Goal: Task Accomplishment & Management: Manage account settings

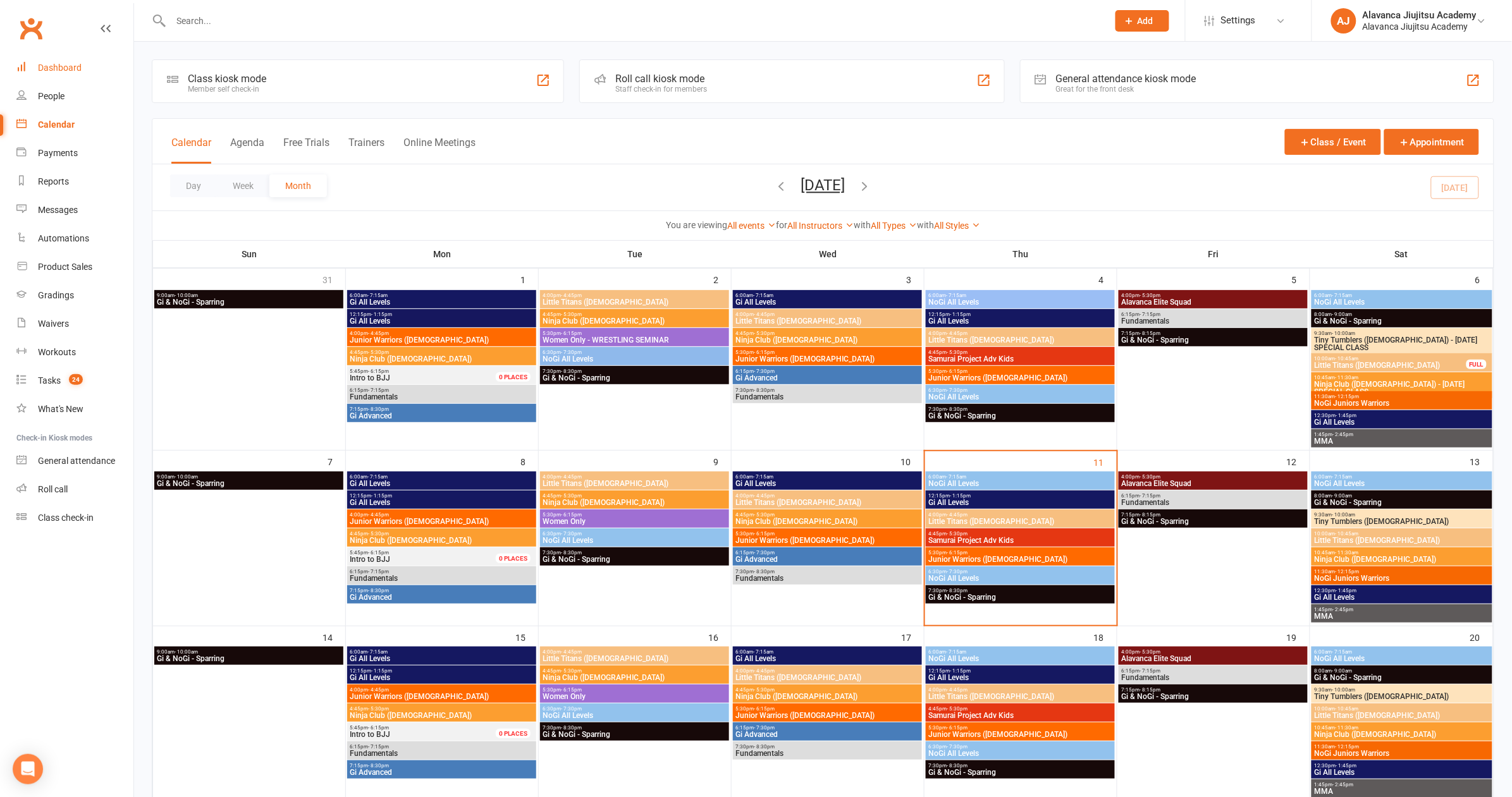
click at [69, 62] on link "Dashboard" at bounding box center [75, 67] width 117 height 28
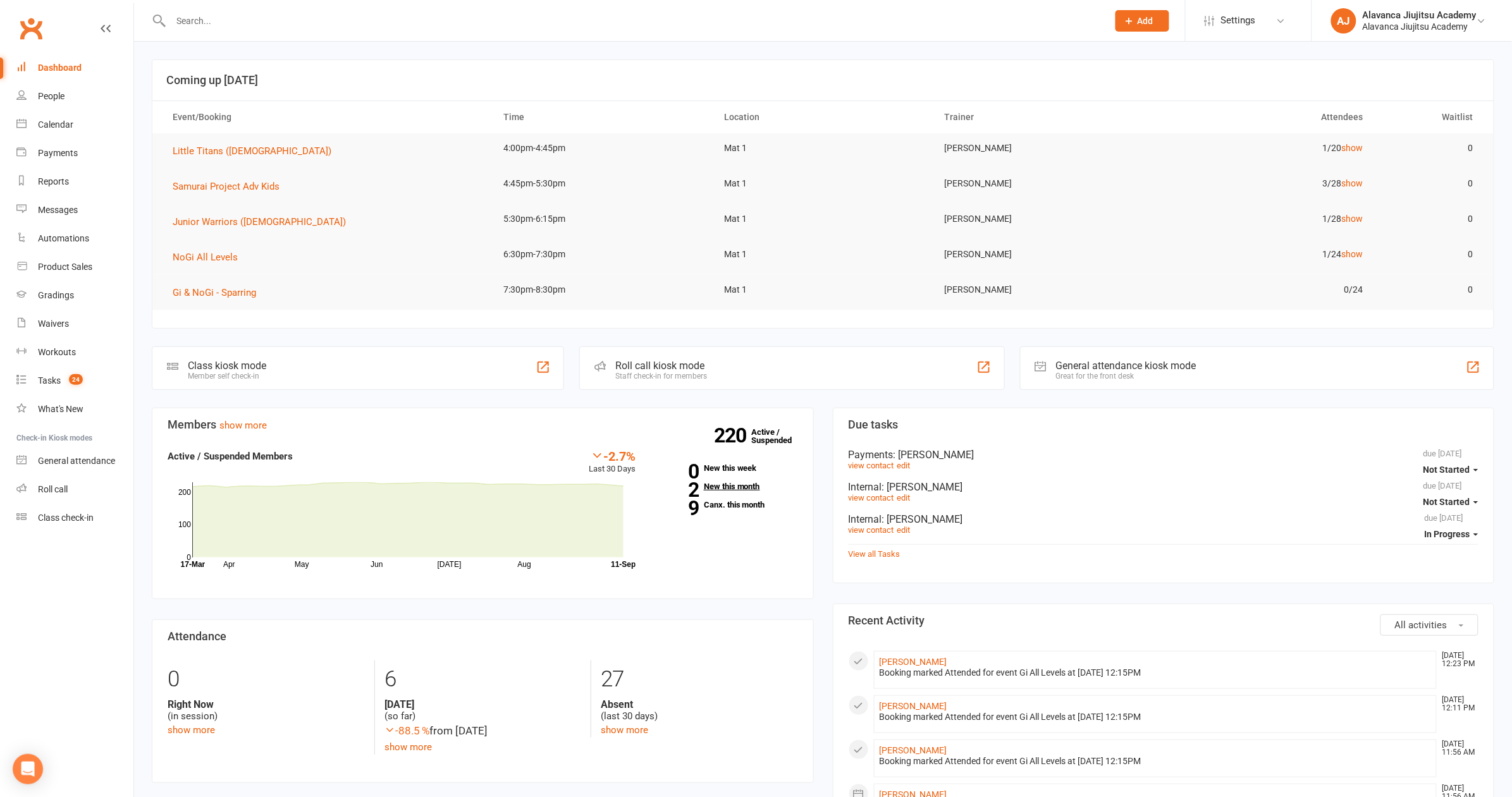
click at [739, 487] on link "2 New this month" at bounding box center [726, 486] width 144 height 8
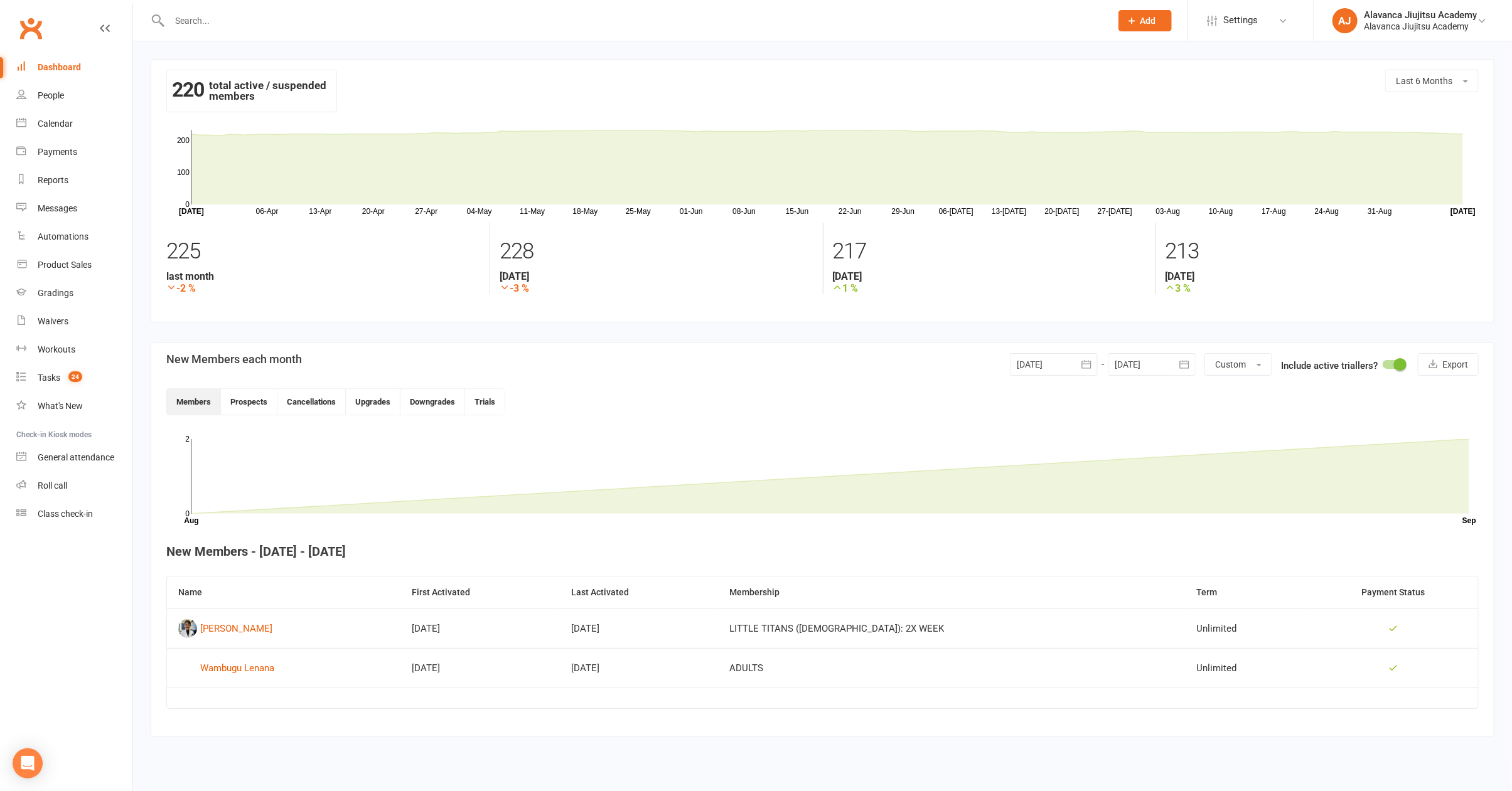
click at [1090, 363] on icon "button" at bounding box center [1086, 364] width 13 height 13
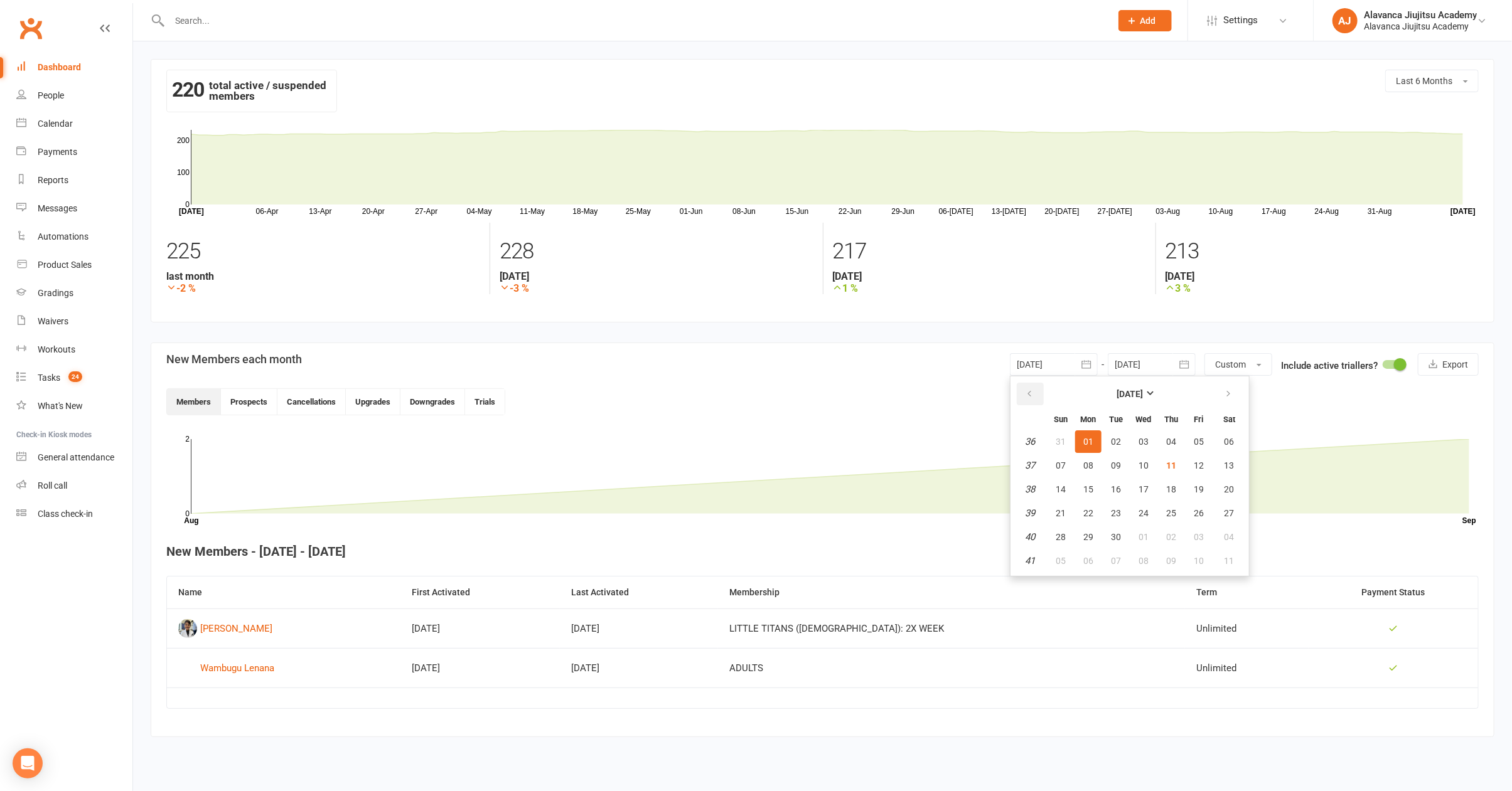
click at [1036, 400] on button "button" at bounding box center [1030, 394] width 27 height 22
click at [1193, 440] on span "01" at bounding box center [1198, 442] width 10 height 10
type input "[DATE]"
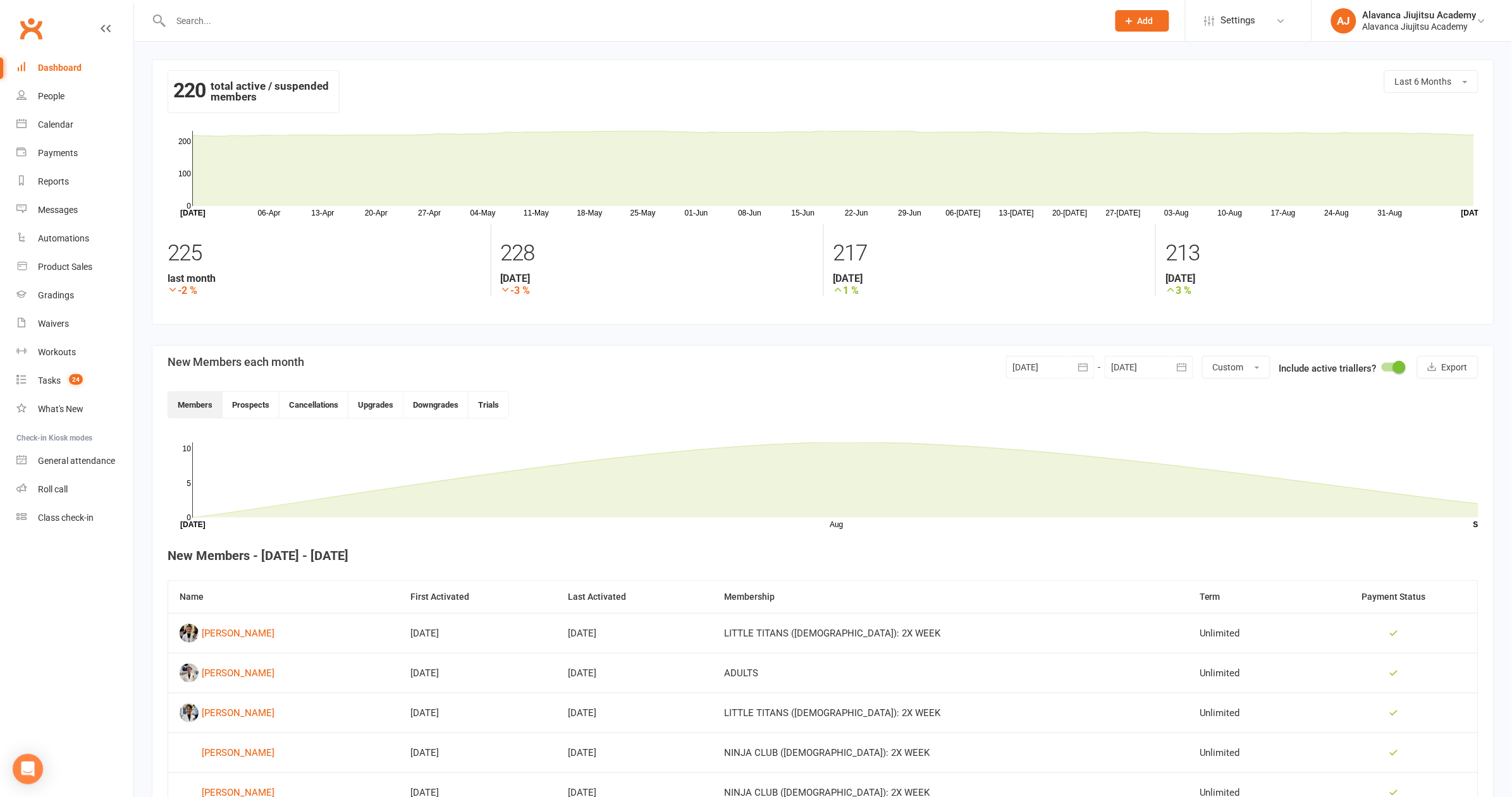
click at [1183, 372] on icon "button" at bounding box center [1182, 367] width 13 height 13
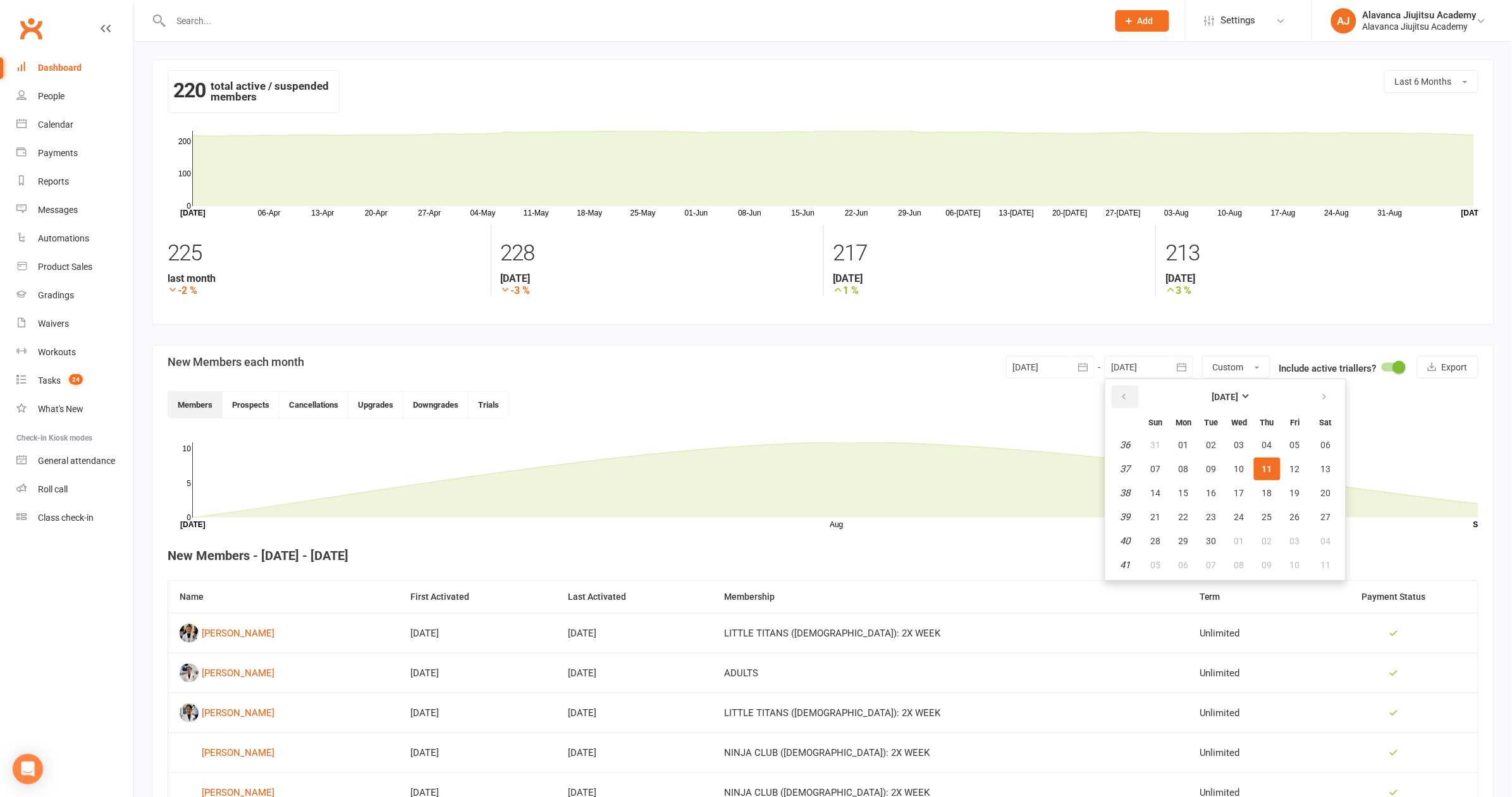
click at [1129, 394] on button "button" at bounding box center [1125, 397] width 27 height 22
click at [1153, 561] on span "31" at bounding box center [1155, 566] width 10 height 10
type input "[DATE]"
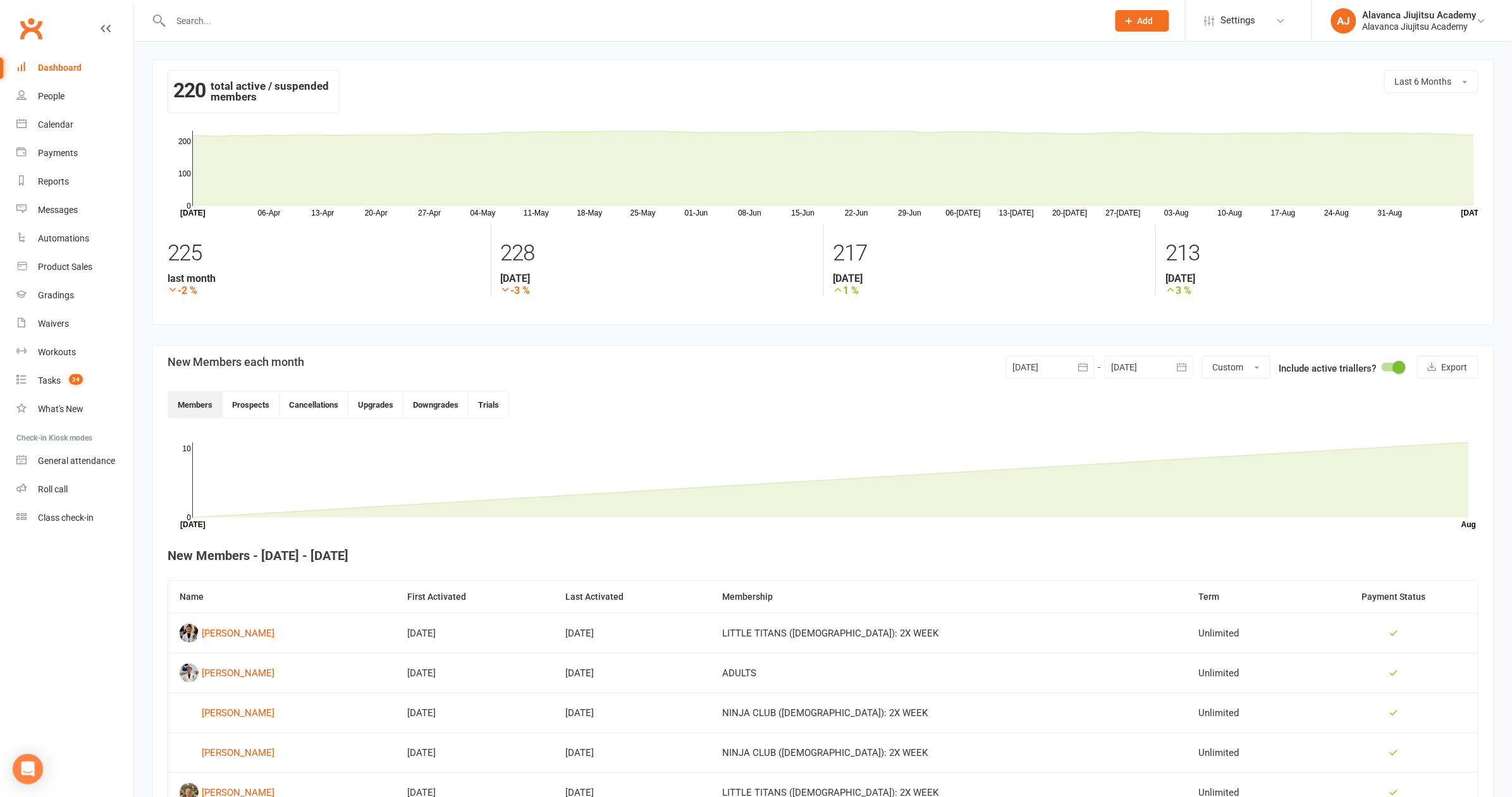
scroll to position [353, 0]
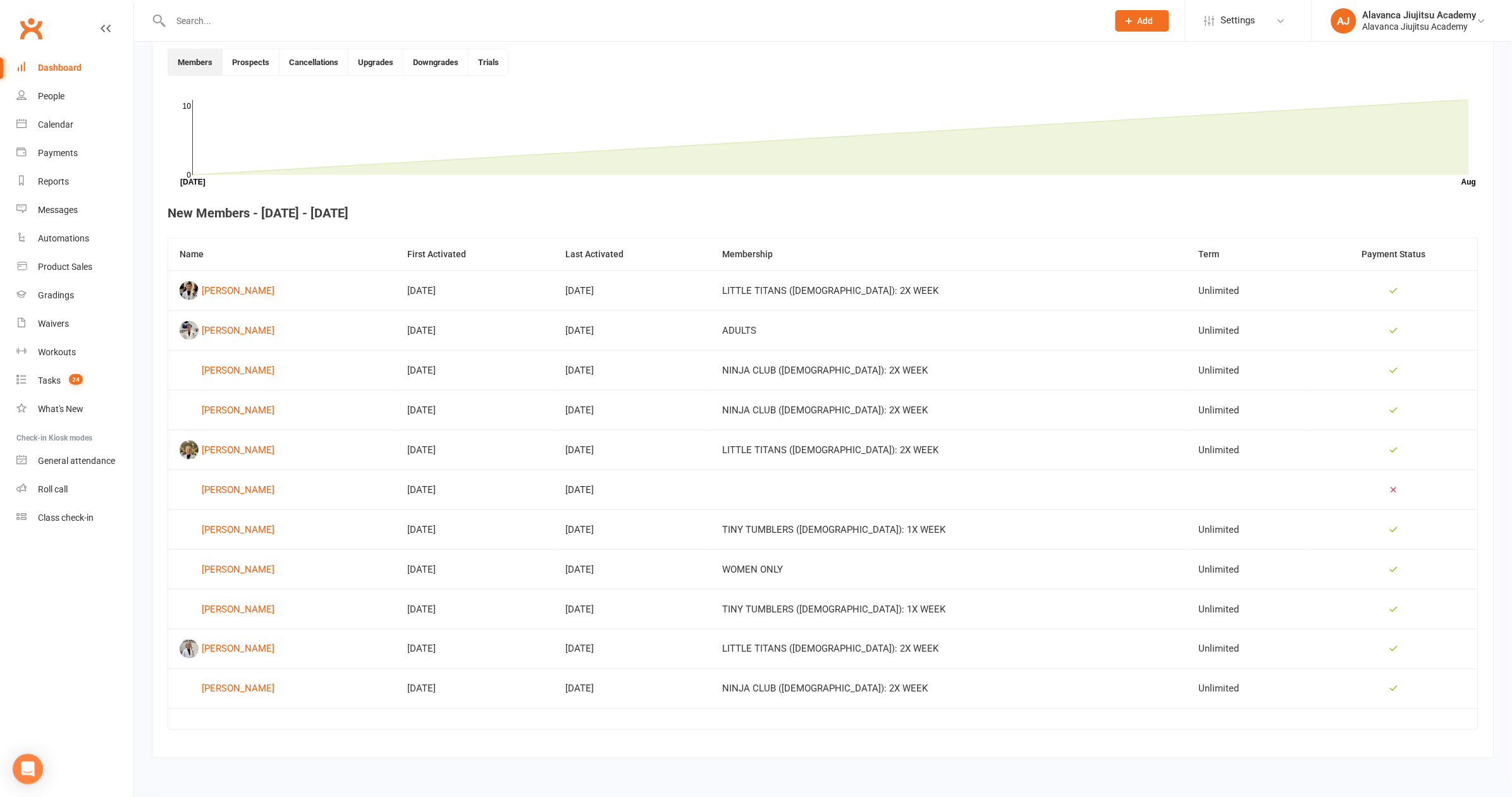
click at [807, 745] on section "New Members each month [DATE] [DATE] Sun Mon Tue Wed Thu Fri Sat 31 27 28 29 30…" at bounding box center [822, 381] width 1343 height 756
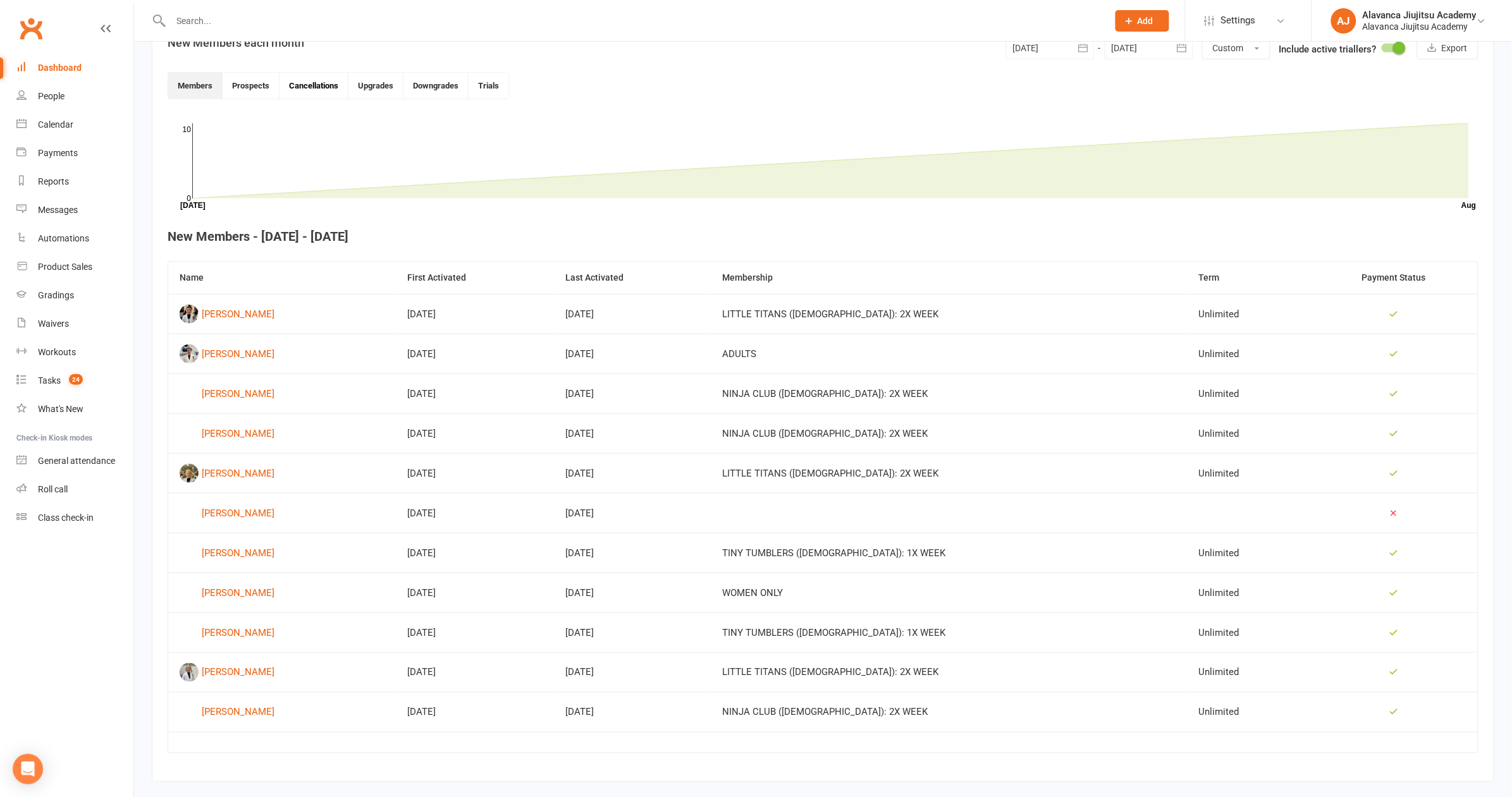
click at [306, 83] on button "Cancellations" at bounding box center [314, 85] width 69 height 26
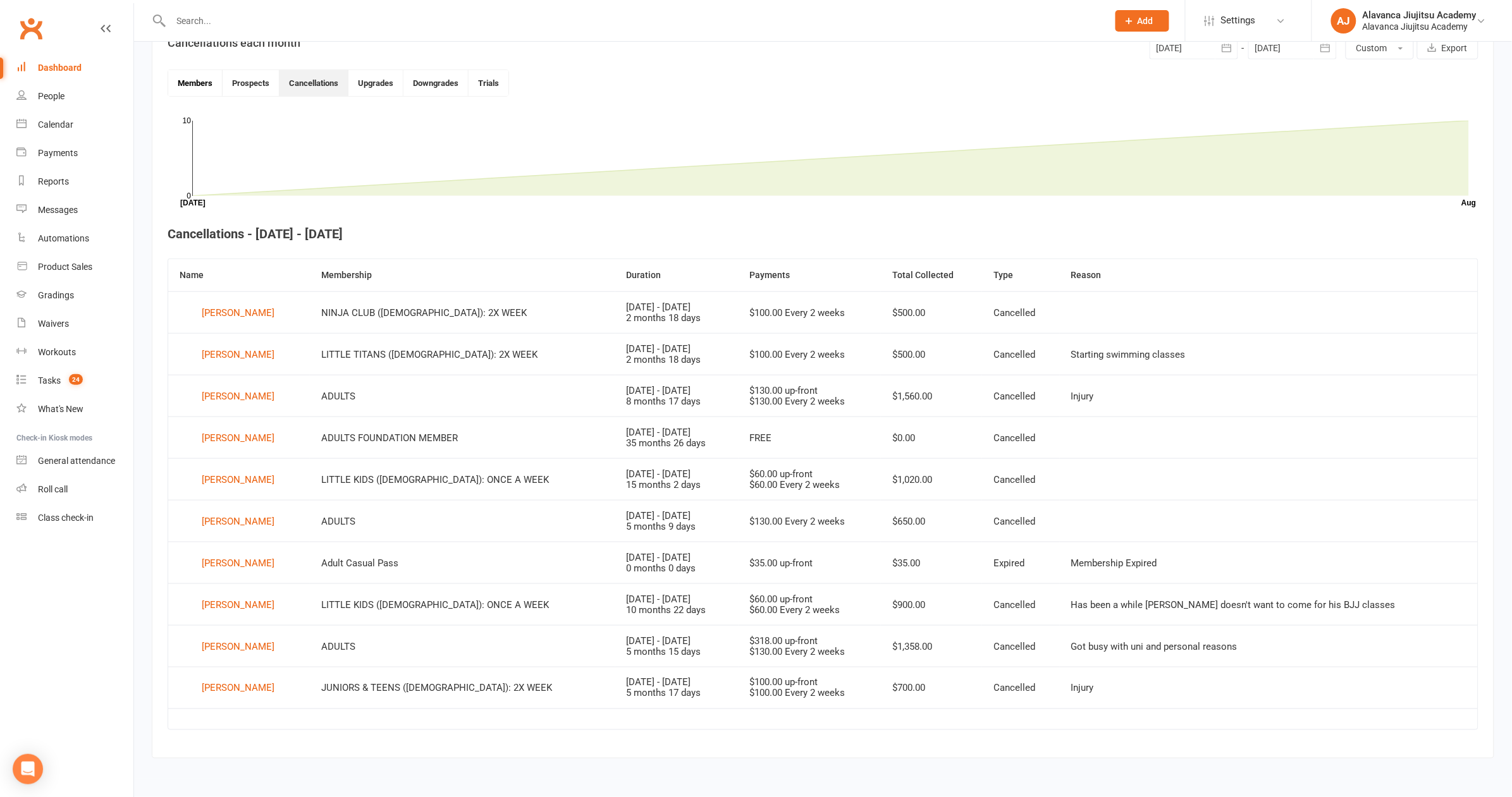
click at [197, 82] on button "Members" at bounding box center [195, 83] width 55 height 26
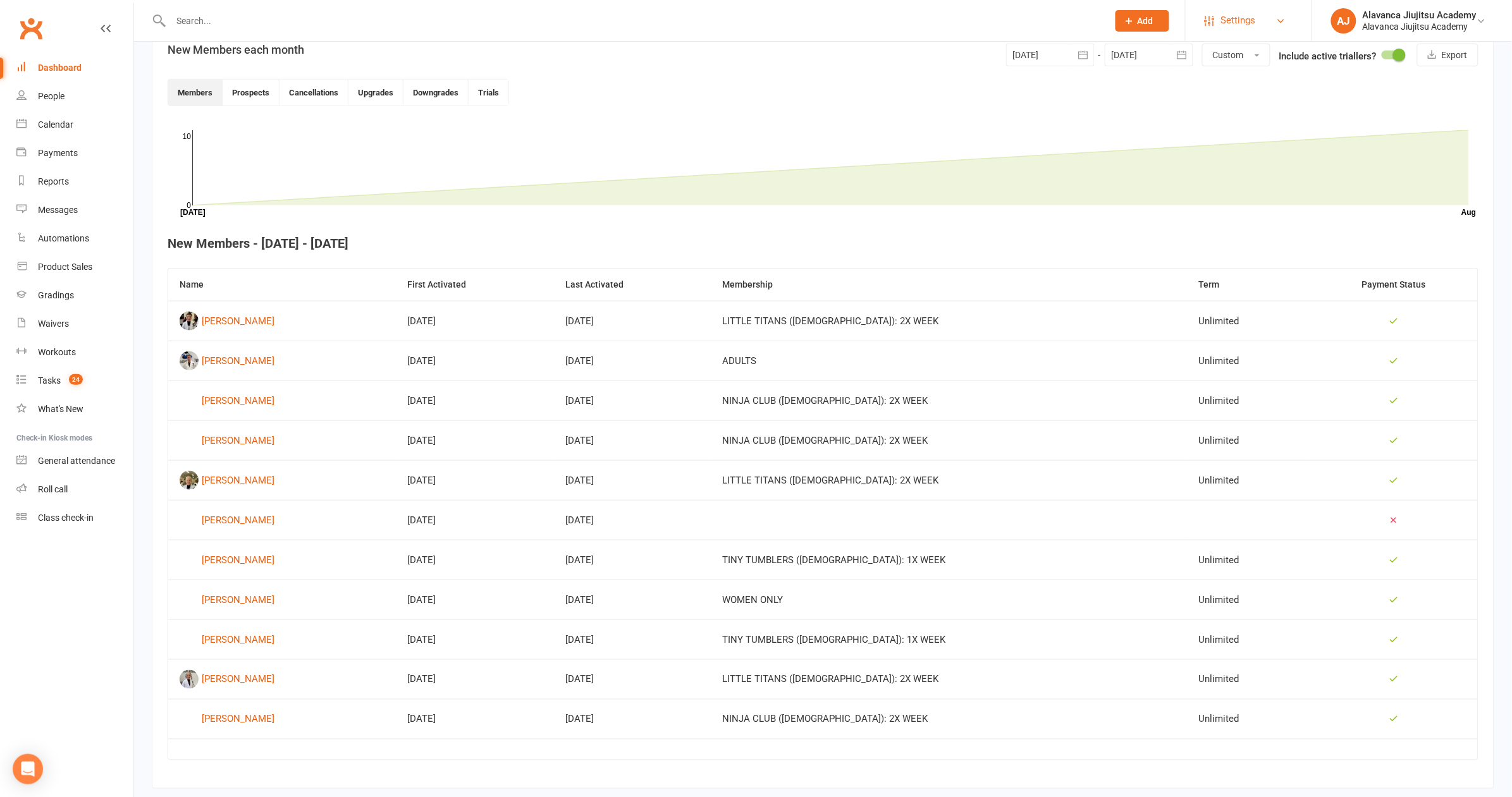
click at [1262, 8] on link "Settings" at bounding box center [1248, 20] width 88 height 28
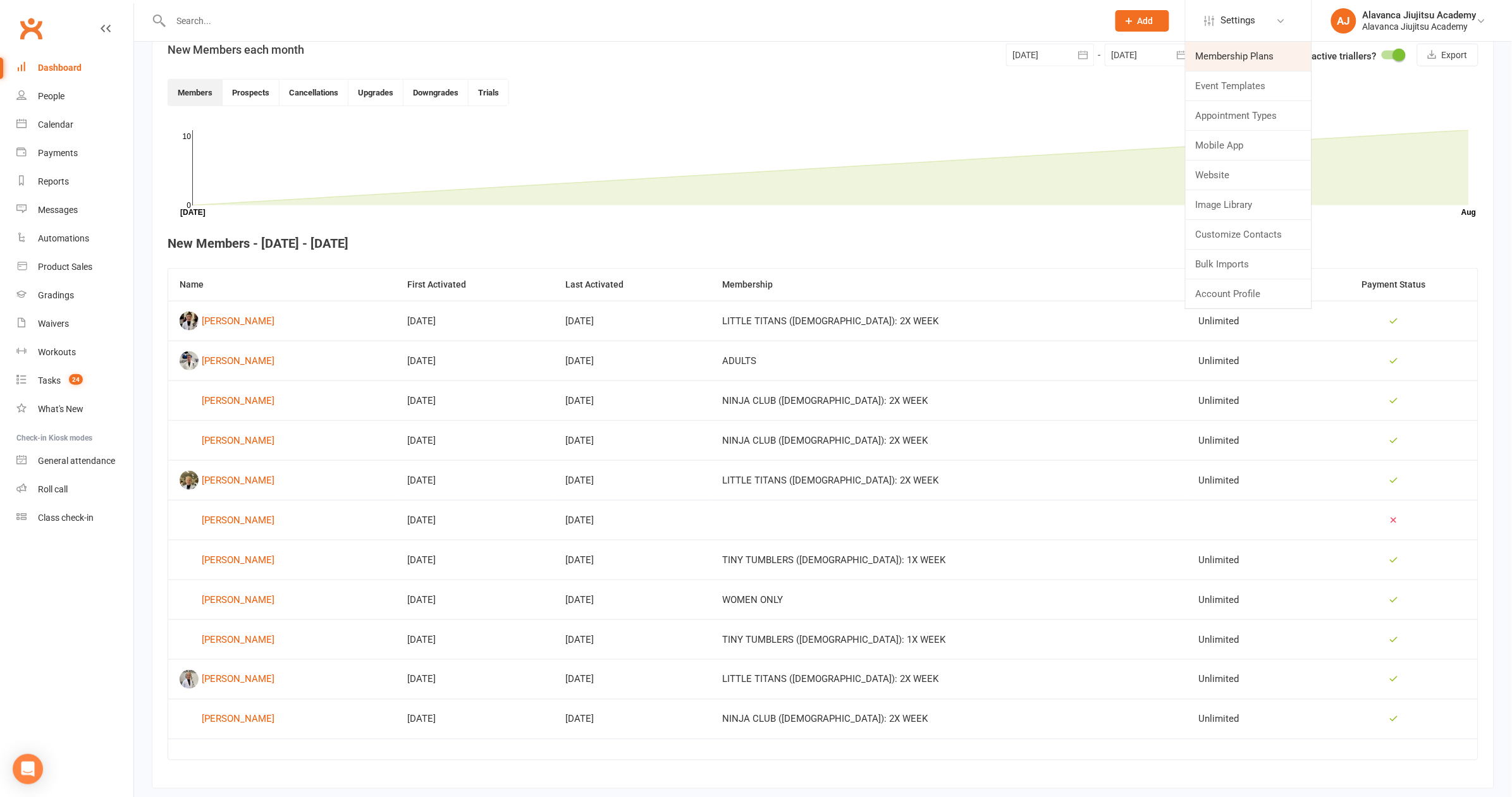
click at [1256, 51] on link "Membership Plans" at bounding box center [1248, 57] width 126 height 29
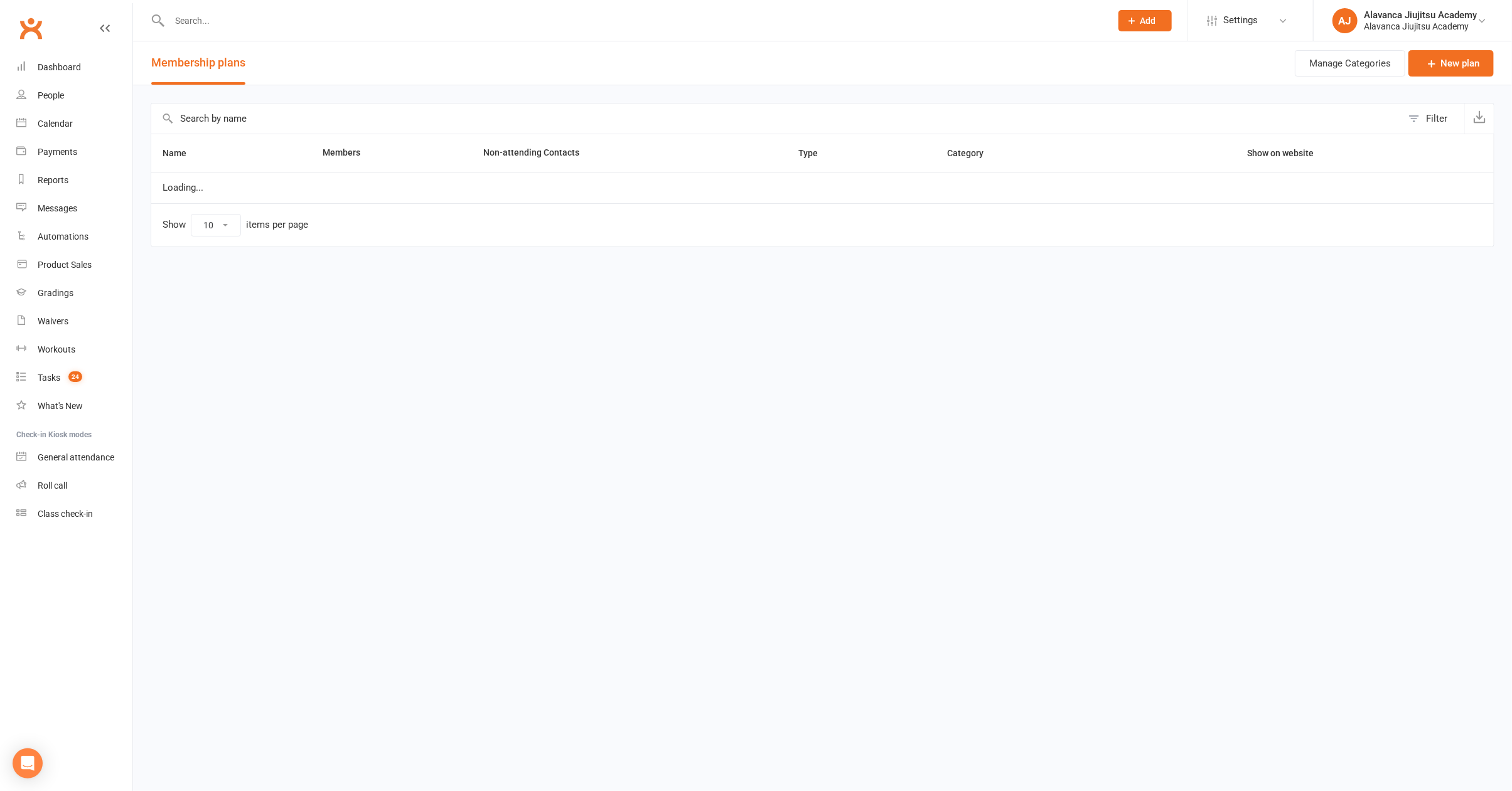
select select "100"
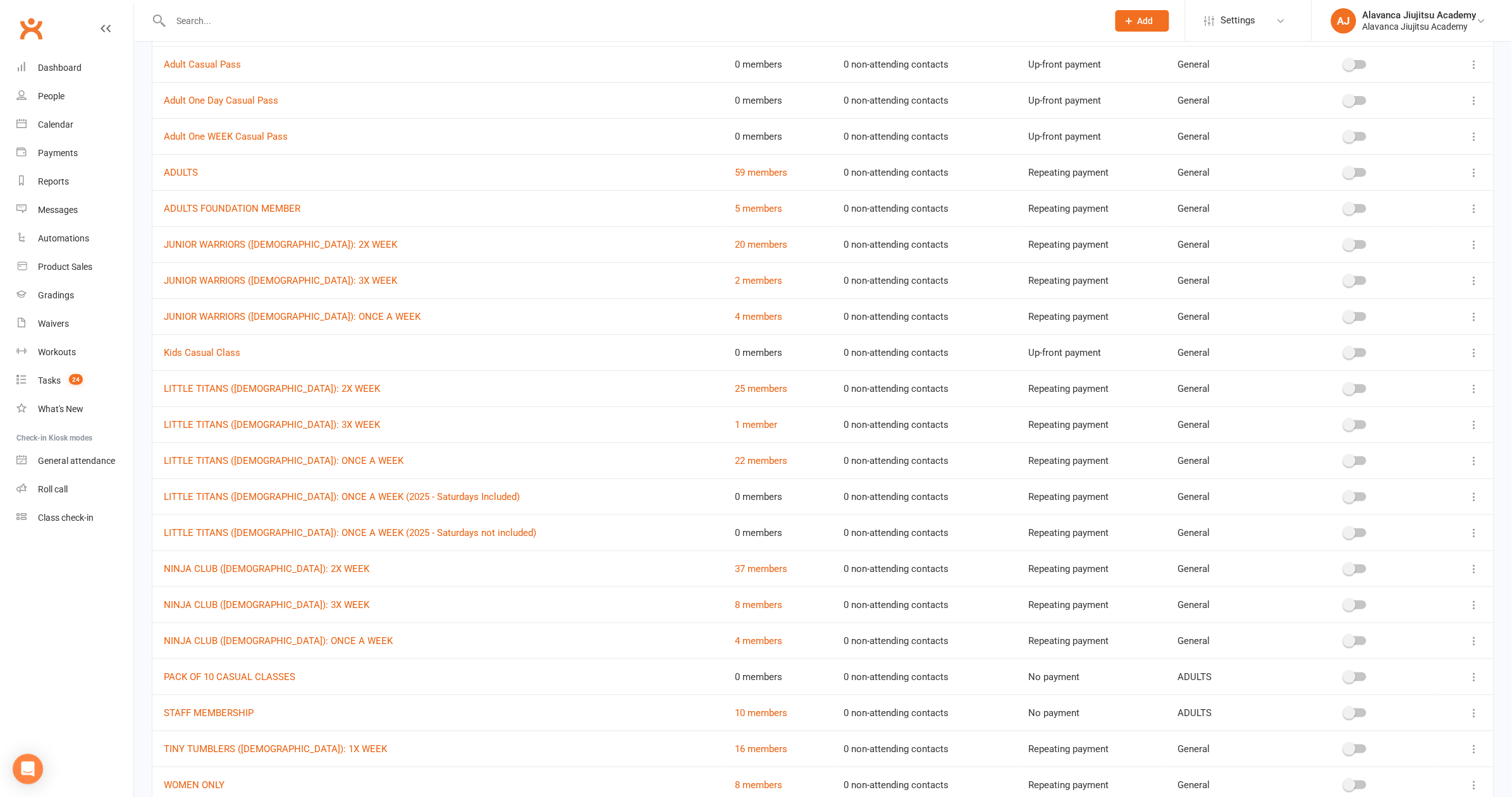
scroll to position [243, 0]
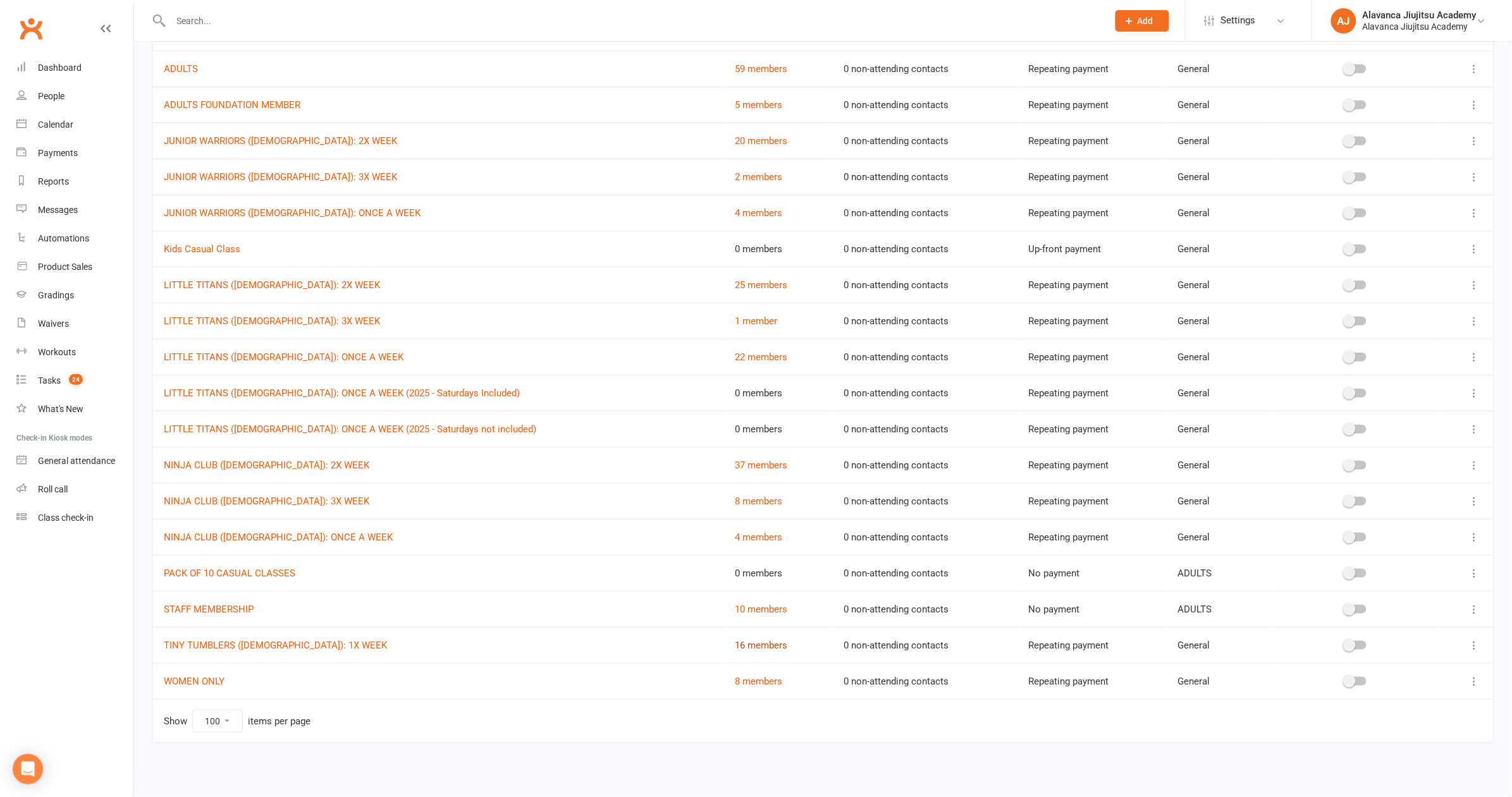
click at [735, 640] on link "16 members" at bounding box center [762, 646] width 53 height 12
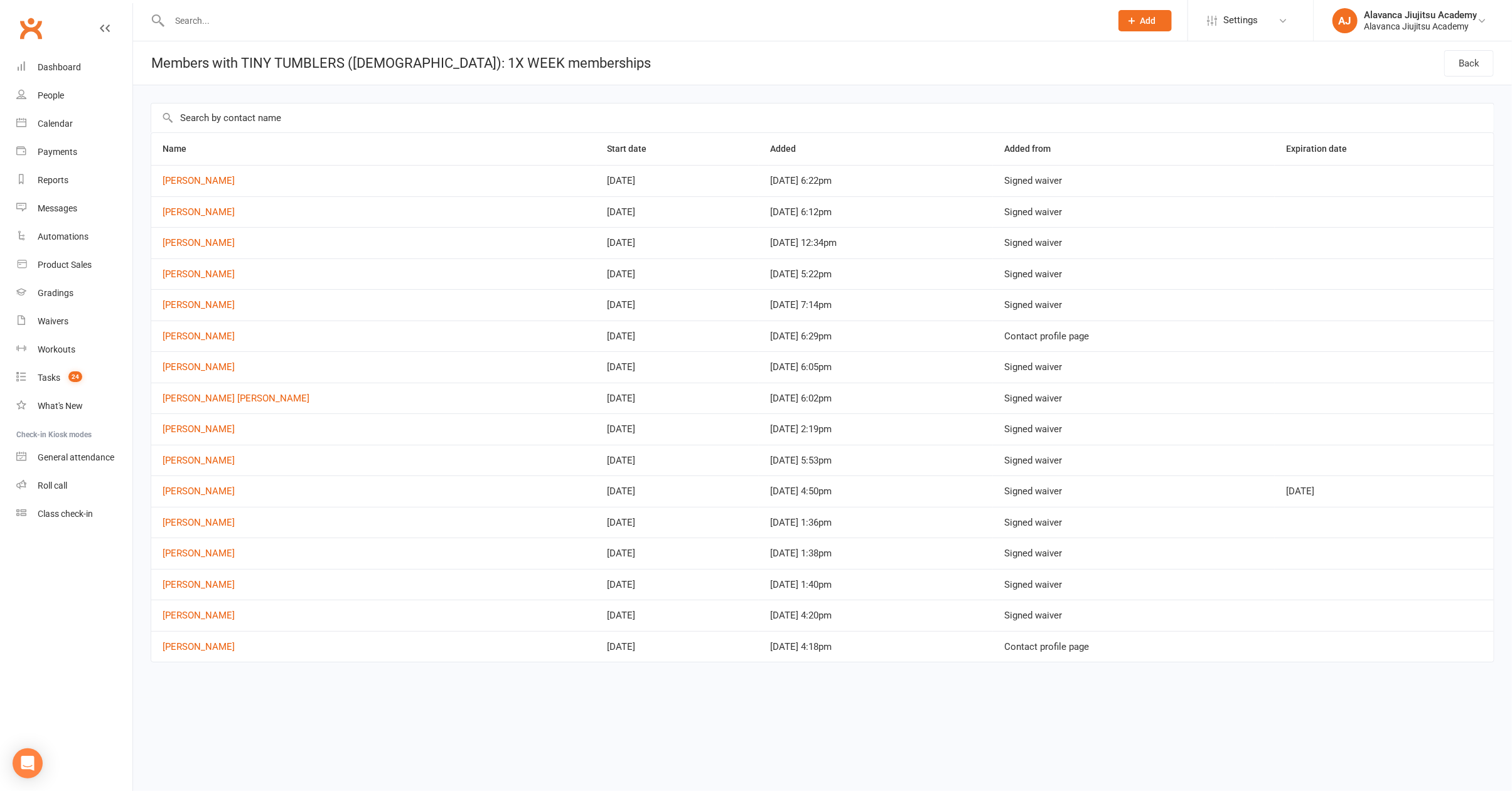
click at [660, 117] on input "text" at bounding box center [822, 118] width 1342 height 29
select select "100"
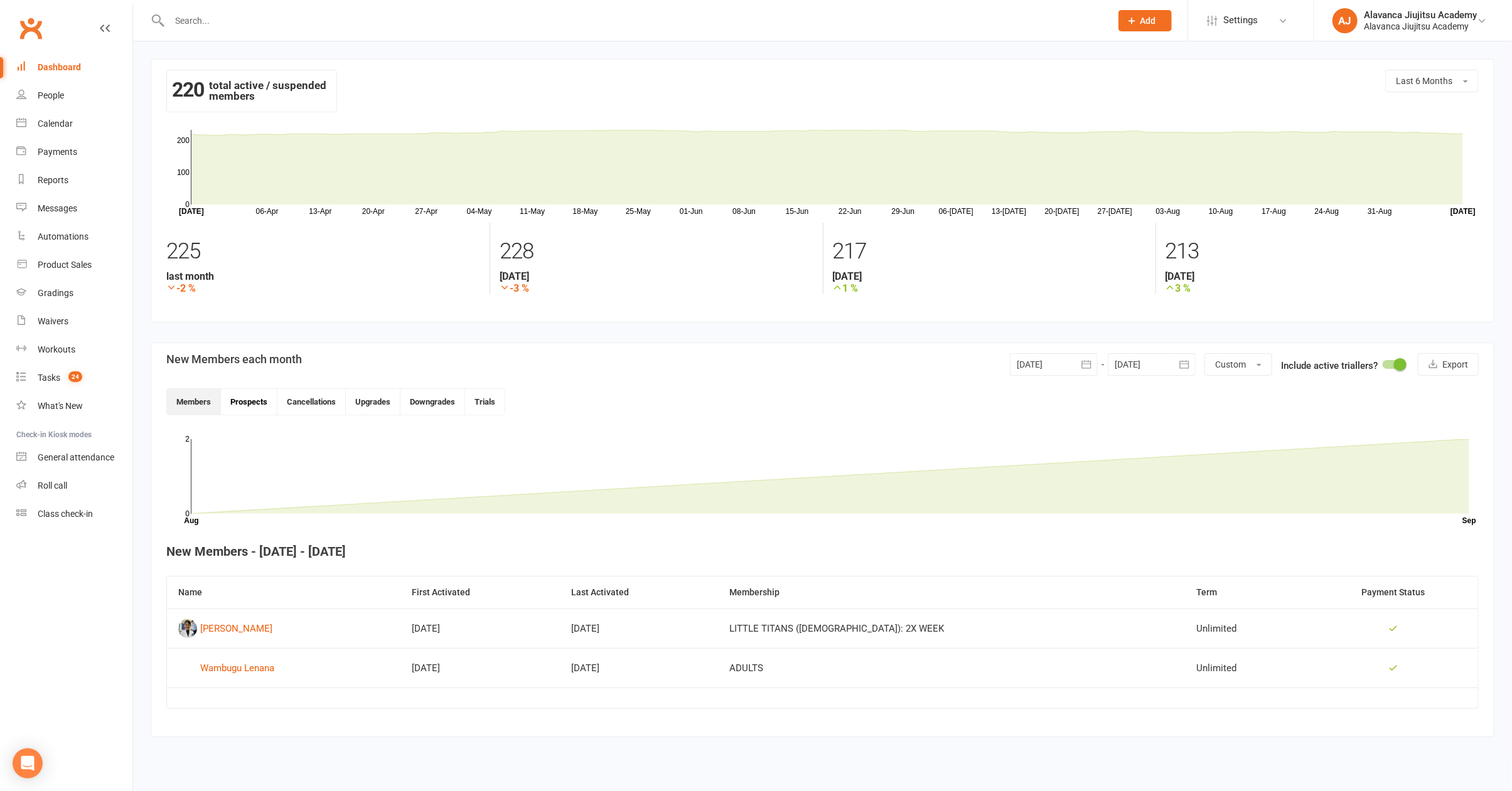
click at [250, 400] on button "Prospects" at bounding box center [249, 401] width 56 height 26
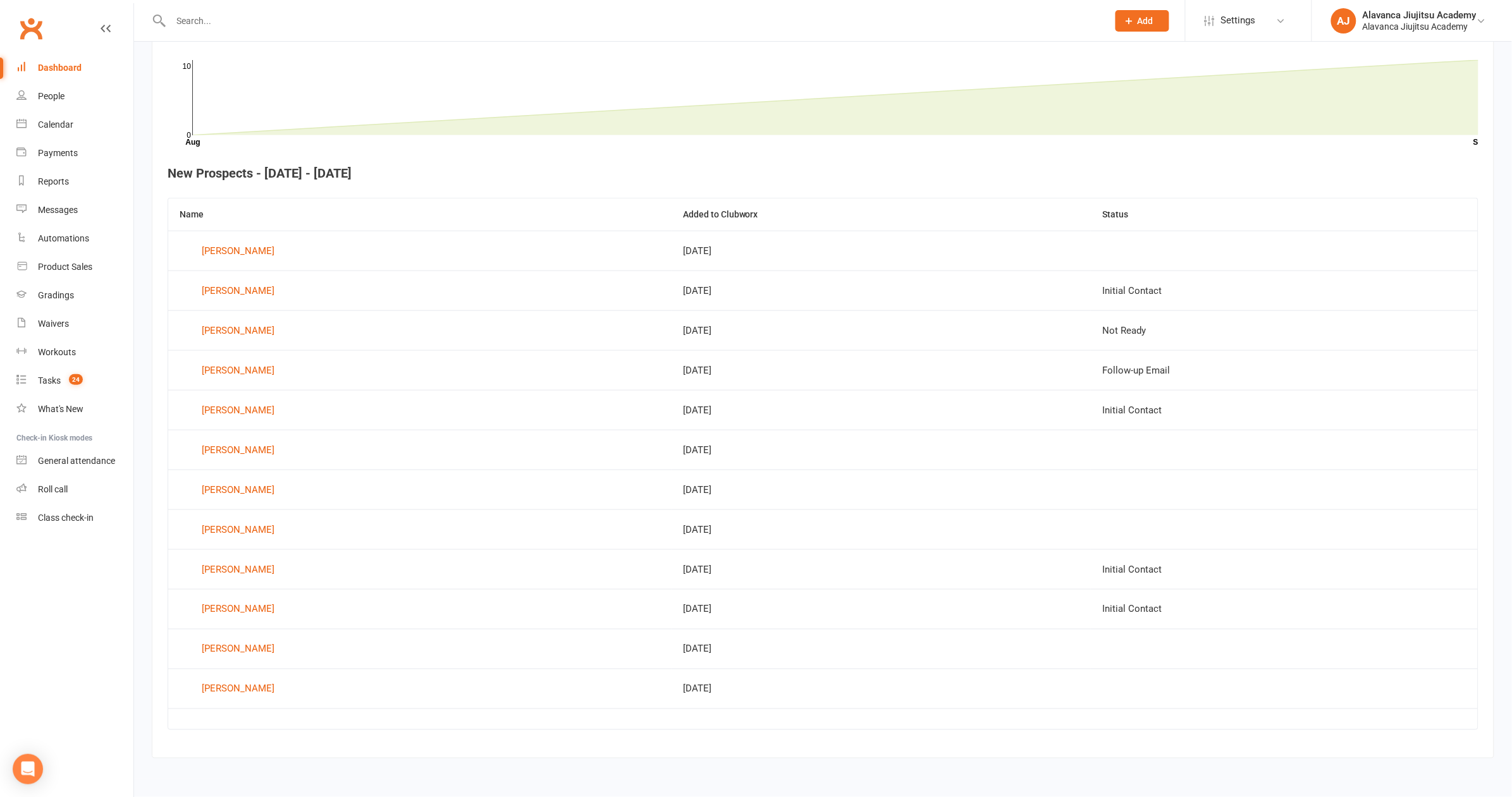
scroll to position [66, 0]
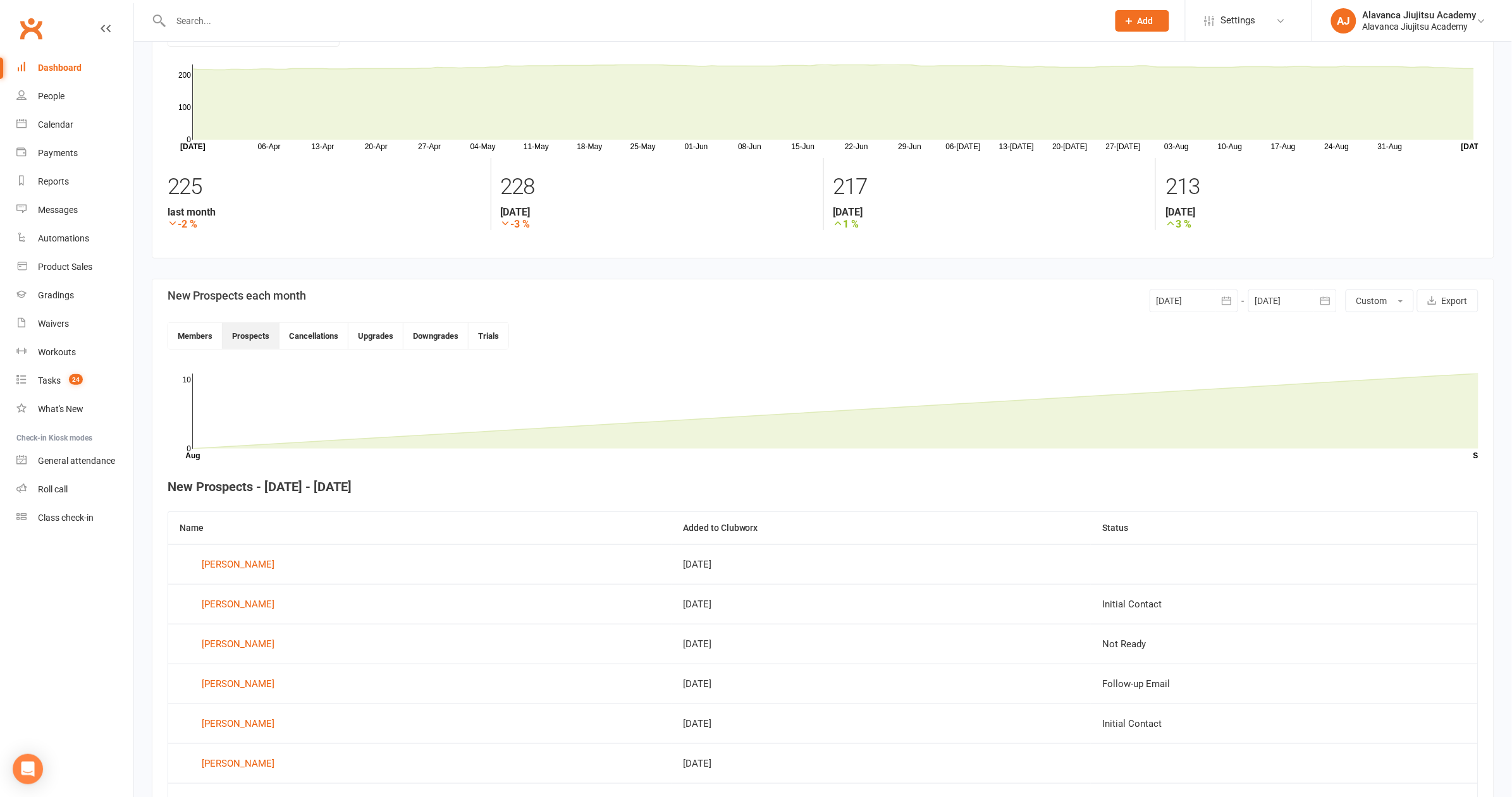
click at [1232, 306] on icon "button" at bounding box center [1227, 301] width 13 height 13
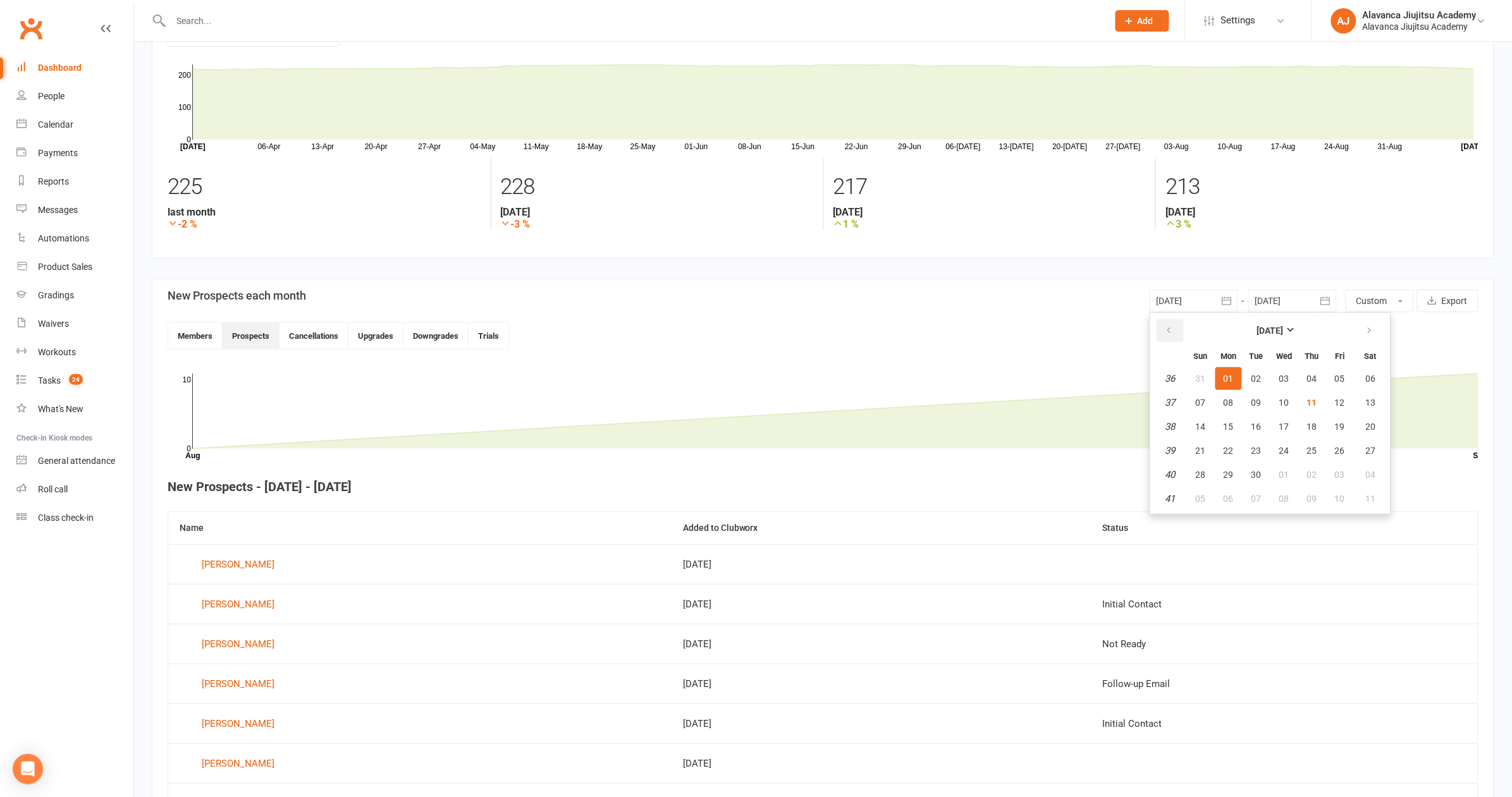
click at [1174, 325] on icon "button" at bounding box center [1169, 330] width 9 height 10
click at [1340, 378] on span "01" at bounding box center [1340, 379] width 10 height 10
type input "[DATE]"
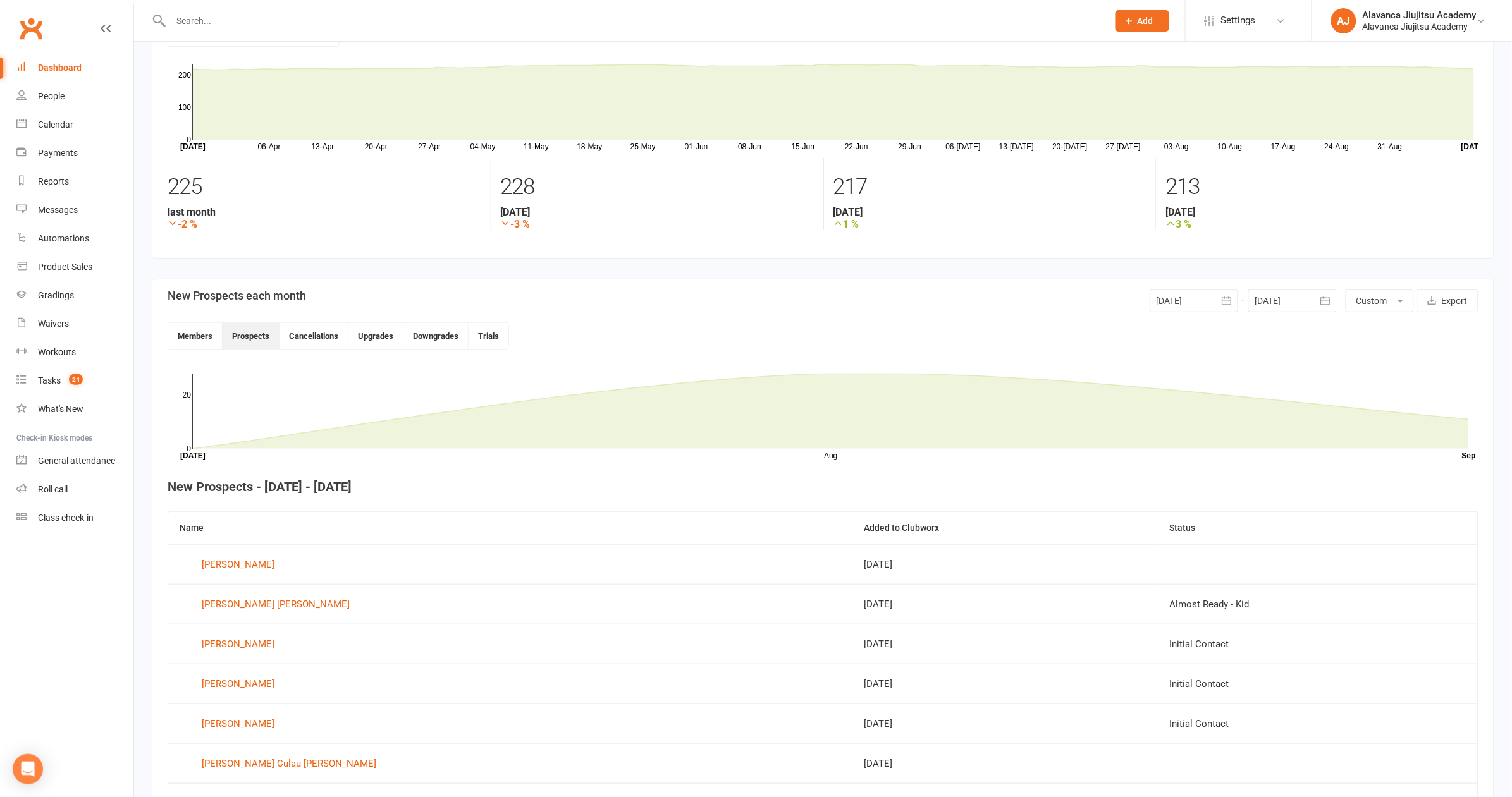
click at [1320, 301] on icon "button" at bounding box center [1325, 301] width 13 height 13
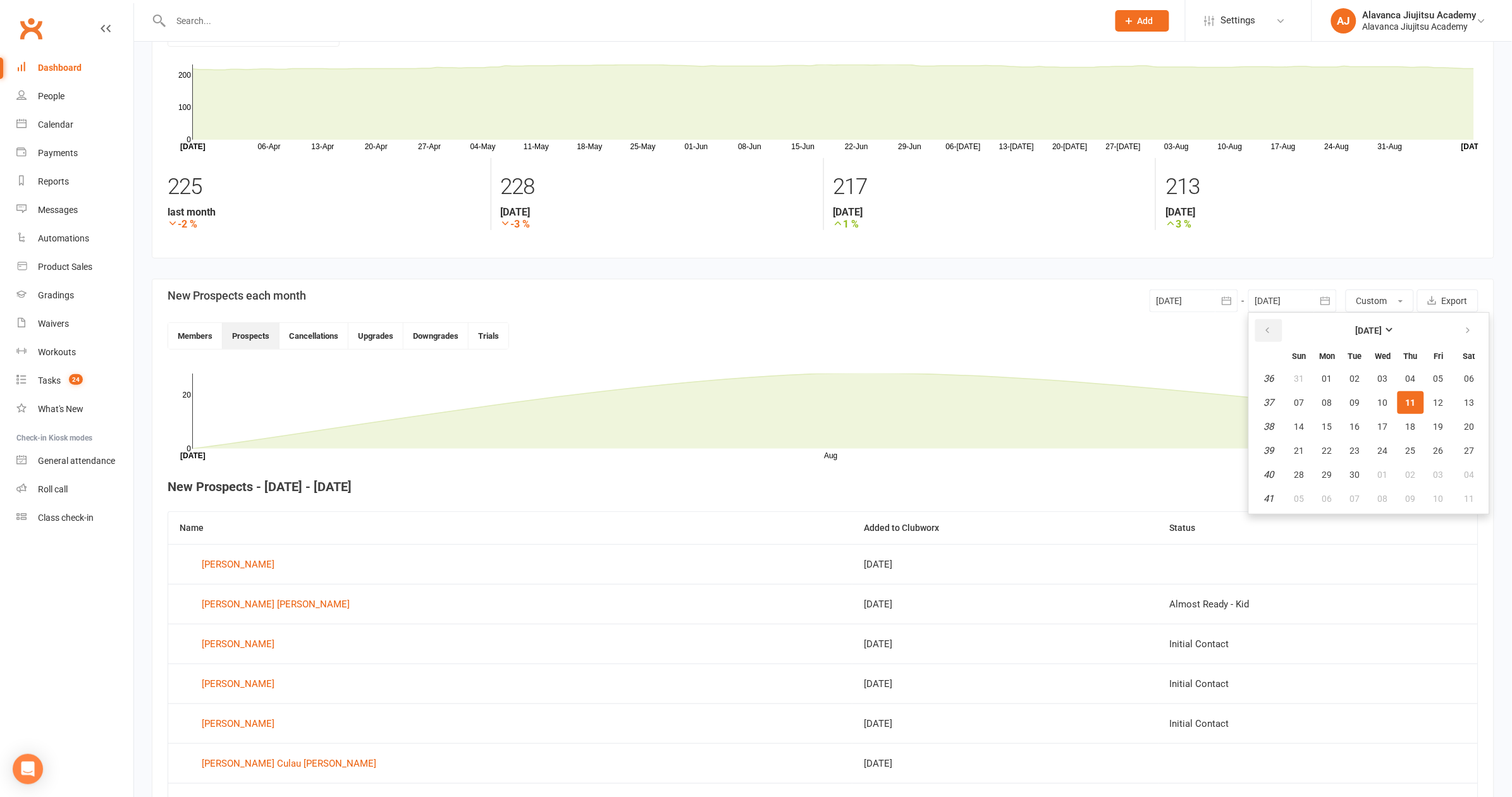
click at [1263, 325] on button "button" at bounding box center [1269, 330] width 27 height 22
click at [1305, 499] on span "31" at bounding box center [1299, 499] width 10 height 10
type input "[DATE]"
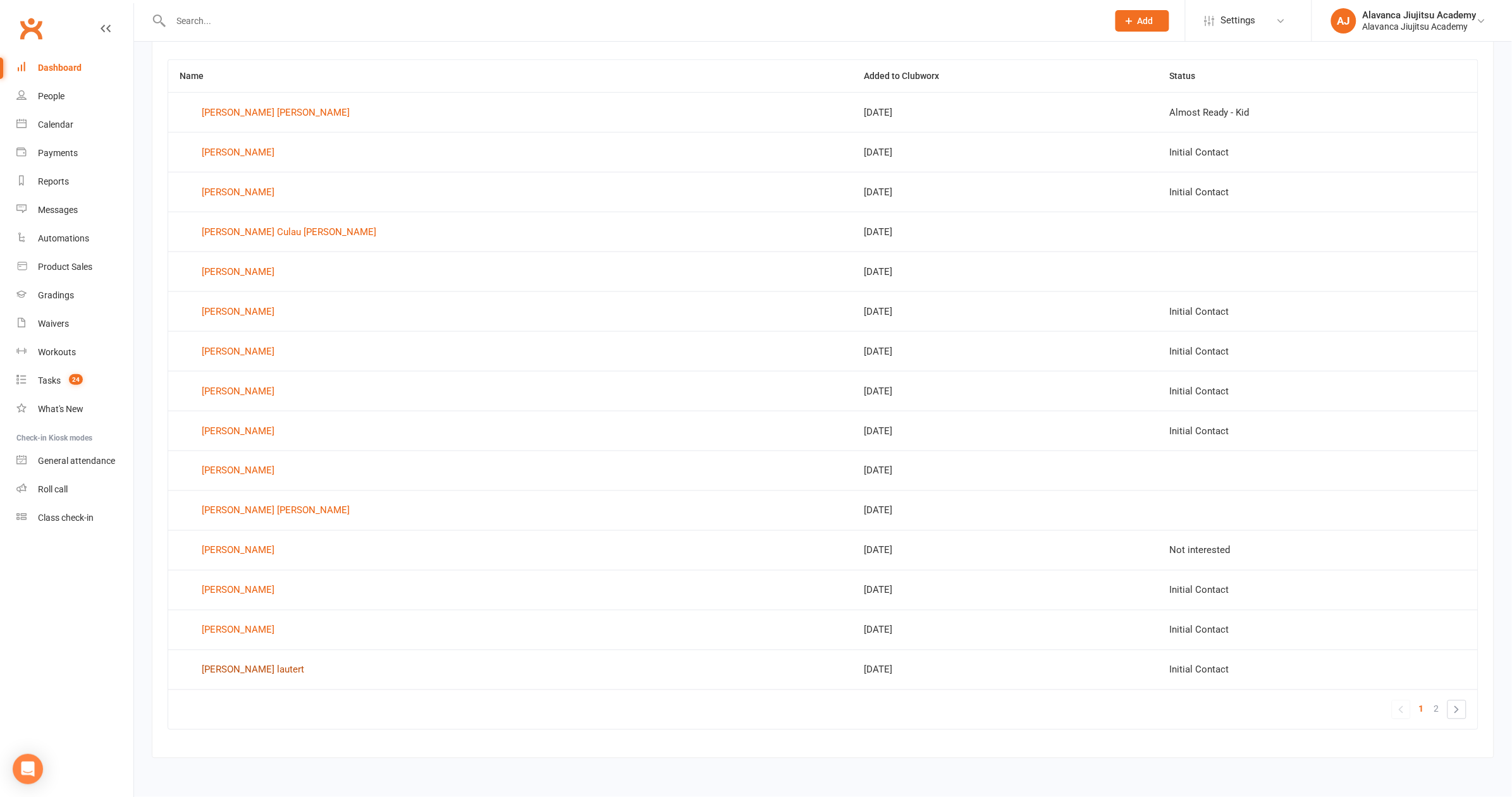
scroll to position [500, 0]
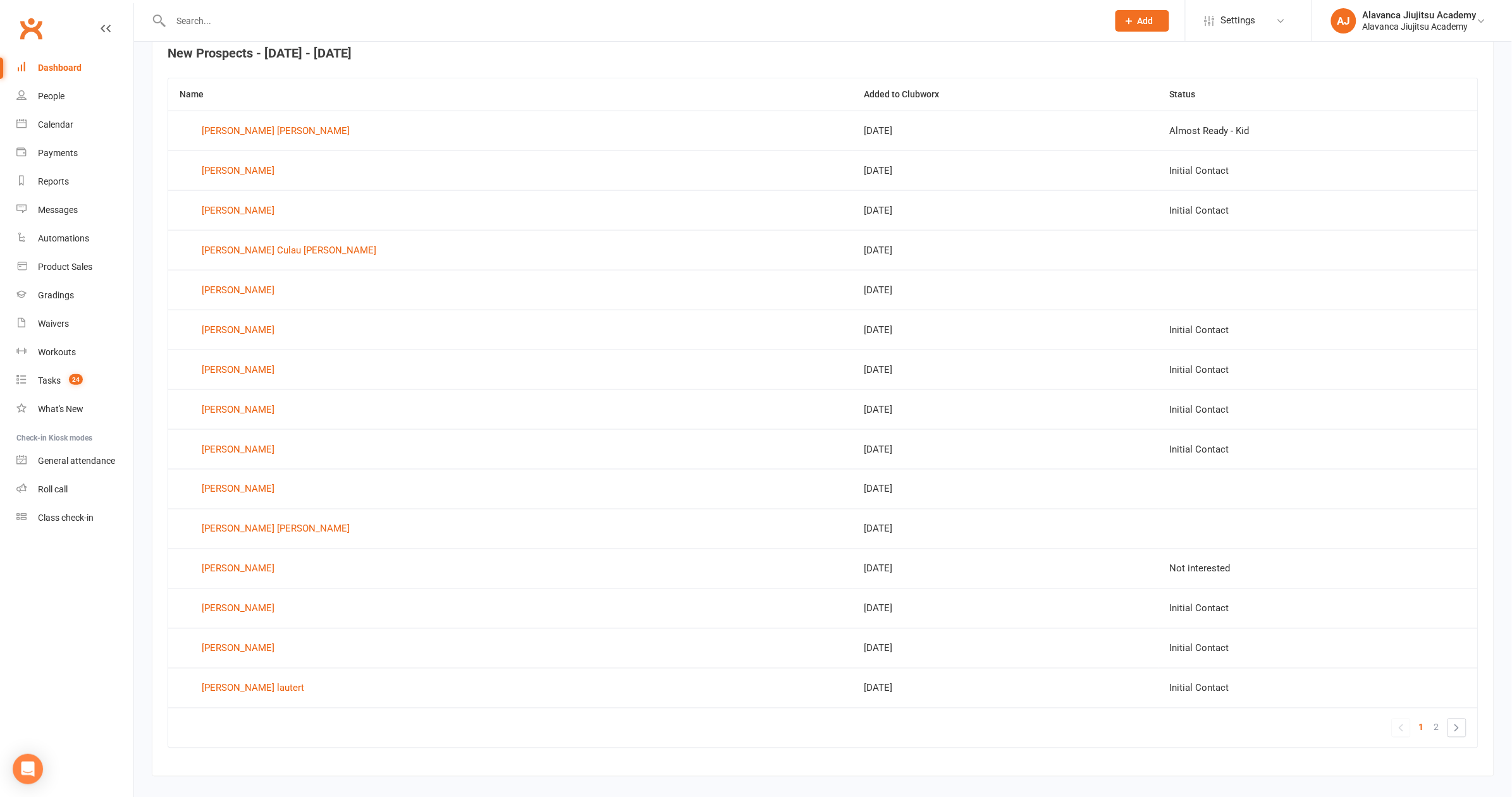
click at [674, 1] on div at bounding box center [625, 21] width 947 height 41
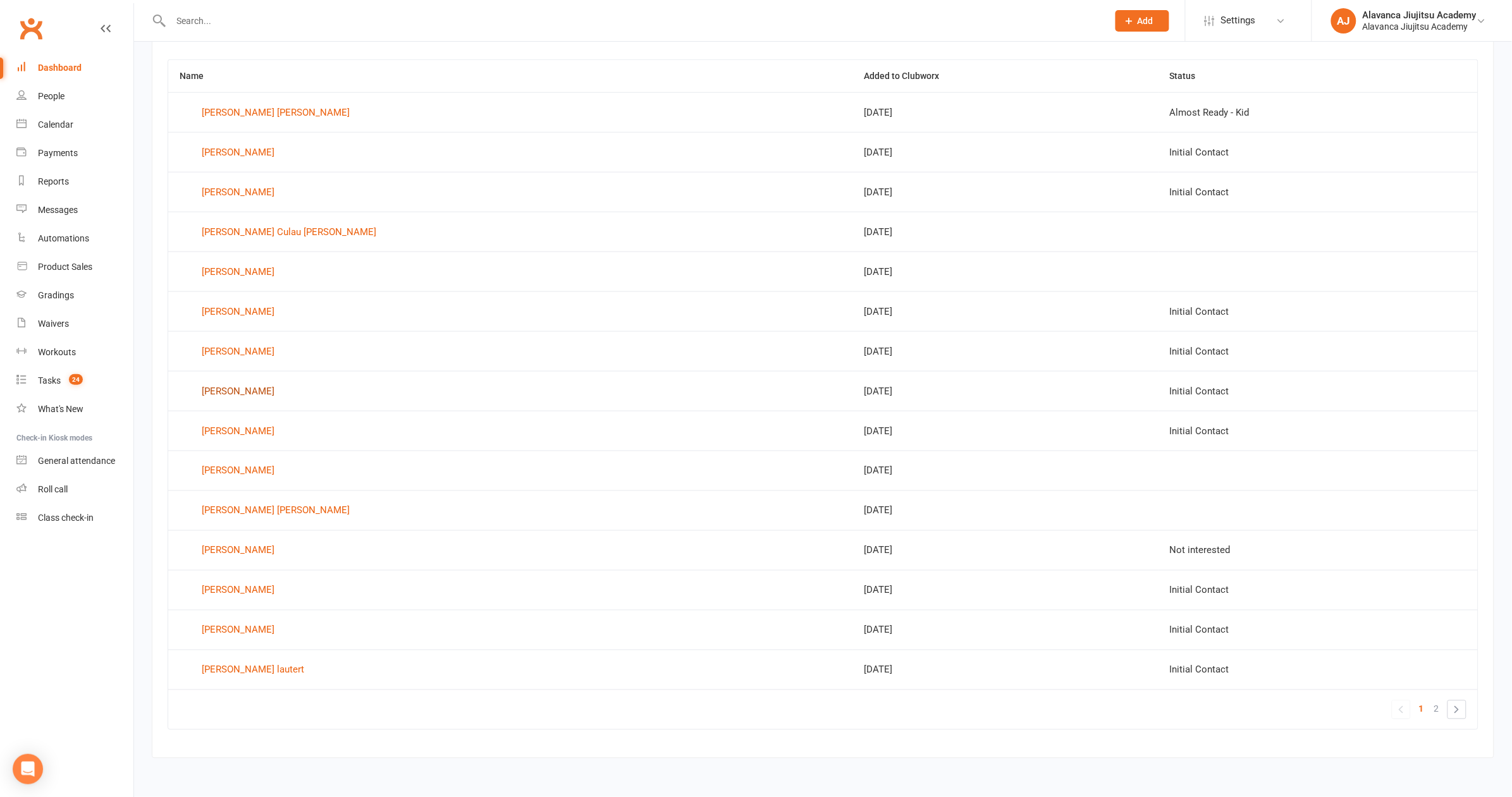
click at [241, 382] on div "[PERSON_NAME]" at bounding box center [238, 391] width 72 height 19
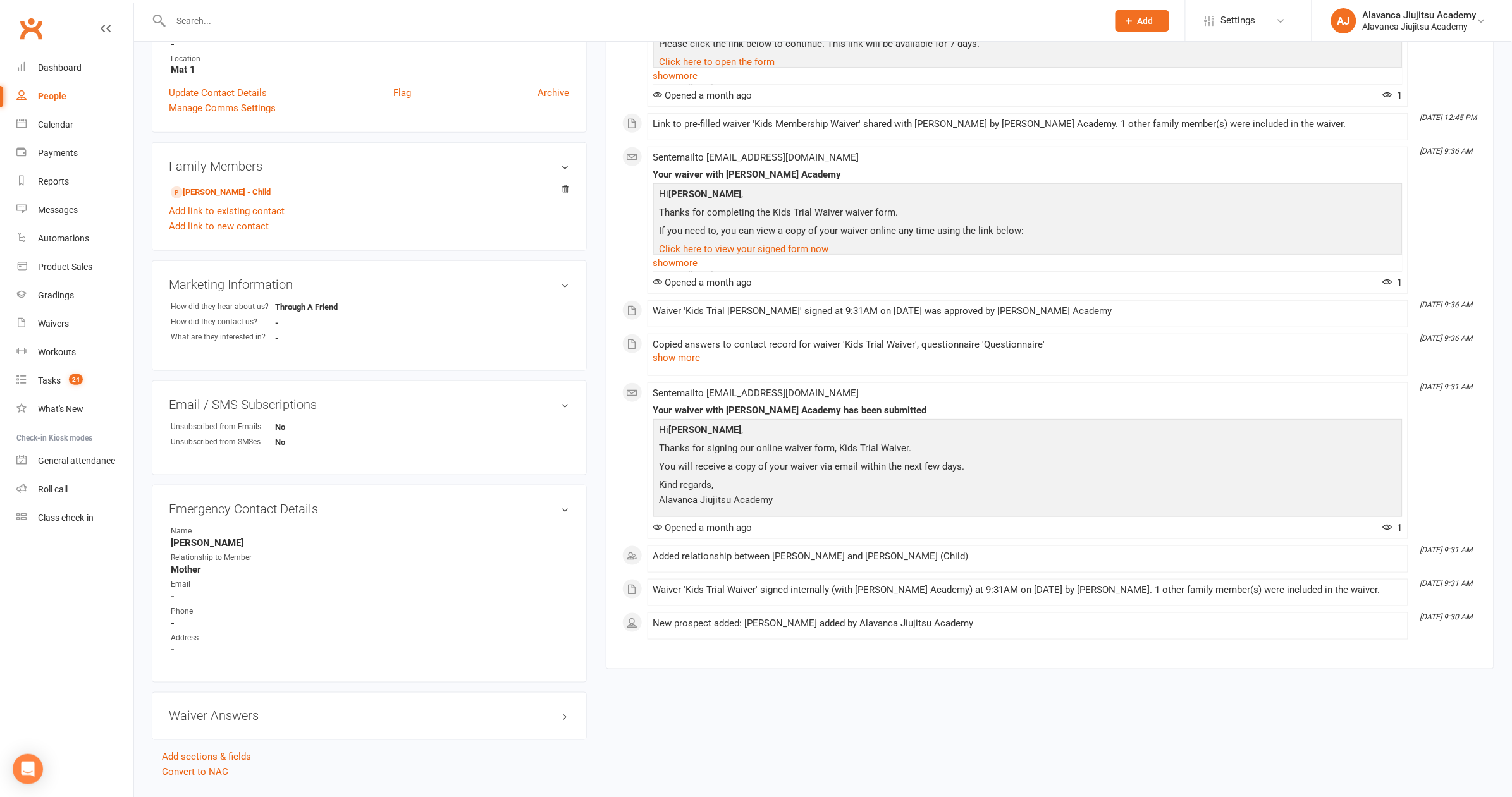
scroll to position [325, 0]
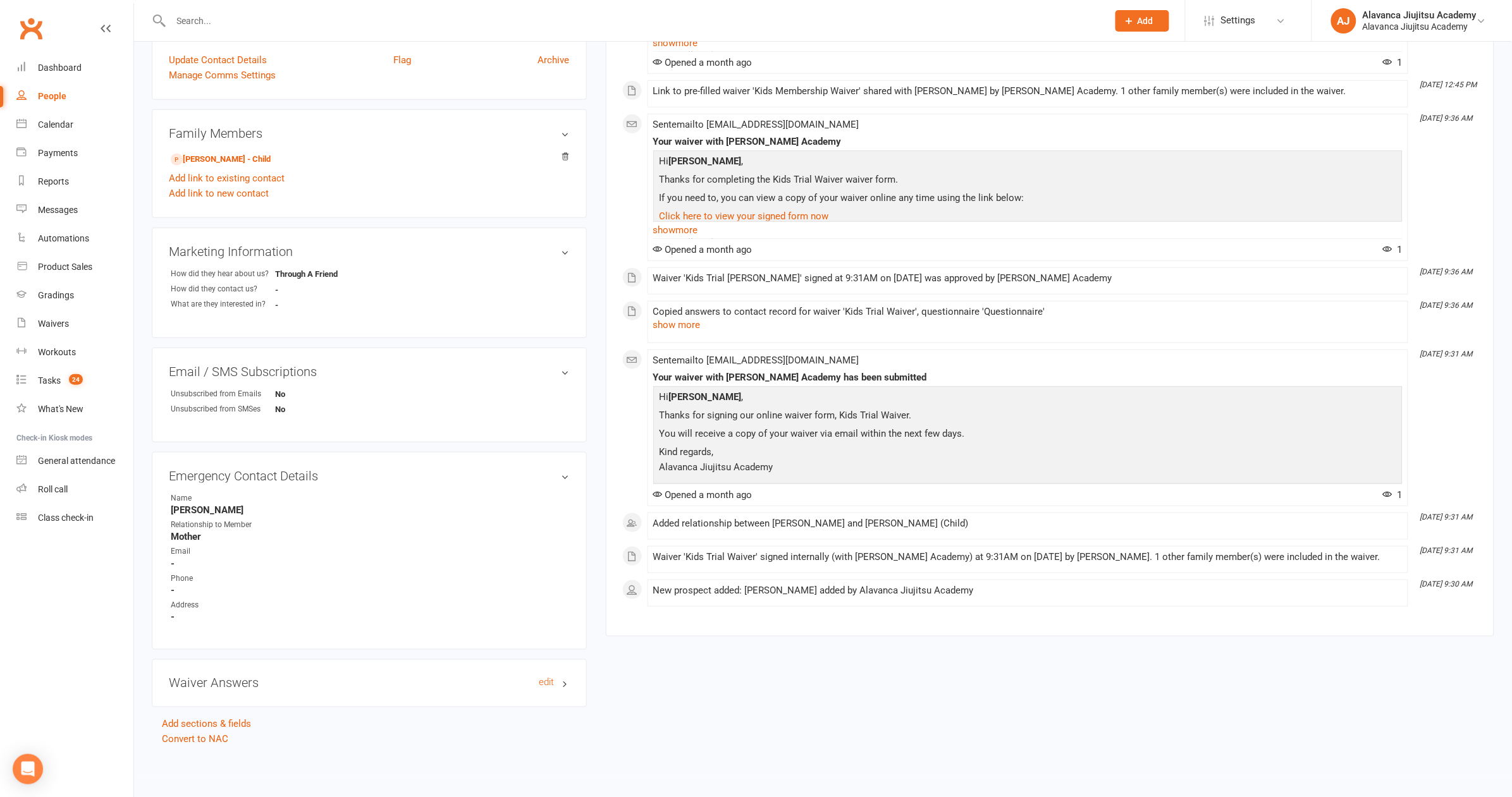
click at [331, 677] on h3 "Waiver Answers edit" at bounding box center [369, 684] width 400 height 14
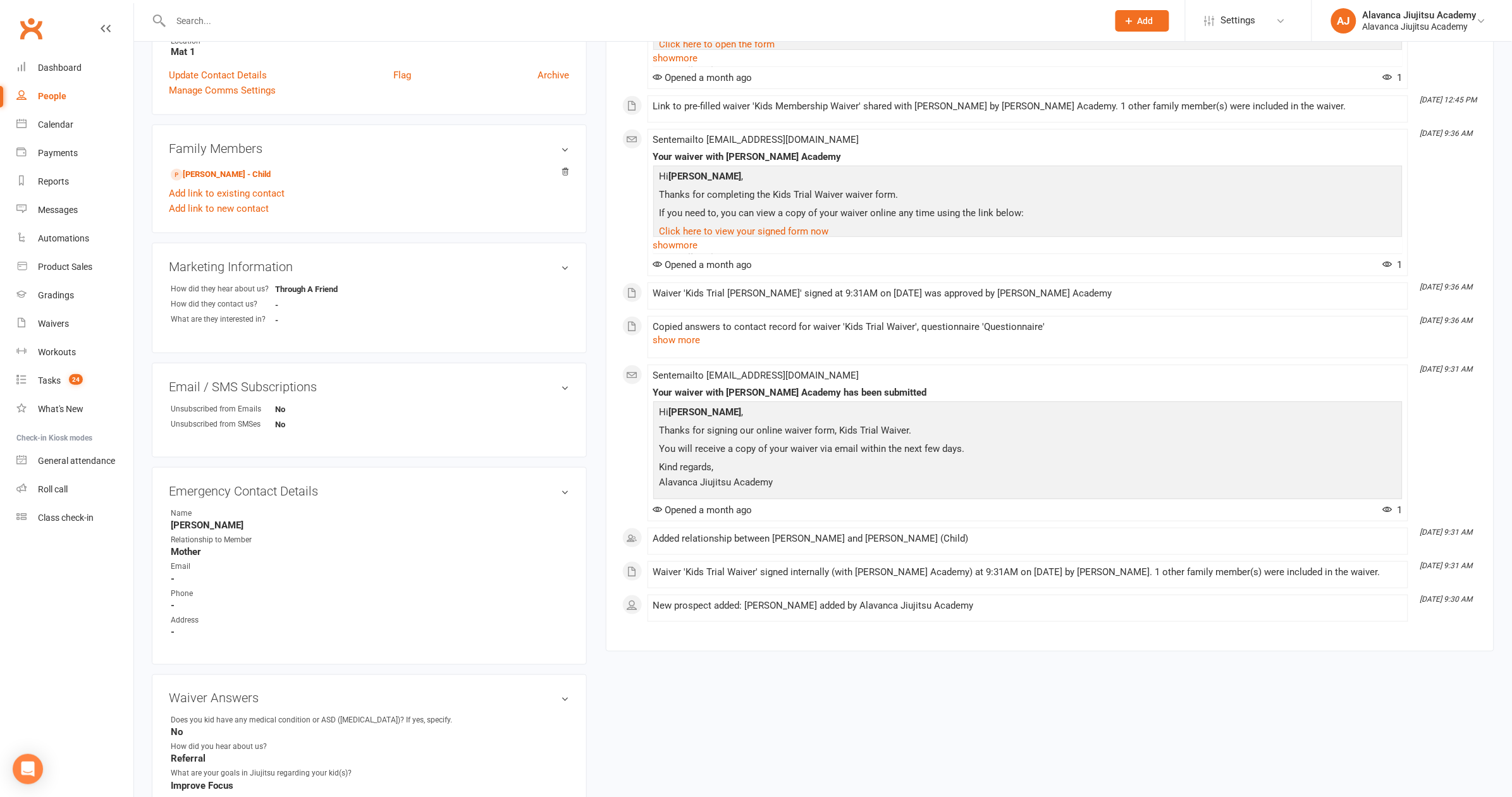
scroll to position [12, 0]
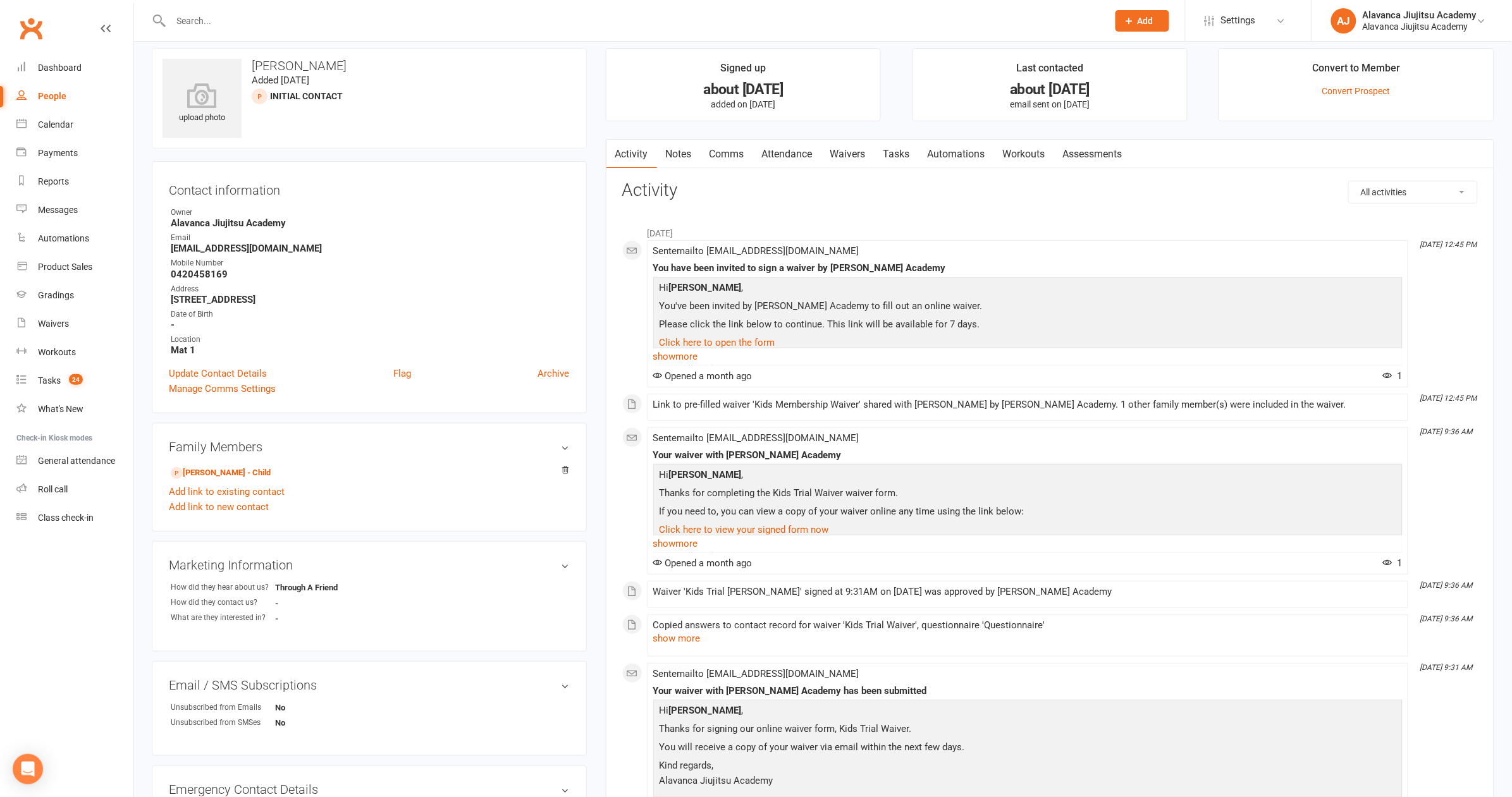
click at [395, 250] on strong "[EMAIL_ADDRESS][DOMAIN_NAME]" at bounding box center [370, 249] width 399 height 12
click at [792, 204] on div "All activities Bookings / Attendances Communications Notes Failed SMSes Grading…" at bounding box center [1050, 556] width 856 height 750
click at [696, 28] on input "text" at bounding box center [633, 21] width 932 height 18
click at [720, 27] on input "text" at bounding box center [633, 21] width 932 height 18
type input "C"
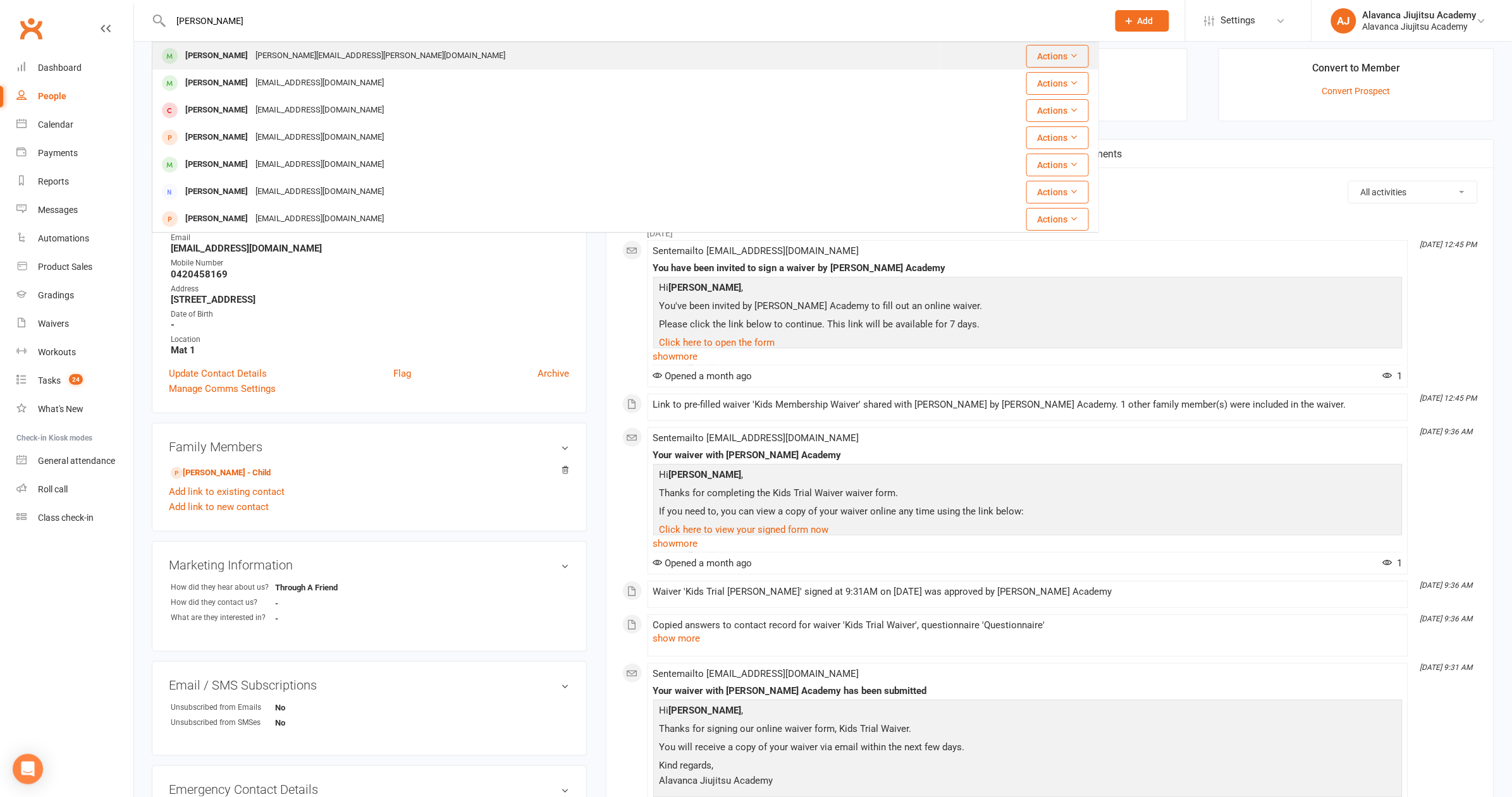
type input "[PERSON_NAME]"
click at [415, 57] on div "[PERSON_NAME] Vissaritis [EMAIL_ADDRESS][PERSON_NAME][DOMAIN_NAME]" at bounding box center [546, 56] width 786 height 26
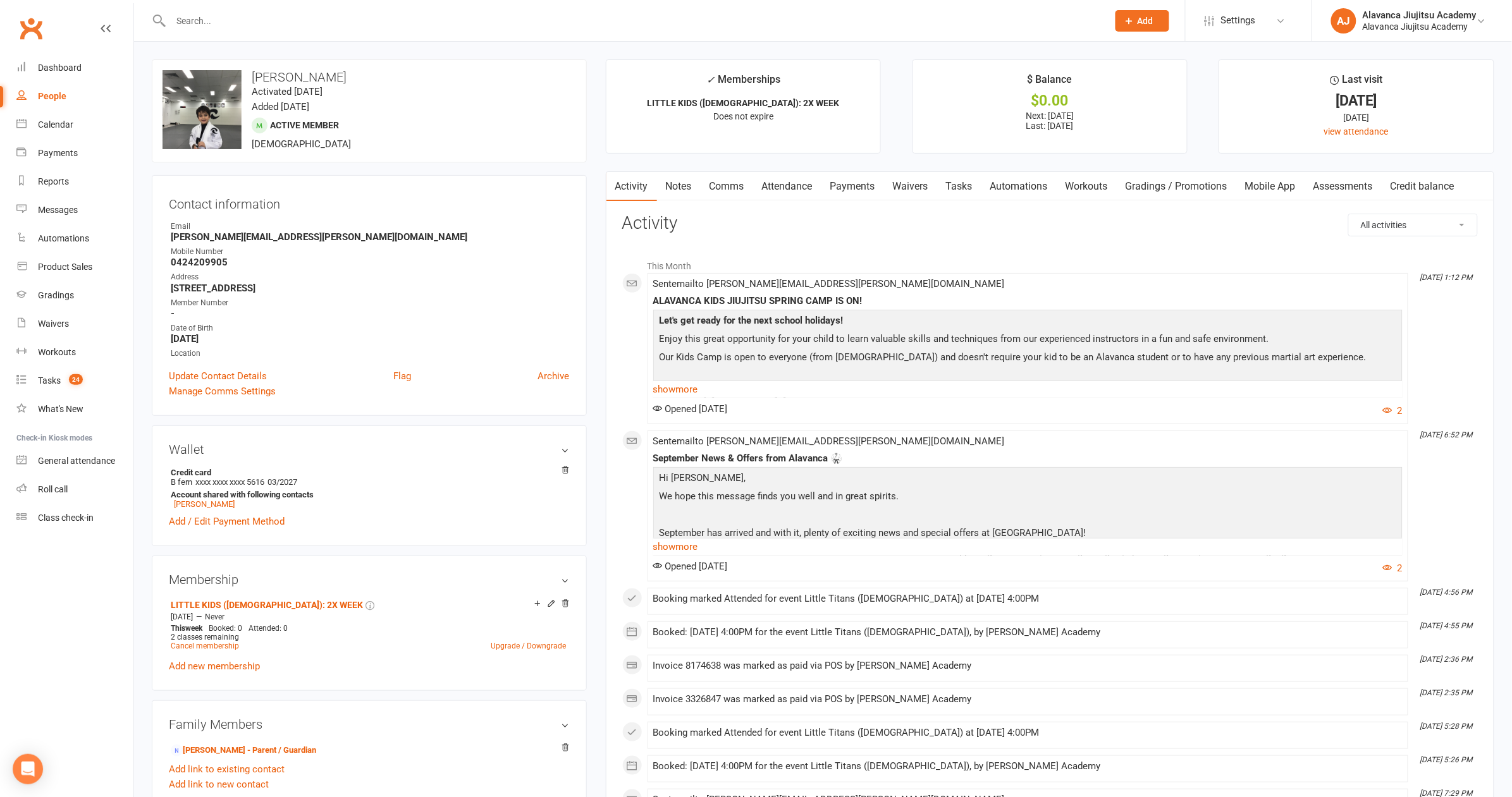
click at [1075, 290] on div "Sent email to [PERSON_NAME][EMAIL_ADDRESS][PERSON_NAME][DOMAIN_NAME] ALAVANCA K…" at bounding box center [1028, 349] width 749 height 140
click at [859, 185] on link "Payments" at bounding box center [853, 187] width 63 height 29
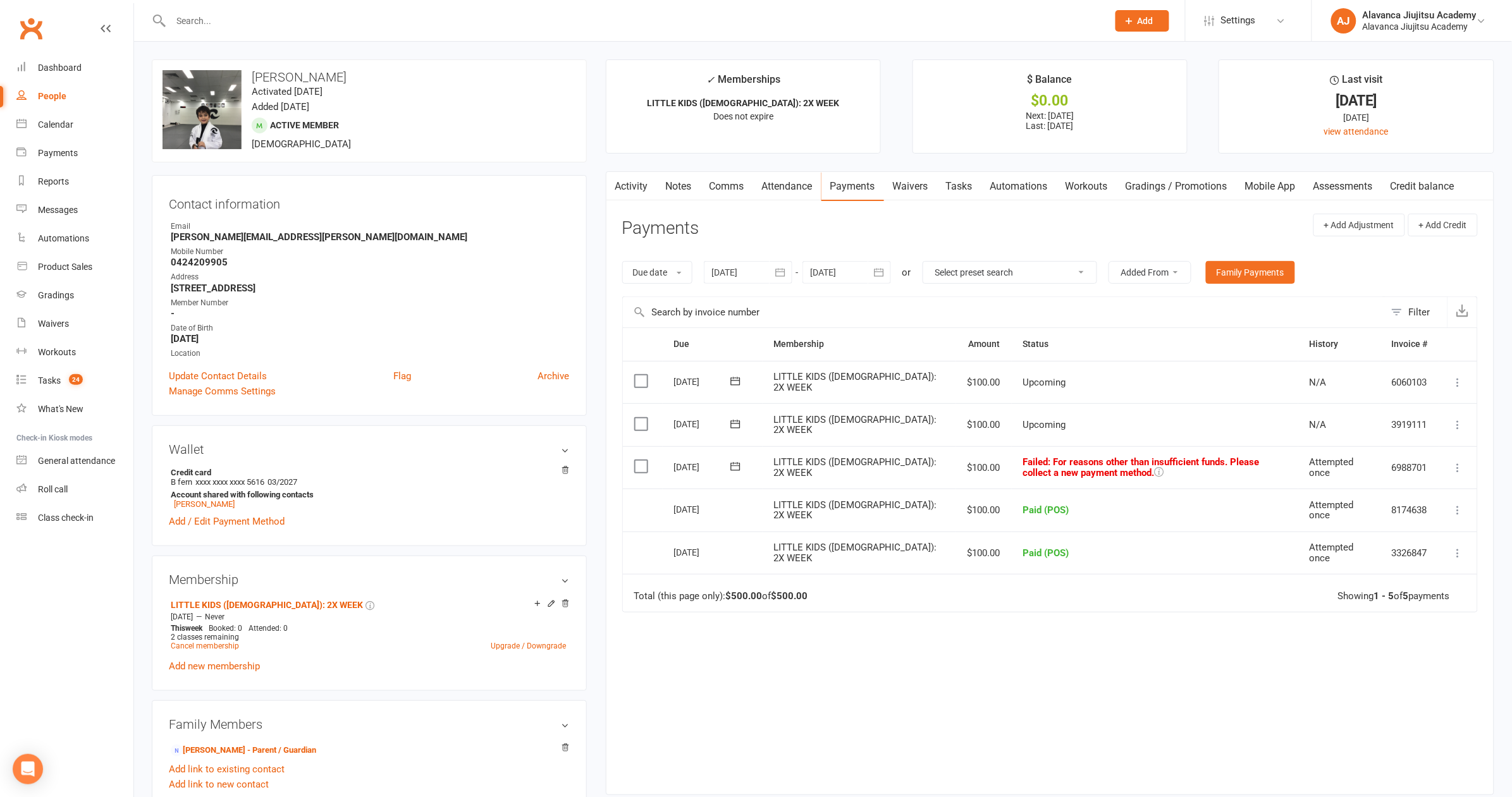
click at [1132, 574] on td "Total (this page only): $500.00 of $500.00 Showing 1 - 5 of 5 payments" at bounding box center [1050, 593] width 855 height 38
click at [885, 509] on td "LITTLE KIDS ([DEMOGRAPHIC_DATA]): 2X WEEK" at bounding box center [860, 510] width 193 height 43
click at [1049, 683] on div "Due Contact Membership Amount Status History Invoice # Select this [DATE] [PERS…" at bounding box center [1050, 551] width 856 height 447
click at [1086, 539] on td "Paid (POS)" at bounding box center [1155, 553] width 286 height 43
click at [1081, 550] on td "Paid (POS)" at bounding box center [1155, 553] width 286 height 43
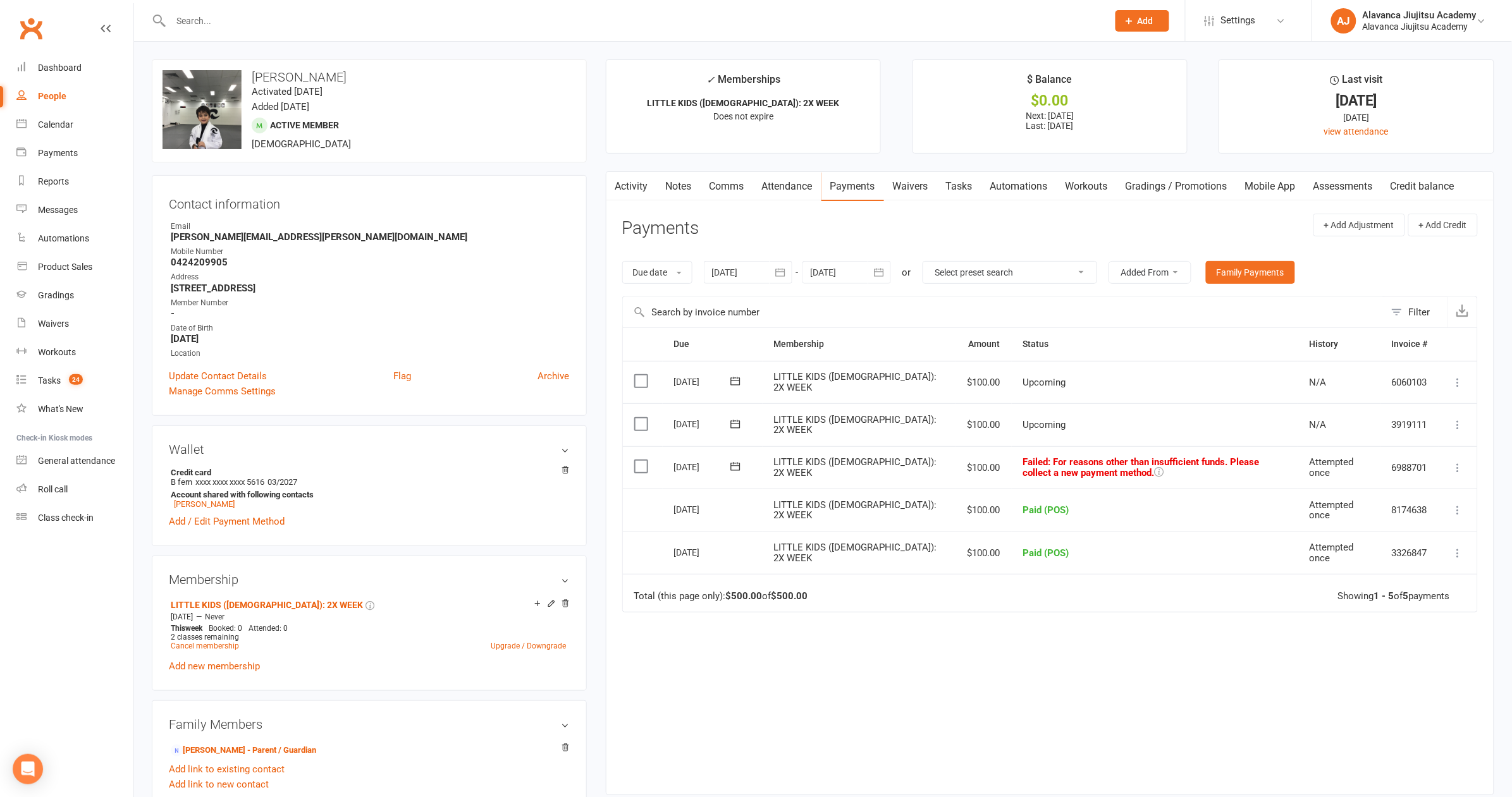
click at [1166, 574] on td "Total (this page only): $500.00 of $500.00 Showing 1 - 5 of 5 payments" at bounding box center [1050, 593] width 855 height 38
click at [1161, 531] on td "Paid (POS)" at bounding box center [1155, 553] width 286 height 43
click at [1120, 475] on td "Failed : For reasons other than insufficient funds. Please collect a new paymen…" at bounding box center [1155, 468] width 286 height 43
click at [1070, 466] on td "Failed : For reasons other than insufficient funds. Please collect a new paymen…" at bounding box center [1155, 468] width 286 height 43
click at [1155, 467] on icon at bounding box center [1159, 472] width 10 height 10
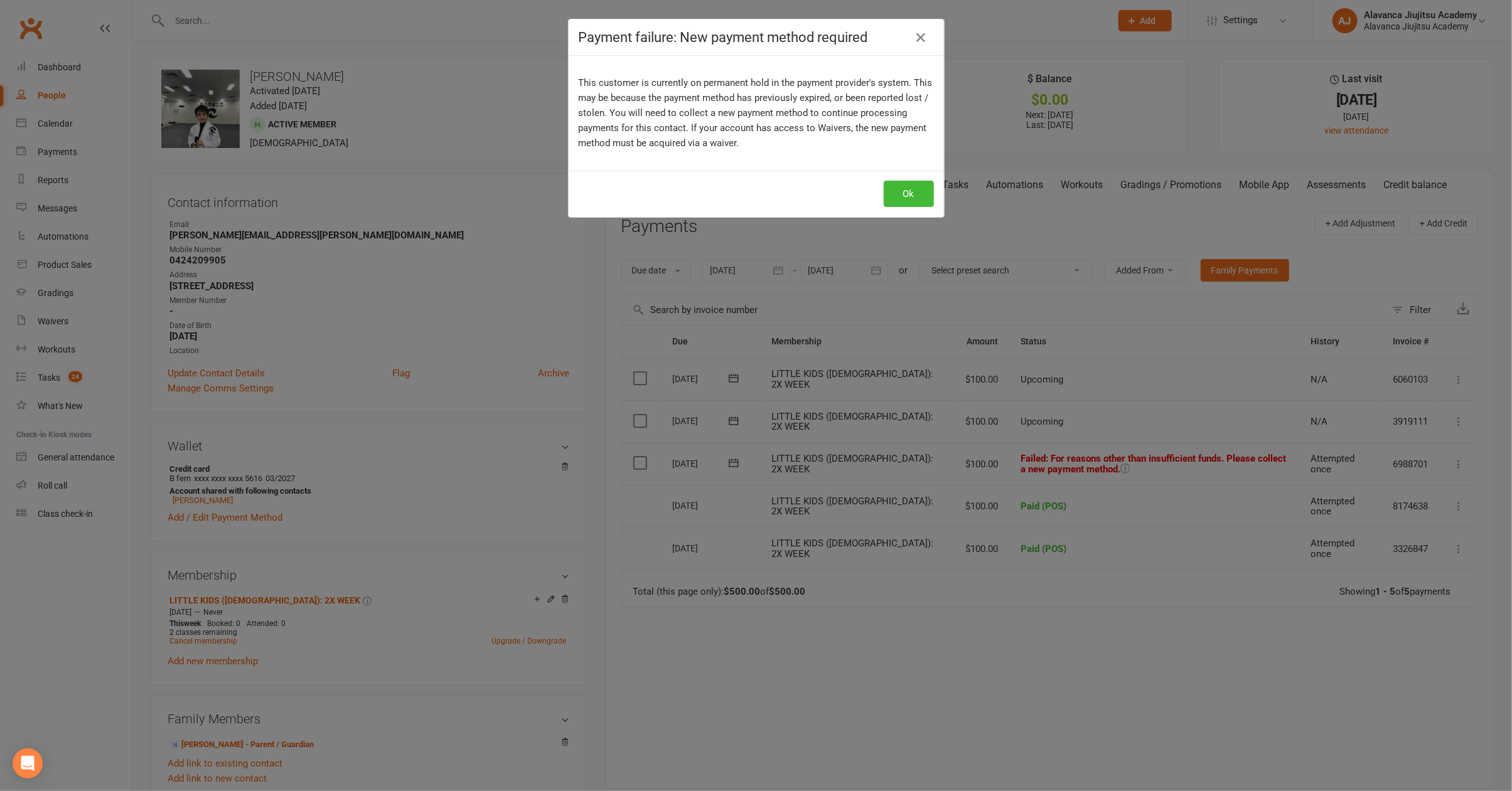
click at [794, 118] on p "This customer is currently on permanent hold in the payment provider's system. …" at bounding box center [756, 113] width 355 height 76
click at [914, 41] on icon "button" at bounding box center [922, 38] width 16 height 16
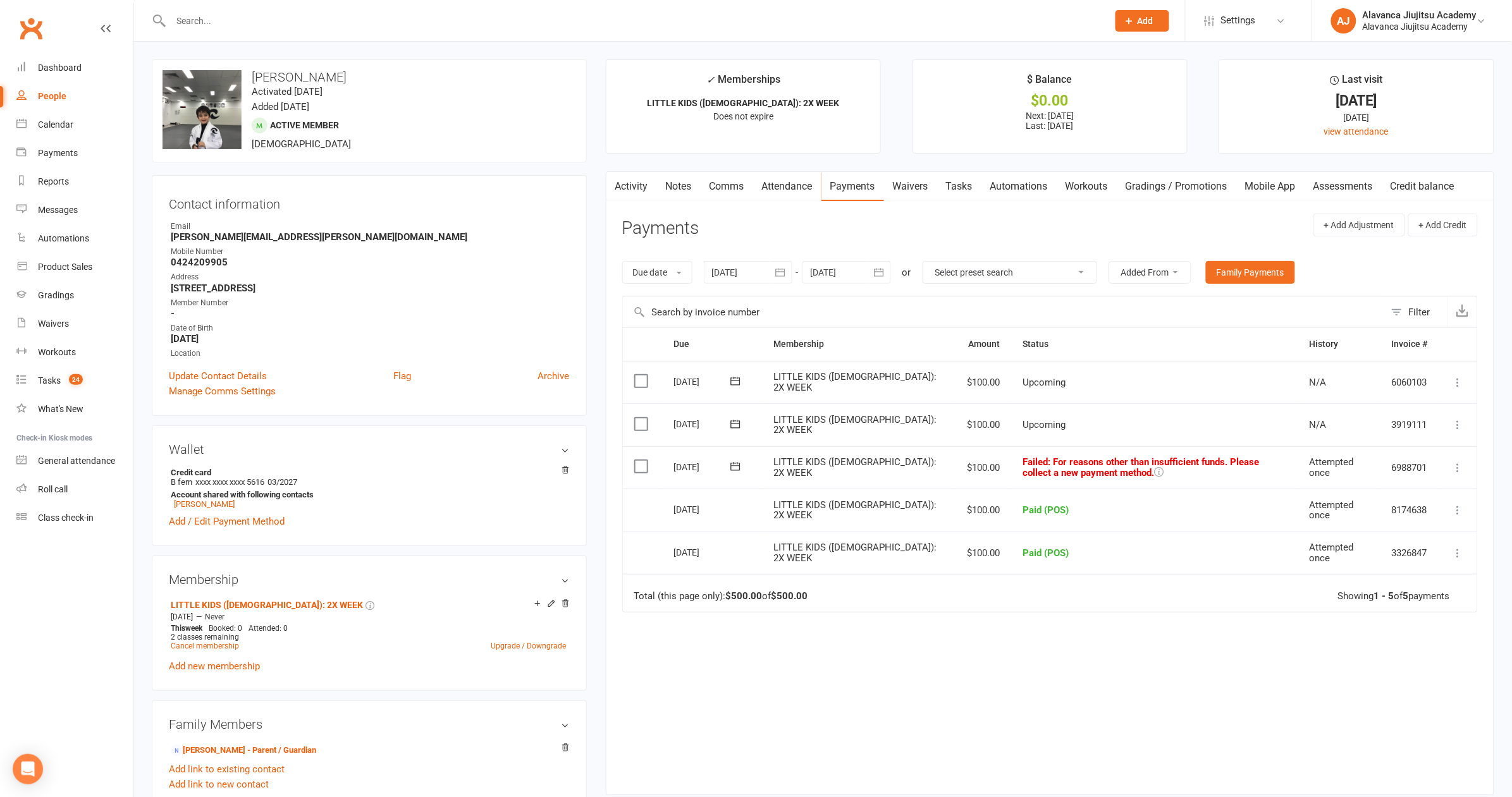
click at [1147, 404] on td "Upcoming" at bounding box center [1155, 425] width 286 height 43
click at [1140, 439] on td "Upcoming" at bounding box center [1155, 425] width 286 height 43
click at [1098, 224] on header "Payments + Add Adjustment + Add Credit" at bounding box center [1050, 231] width 856 height 35
click at [1062, 225] on header "Payments + Add Adjustment + Add Credit" at bounding box center [1050, 231] width 856 height 35
drag, startPoint x: 1038, startPoint y: 471, endPoint x: 846, endPoint y: 445, distance: 193.8
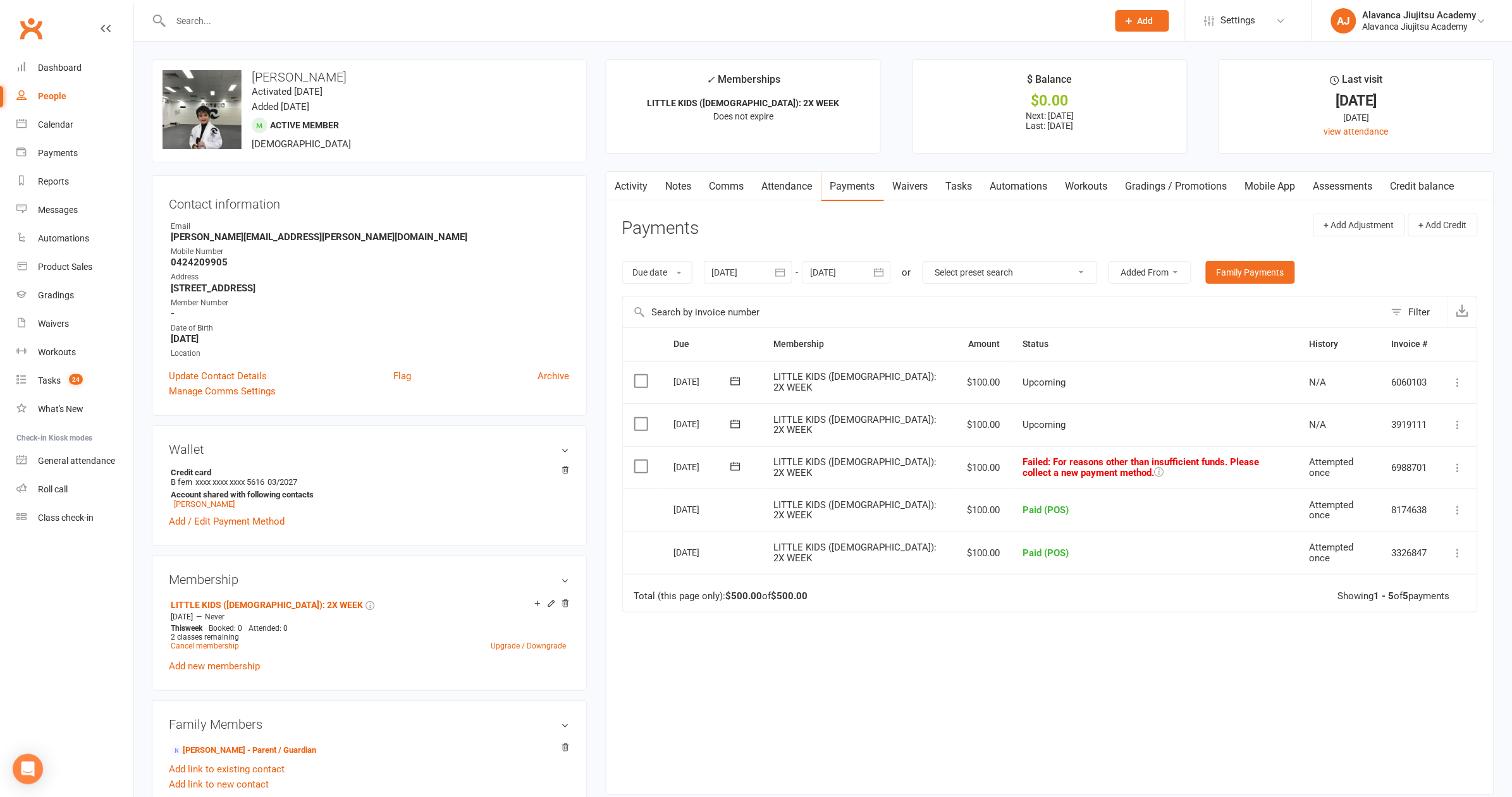
click at [1038, 471] on span ": For reasons other than insufficient funds. Please collect a new payment metho…" at bounding box center [1142, 467] width 236 height 22
click at [318, 417] on aside "upload photo change photo [PERSON_NAME] Activated [DATE] Added [DATE] Active me…" at bounding box center [368, 704] width 435 height 1289
click at [429, 466] on li "Credit card B fern xxxx xxxx xxxx 5616 03/2027 Account shared with following co…" at bounding box center [369, 488] width 400 height 45
click at [1179, 474] on td "Failed : For reasons other than insufficient funds. Please collect a new paymen…" at bounding box center [1155, 468] width 286 height 43
click at [1118, 469] on td "Failed : For reasons other than insufficient funds. Please collect a new paymen…" at bounding box center [1155, 468] width 286 height 43
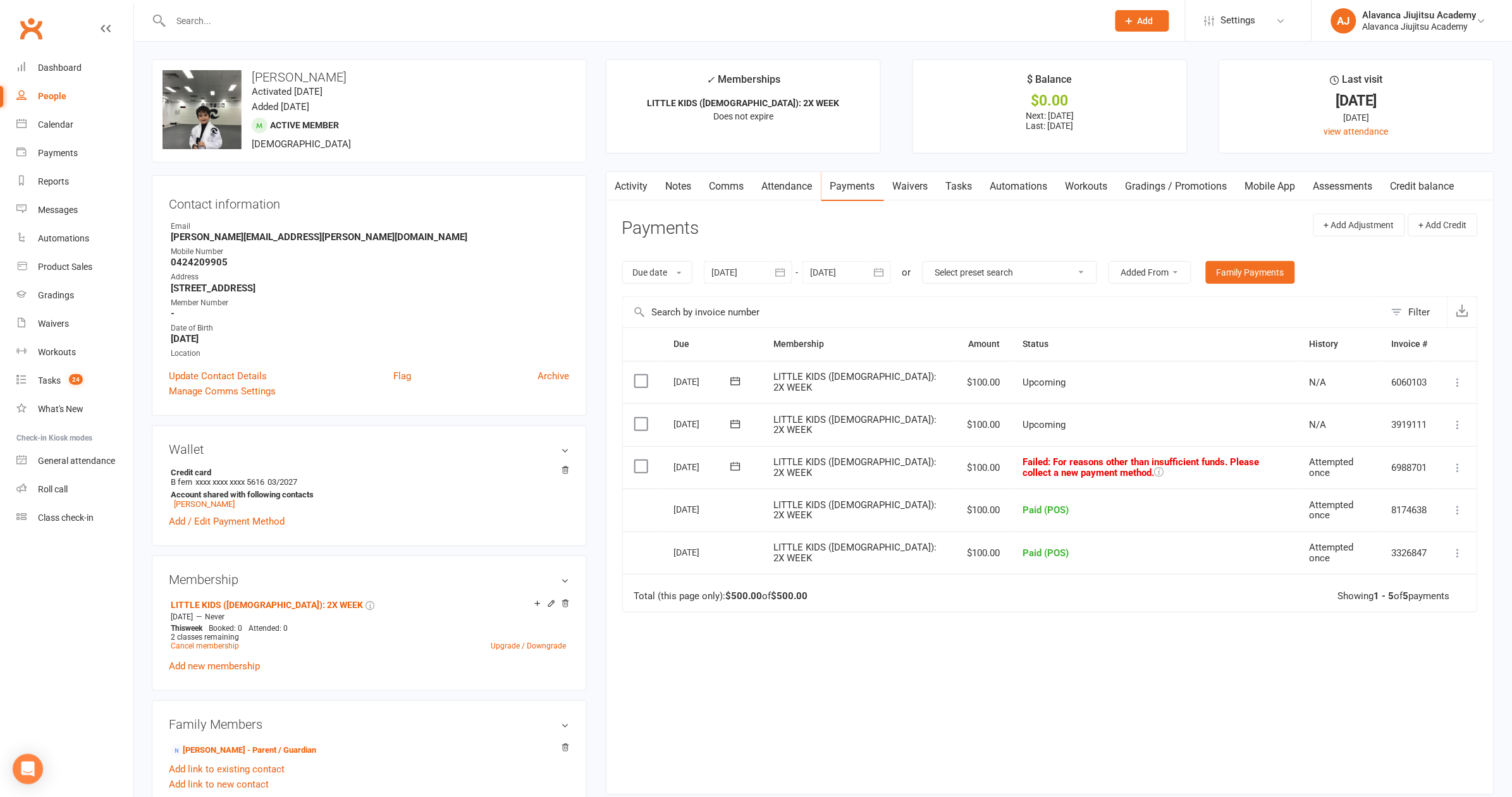
click at [1068, 209] on div "Activity Notes Comms Attendance Payments Waivers Tasks Automations Workouts Gra…" at bounding box center [1050, 482] width 889 height 623
click at [1188, 720] on div "Due Contact Membership Amount Status History Invoice # Select this [DATE] [PERS…" at bounding box center [1050, 551] width 856 height 447
click at [1048, 566] on td "Paid (POS)" at bounding box center [1155, 553] width 286 height 43
click at [1136, 447] on td "Failed : For reasons other than insufficient funds. Please collect a new paymen…" at bounding box center [1155, 468] width 286 height 43
click at [877, 469] on td "LITTLE KIDS ([DEMOGRAPHIC_DATA]): 2X WEEK" at bounding box center [860, 468] width 193 height 43
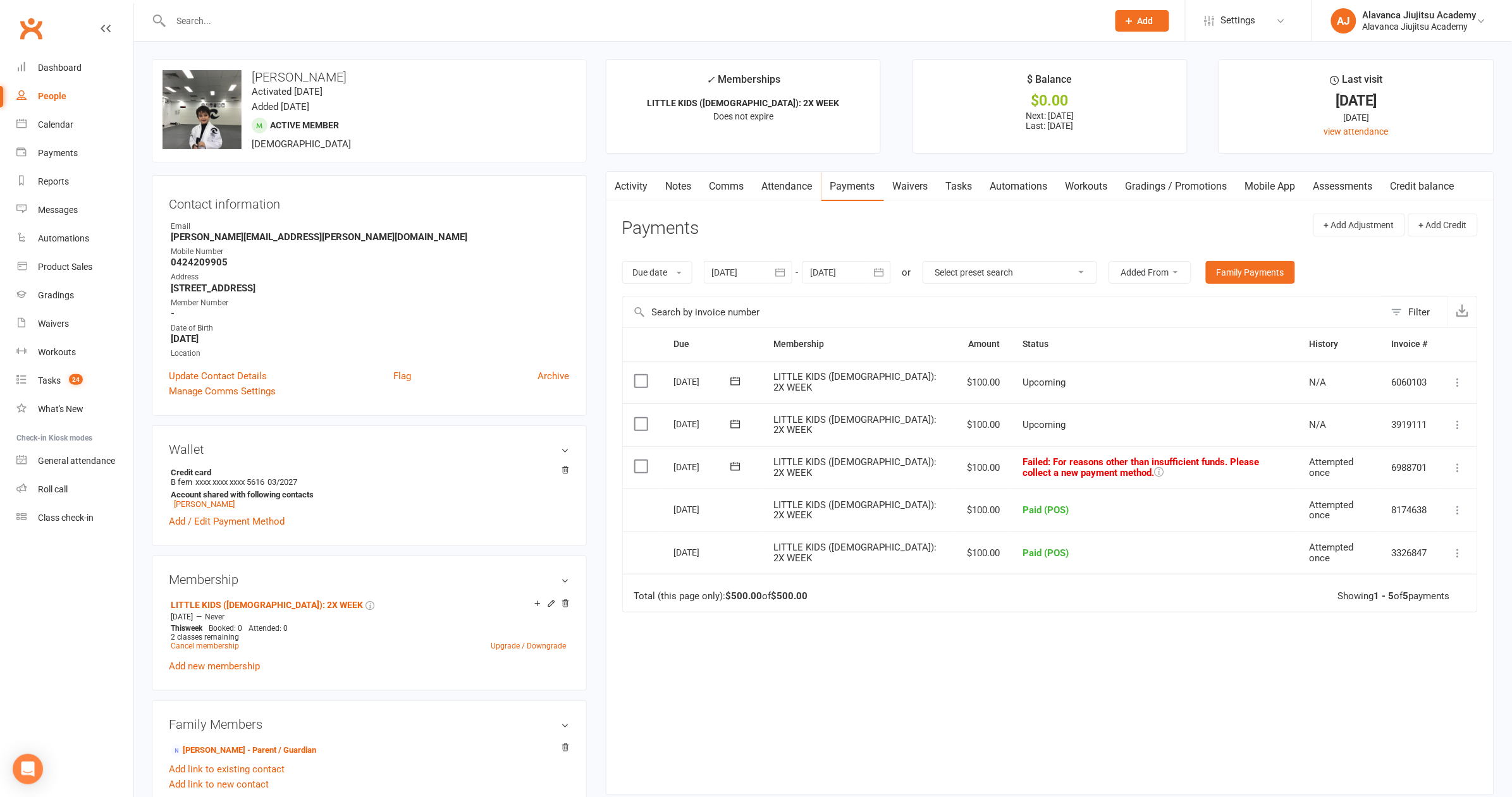
click at [674, 194] on link "Notes" at bounding box center [679, 187] width 44 height 29
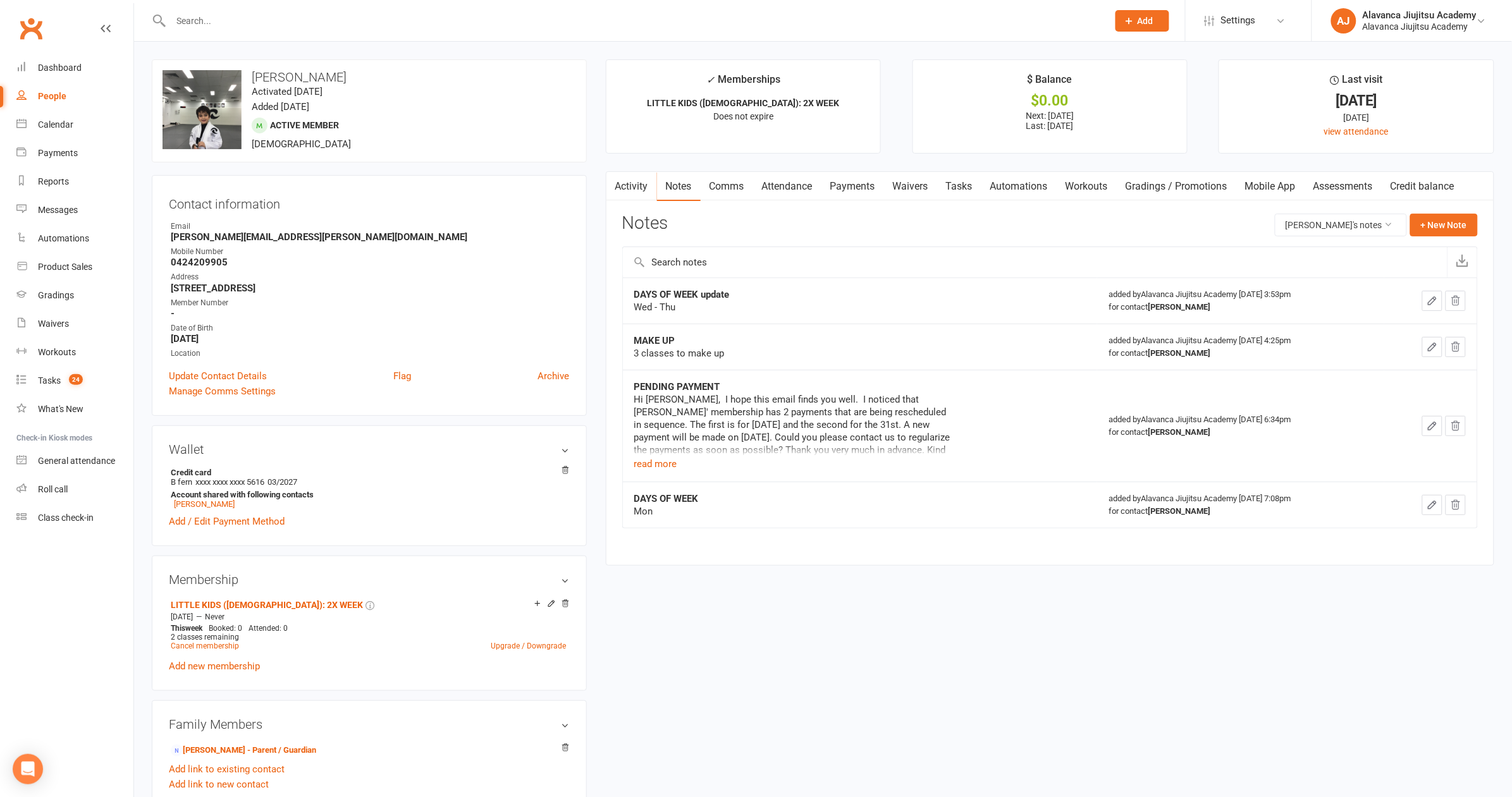
click at [794, 359] on td "MAKE UP 3 classes to make up" at bounding box center [861, 346] width 475 height 46
click at [1475, 229] on button "+ New Note" at bounding box center [1444, 225] width 67 height 22
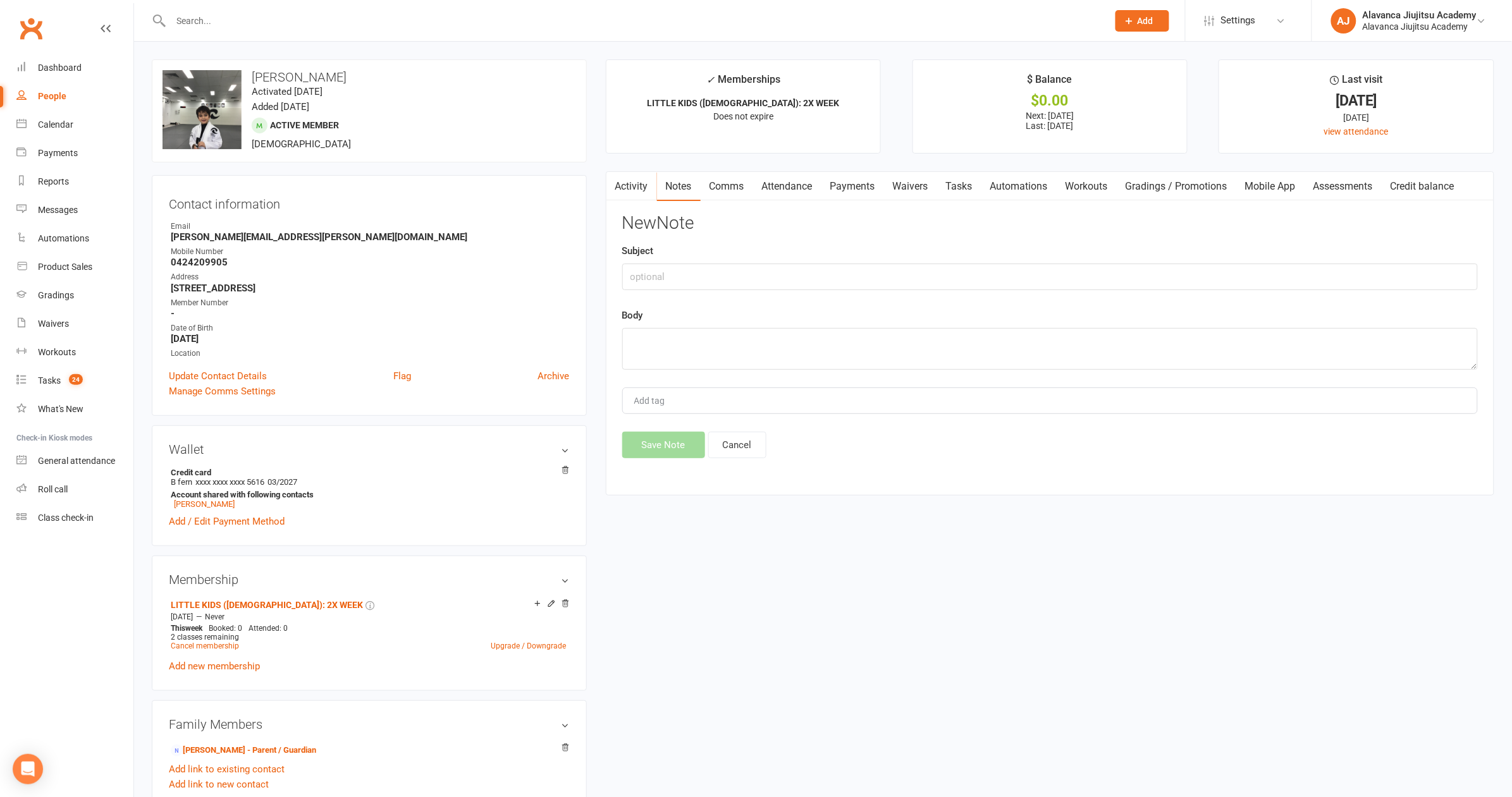
drag, startPoint x: 754, startPoint y: 526, endPoint x: 755, endPoint y: 517, distance: 9.1
click at [754, 526] on div "upload photo change photo [PERSON_NAME] Activated [DATE] Added [DATE] Active me…" at bounding box center [823, 704] width 1362 height 1289
click at [683, 269] on input "text" at bounding box center [1050, 276] width 856 height 26
type input "9"
type input "[PERSON_NAME][DATE]"
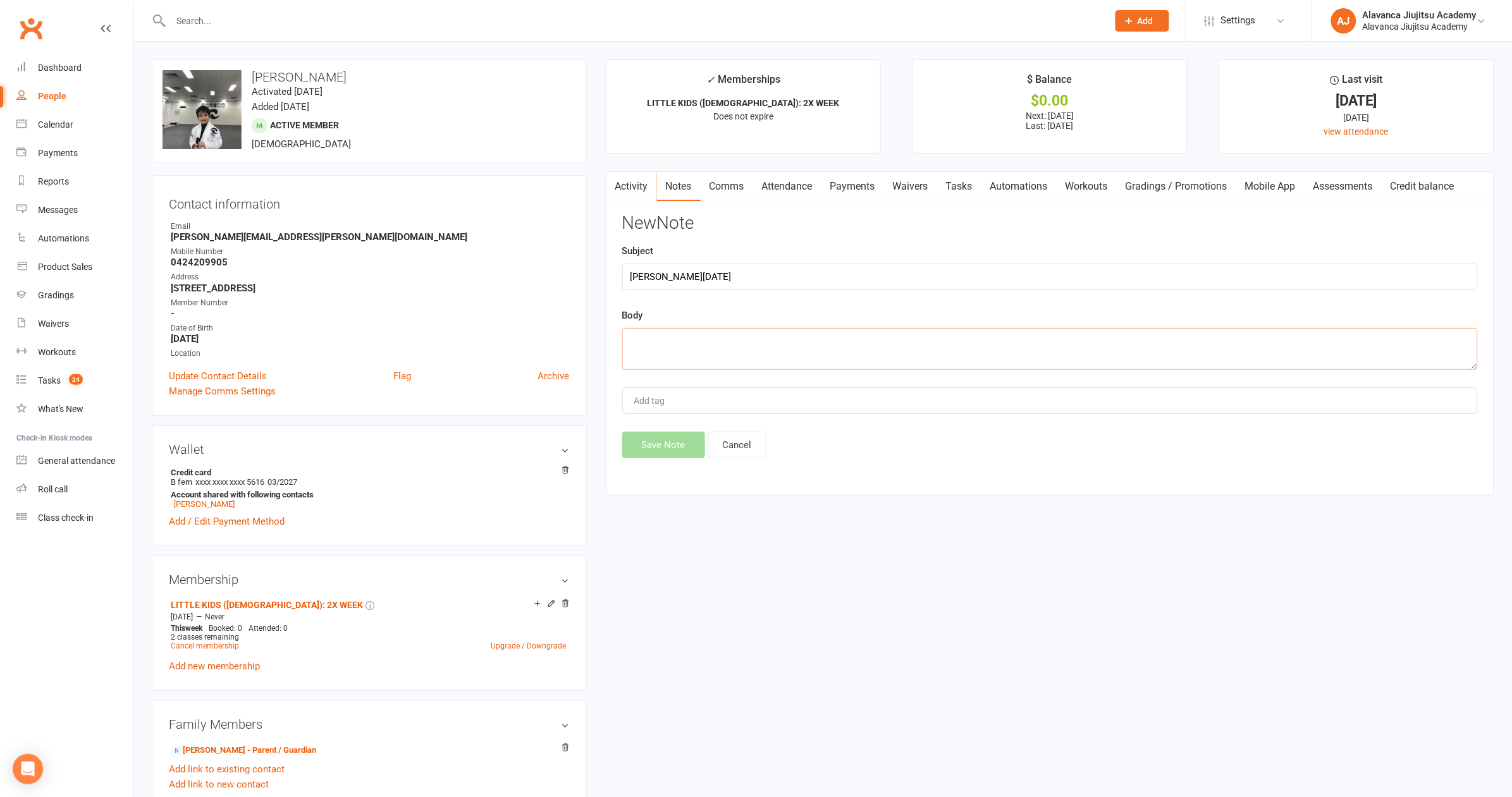
click at [738, 334] on textarea at bounding box center [1050, 349] width 856 height 42
type textarea "She's going to transfer it [DATE]"
click at [678, 437] on button "Save Note" at bounding box center [663, 444] width 83 height 26
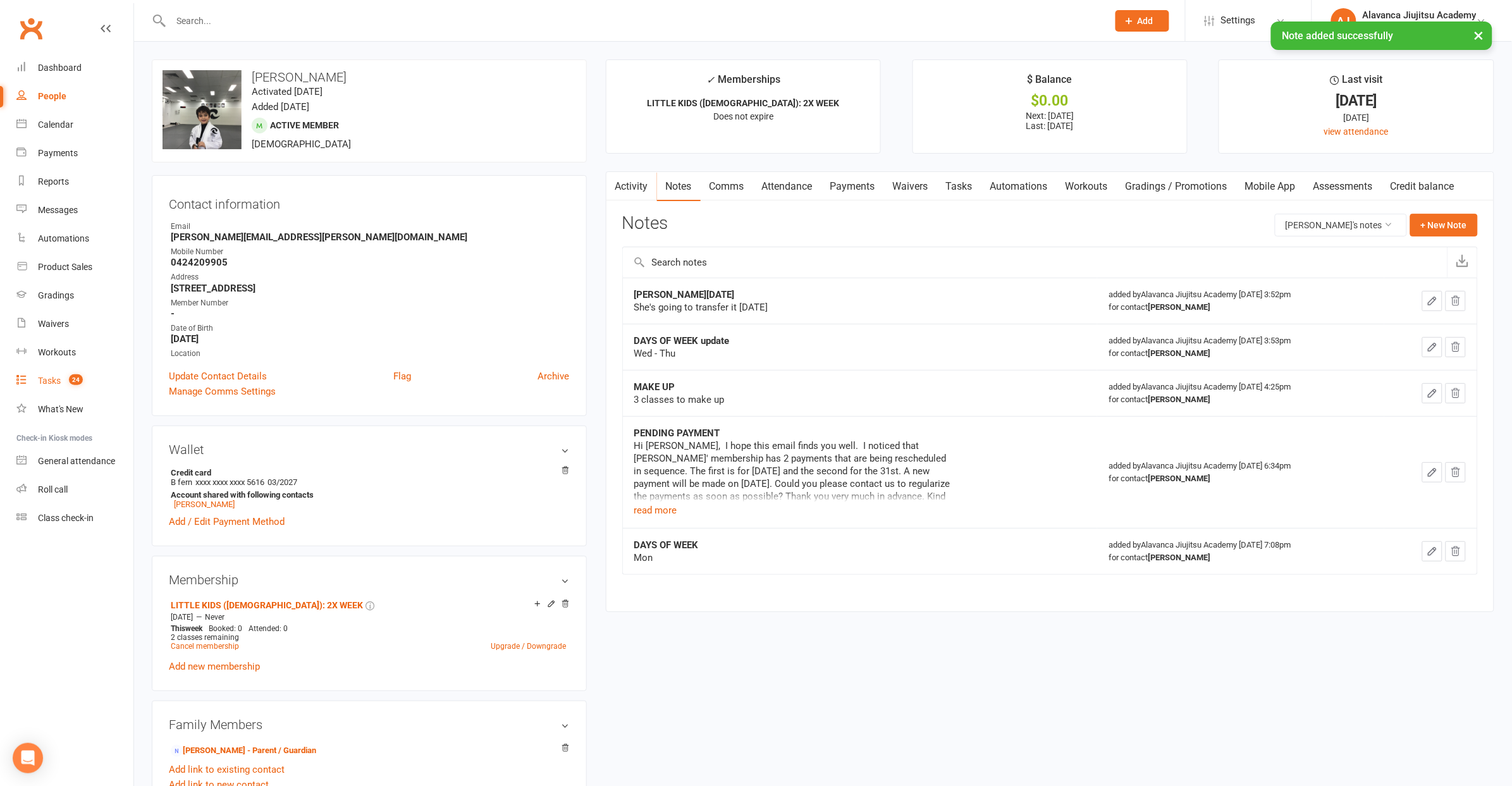
click at [49, 378] on div "Tasks" at bounding box center [49, 381] width 22 height 10
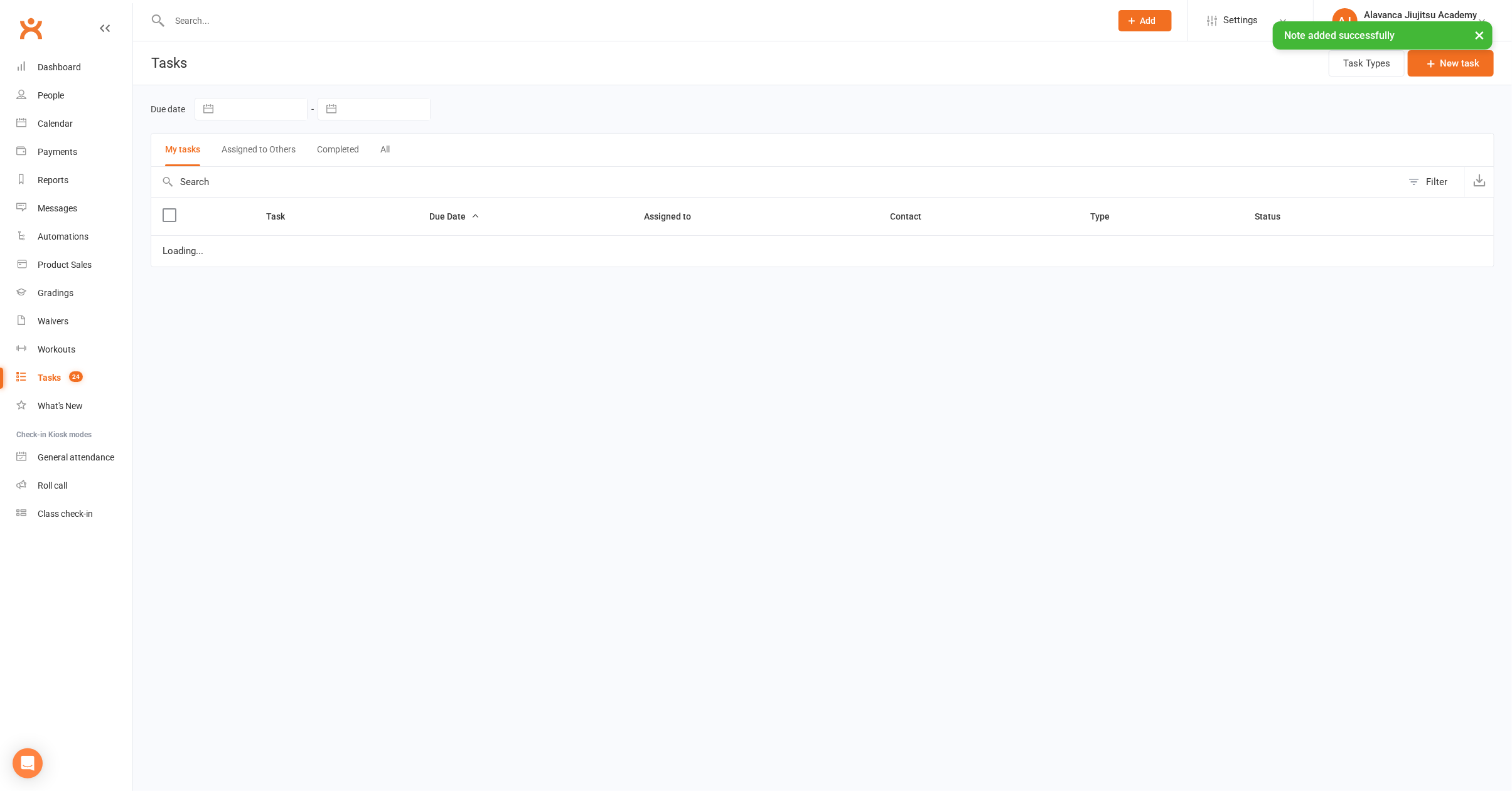
select select "started"
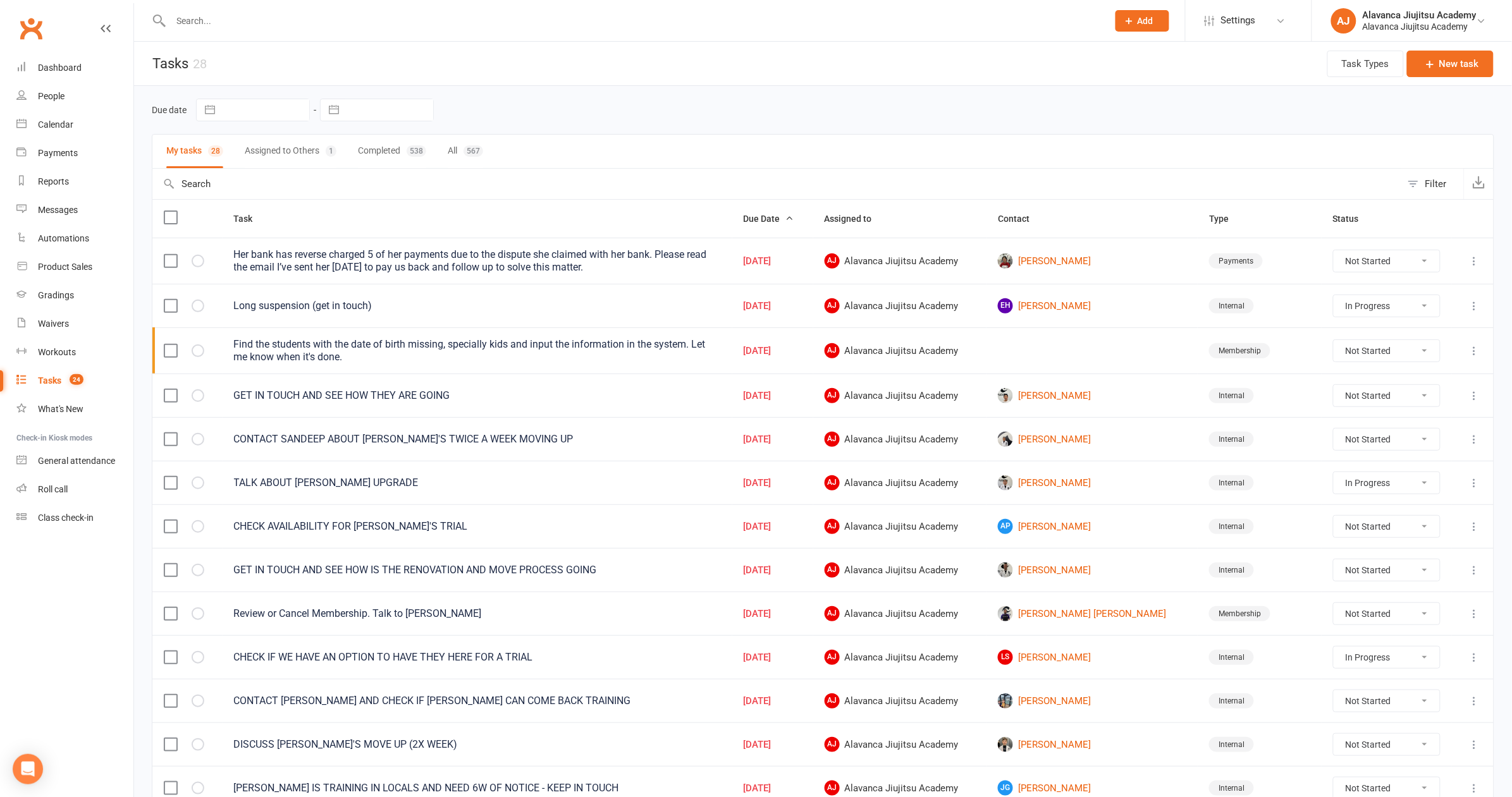
click at [339, 24] on input "text" at bounding box center [633, 21] width 932 height 18
type input "lenana"
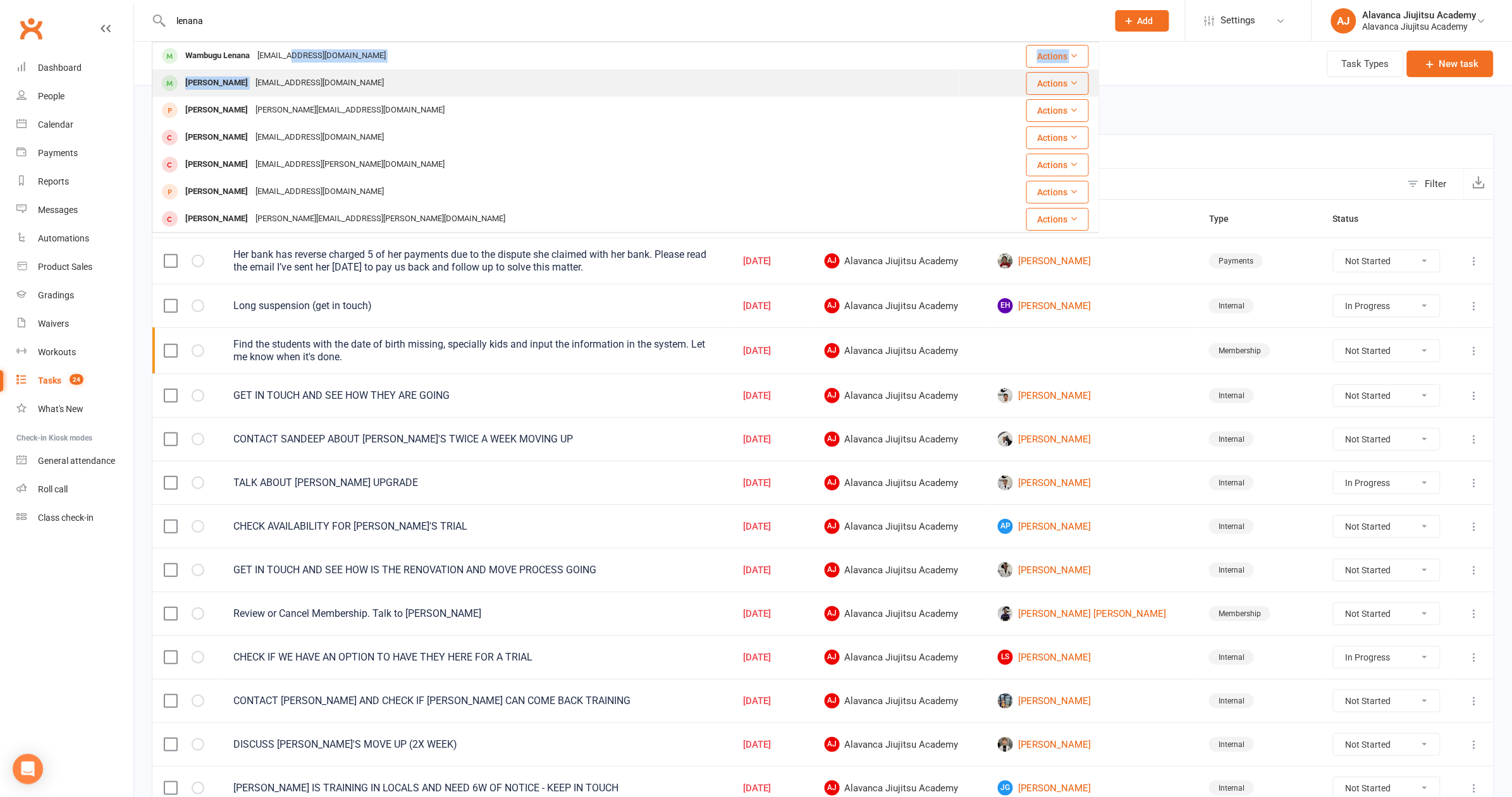
drag, startPoint x: 297, startPoint y: 57, endPoint x: 284, endPoint y: 78, distance: 24.7
click at [284, 78] on tbody "Wambugu [PERSON_NAME] [PERSON_NAME][EMAIL_ADDRESS][DOMAIN_NAME] Actions [PERSON…" at bounding box center [625, 314] width 946 height 544
click at [284, 78] on div "[EMAIL_ADDRESS][DOMAIN_NAME]" at bounding box center [319, 83] width 136 height 19
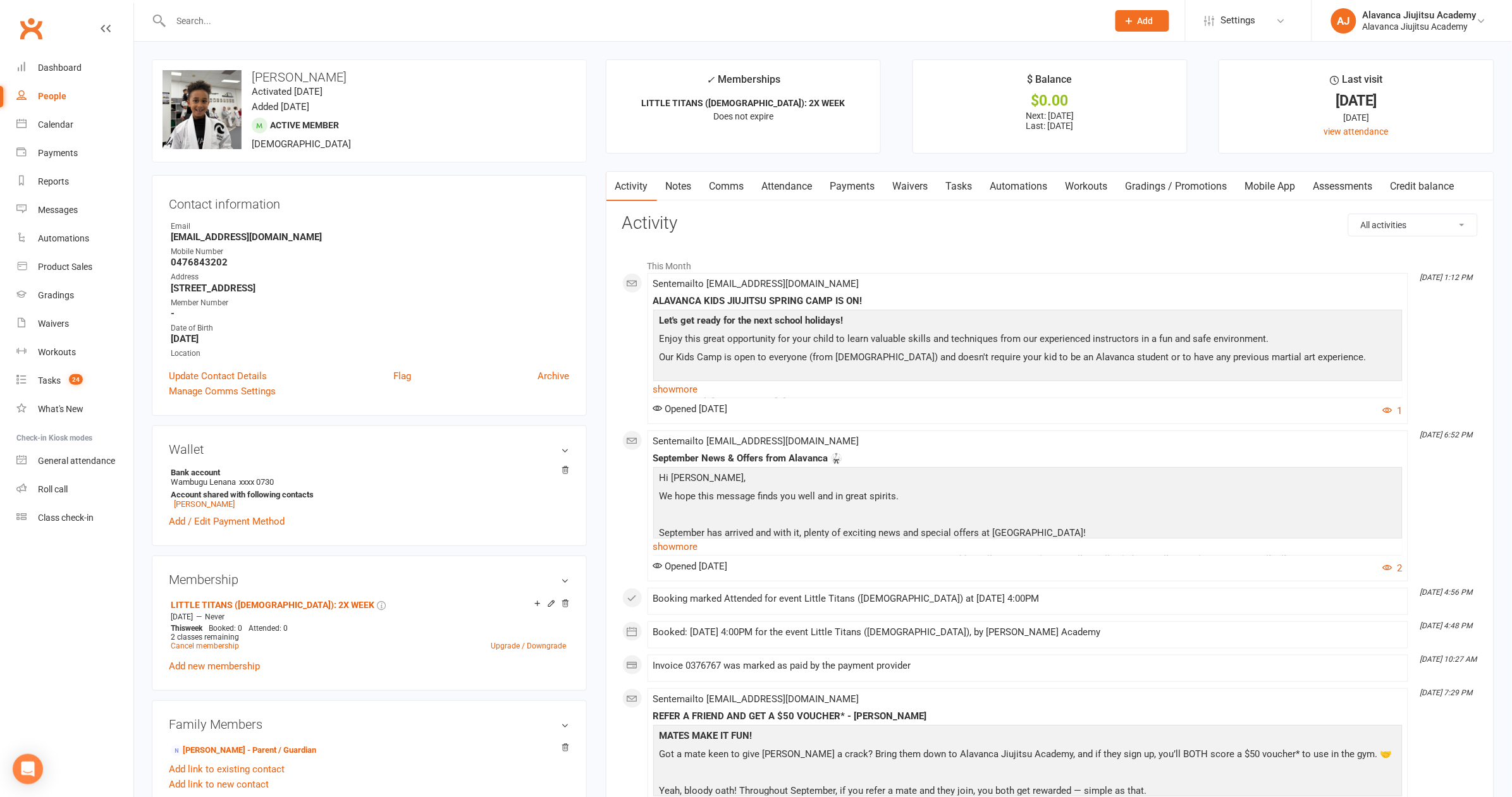
click at [862, 190] on link "Payments" at bounding box center [853, 187] width 63 height 29
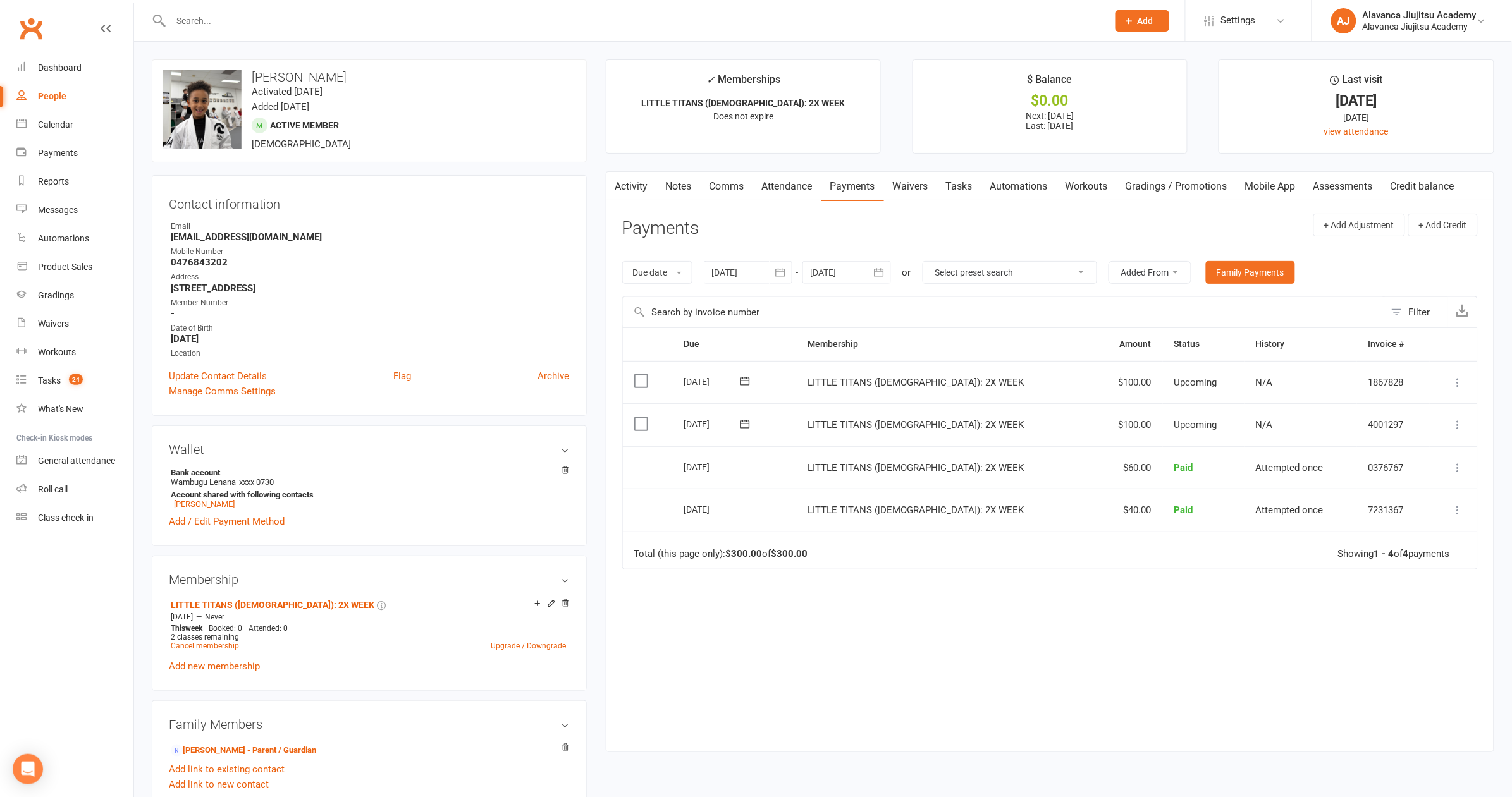
click at [776, 432] on td "[DATE]" at bounding box center [734, 425] width 124 height 43
click at [853, 429] on td "LITTLE TITANS ([DEMOGRAPHIC_DATA]): 2X WEEK" at bounding box center [945, 425] width 297 height 43
click at [994, 482] on td "LITTLE TITANS ([DEMOGRAPHIC_DATA]): 2X WEEK" at bounding box center [945, 468] width 297 height 43
click at [751, 424] on icon at bounding box center [744, 424] width 13 height 13
click at [1002, 471] on td "LITTLE TITANS ([DEMOGRAPHIC_DATA]): 2X WEEK" at bounding box center [945, 468] width 297 height 43
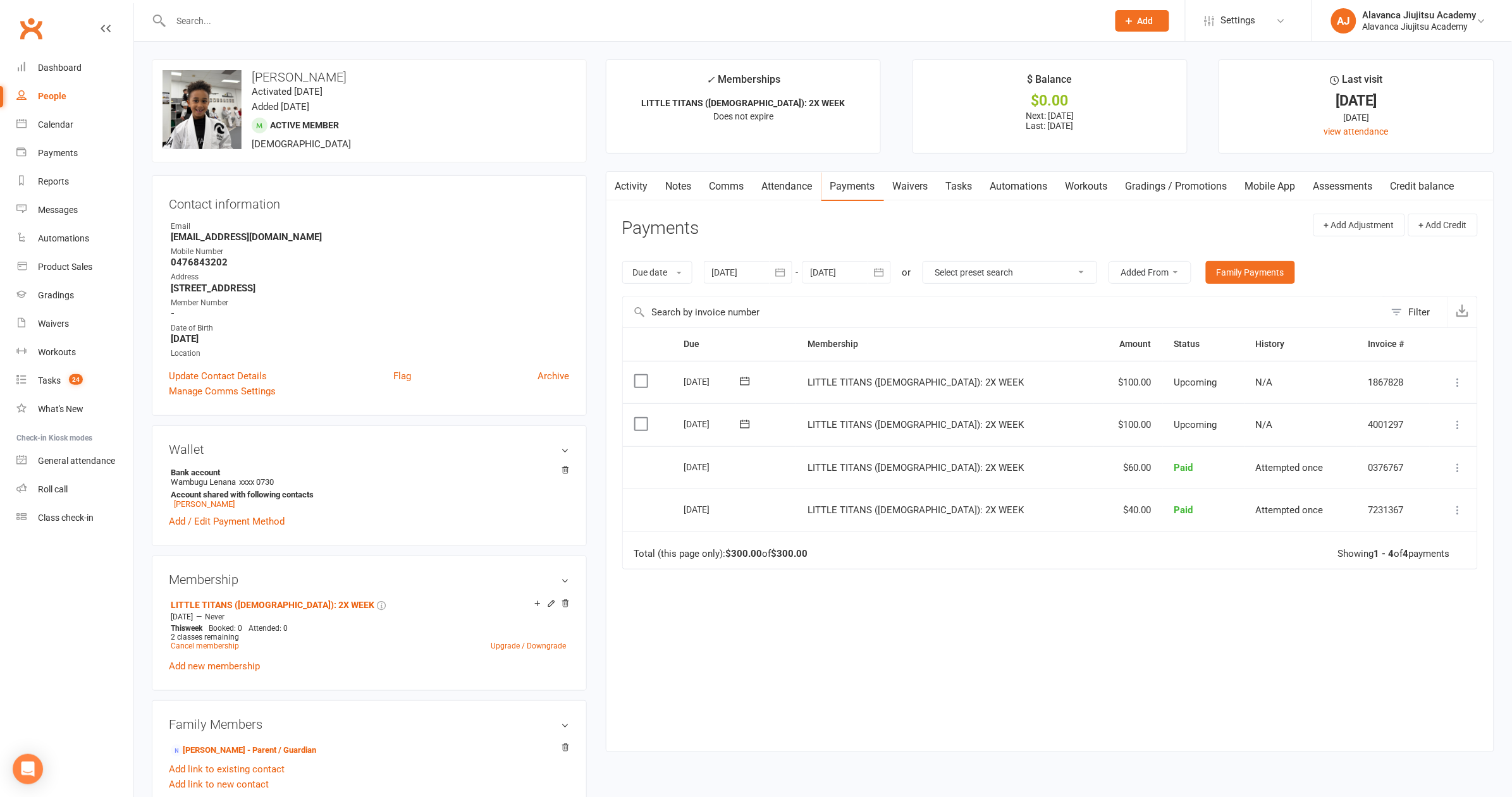
click at [677, 178] on link "Notes" at bounding box center [679, 187] width 44 height 29
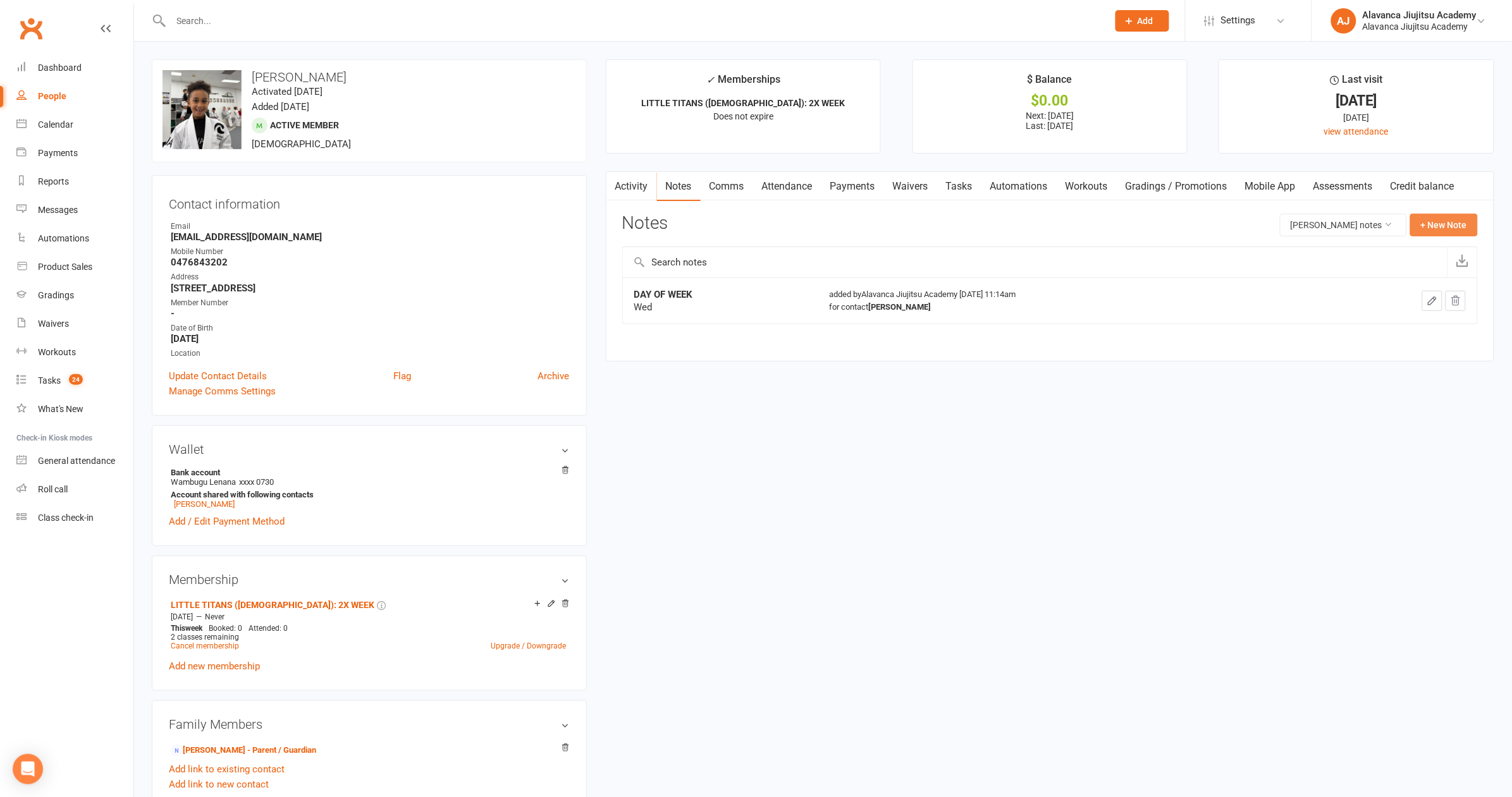
click at [1437, 226] on button "+ New Note" at bounding box center [1444, 225] width 67 height 22
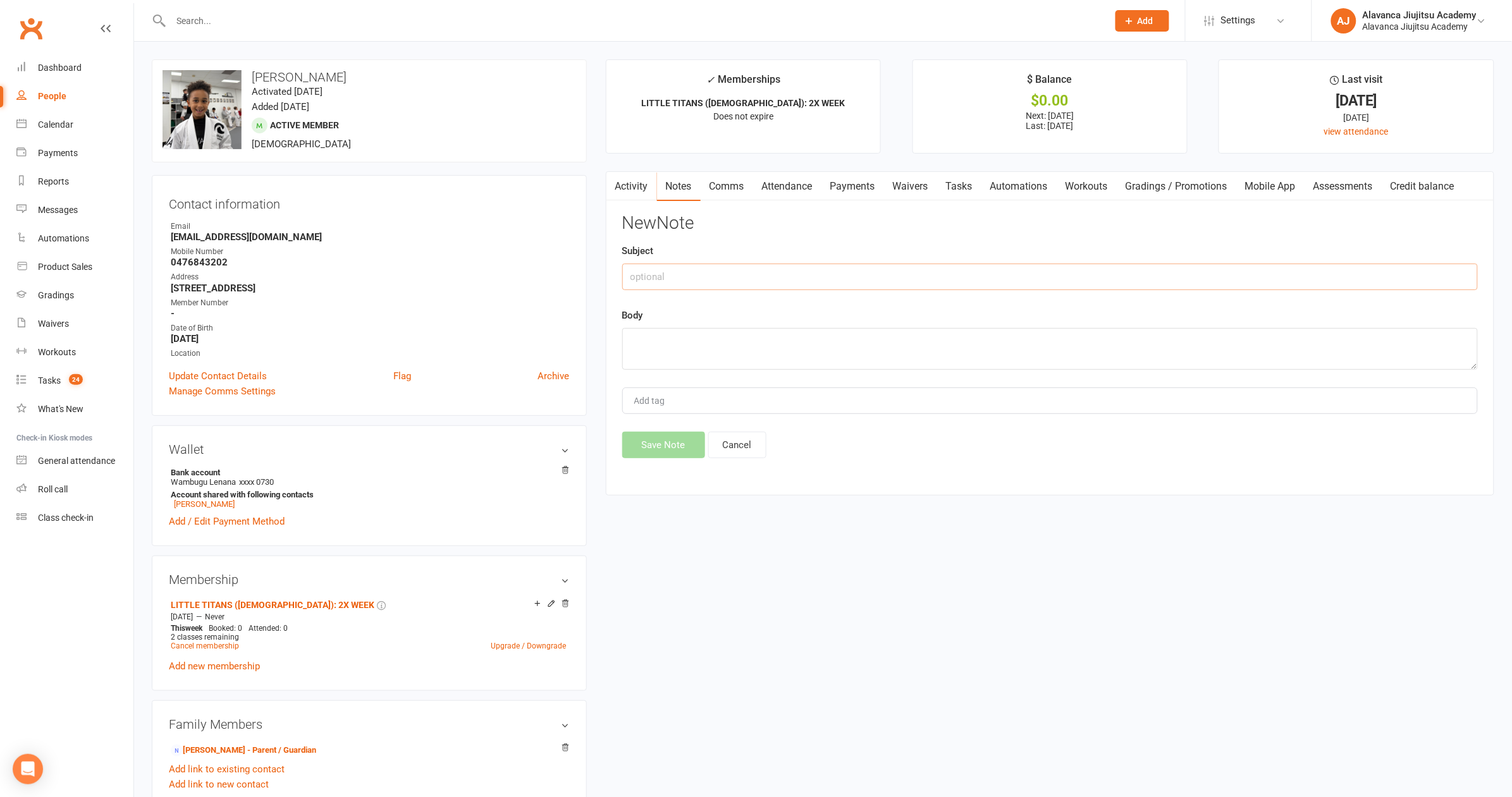
drag, startPoint x: 681, startPoint y: 274, endPoint x: 640, endPoint y: 281, distance: 41.6
click at [681, 274] on input "text" at bounding box center [1050, 276] width 856 height 26
type input "DAYS OF THE WEEK"
click at [722, 357] on textarea at bounding box center [1050, 349] width 856 height 42
type textarea "Thu - Sat"
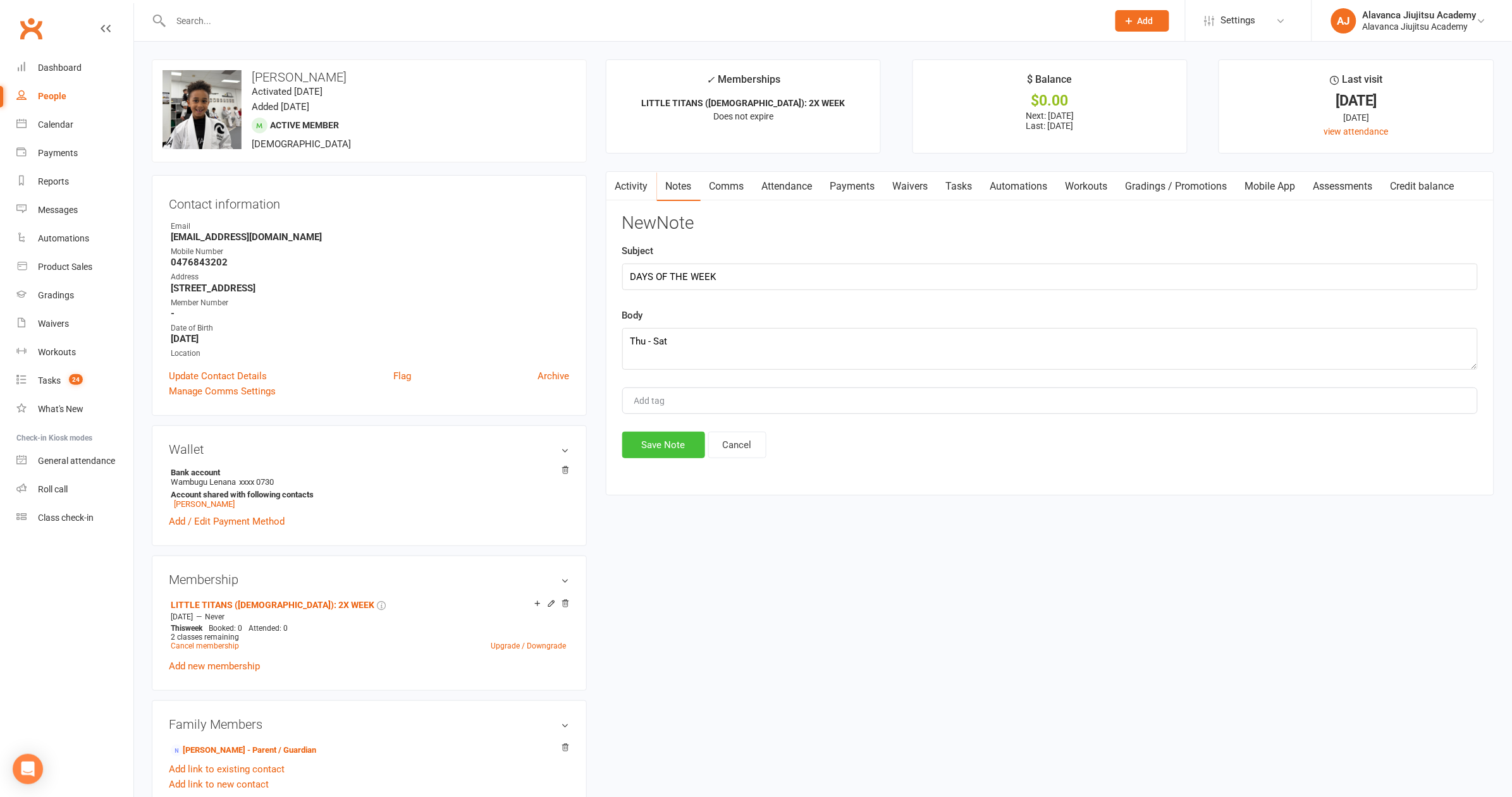
click at [638, 437] on button "Save Note" at bounding box center [663, 444] width 83 height 26
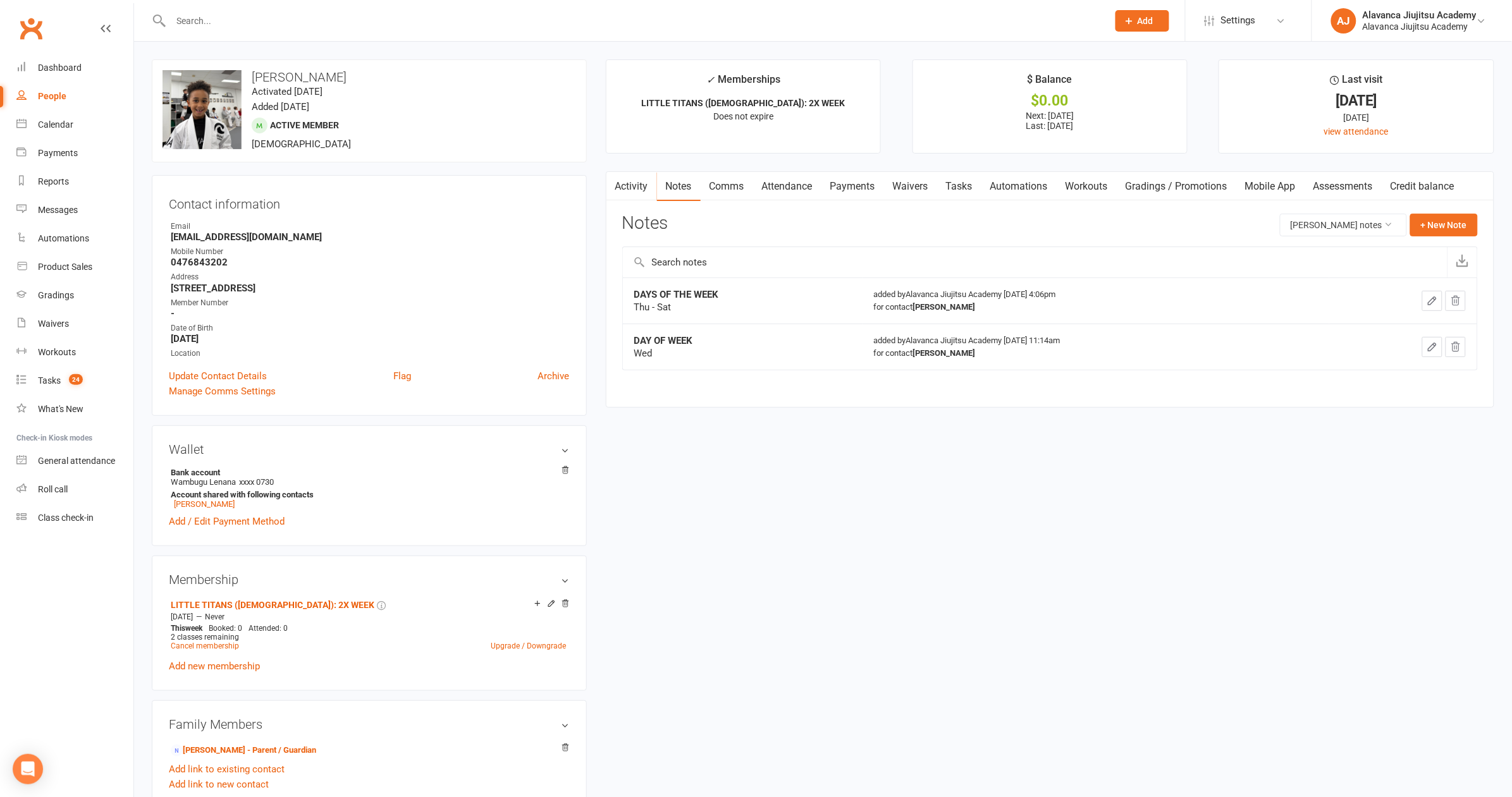
click at [432, 86] on div "upload photo change photo [PERSON_NAME] Activated [DATE] Added [DATE] Active me…" at bounding box center [368, 111] width 435 height 104
click at [48, 129] on div "Calendar" at bounding box center [56, 124] width 35 height 10
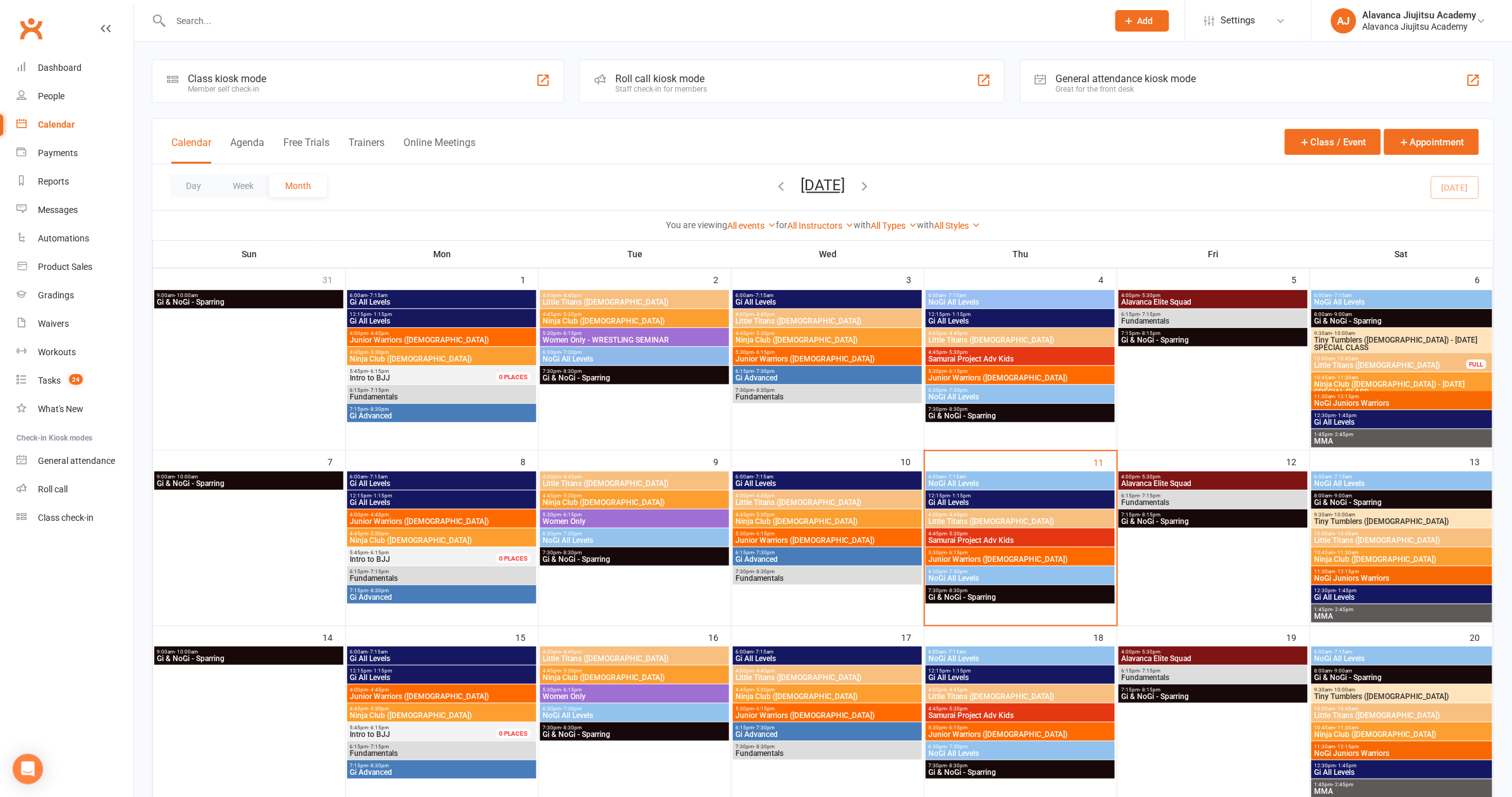
click at [1036, 556] on span "Junior Warriors ([DEMOGRAPHIC_DATA])" at bounding box center [1020, 560] width 185 height 8
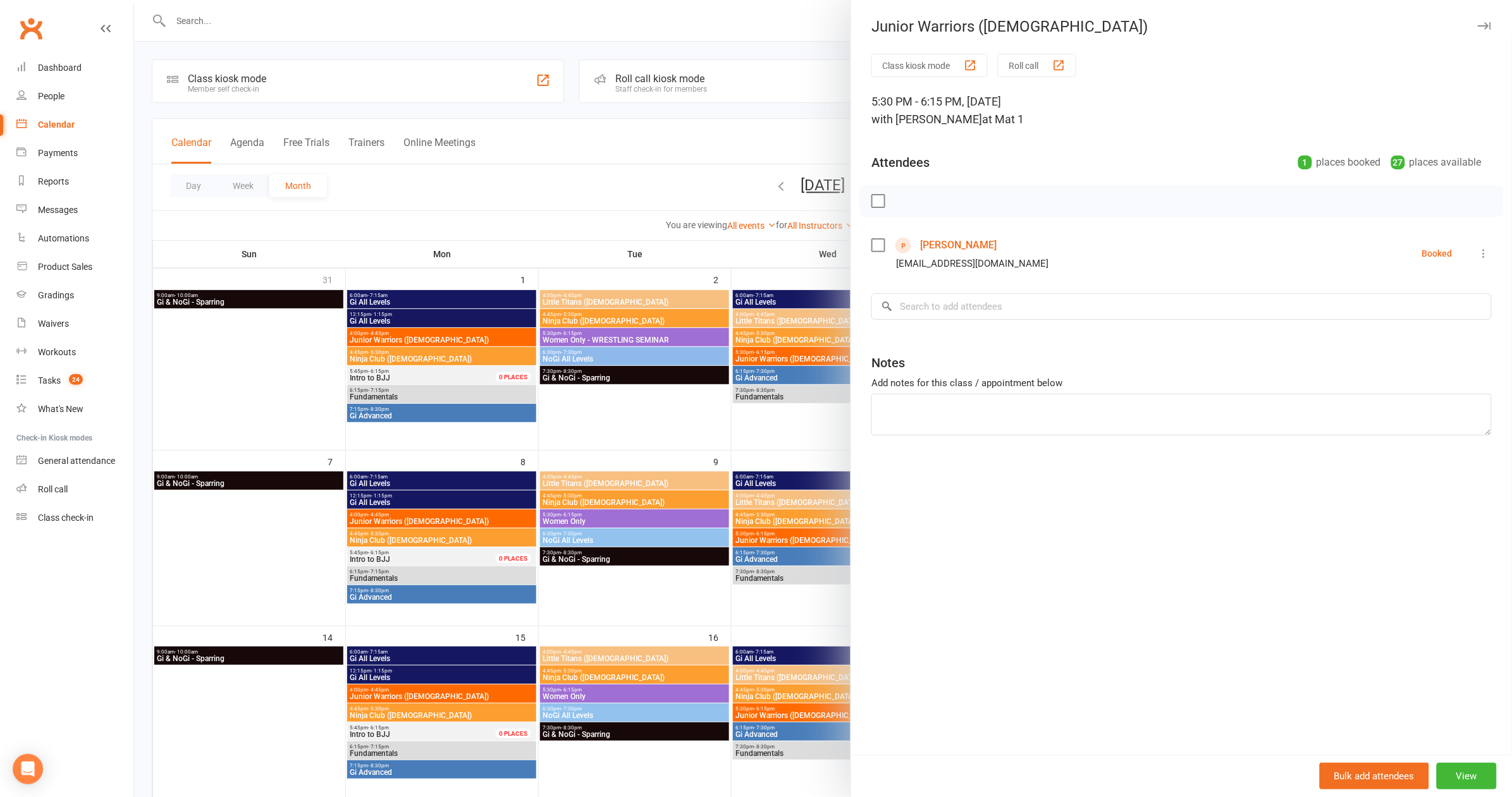
click at [1206, 322] on div "Class kiosk mode Roll call 5:30 PM - 6:15 PM, [DATE] with [PERSON_NAME] at Mat …" at bounding box center [1181, 404] width 661 height 701
click at [666, 218] on div at bounding box center [822, 398] width 1378 height 797
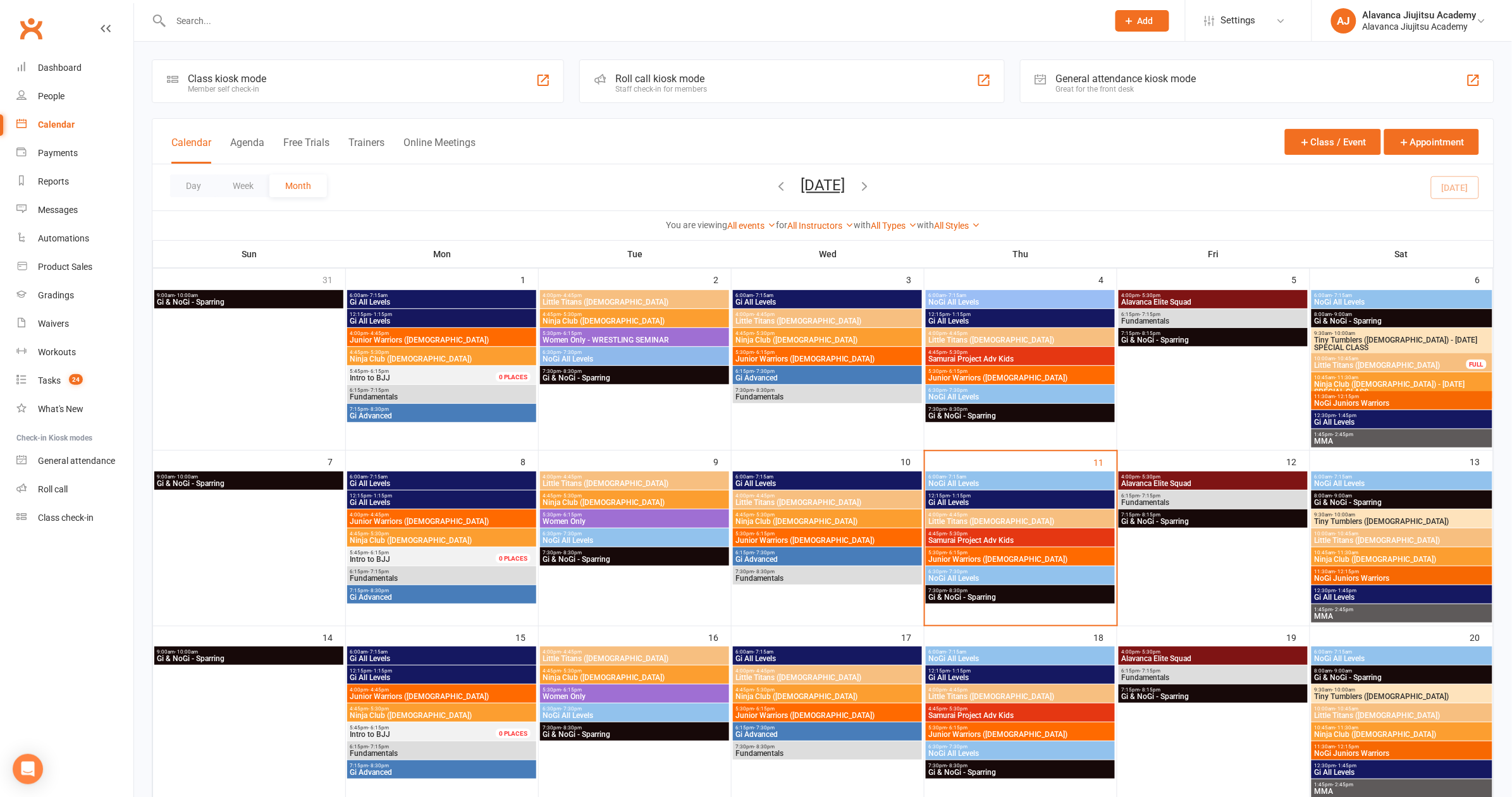
scroll to position [138, 0]
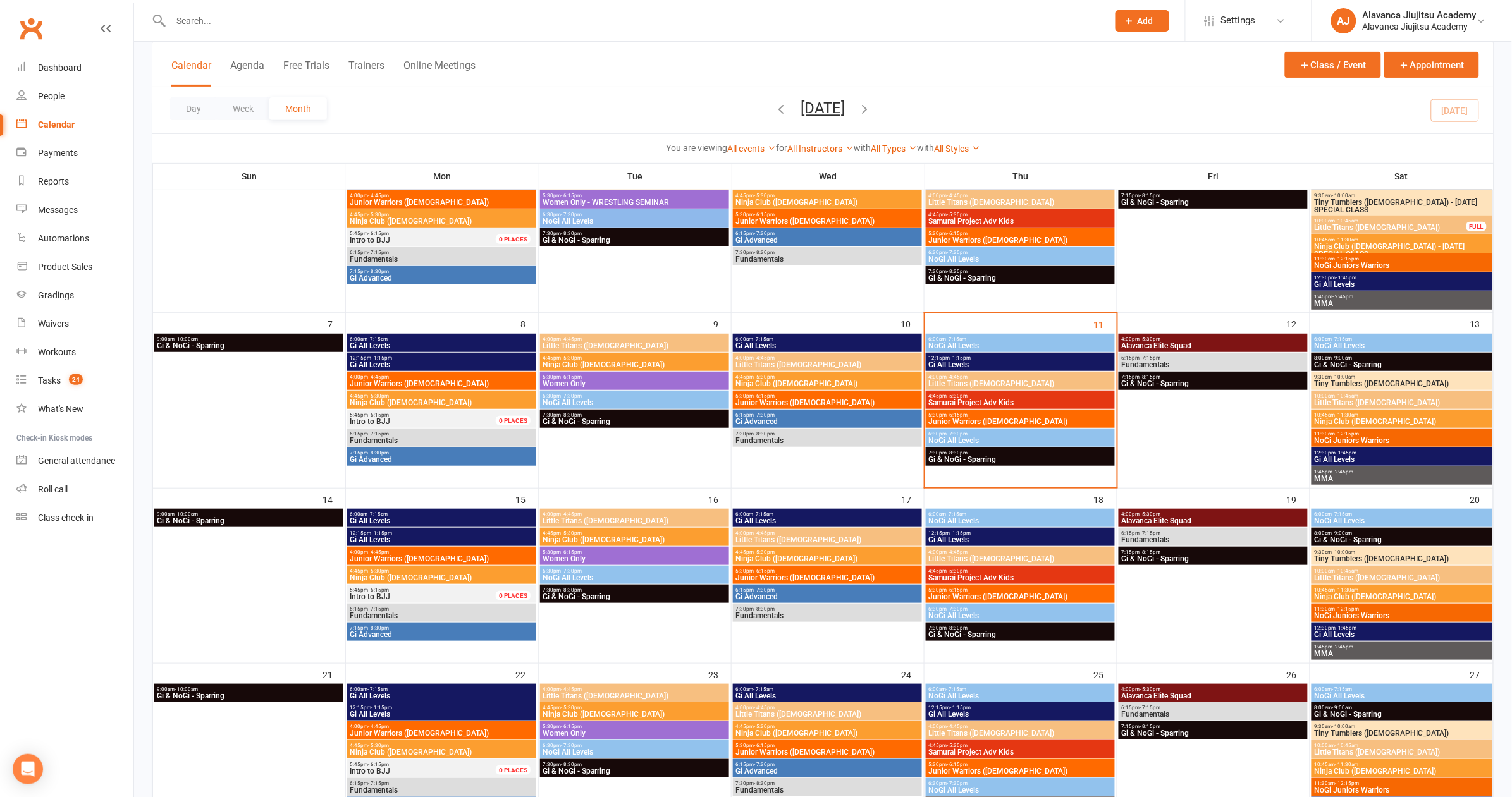
click at [1004, 380] on span "Little Titans ([DEMOGRAPHIC_DATA])" at bounding box center [1020, 384] width 185 height 8
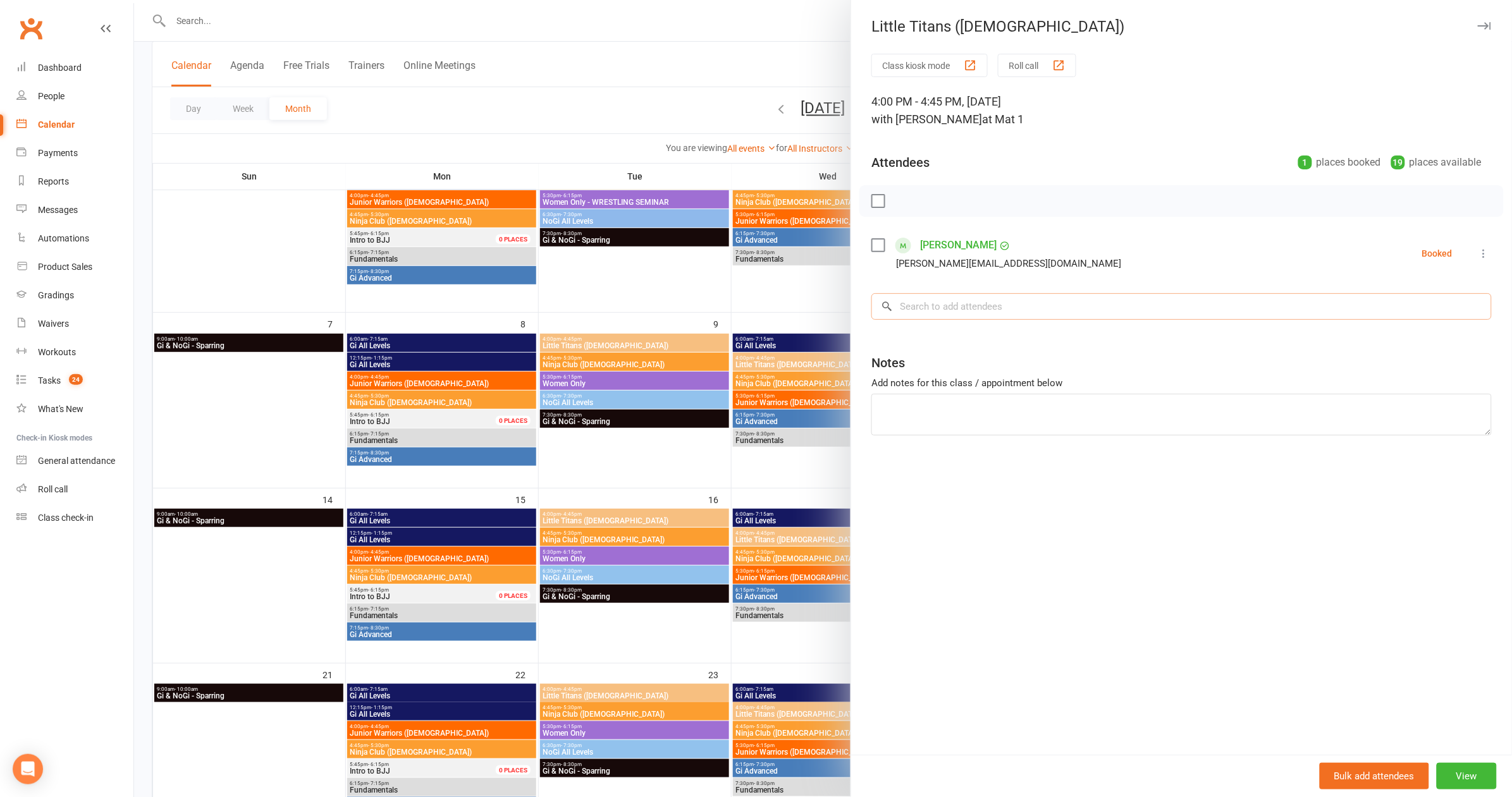
click at [956, 309] on input "search" at bounding box center [1181, 306] width 620 height 26
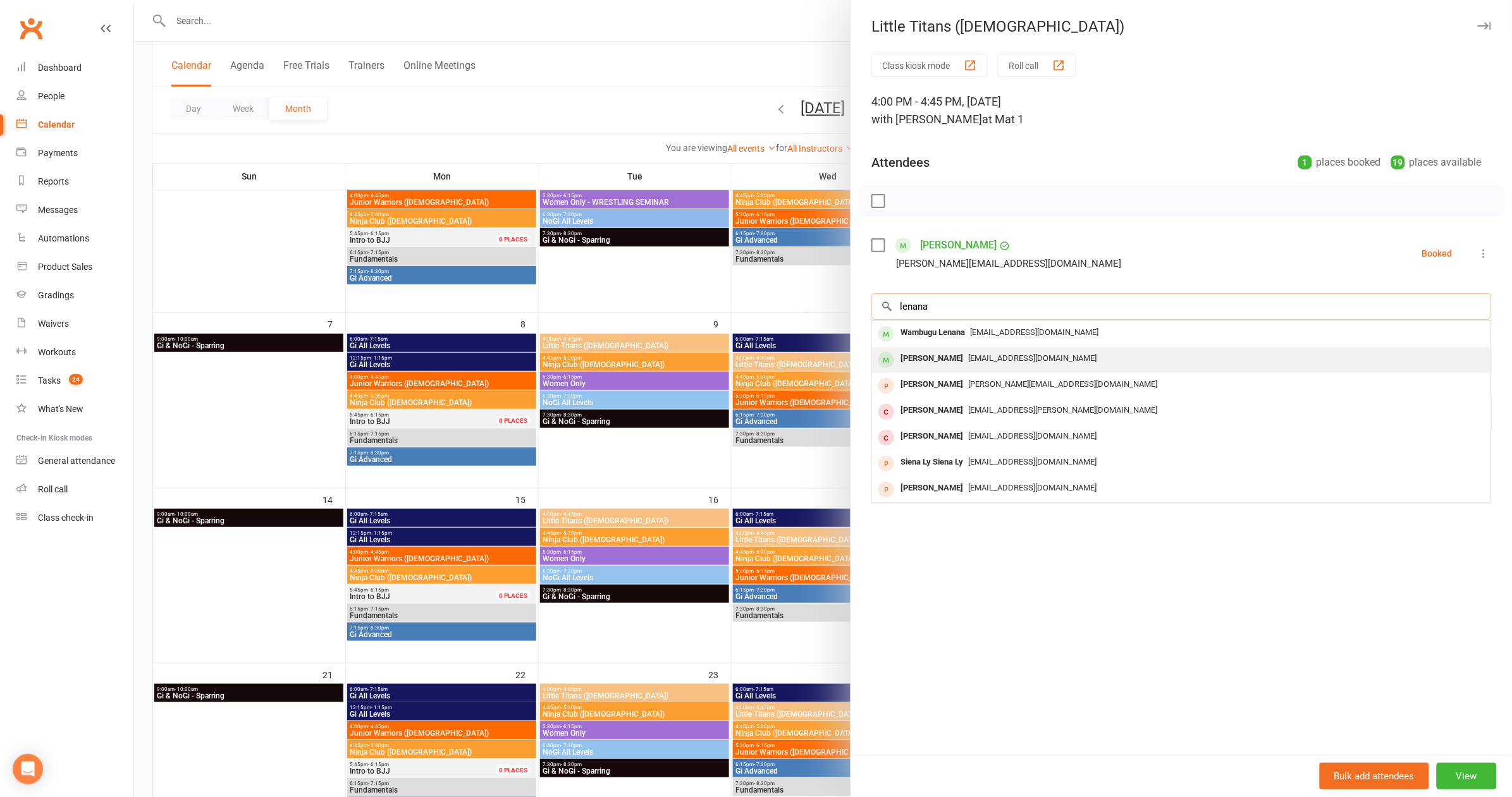
type input "lenana"
click at [930, 361] on div "[PERSON_NAME]" at bounding box center [932, 358] width 72 height 19
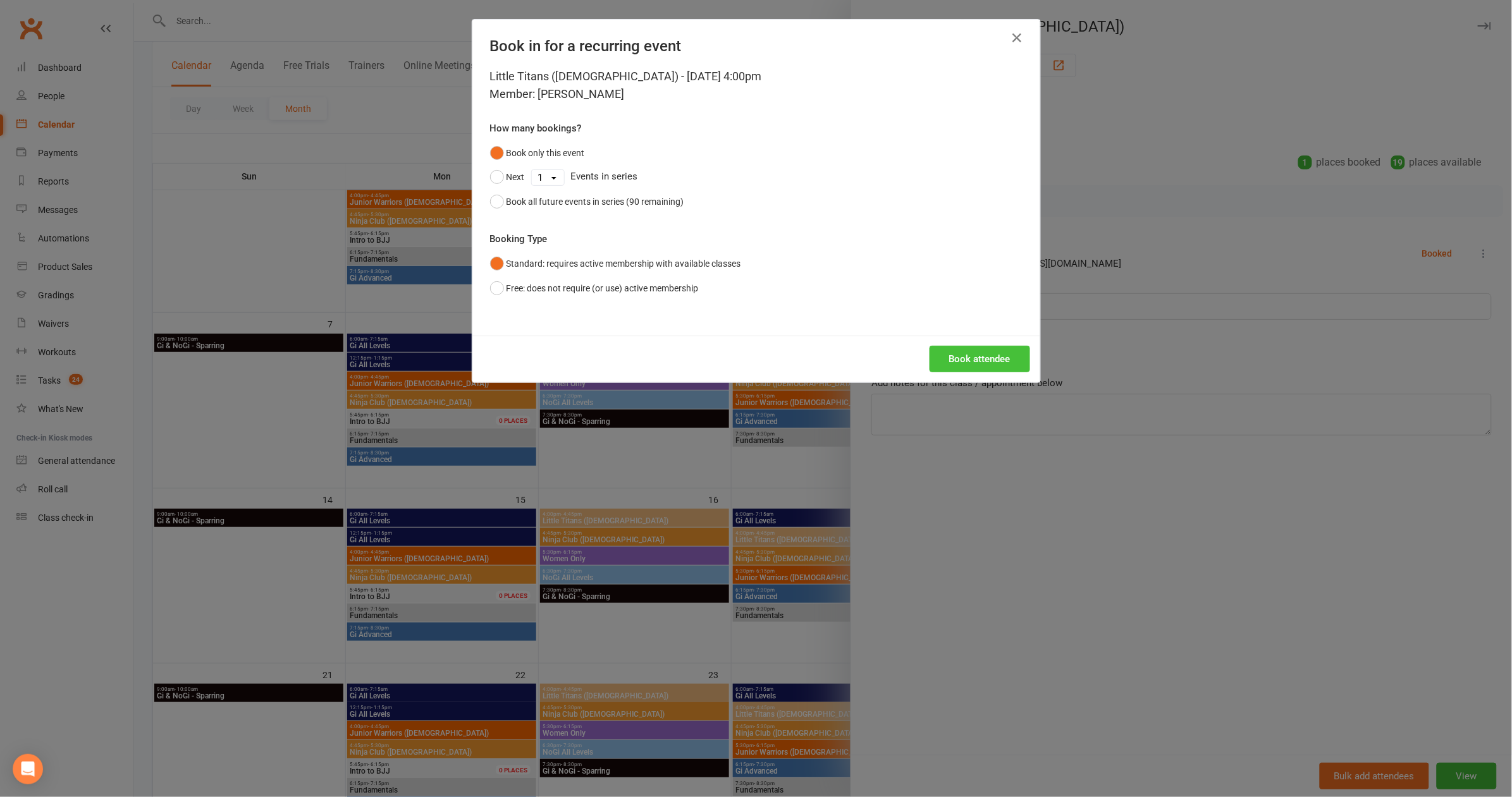
click at [946, 364] on button "Book attendee" at bounding box center [980, 358] width 101 height 26
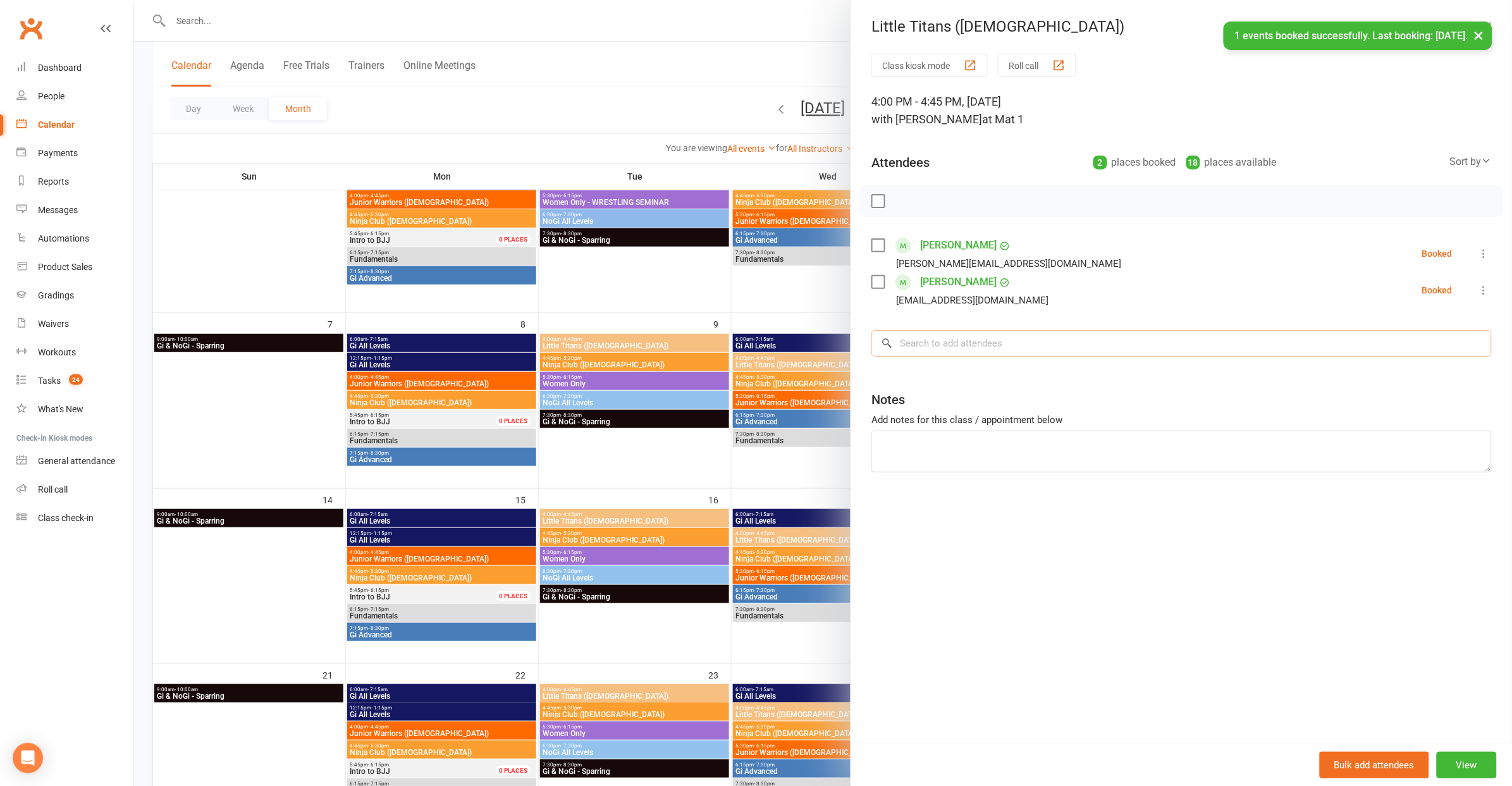
click at [947, 344] on input "search" at bounding box center [1181, 343] width 620 height 26
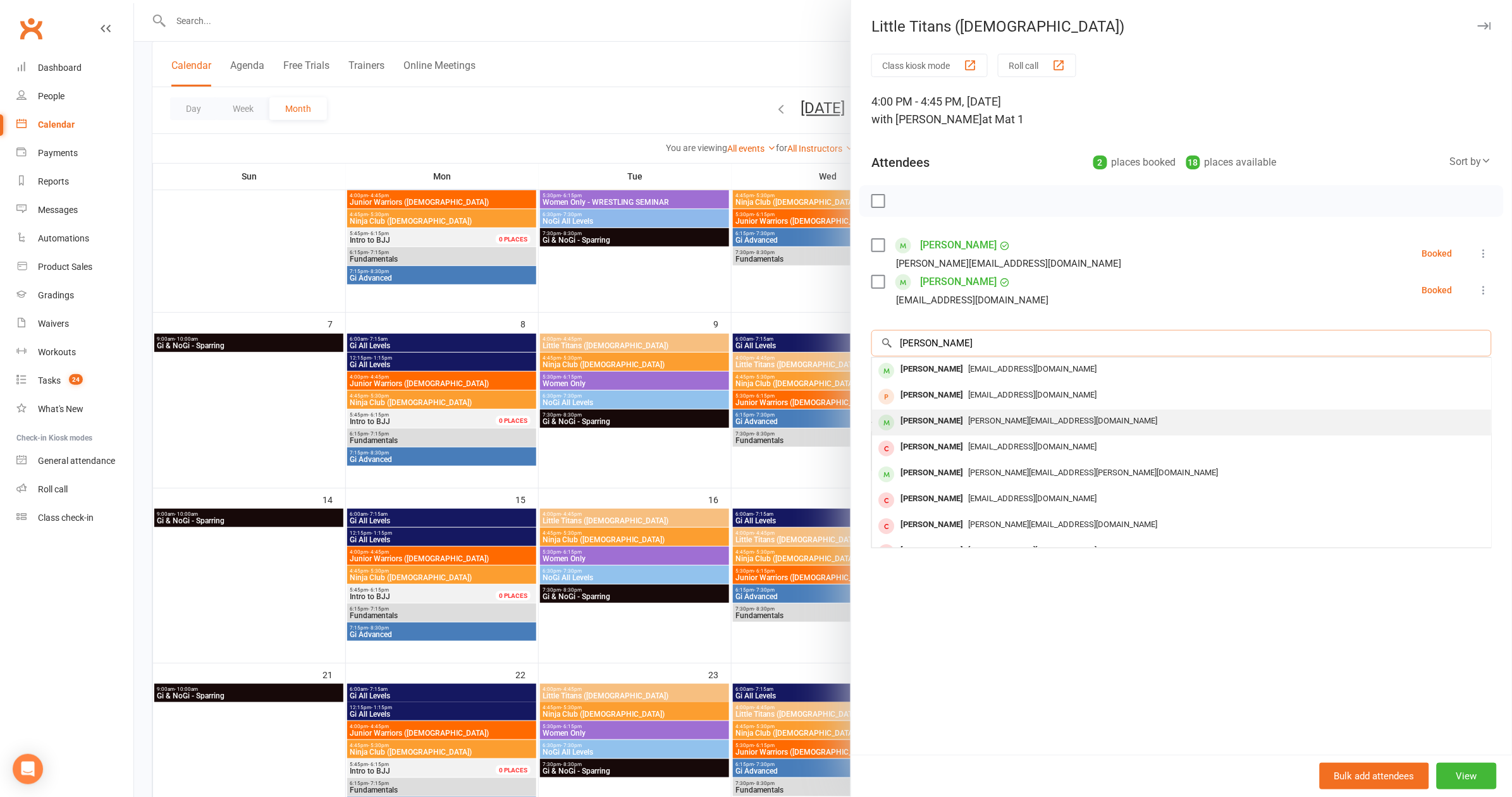
type input "[PERSON_NAME]"
click at [946, 427] on div "[PERSON_NAME][EMAIL_ADDRESS][DOMAIN_NAME]" at bounding box center [1181, 421] width 609 height 19
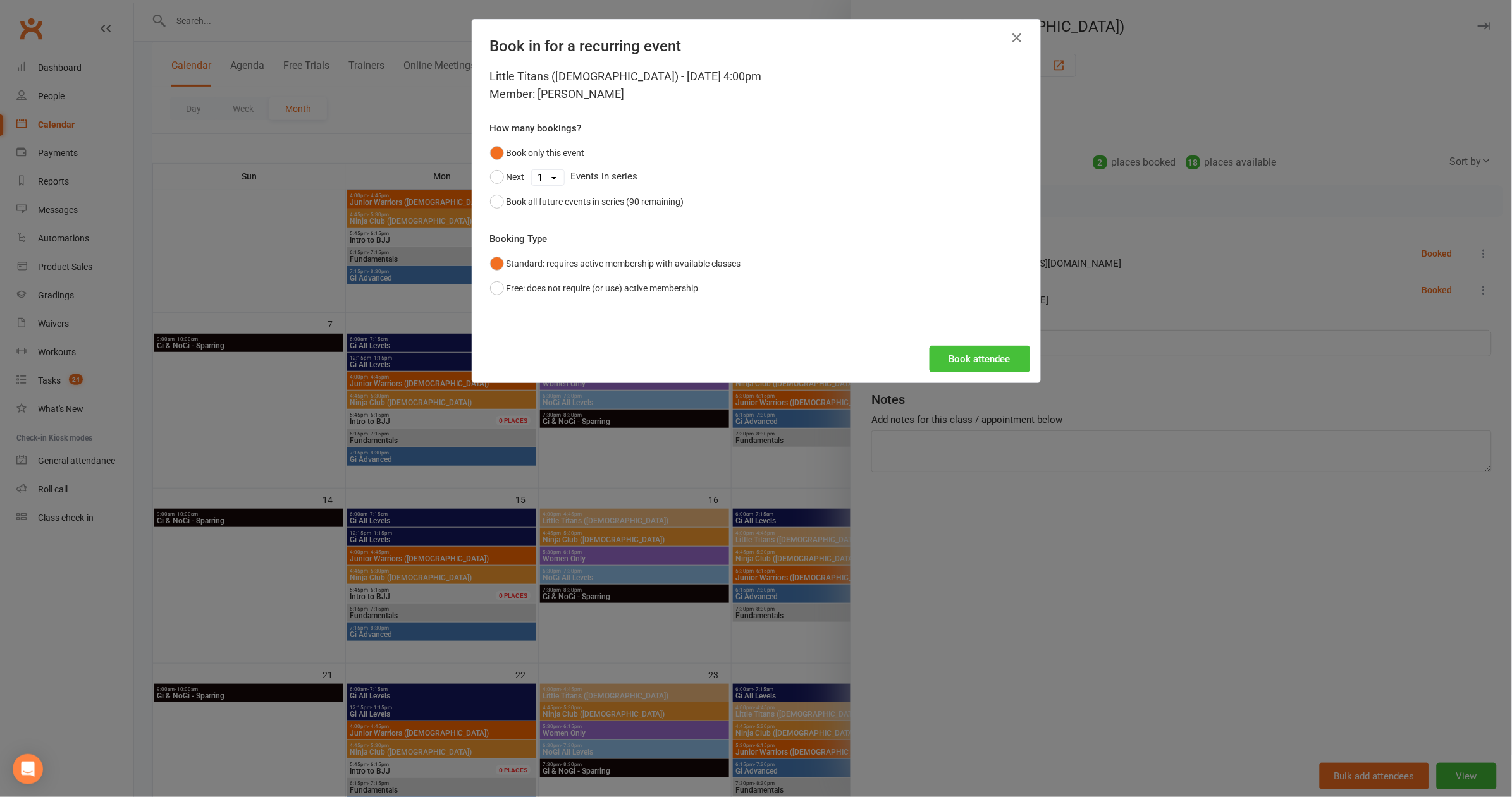
click at [960, 349] on button "Book attendee" at bounding box center [980, 358] width 101 height 26
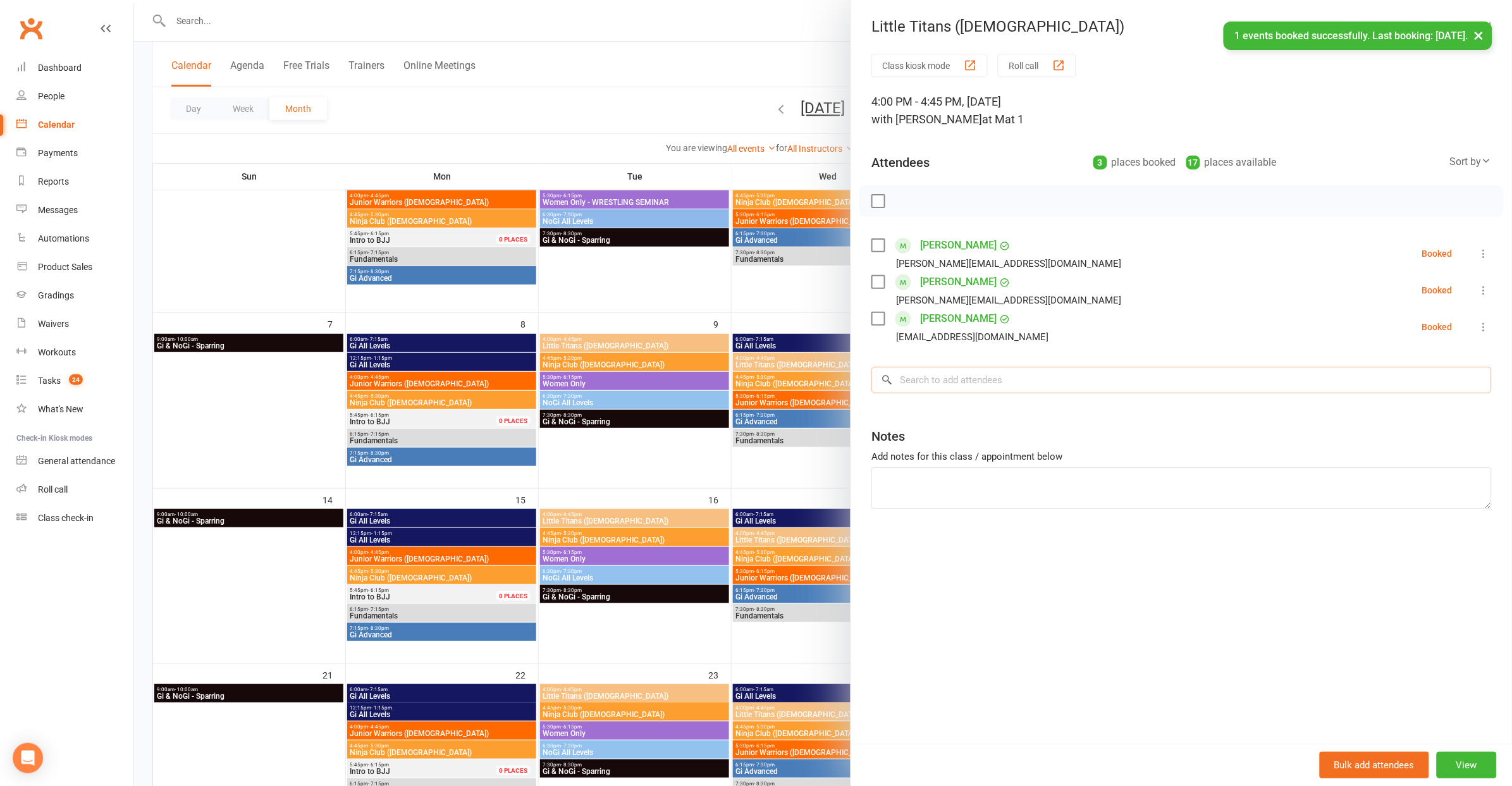
click at [943, 381] on input "search" at bounding box center [1181, 380] width 620 height 26
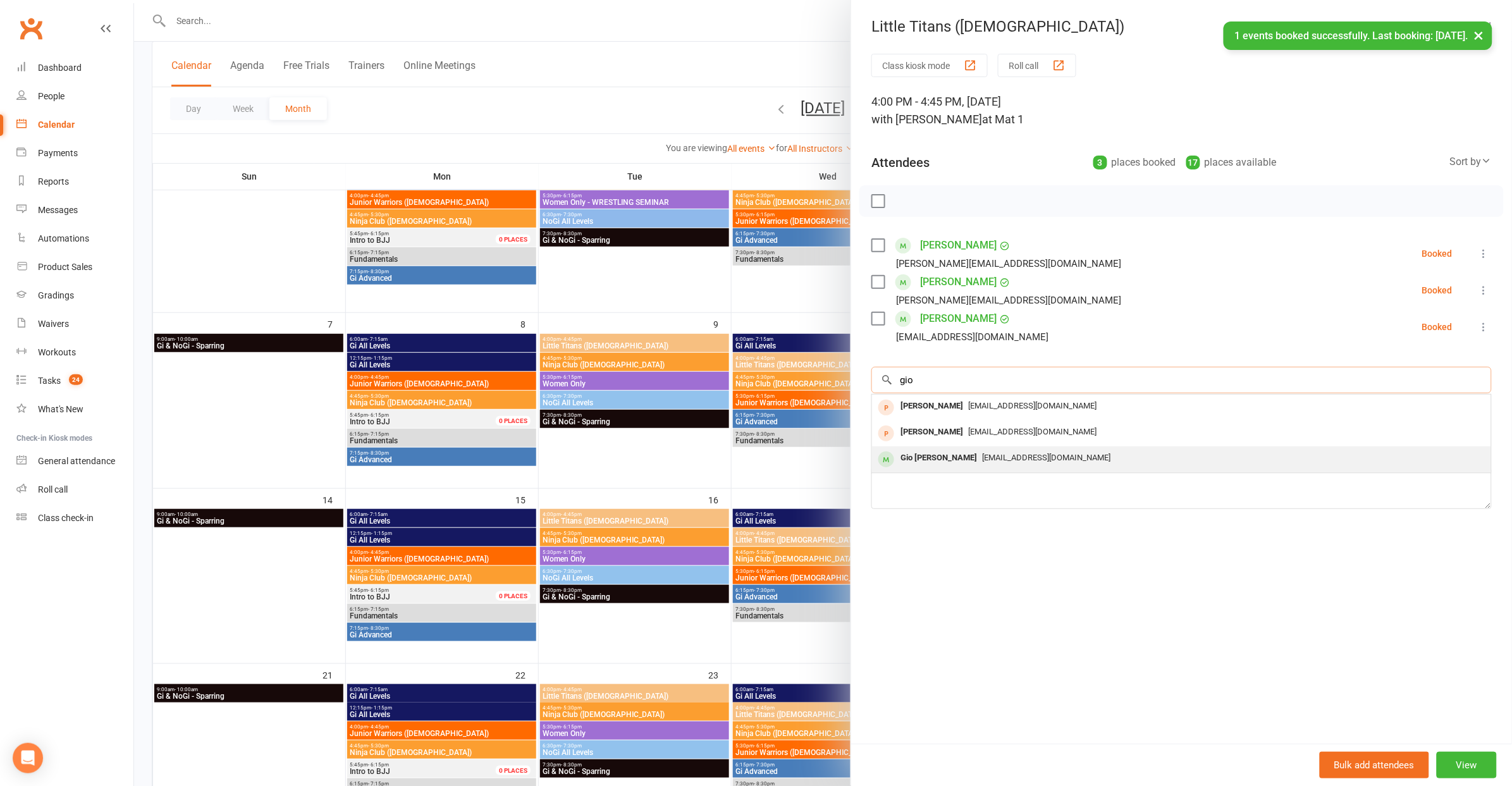
type input "gio"
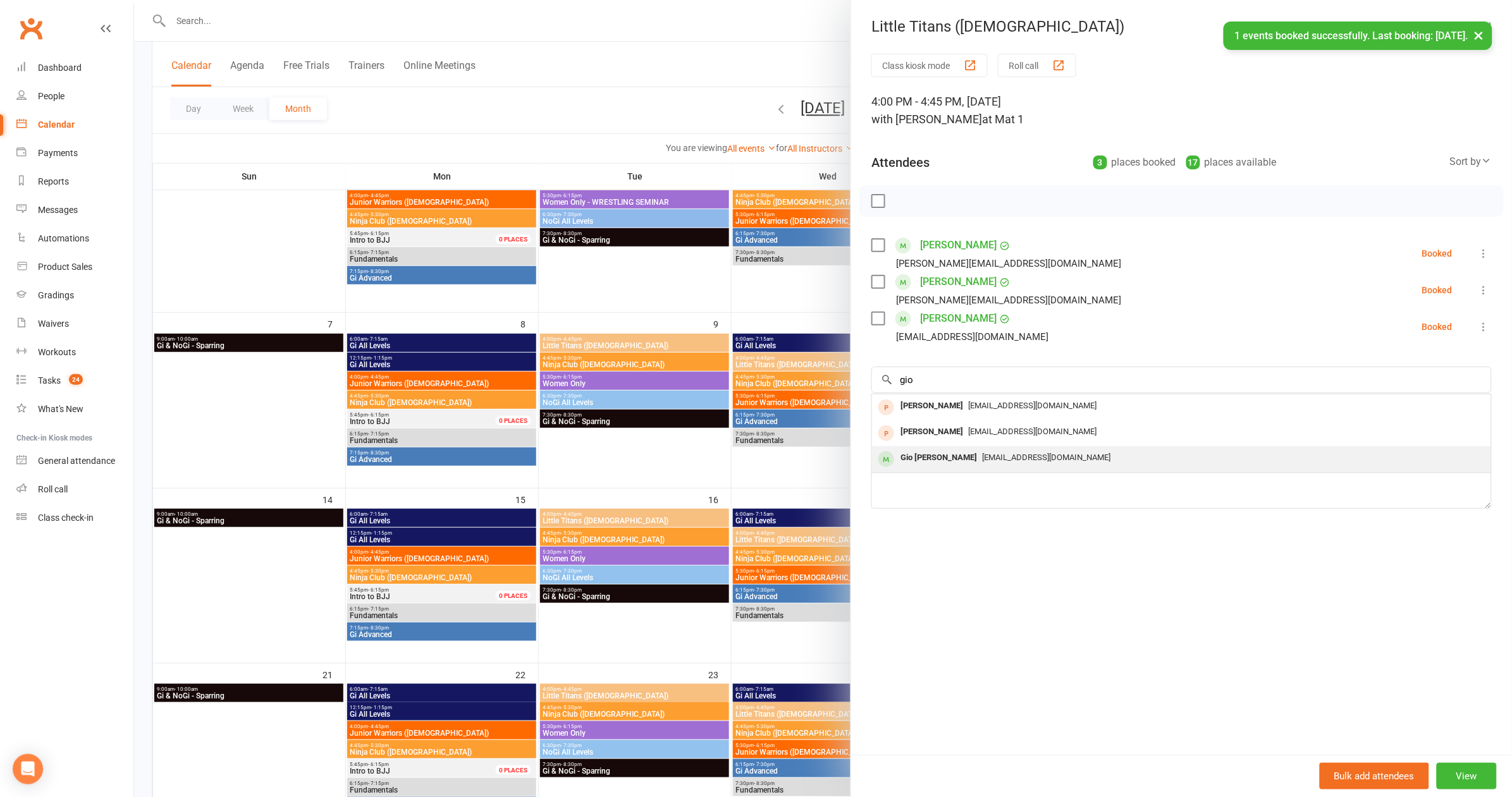
click at [944, 453] on div "Gio [PERSON_NAME]" at bounding box center [939, 458] width 87 height 19
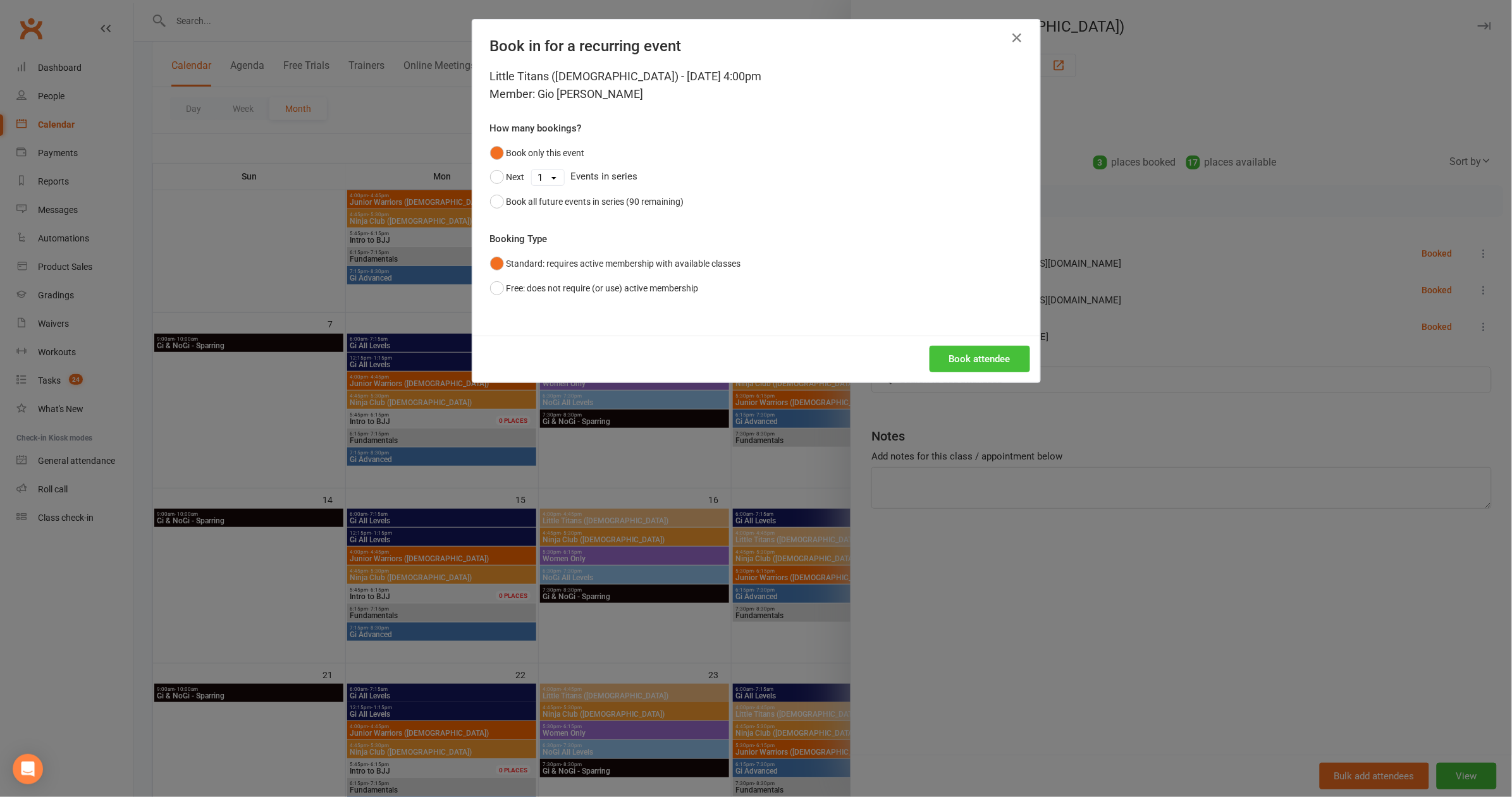
click at [993, 367] on button "Book attendee" at bounding box center [980, 358] width 101 height 26
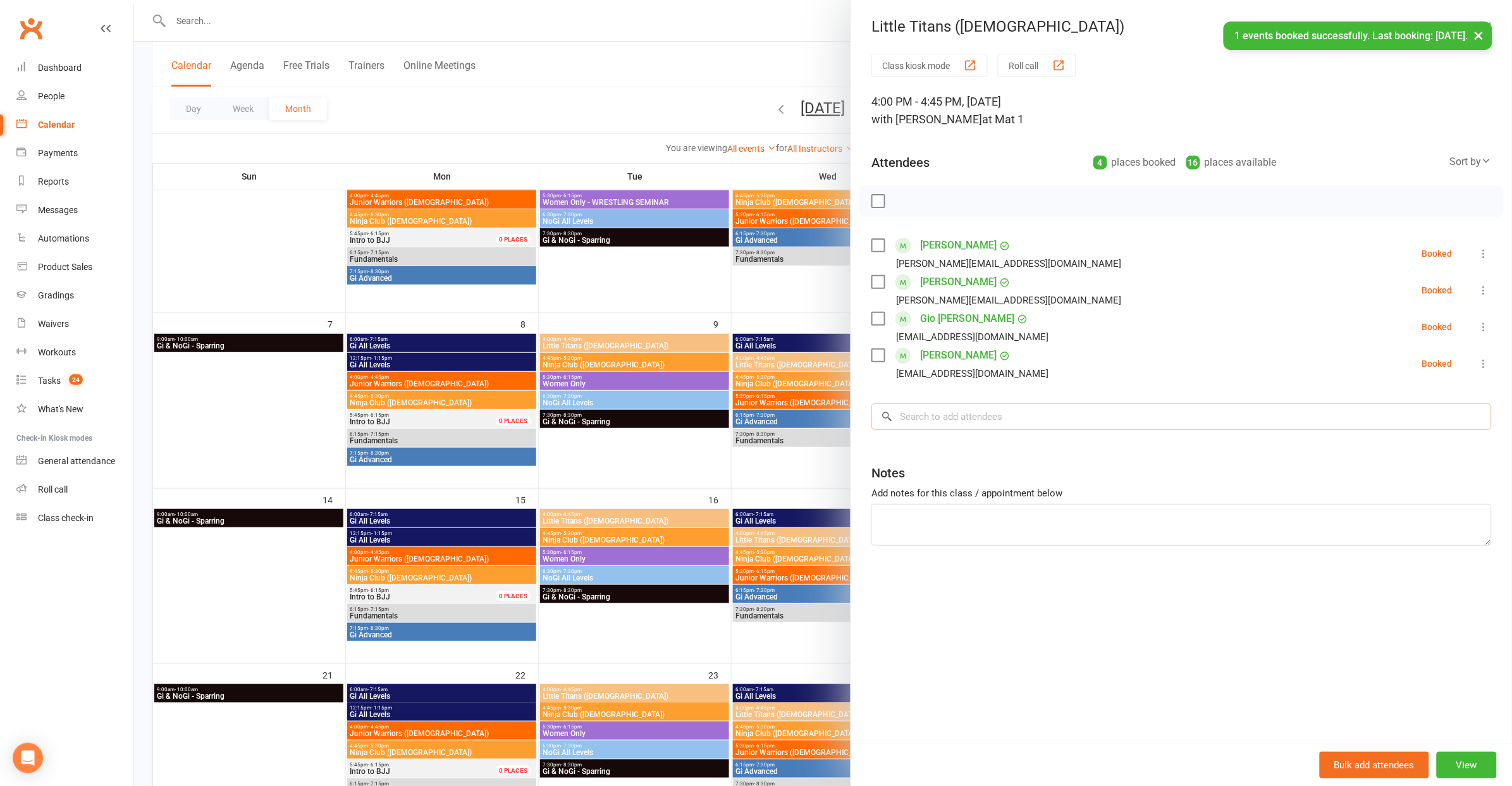
click at [1003, 412] on input "search" at bounding box center [1181, 416] width 620 height 26
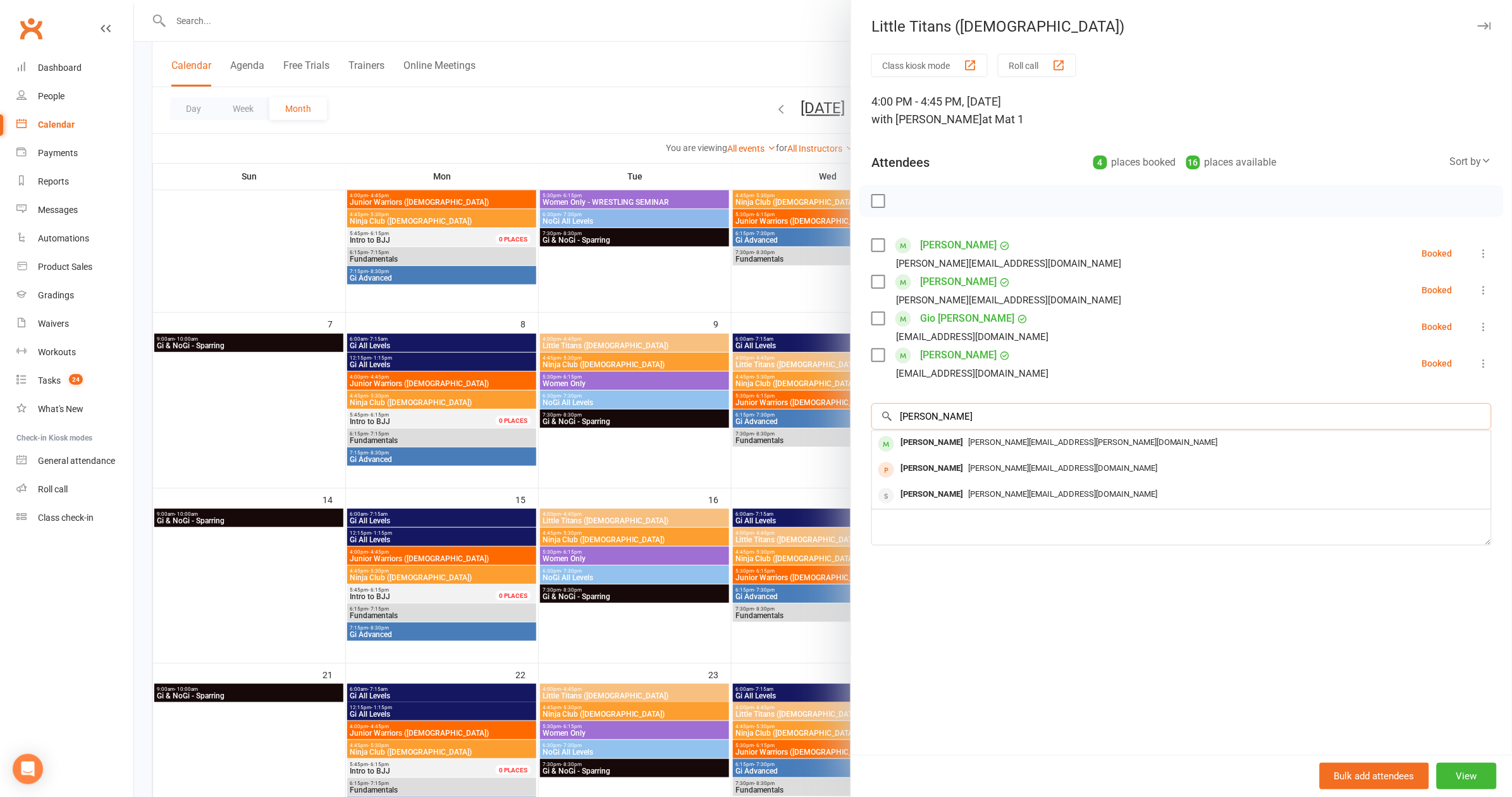
type input "[PERSON_NAME]"
drag, startPoint x: 995, startPoint y: 415, endPoint x: 984, endPoint y: 440, distance: 27.3
click at [984, 440] on span "[PERSON_NAME][EMAIL_ADDRESS][PERSON_NAME][DOMAIN_NAME]" at bounding box center [1093, 442] width 250 height 10
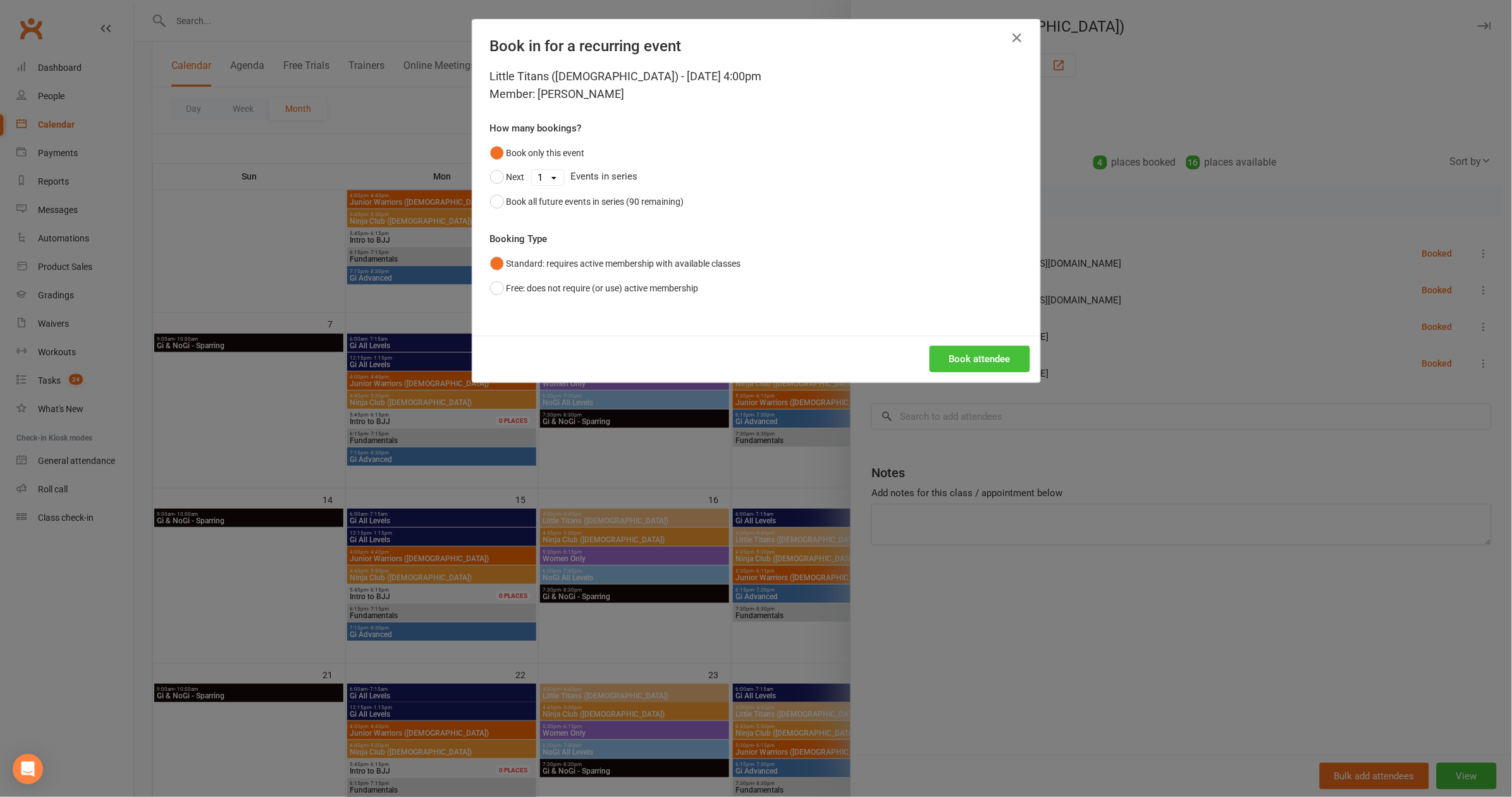
click at [1006, 351] on button "Book attendee" at bounding box center [980, 358] width 101 height 26
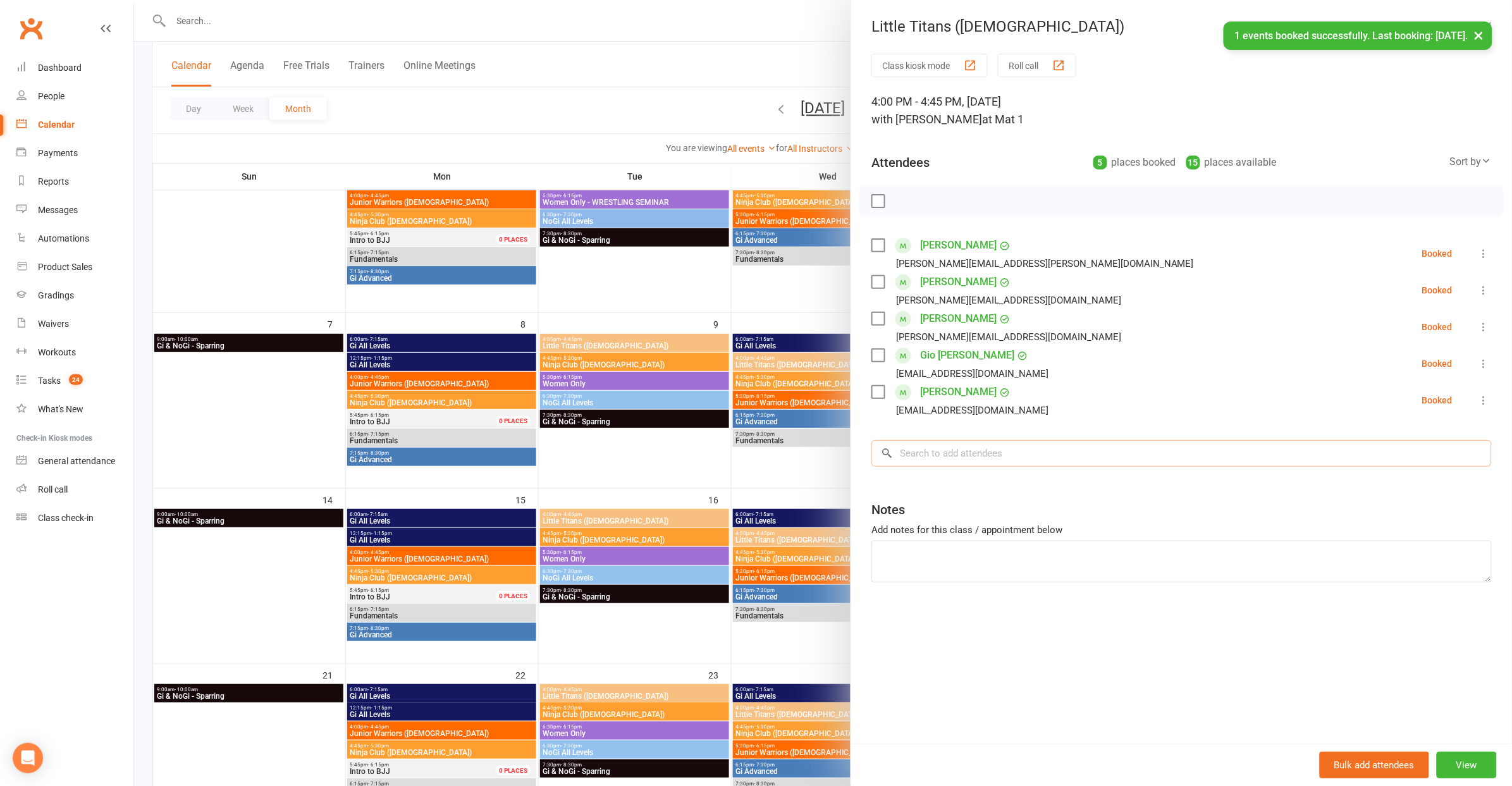
click at [976, 464] on input "search" at bounding box center [1181, 453] width 620 height 26
type input "a"
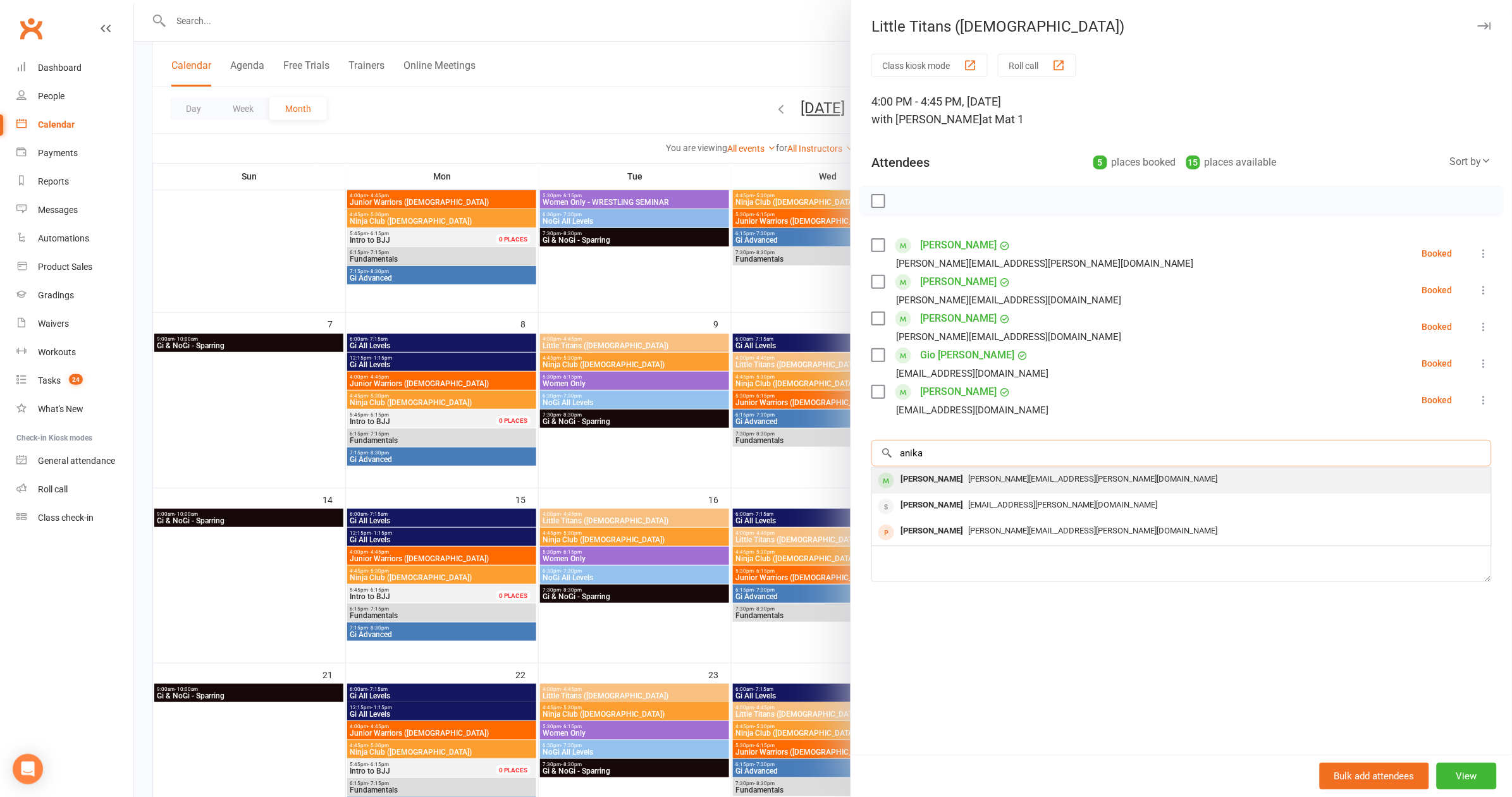
type input "anika"
click at [945, 474] on div "[PERSON_NAME]" at bounding box center [932, 480] width 72 height 19
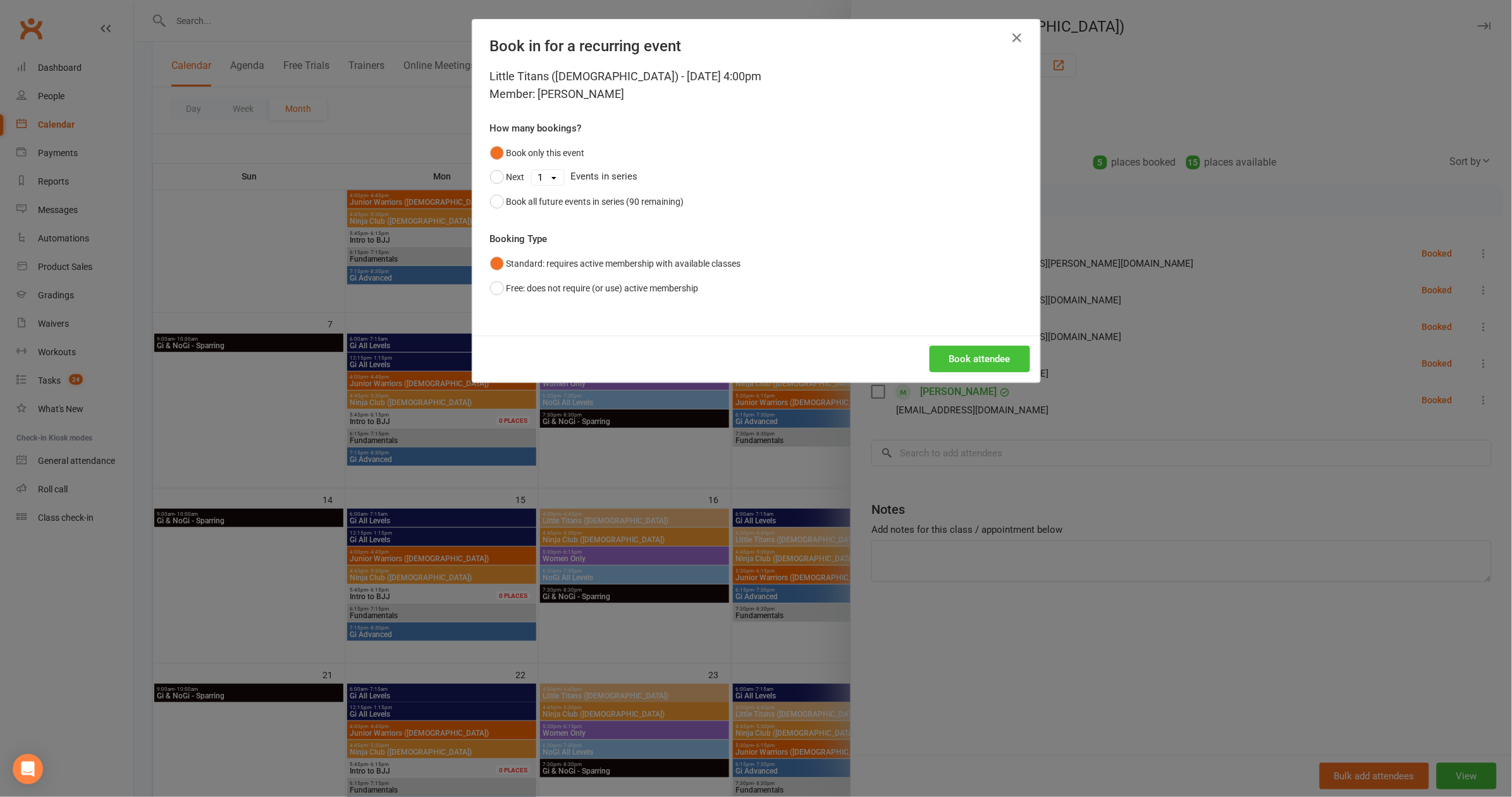
click at [997, 366] on button "Book attendee" at bounding box center [980, 358] width 101 height 26
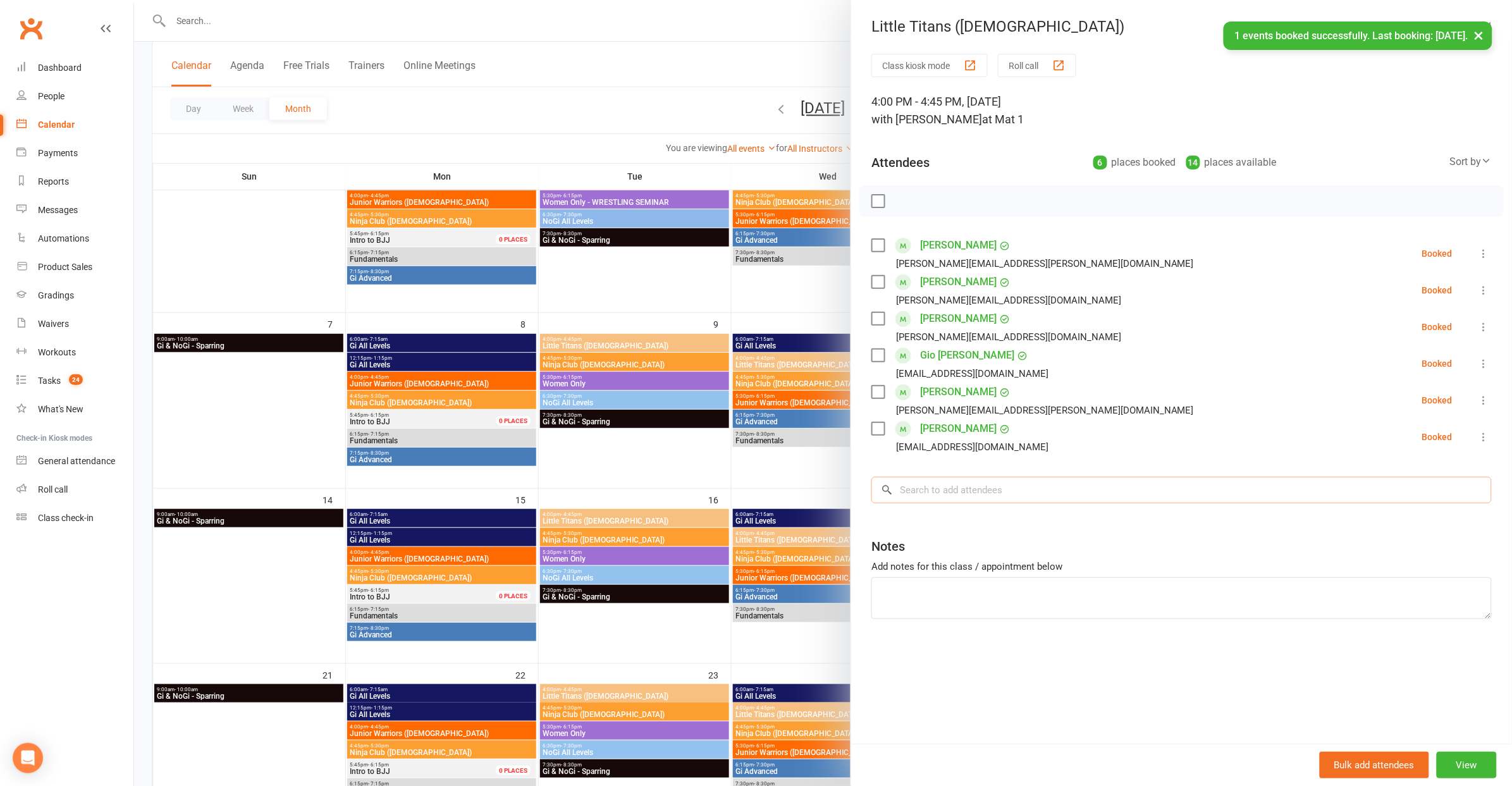
click at [971, 483] on input "search" at bounding box center [1181, 489] width 620 height 26
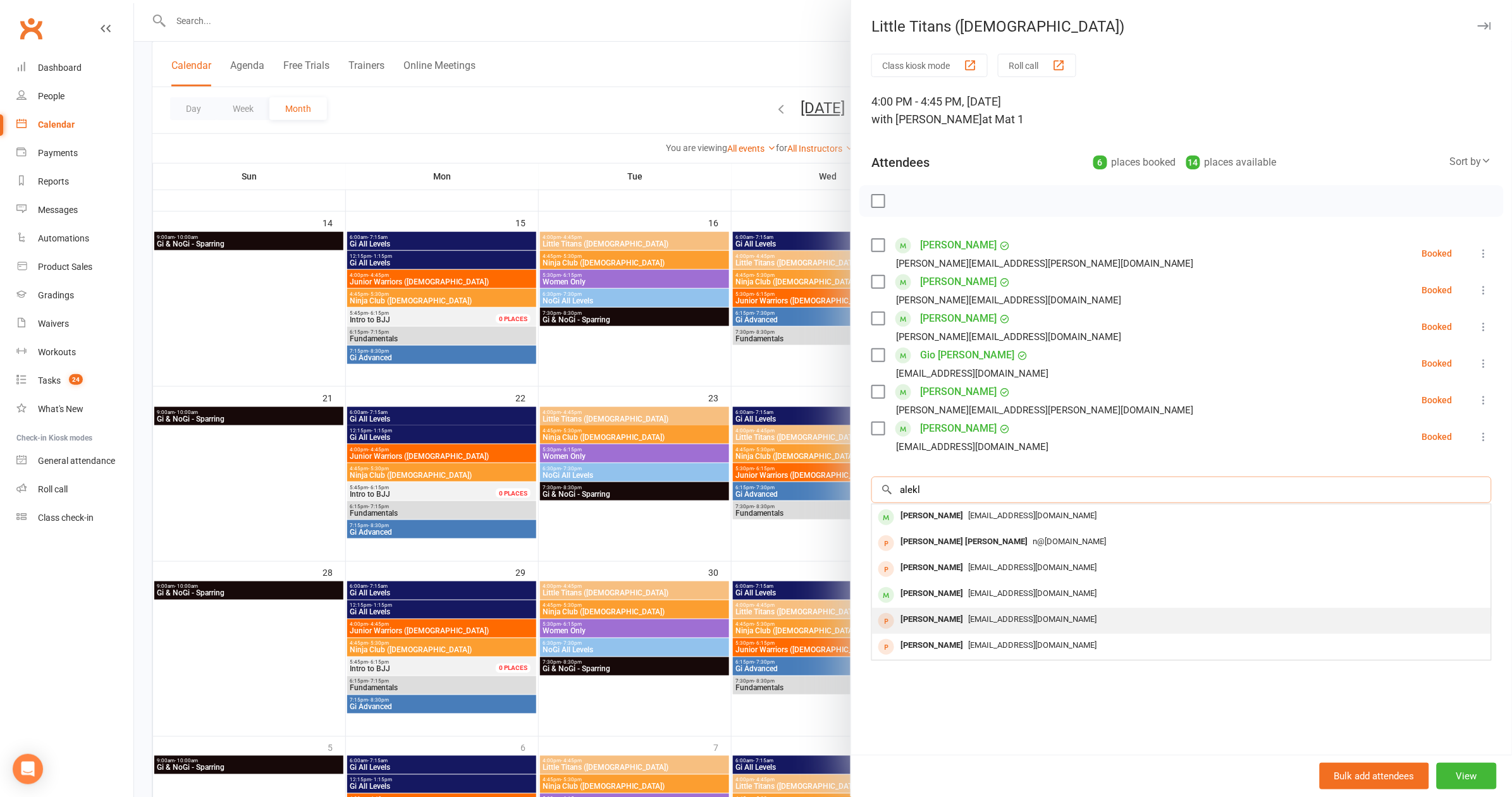
scroll to position [0, 0]
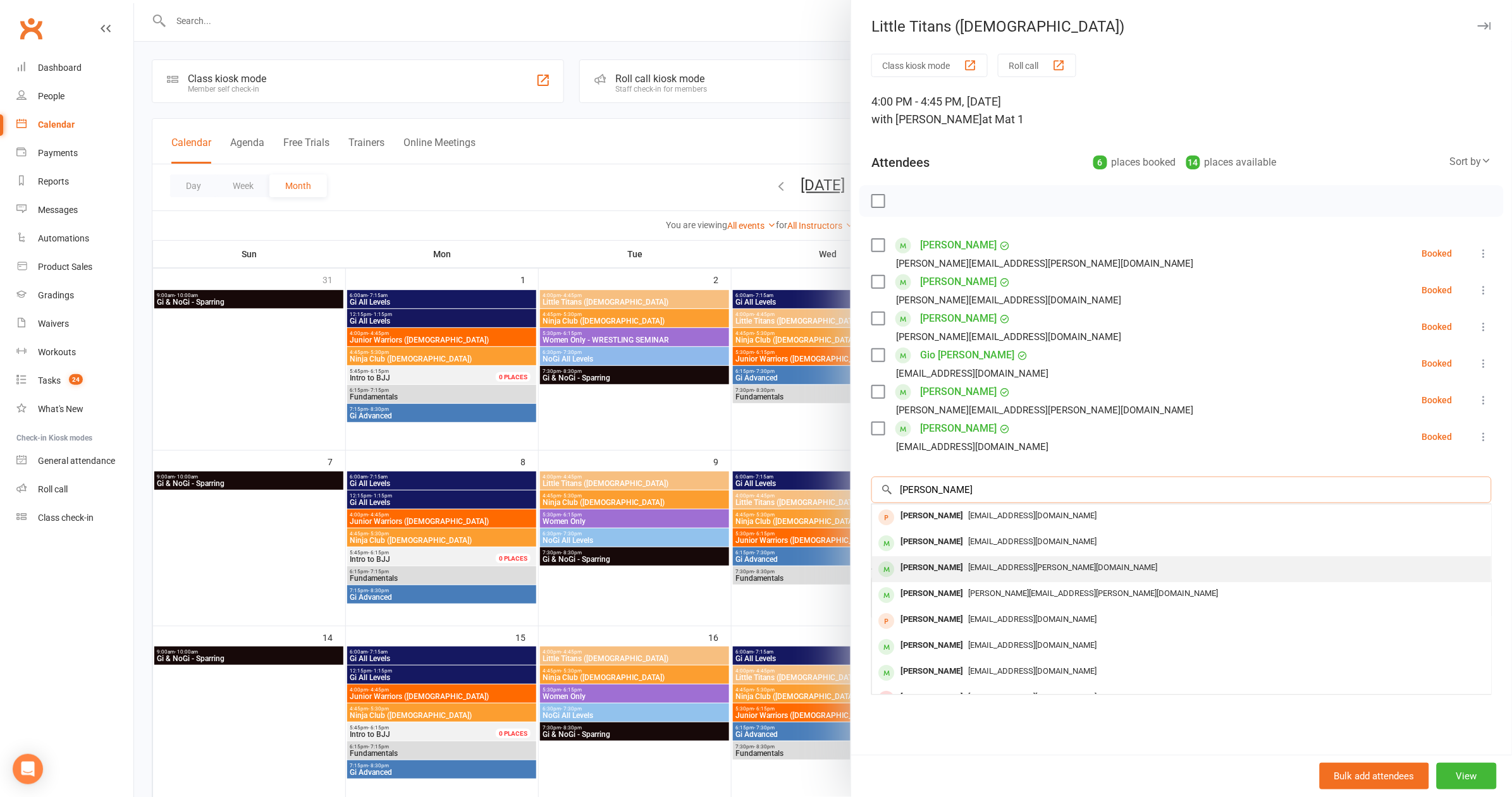
type input "[PERSON_NAME]"
click at [1122, 566] on div "[EMAIL_ADDRESS][PERSON_NAME][DOMAIN_NAME]" at bounding box center [1181, 567] width 609 height 19
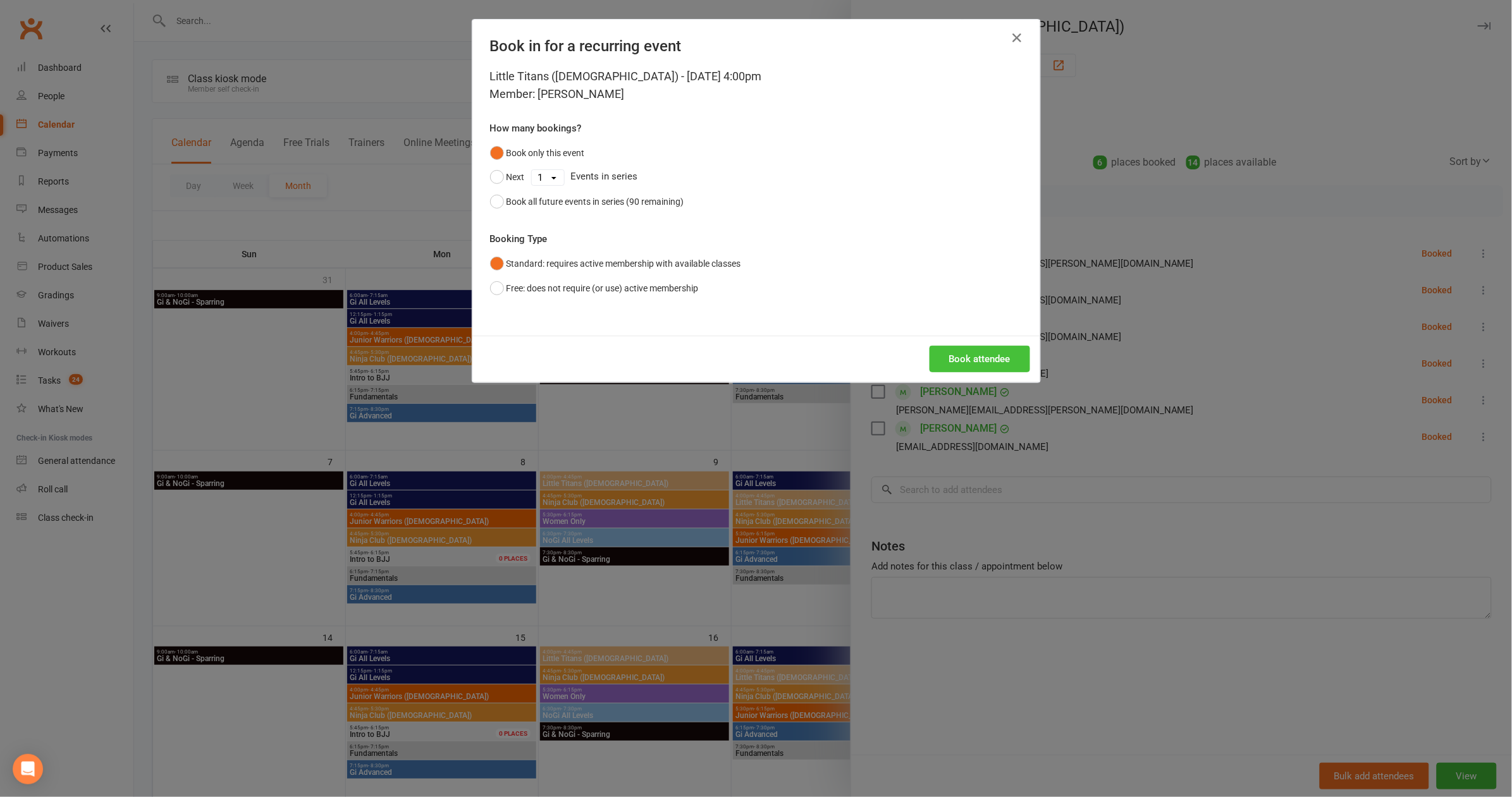
click at [983, 364] on button "Book attendee" at bounding box center [980, 358] width 101 height 26
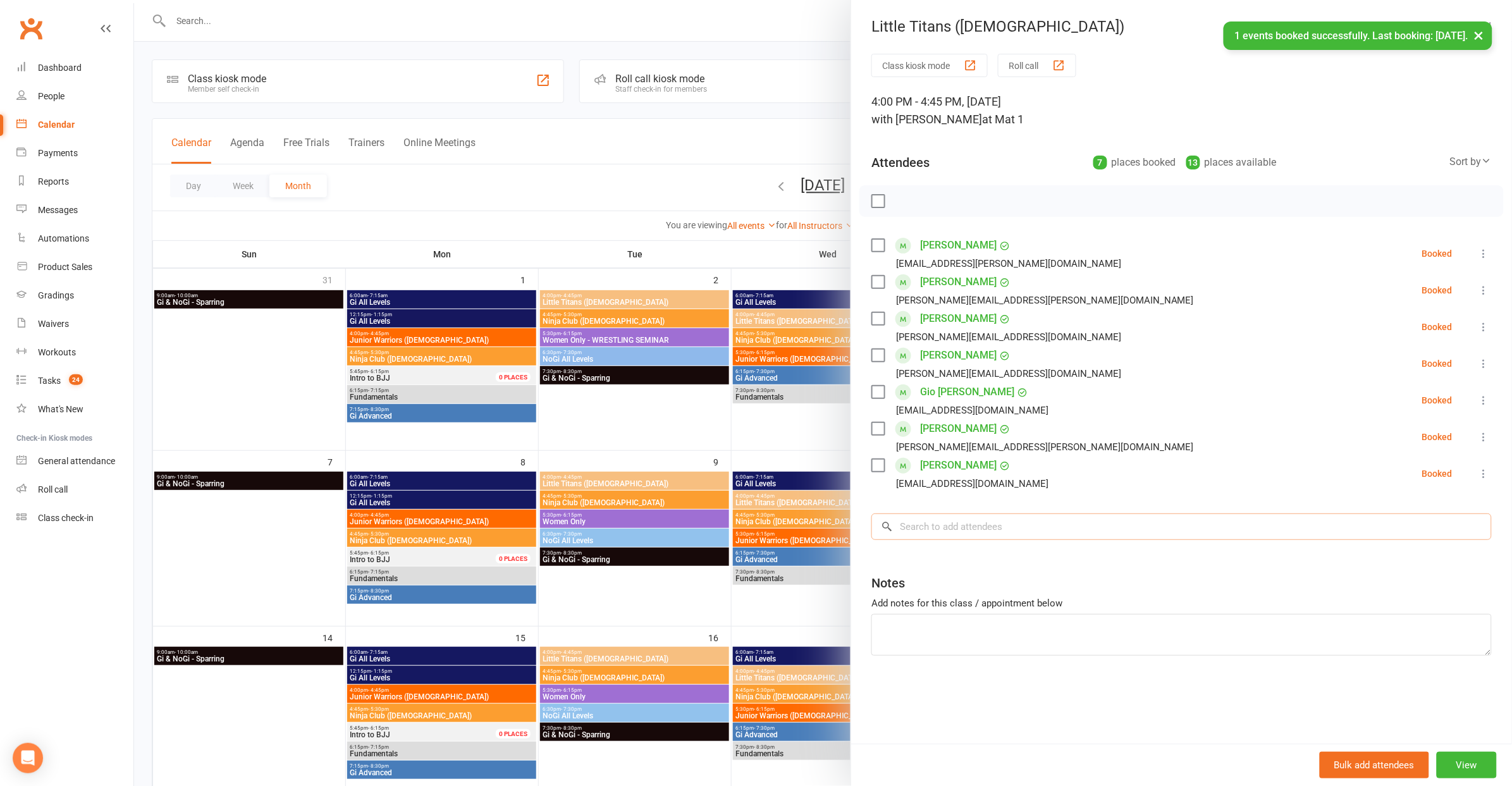
drag, startPoint x: 1008, startPoint y: 516, endPoint x: 982, endPoint y: 494, distance: 34.1
click at [1006, 515] on input "search" at bounding box center [1181, 526] width 620 height 26
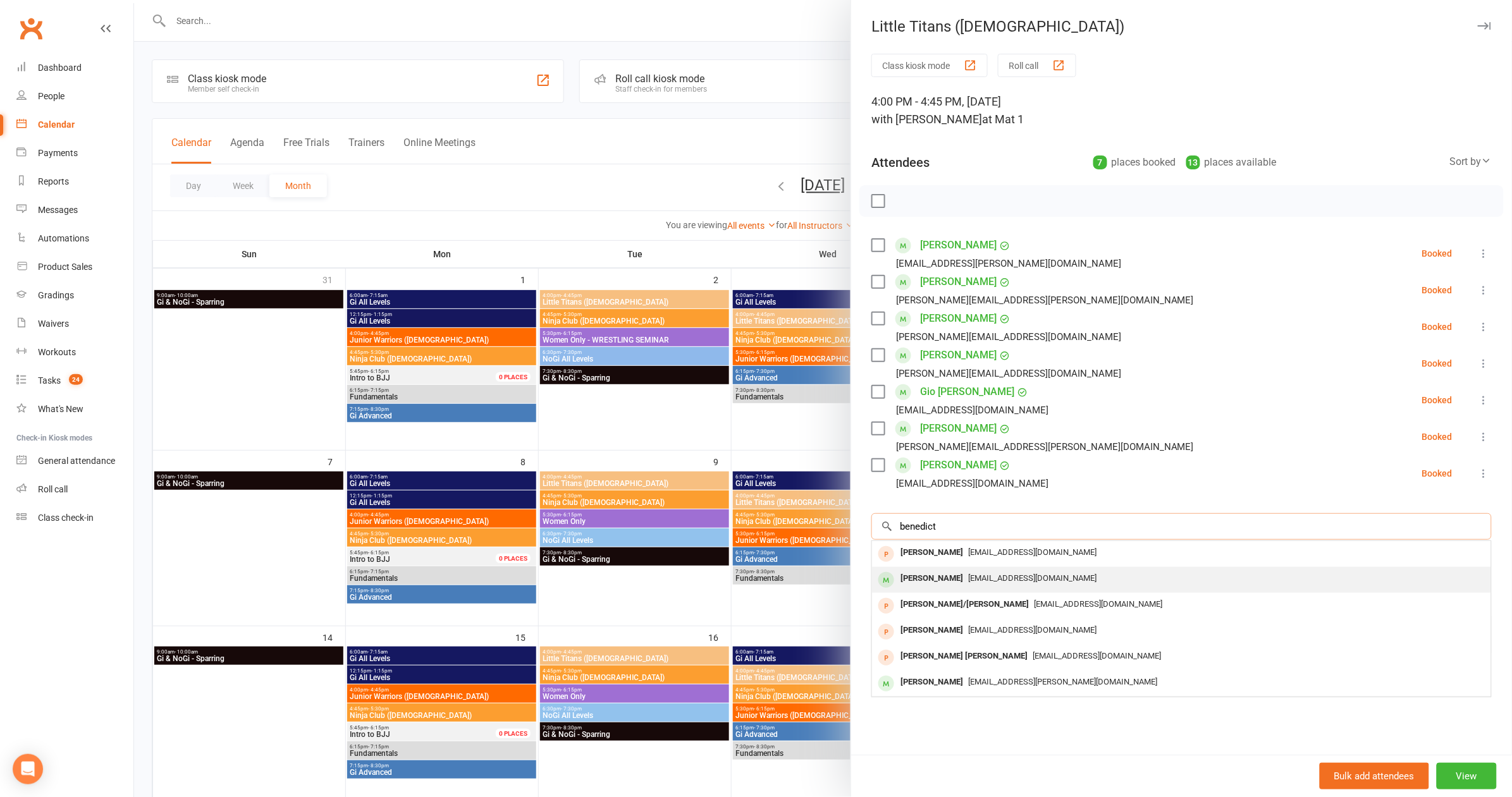
type input "benedict"
click at [981, 573] on span "[EMAIL_ADDRESS][DOMAIN_NAME]" at bounding box center [1031, 578] width 128 height 10
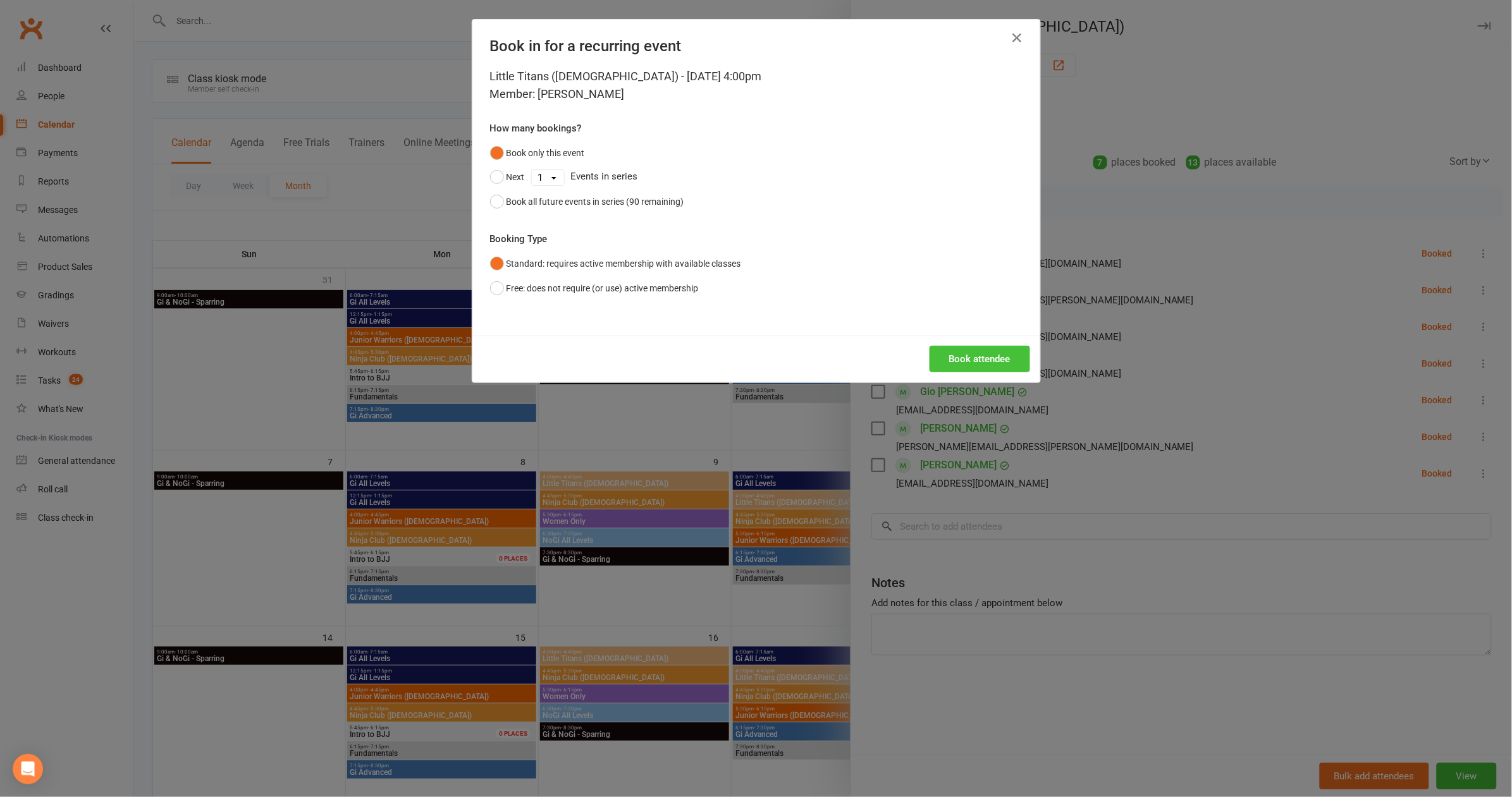
click at [992, 351] on button "Book attendee" at bounding box center [980, 358] width 101 height 26
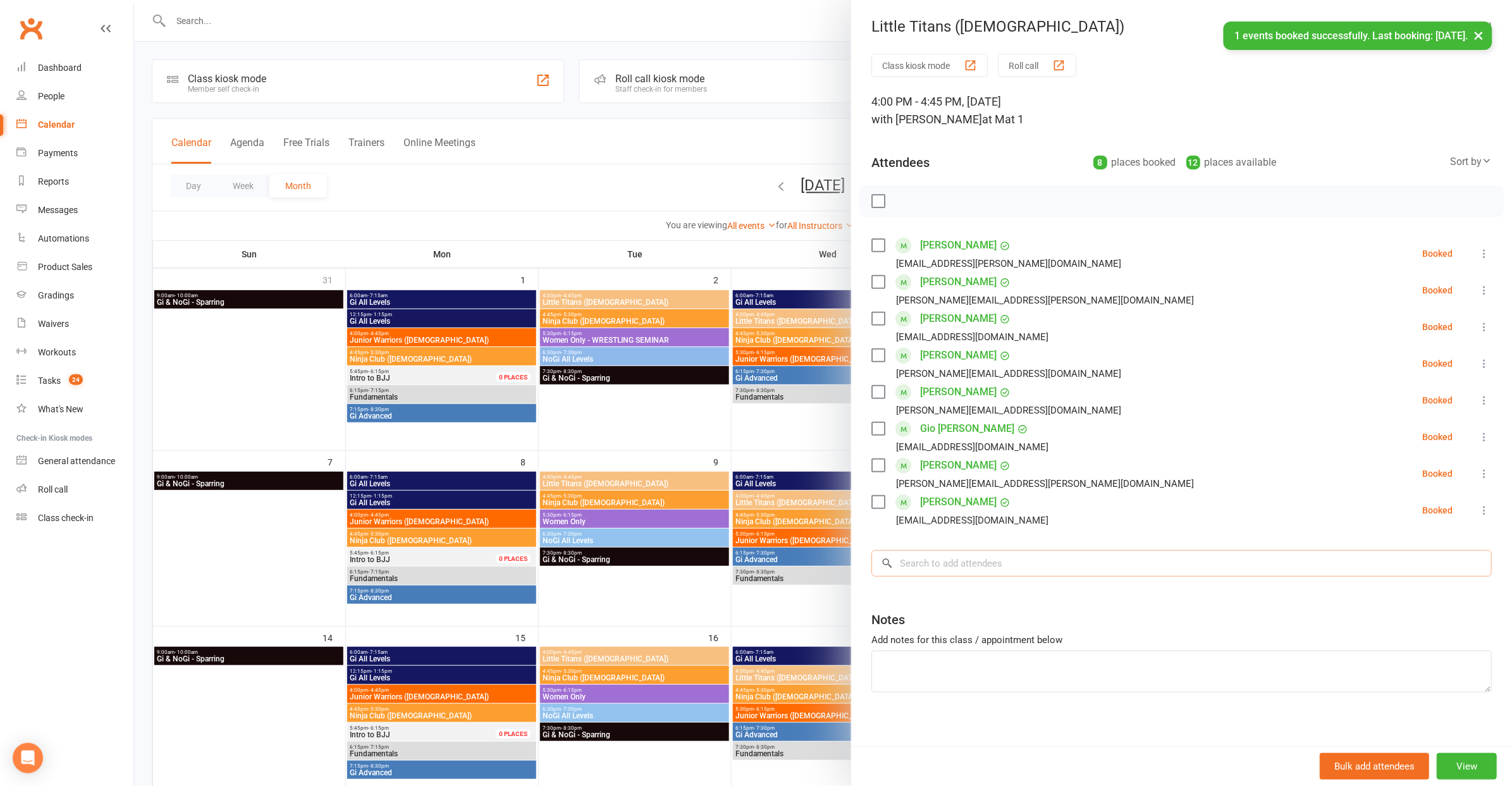
click at [955, 555] on input "search" at bounding box center [1181, 562] width 620 height 26
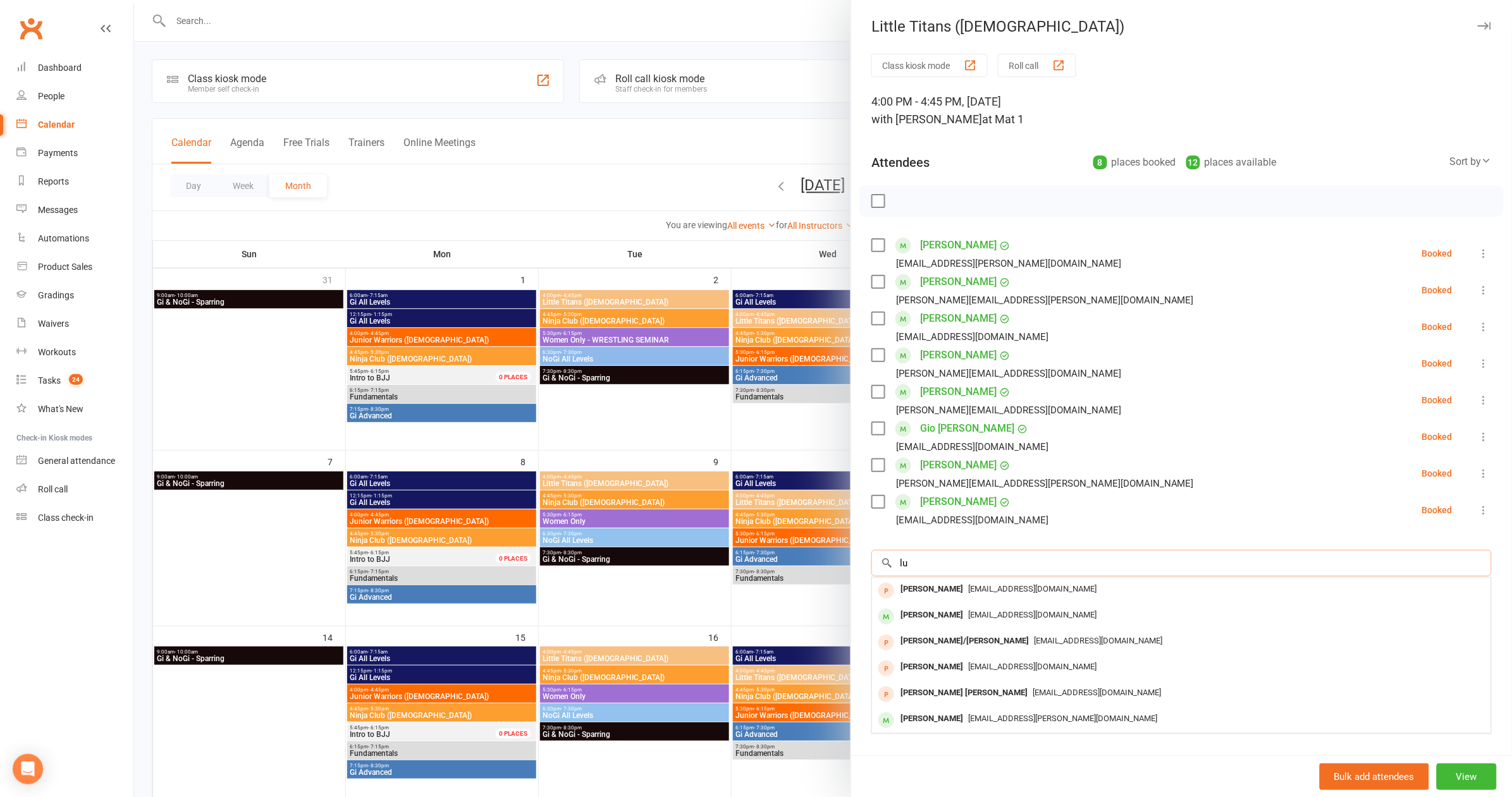
type input "l"
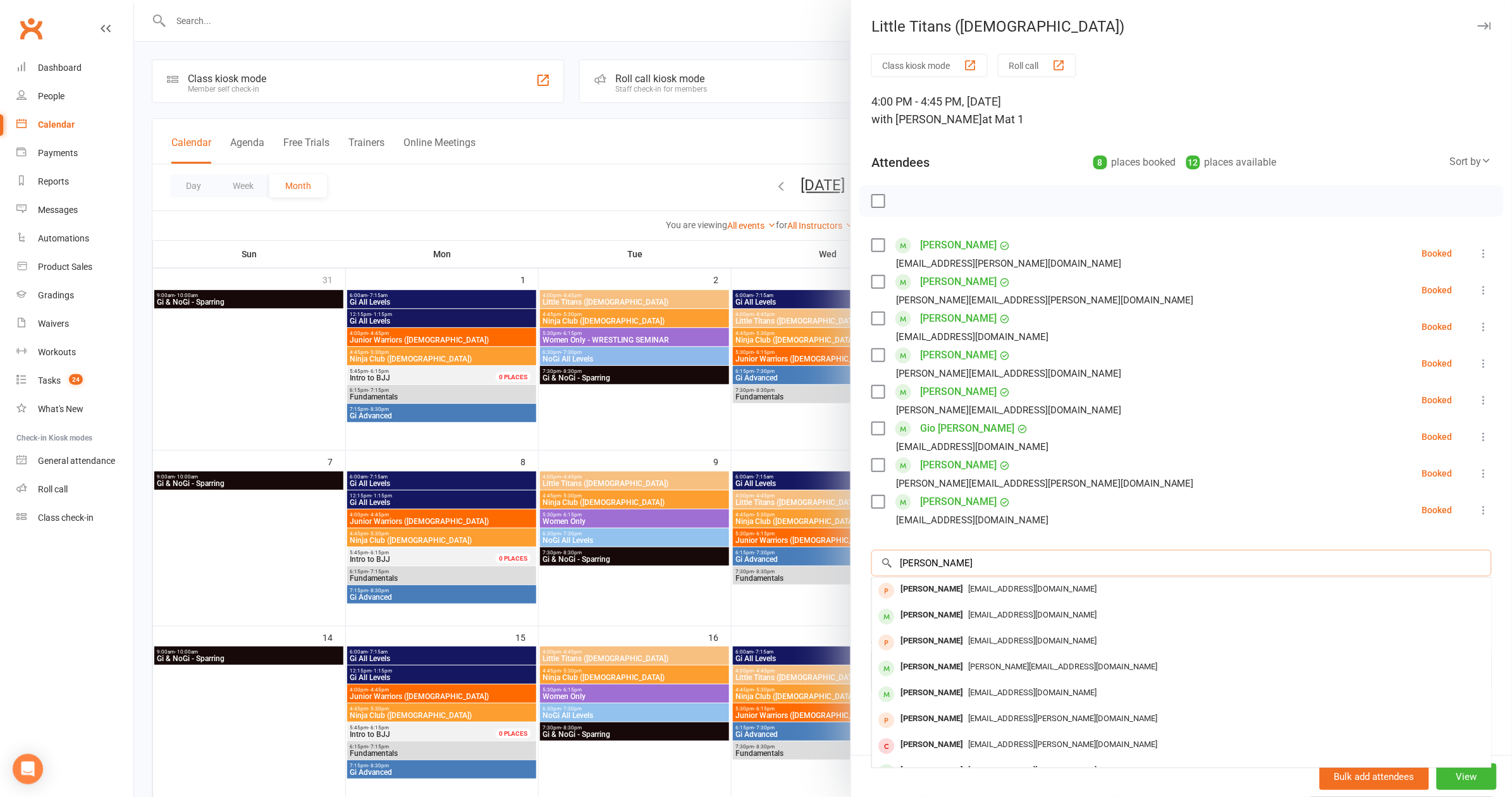
type input "[PERSON_NAME]"
drag, startPoint x: 955, startPoint y: 554, endPoint x: 960, endPoint y: 609, distance: 55.2
click at [968, 610] on span "[EMAIL_ADDRESS][DOMAIN_NAME]" at bounding box center [1031, 615] width 128 height 10
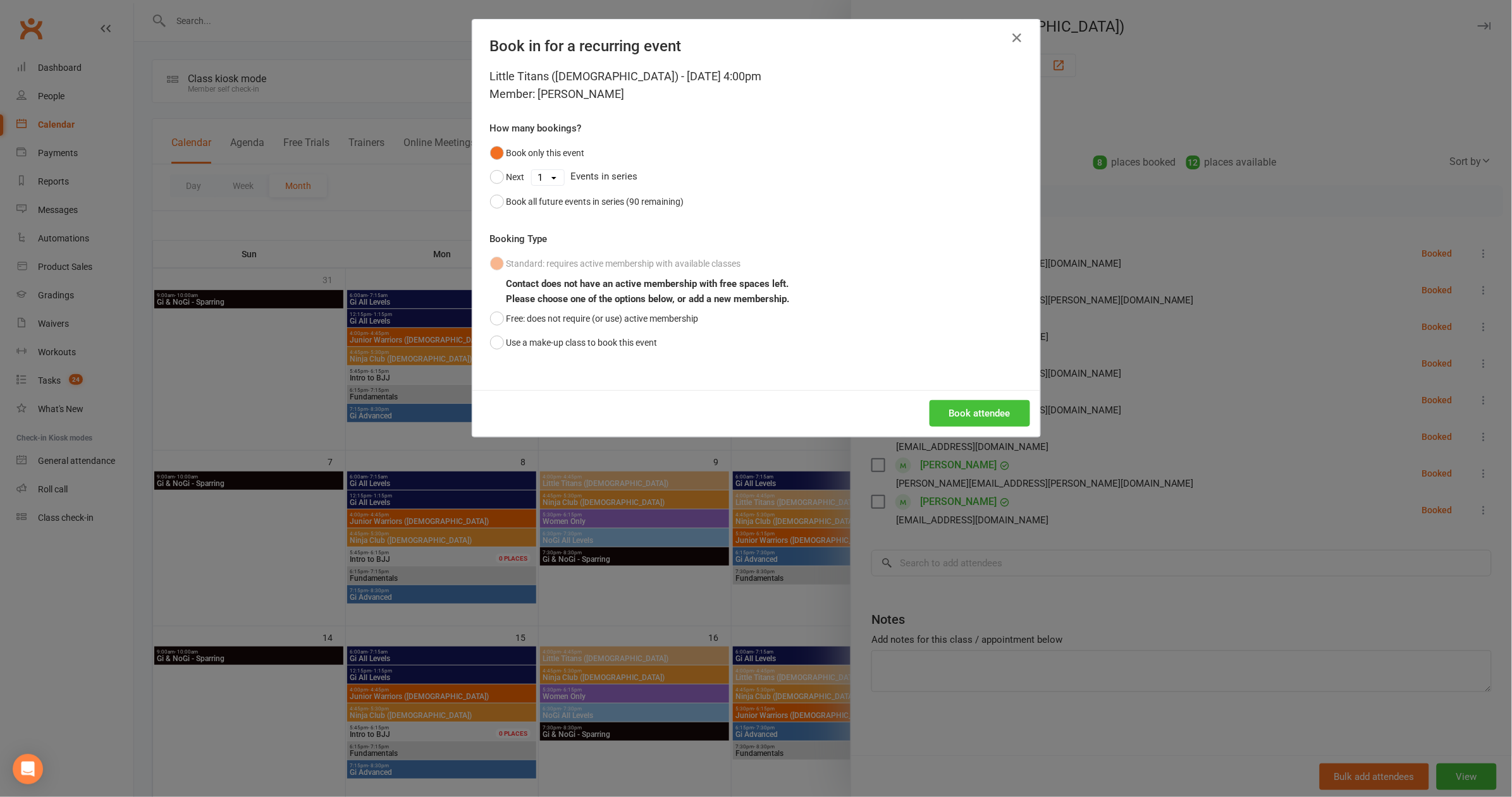
click at [951, 407] on button "Book attendee" at bounding box center [980, 413] width 101 height 26
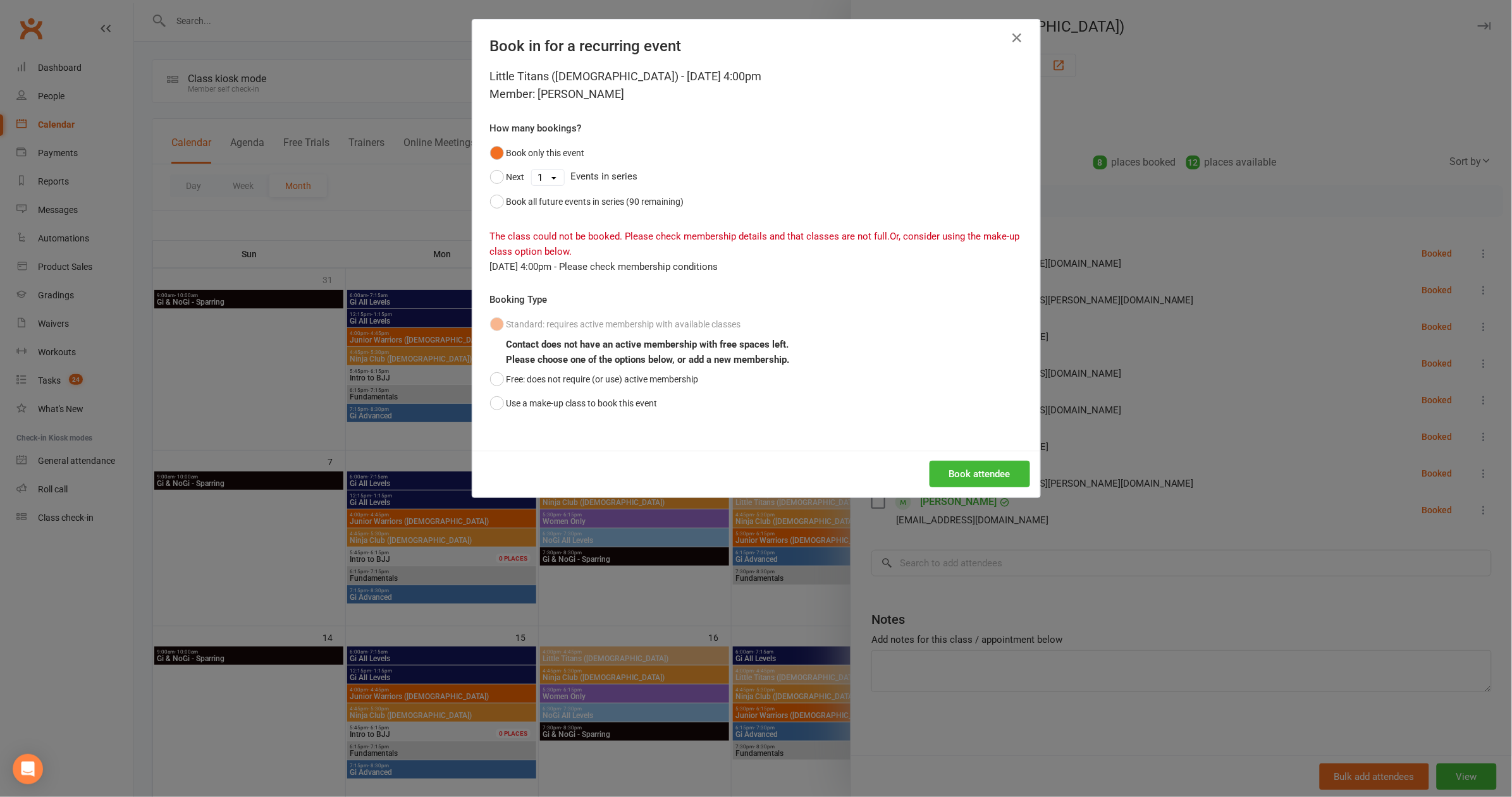
click at [1117, 443] on div "Book in for a recurring event Little Titans ([DEMOGRAPHIC_DATA]) - [DATE] 4:00p…" at bounding box center [756, 398] width 1512 height 797
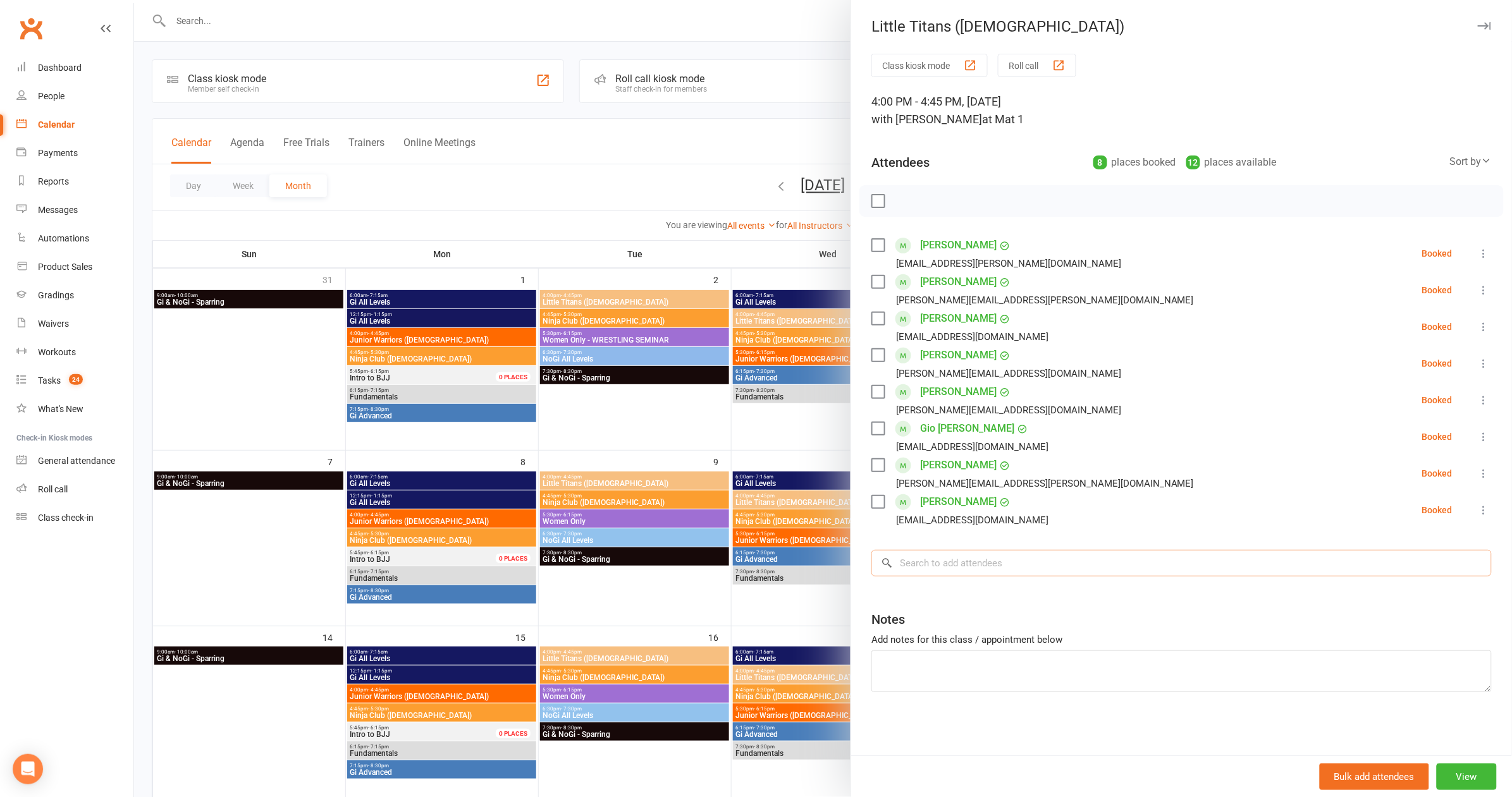
click at [968, 566] on input "search" at bounding box center [1181, 563] width 620 height 26
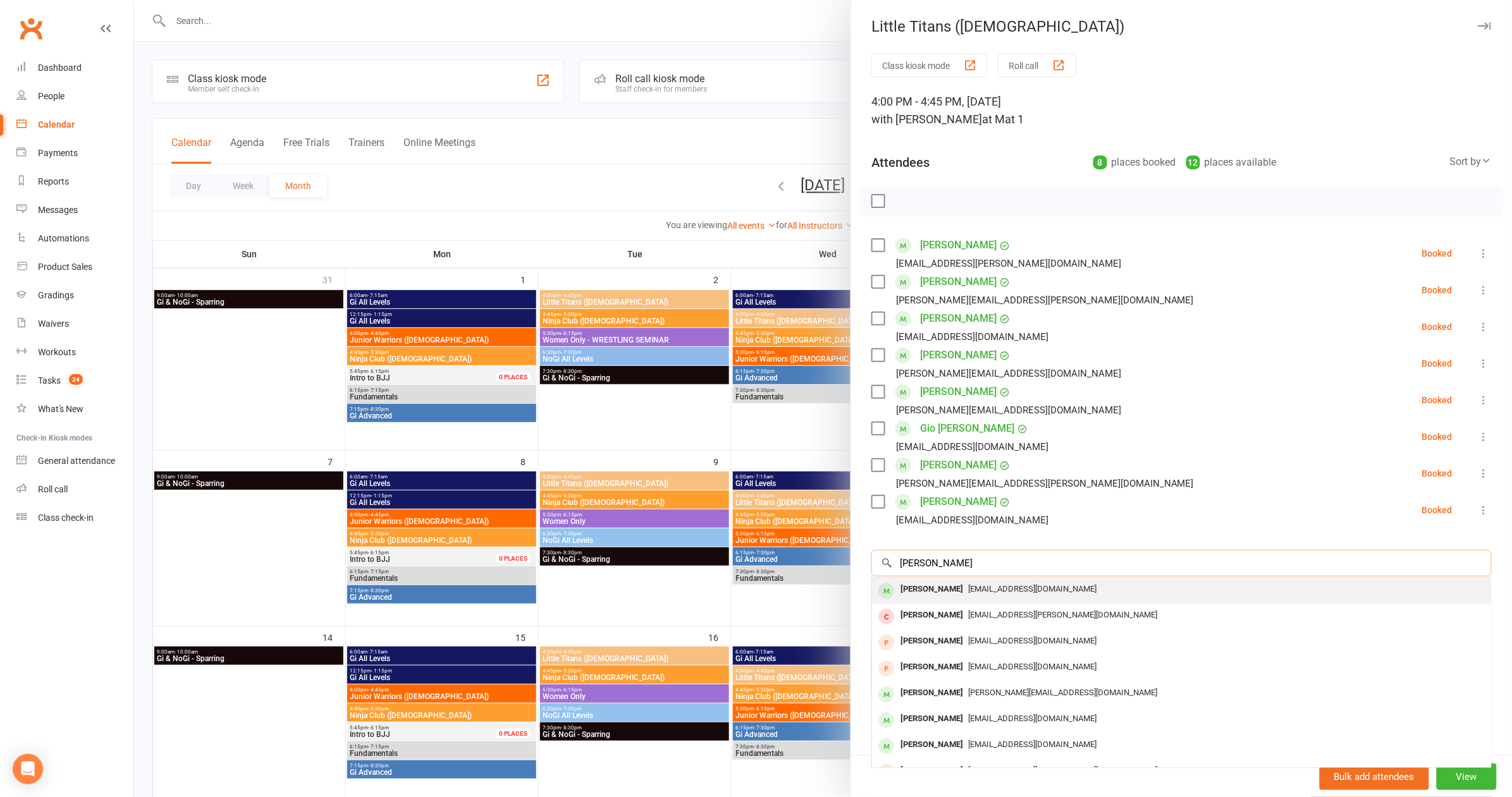
type input "[PERSON_NAME]"
click at [981, 586] on span "[EMAIL_ADDRESS][DOMAIN_NAME]" at bounding box center [1031, 589] width 128 height 10
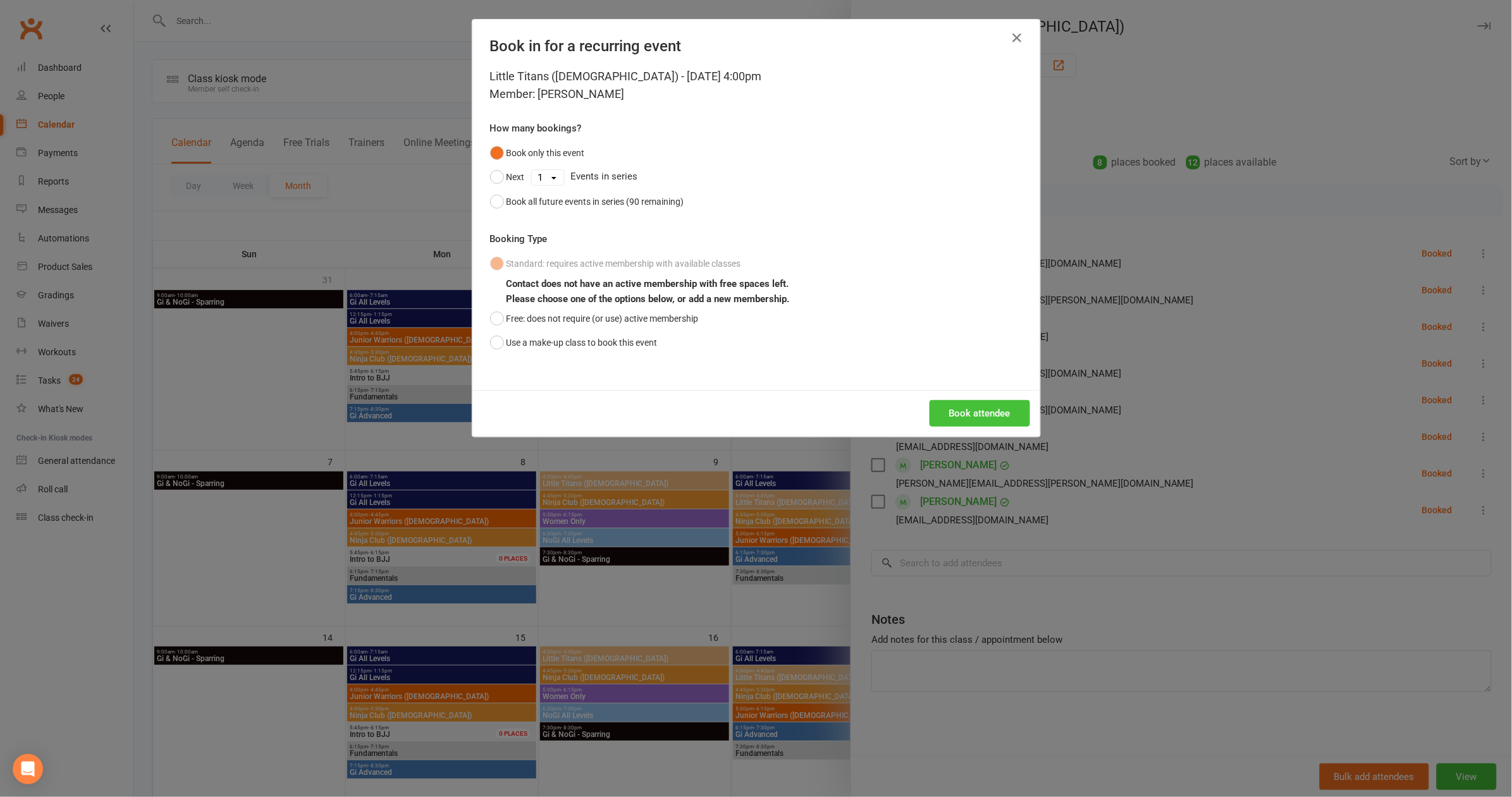
click at [973, 405] on button "Book attendee" at bounding box center [980, 413] width 101 height 26
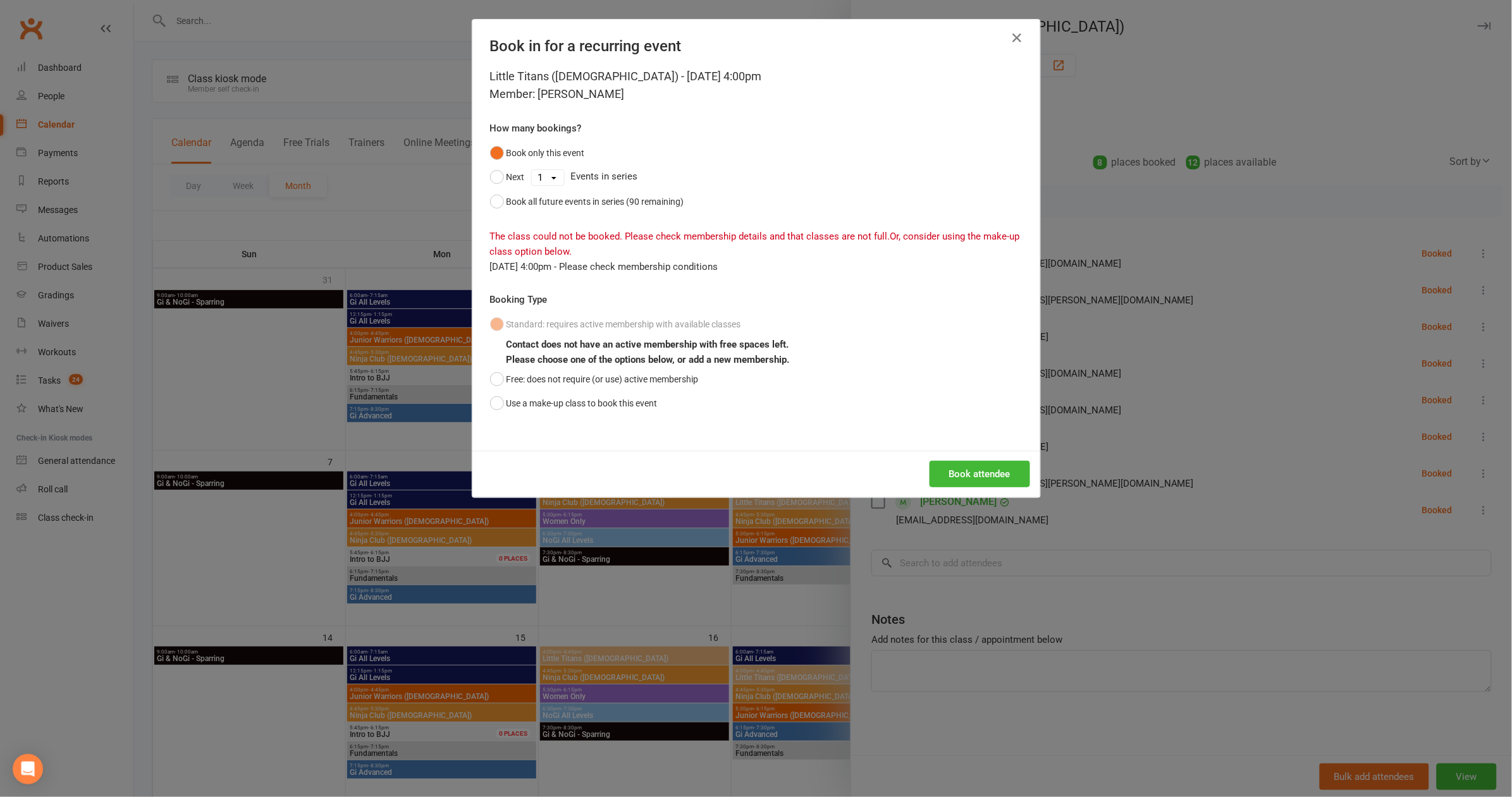
click at [1192, 457] on div "Book in for a recurring event Little Titans ([DEMOGRAPHIC_DATA]) - [DATE] 4:00p…" at bounding box center [756, 398] width 1512 height 797
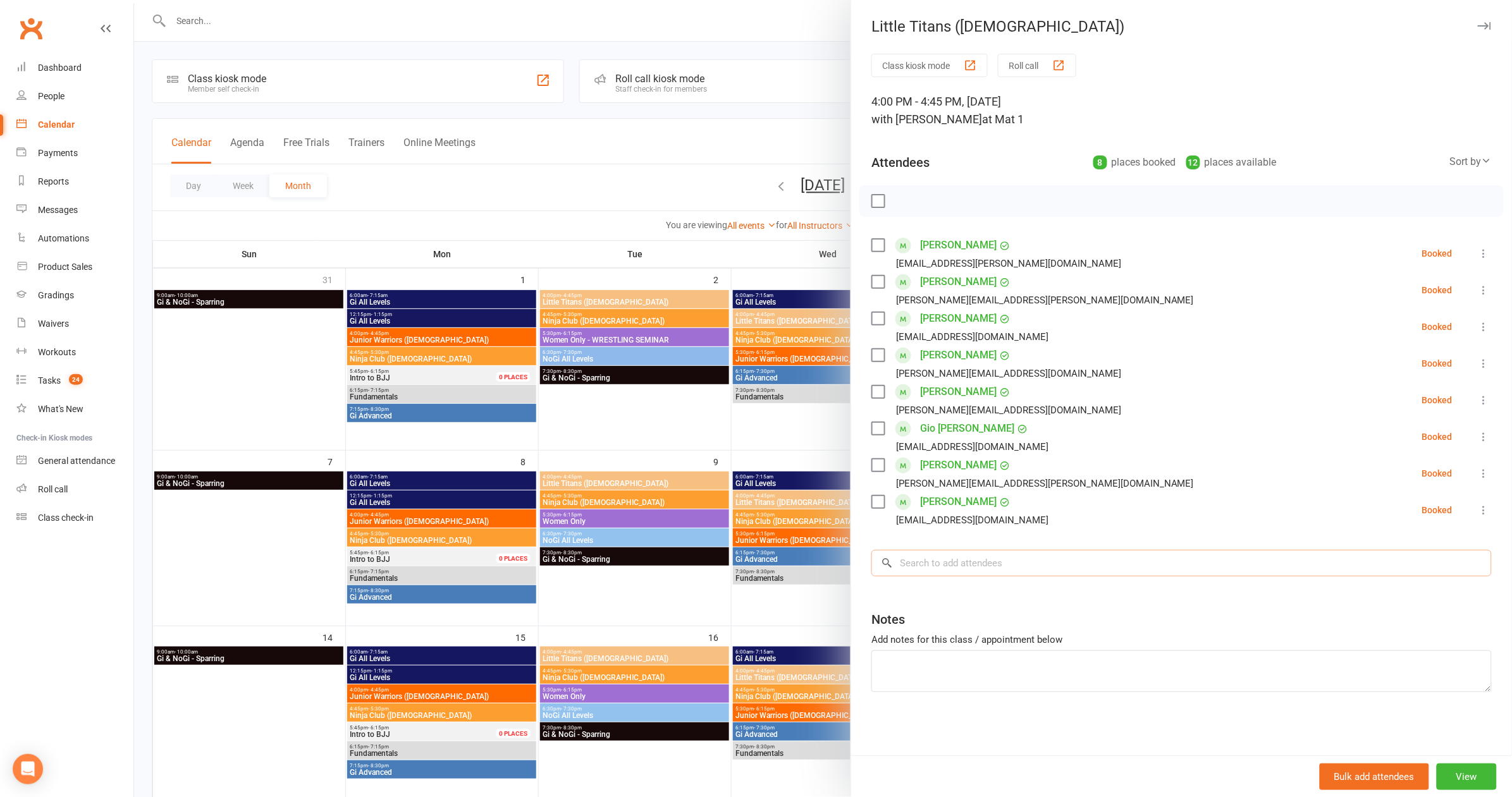
click at [1047, 553] on input "search" at bounding box center [1181, 563] width 620 height 26
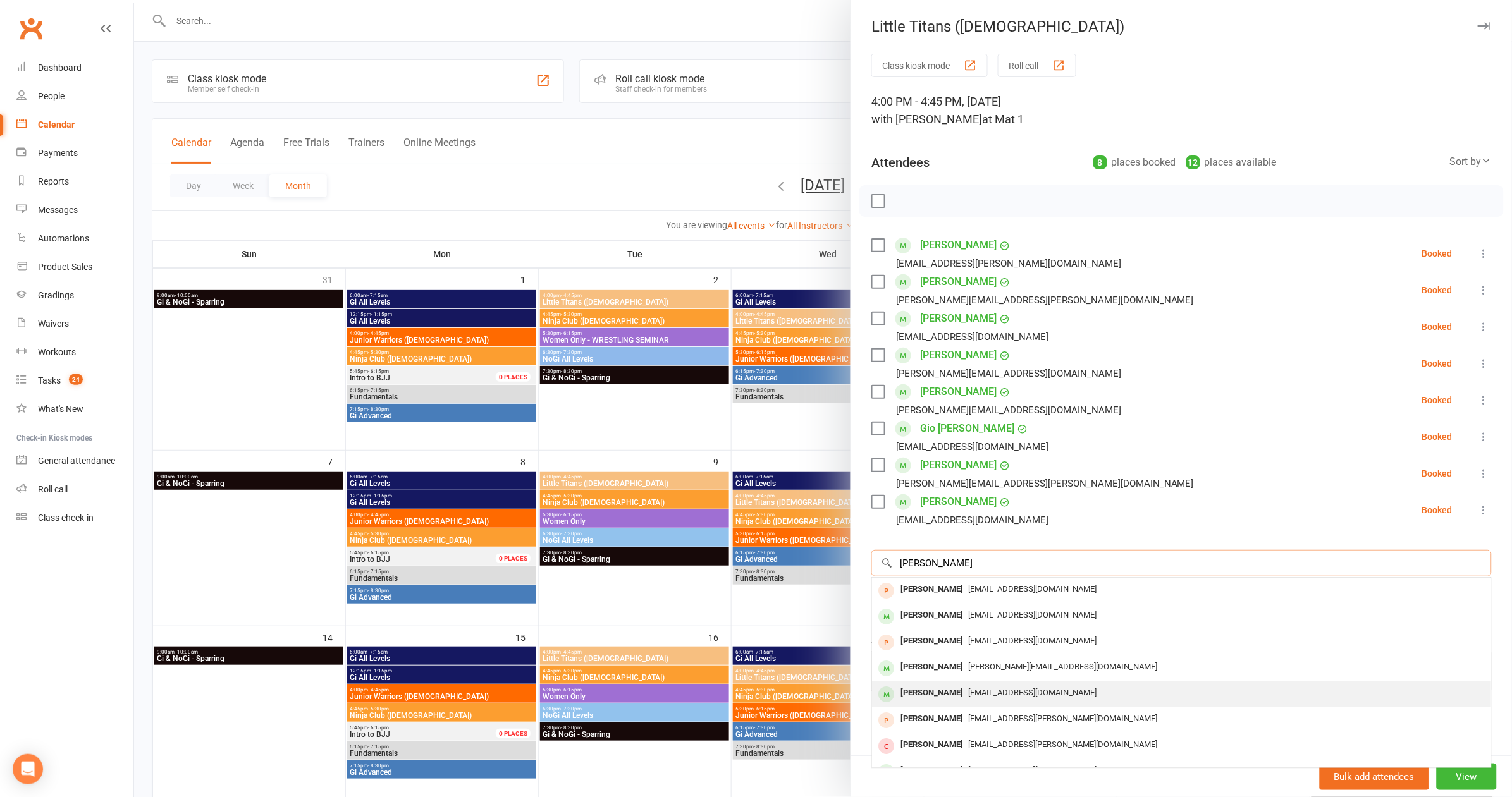
type input "[PERSON_NAME]"
click at [986, 685] on div "[EMAIL_ADDRESS][DOMAIN_NAME]" at bounding box center [1181, 693] width 609 height 19
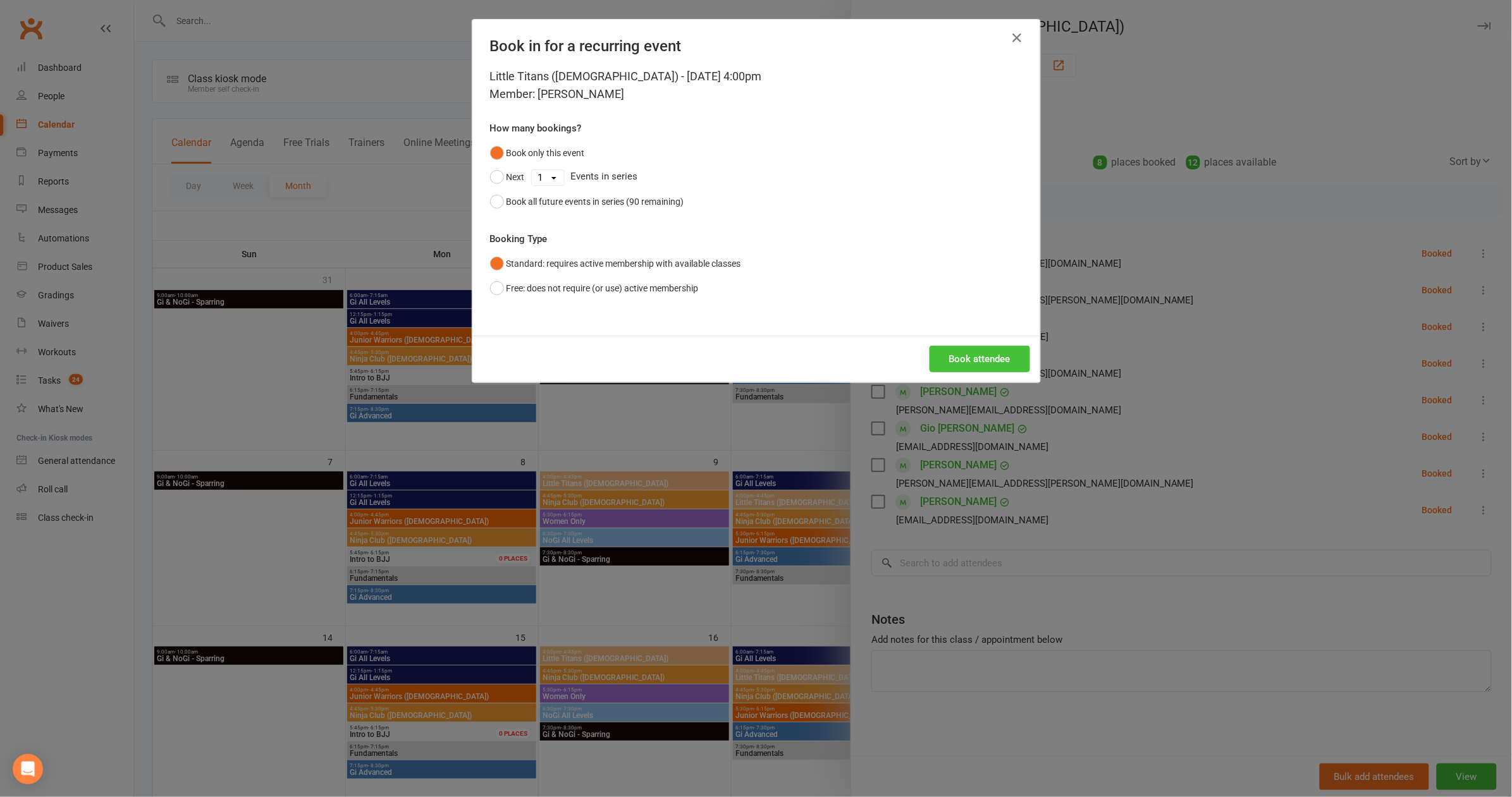
click at [985, 365] on button "Book attendee" at bounding box center [980, 358] width 101 height 26
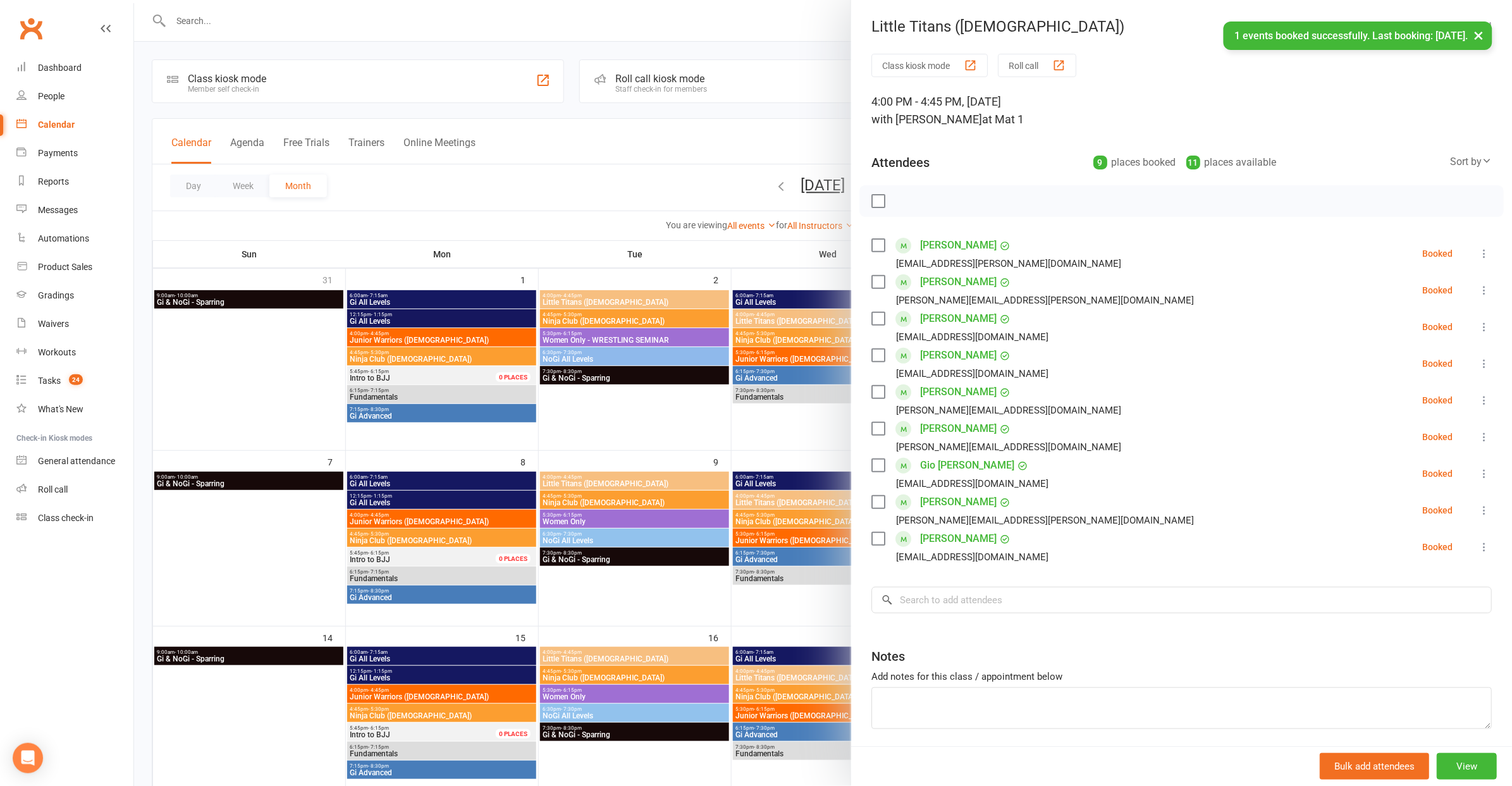
click at [992, 578] on div "Class kiosk mode Roll call 4:00 PM - 4:45 PM, [DATE] with [PERSON_NAME] at Mat …" at bounding box center [1181, 423] width 661 height 738
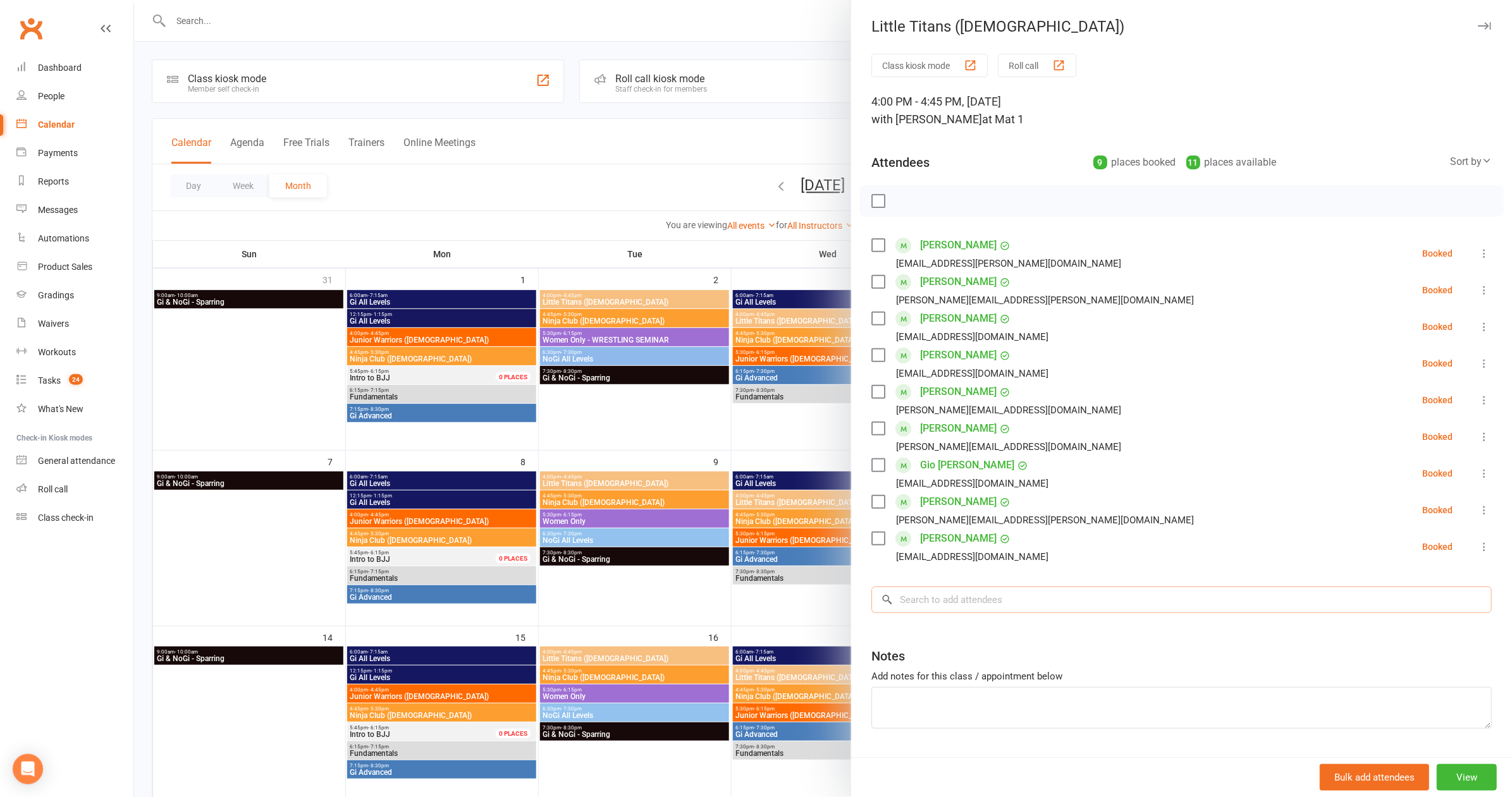
click at [992, 589] on input "search" at bounding box center [1181, 600] width 620 height 26
click at [1054, 593] on input "search" at bounding box center [1181, 600] width 620 height 26
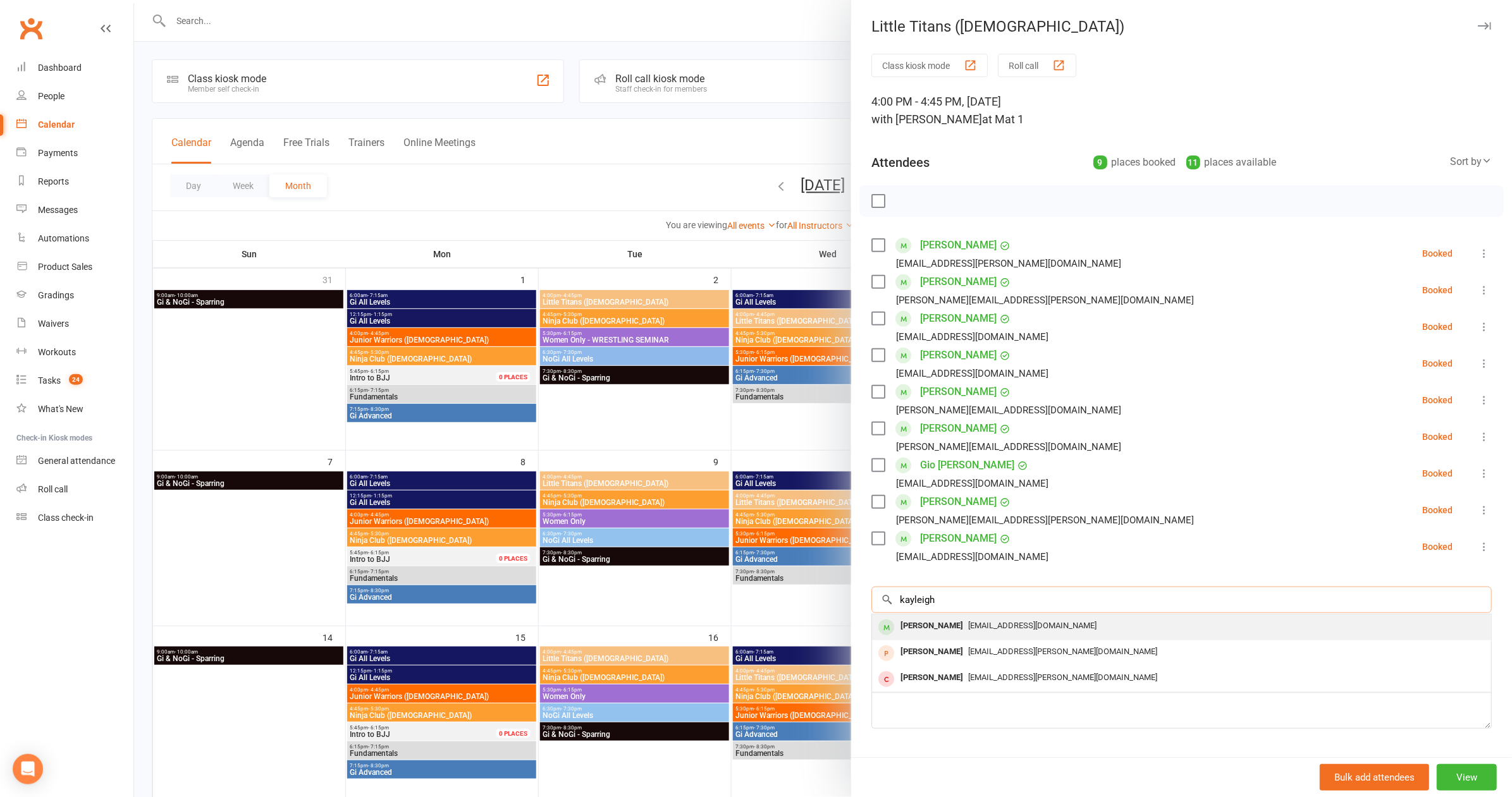
type input "Kayleigh"
drag, startPoint x: 953, startPoint y: 616, endPoint x: 984, endPoint y: 620, distance: 31.3
click at [984, 621] on span "[EMAIL_ADDRESS][DOMAIN_NAME]" at bounding box center [1031, 626] width 128 height 10
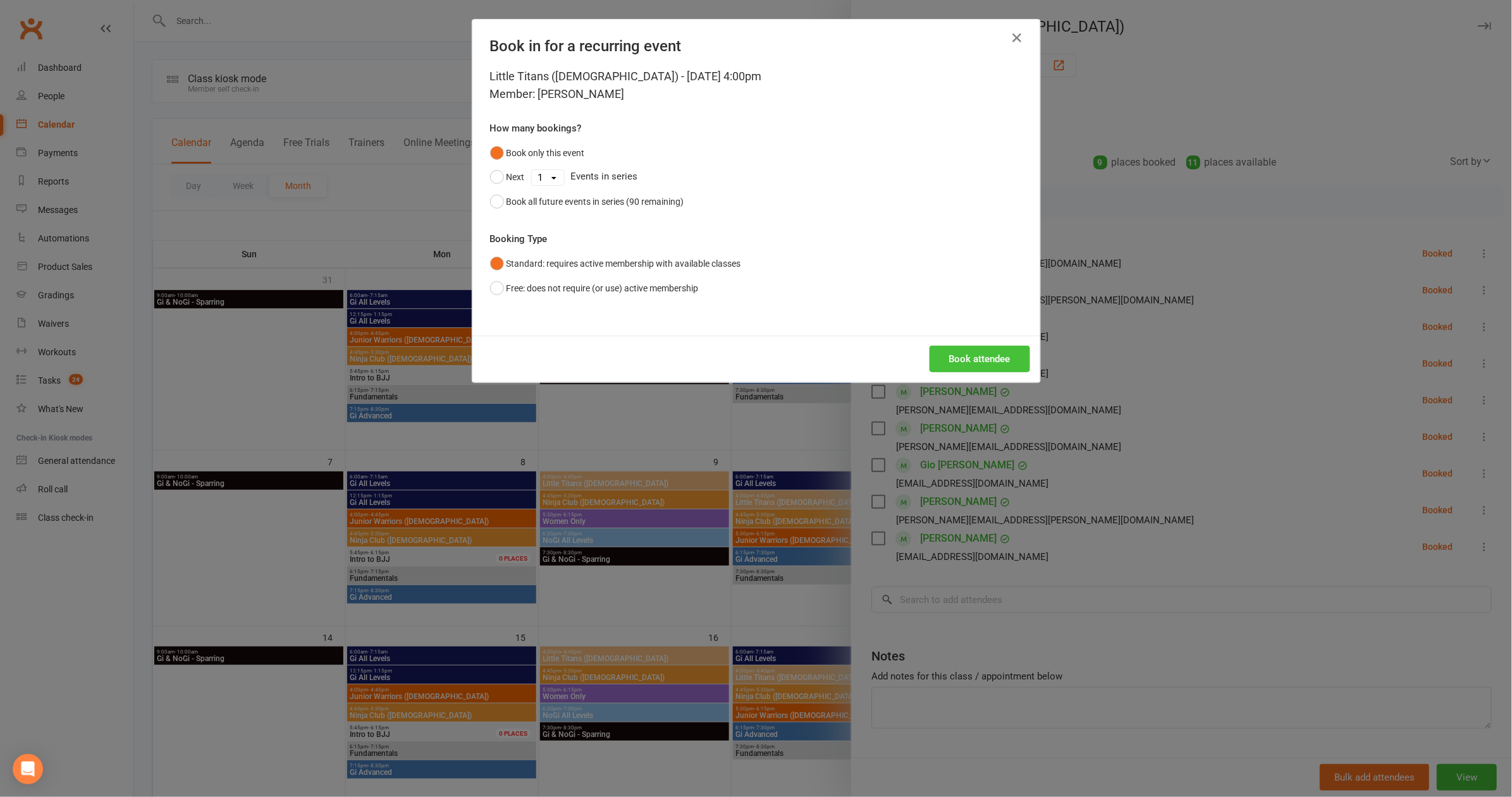
click at [976, 351] on button "Book attendee" at bounding box center [980, 358] width 101 height 26
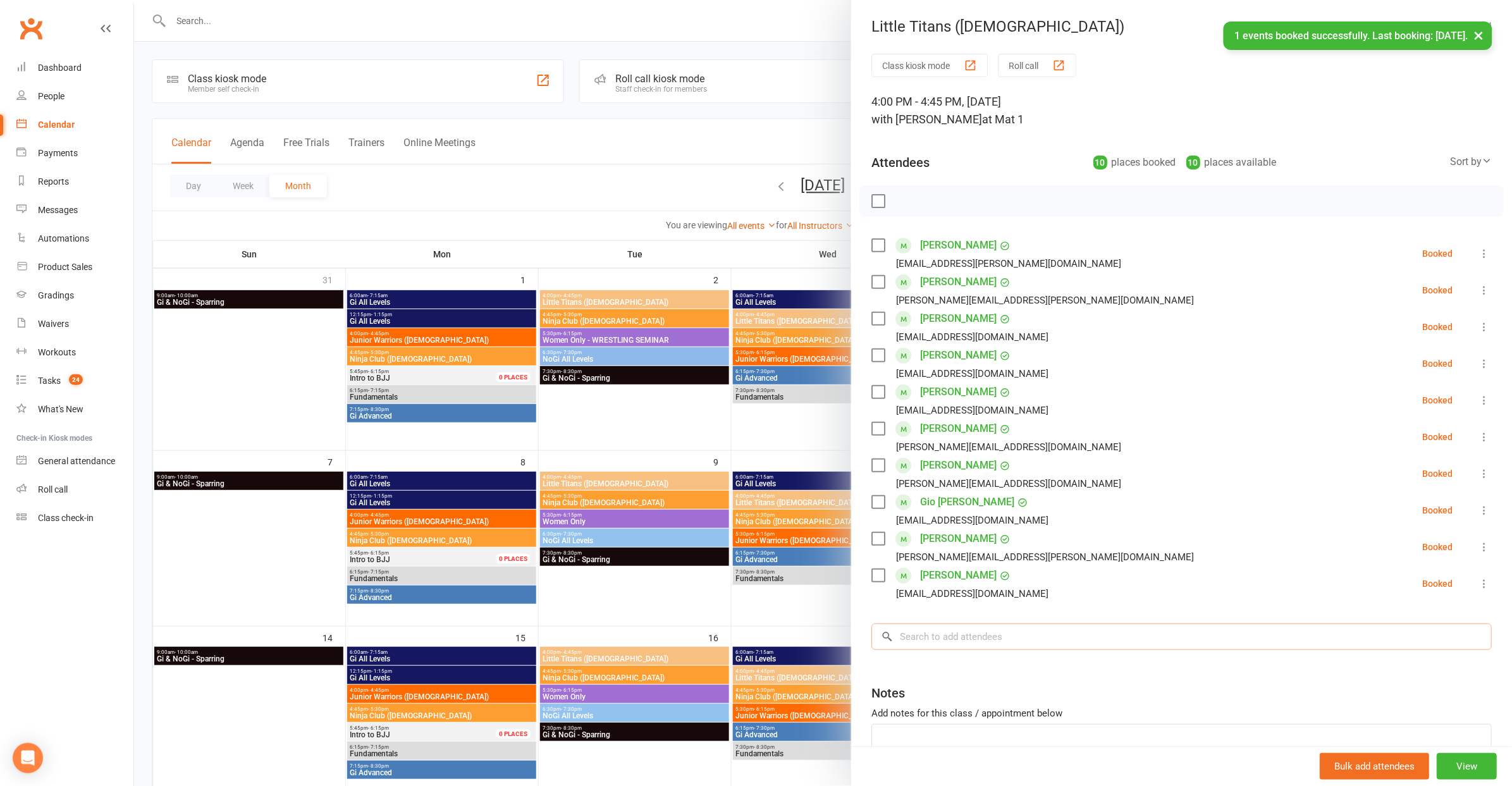
click at [944, 627] on input "search" at bounding box center [1181, 636] width 620 height 26
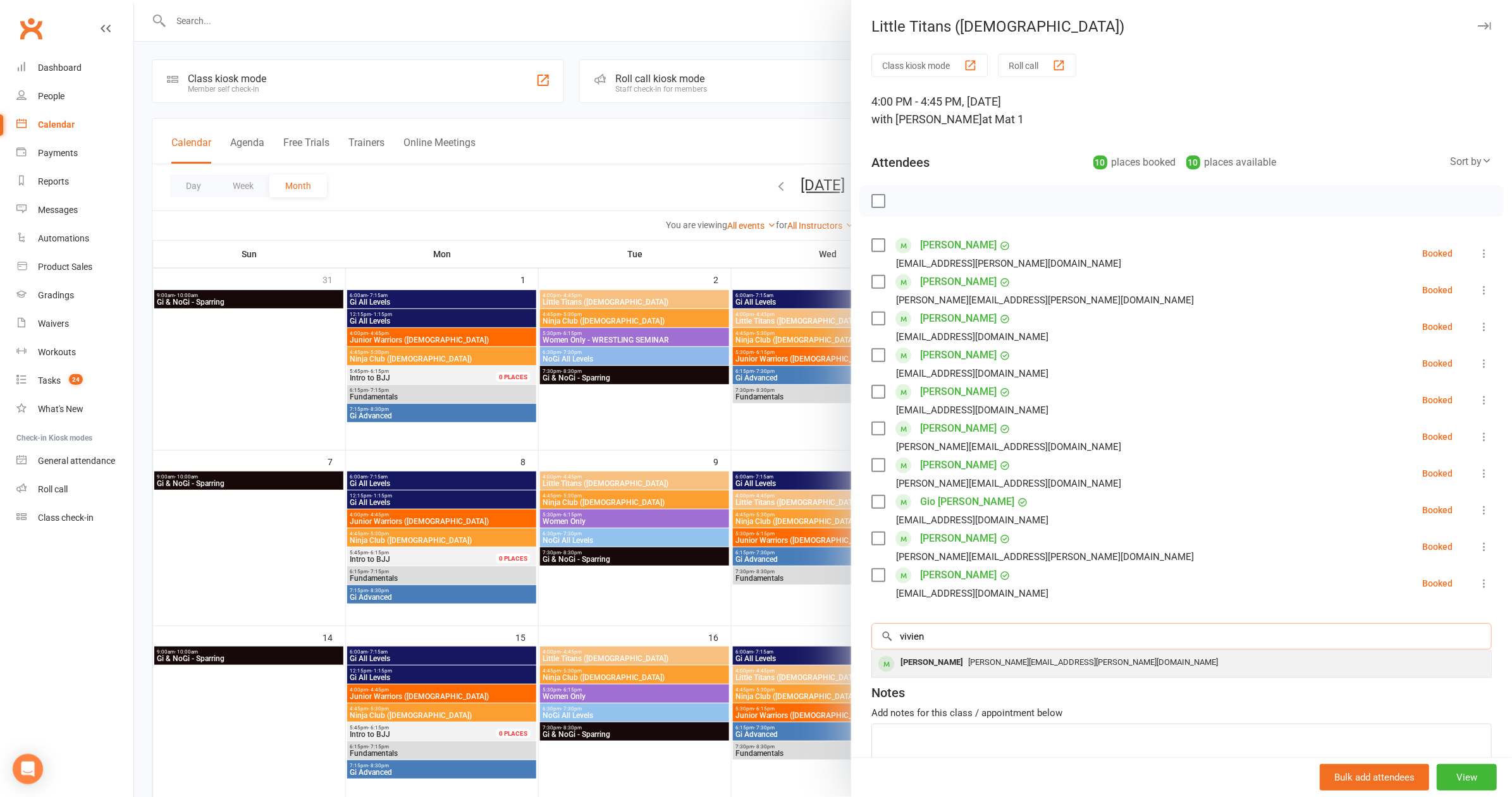
type input "vivien"
click at [945, 668] on div "[PERSON_NAME]" at bounding box center [932, 662] width 72 height 19
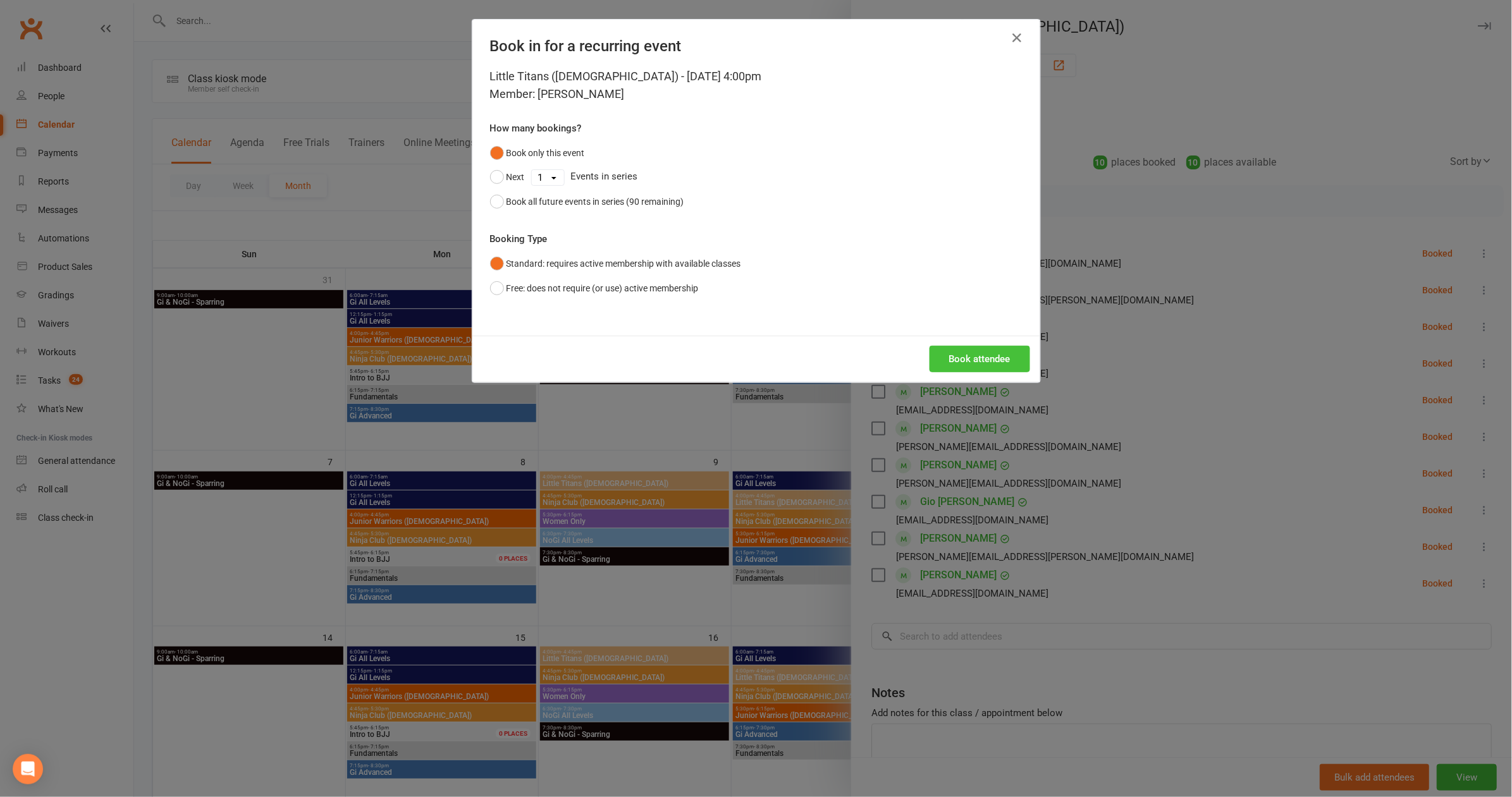
click at [968, 366] on button "Book attendee" at bounding box center [980, 358] width 101 height 26
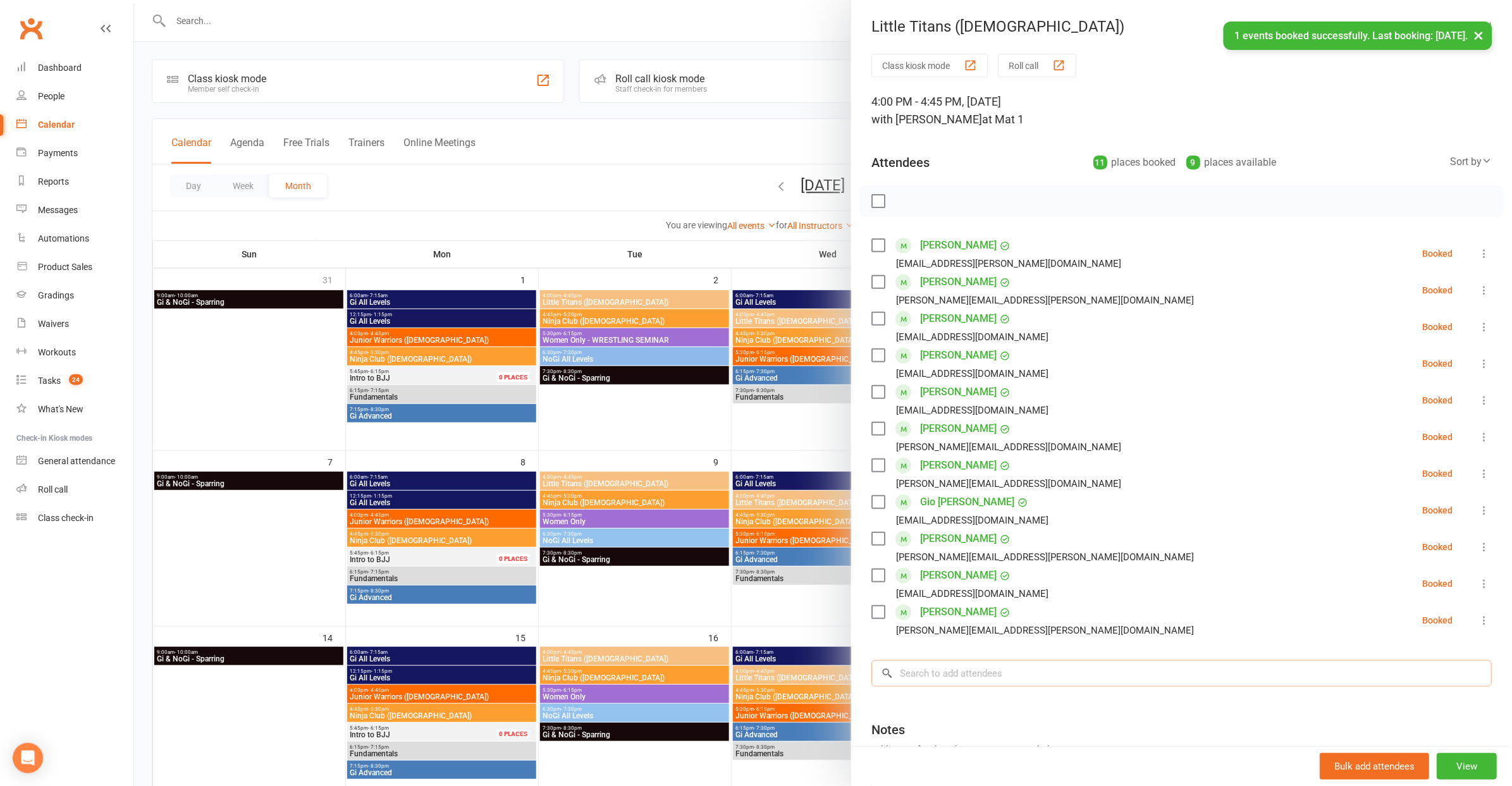
click at [939, 671] on input "search" at bounding box center [1181, 673] width 620 height 26
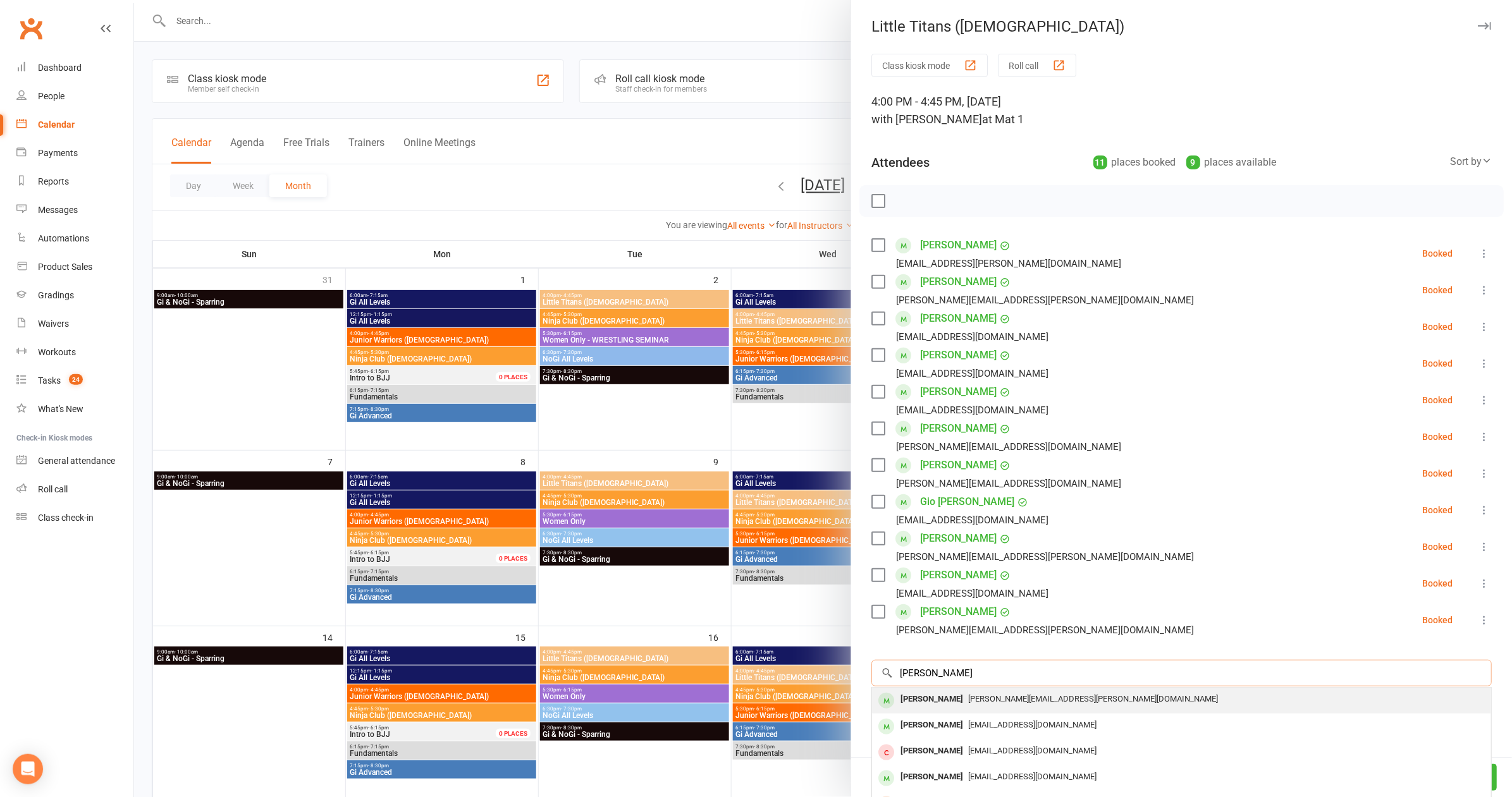
type input "[PERSON_NAME]"
click at [971, 698] on span "[PERSON_NAME][EMAIL_ADDRESS][PERSON_NAME][DOMAIN_NAME]" at bounding box center [1093, 699] width 250 height 10
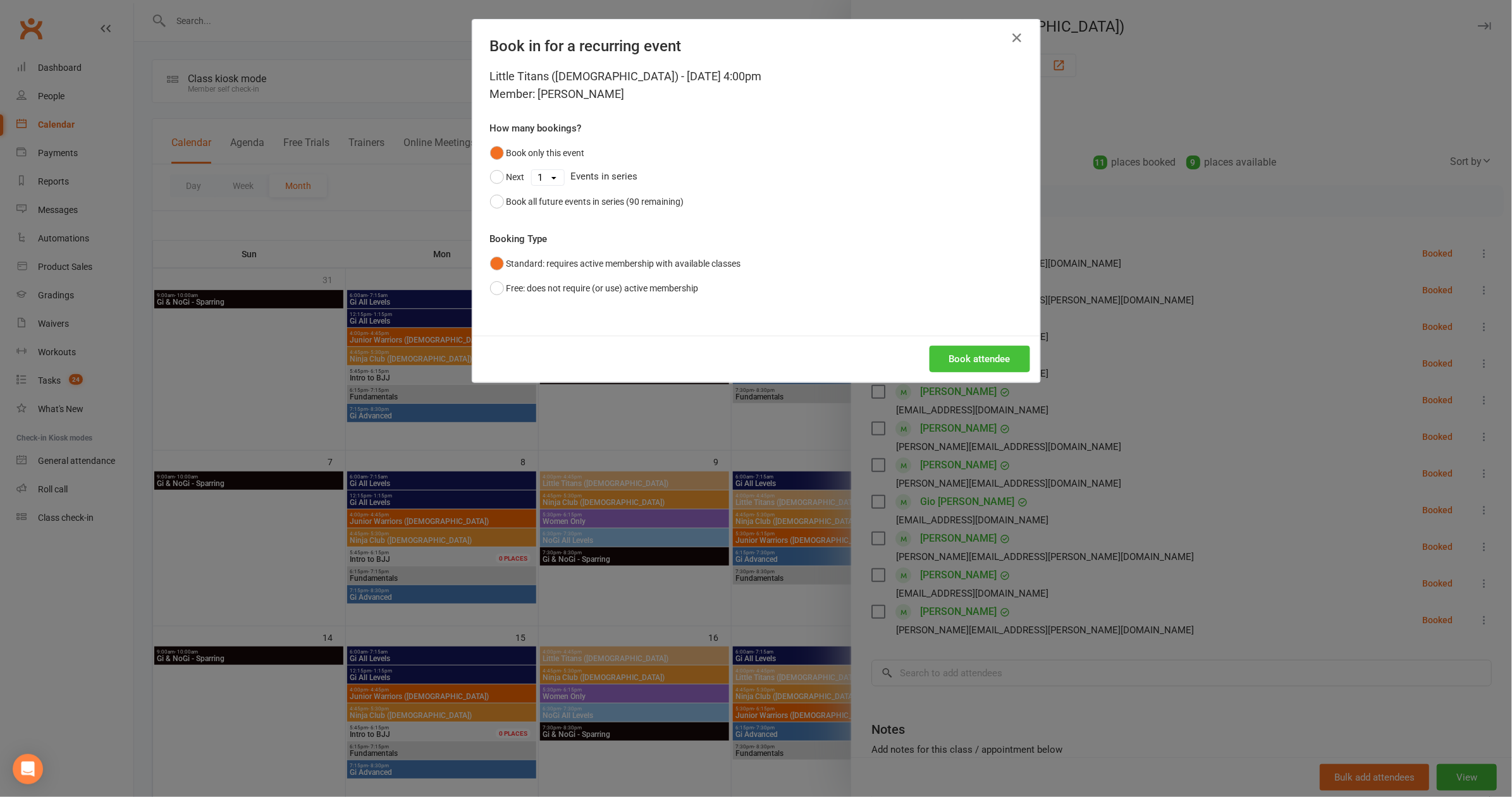
click at [964, 357] on button "Book attendee" at bounding box center [980, 358] width 101 height 26
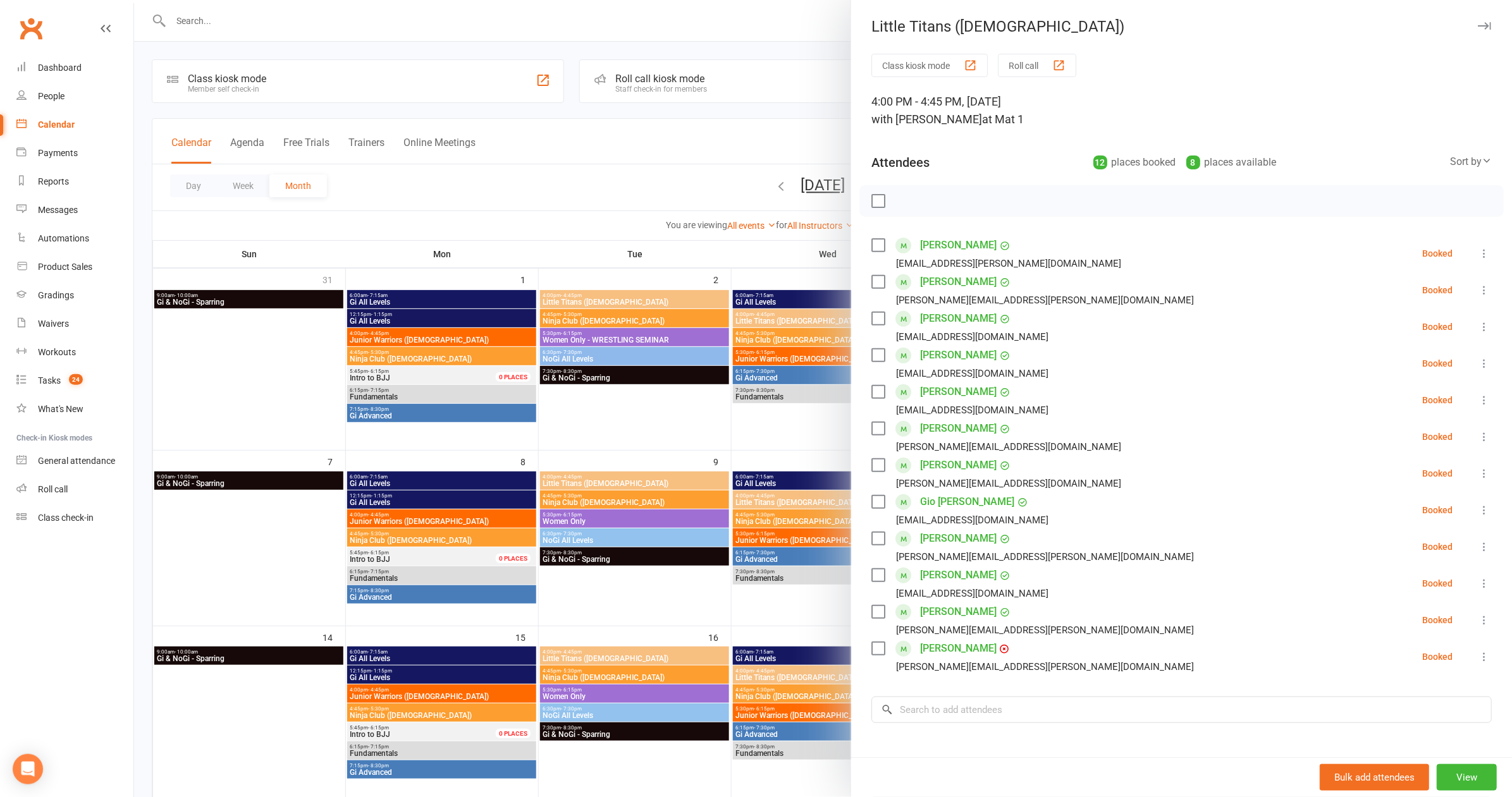
click at [875, 200] on label at bounding box center [877, 200] width 13 height 13
click at [900, 204] on icon "button" at bounding box center [906, 201] width 14 height 14
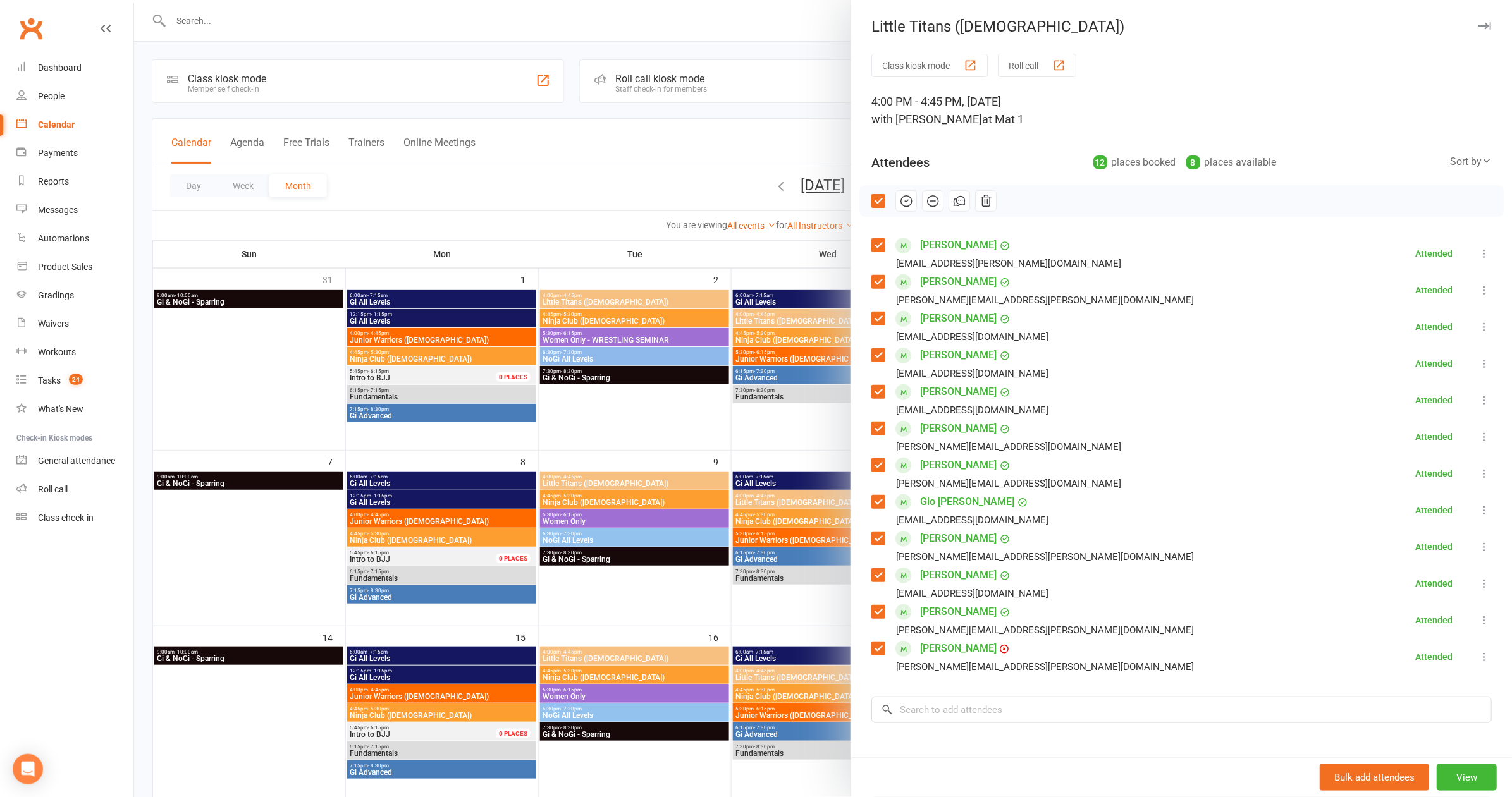
click at [604, 124] on div at bounding box center [822, 398] width 1378 height 797
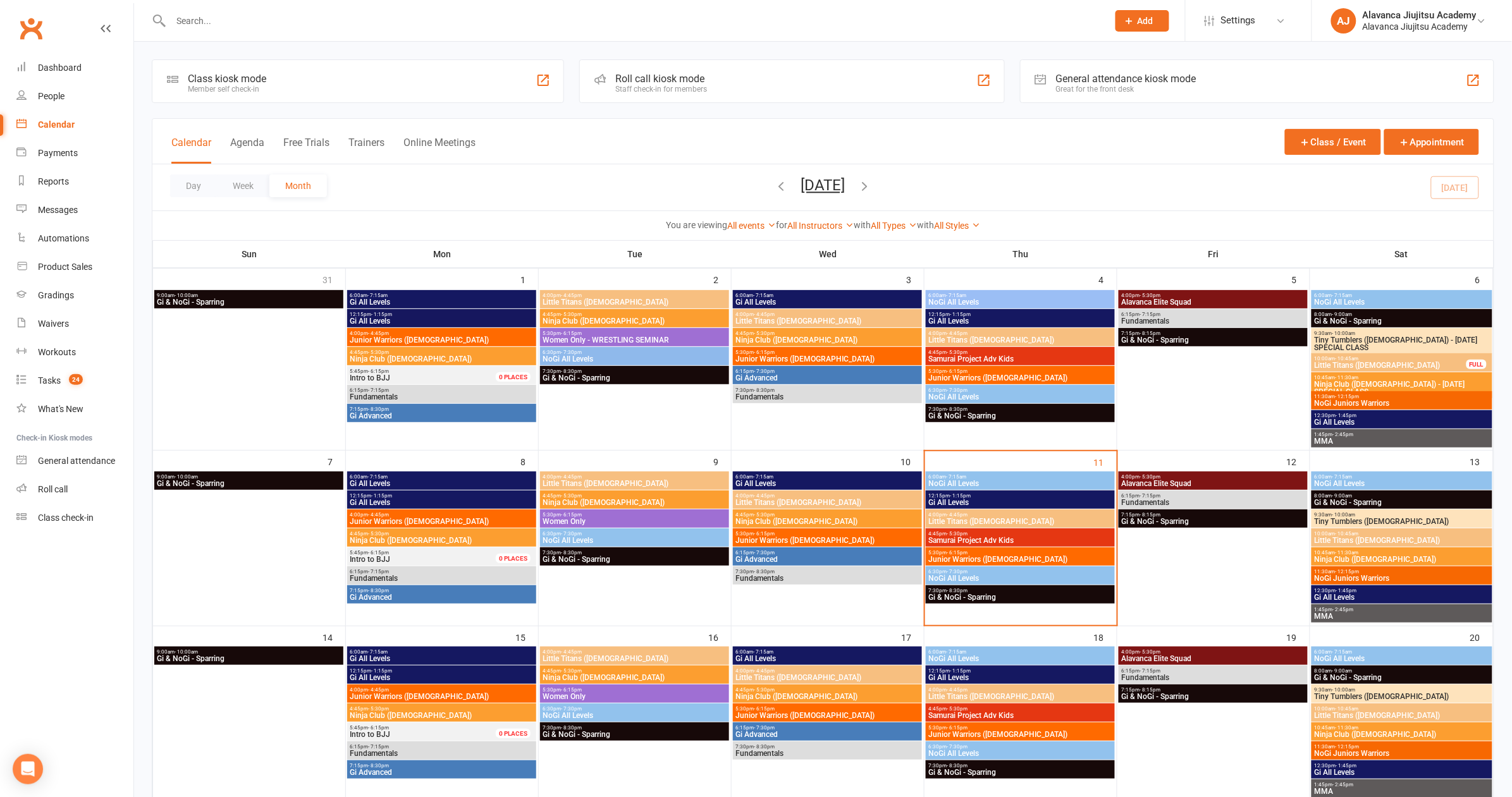
click at [341, 5] on div at bounding box center [625, 21] width 947 height 41
click at [326, 29] on div at bounding box center [625, 21] width 947 height 41
click at [325, 16] on input "text" at bounding box center [633, 21] width 932 height 18
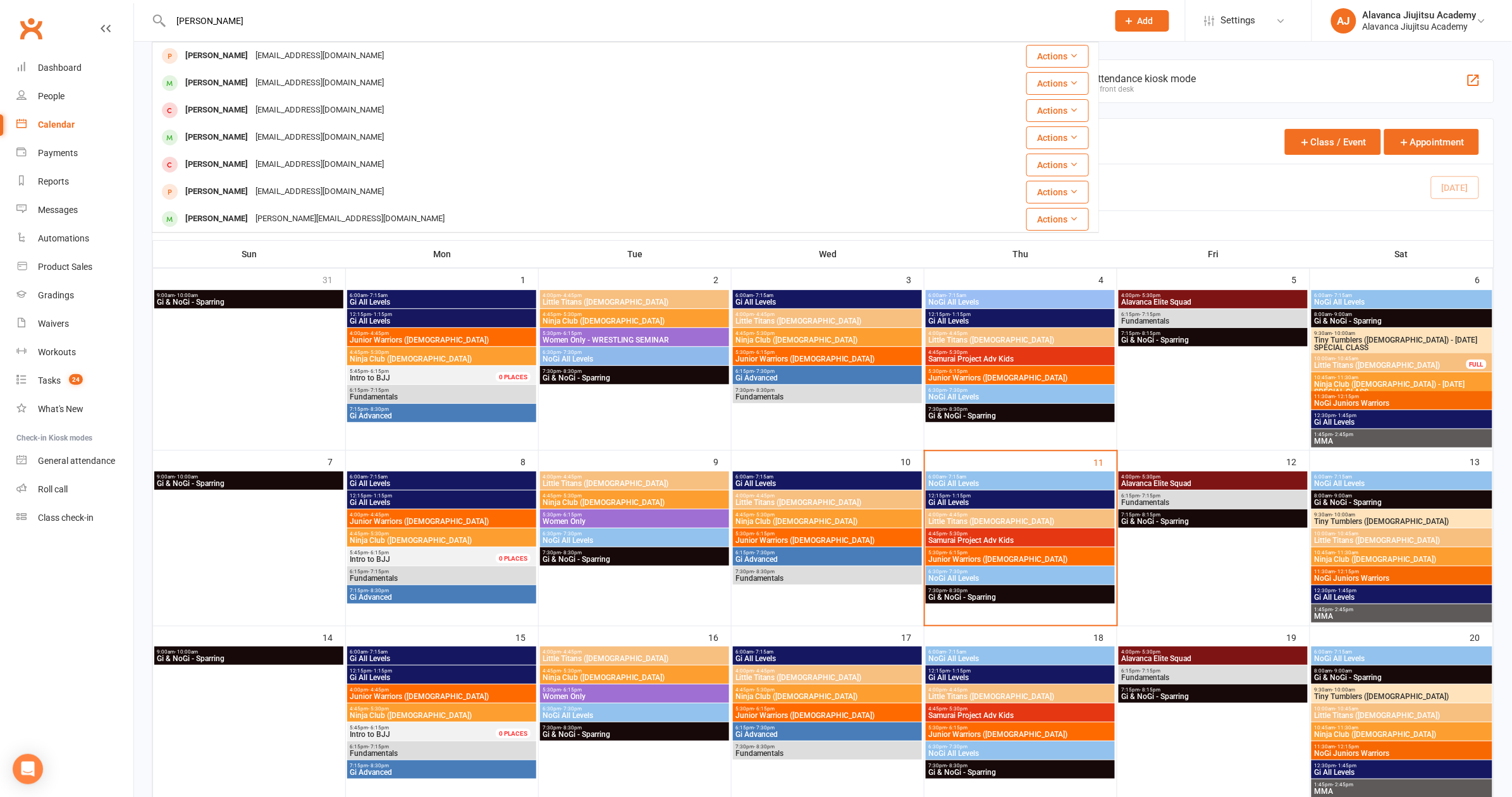
type input "[PERSON_NAME]"
drag, startPoint x: 327, startPoint y: 16, endPoint x: 346, endPoint y: 80, distance: 66.8
click at [346, 80] on div "[EMAIL_ADDRESS][DOMAIN_NAME]" at bounding box center [319, 83] width 136 height 19
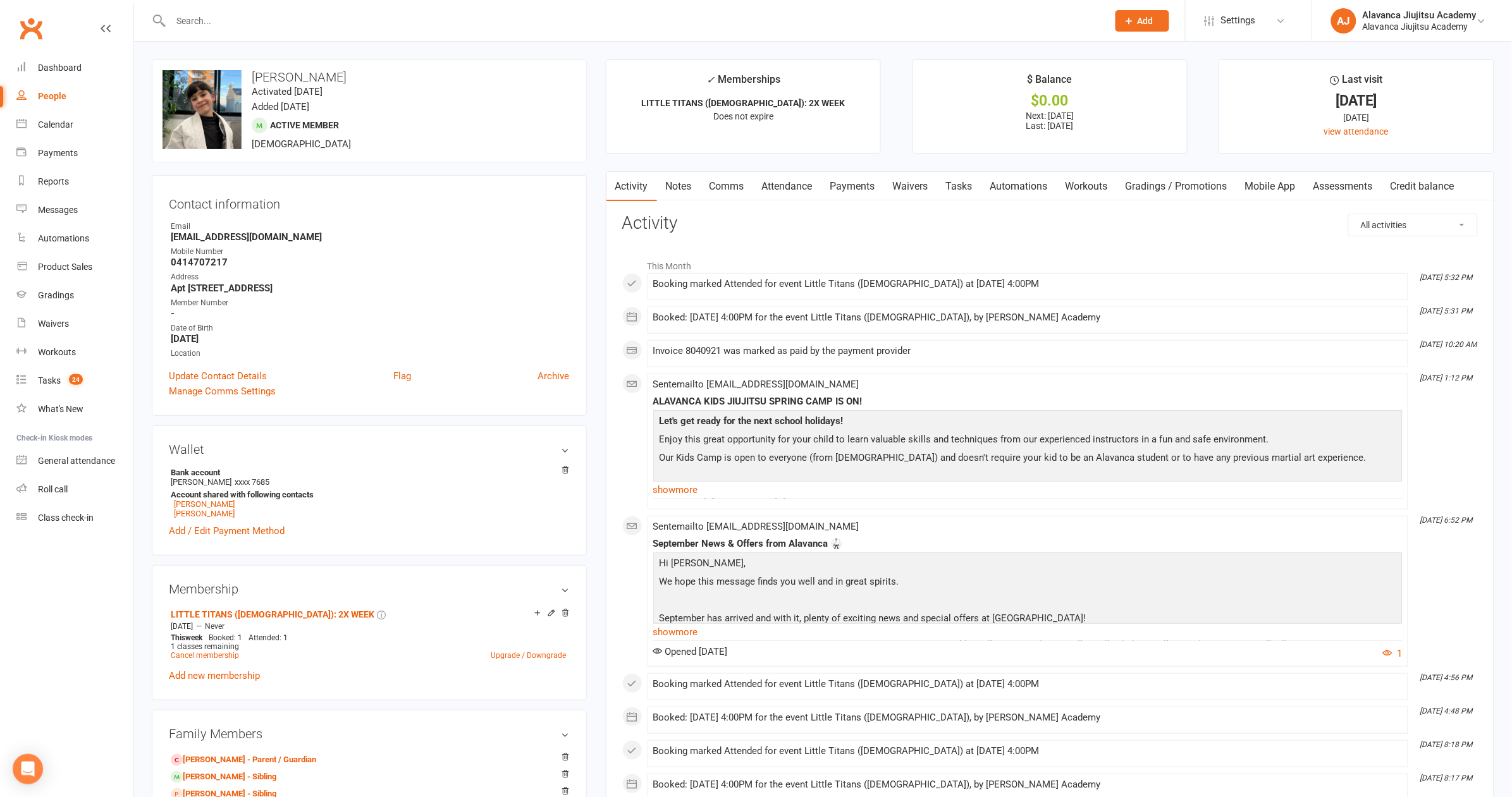
drag, startPoint x: 445, startPoint y: 209, endPoint x: 433, endPoint y: 218, distance: 15.0
click at [447, 209] on div "Contact information Owner Email [EMAIL_ADDRESS][DOMAIN_NAME] Mobile Number [PHO…" at bounding box center [368, 295] width 435 height 241
click at [74, 132] on link "Calendar" at bounding box center [75, 124] width 117 height 28
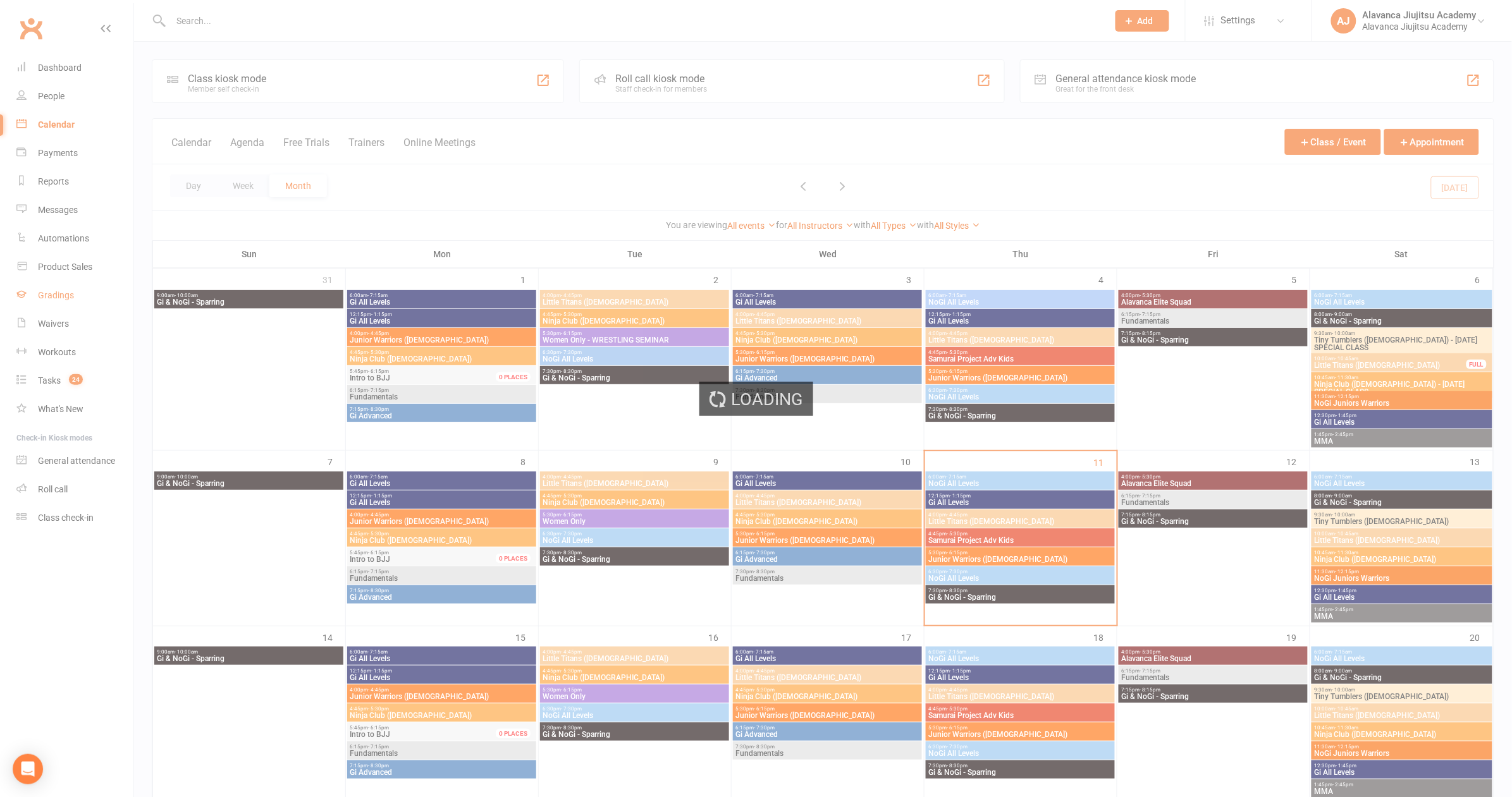
drag, startPoint x: 62, startPoint y: 290, endPoint x: 59, endPoint y: 298, distance: 8.5
click at [62, 290] on ui-view "Prospect Member Non-attending contact Class / event Appointment Grading event T…" at bounding box center [756, 674] width 1512 height 1343
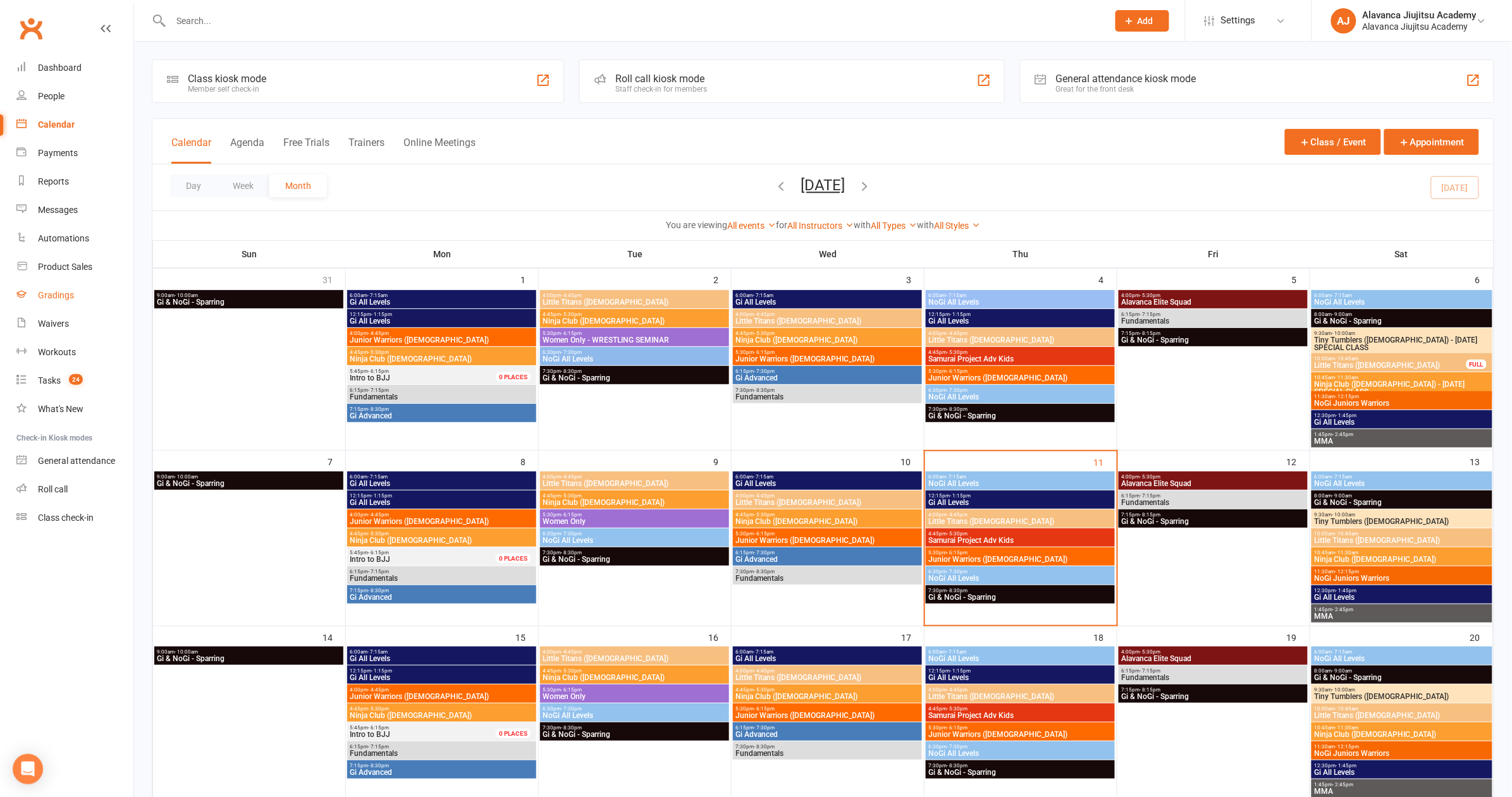
click at [59, 298] on div "Gradings" at bounding box center [56, 295] width 36 height 10
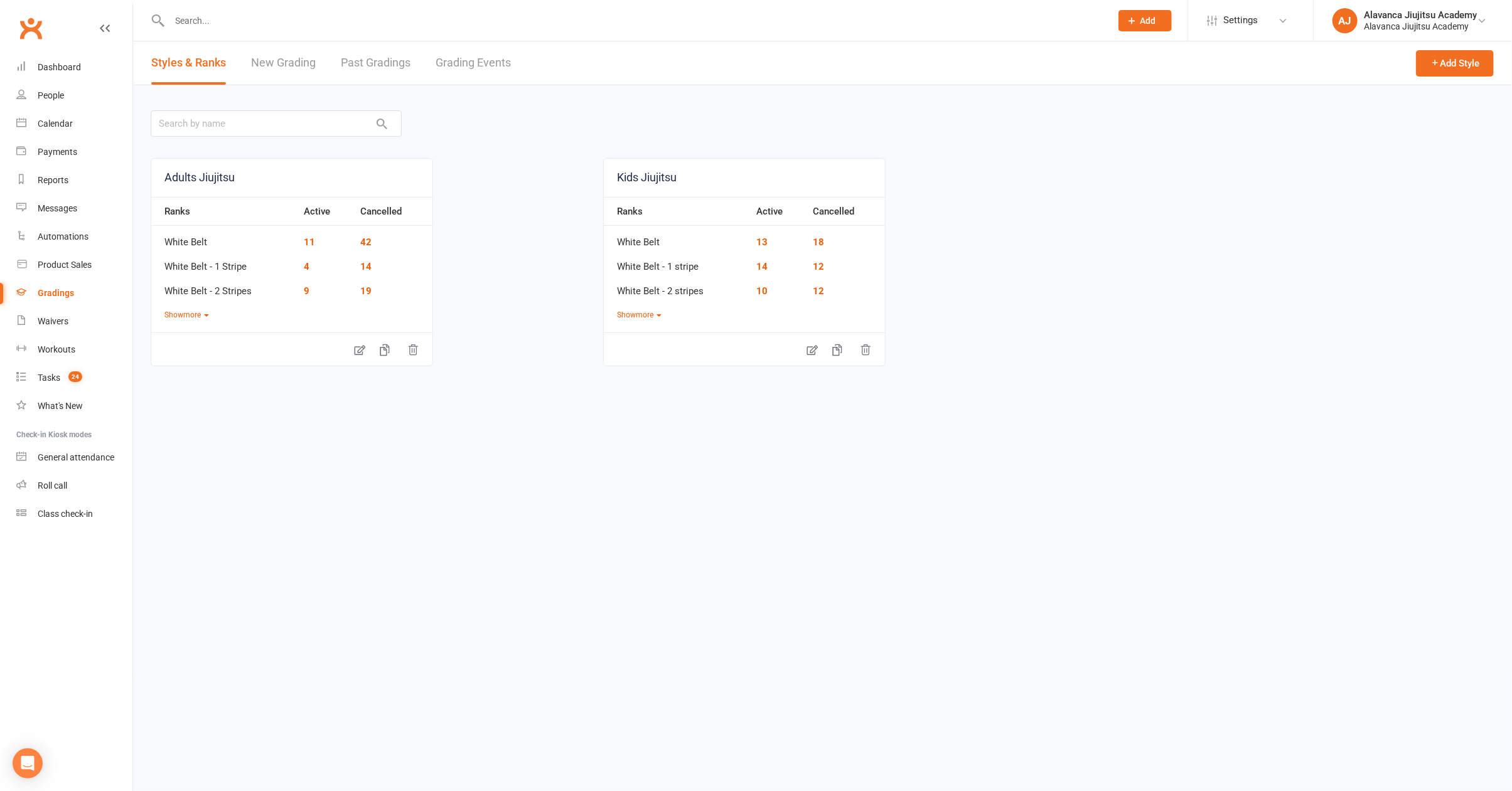
click at [283, 61] on link "New Grading" at bounding box center [283, 63] width 65 height 44
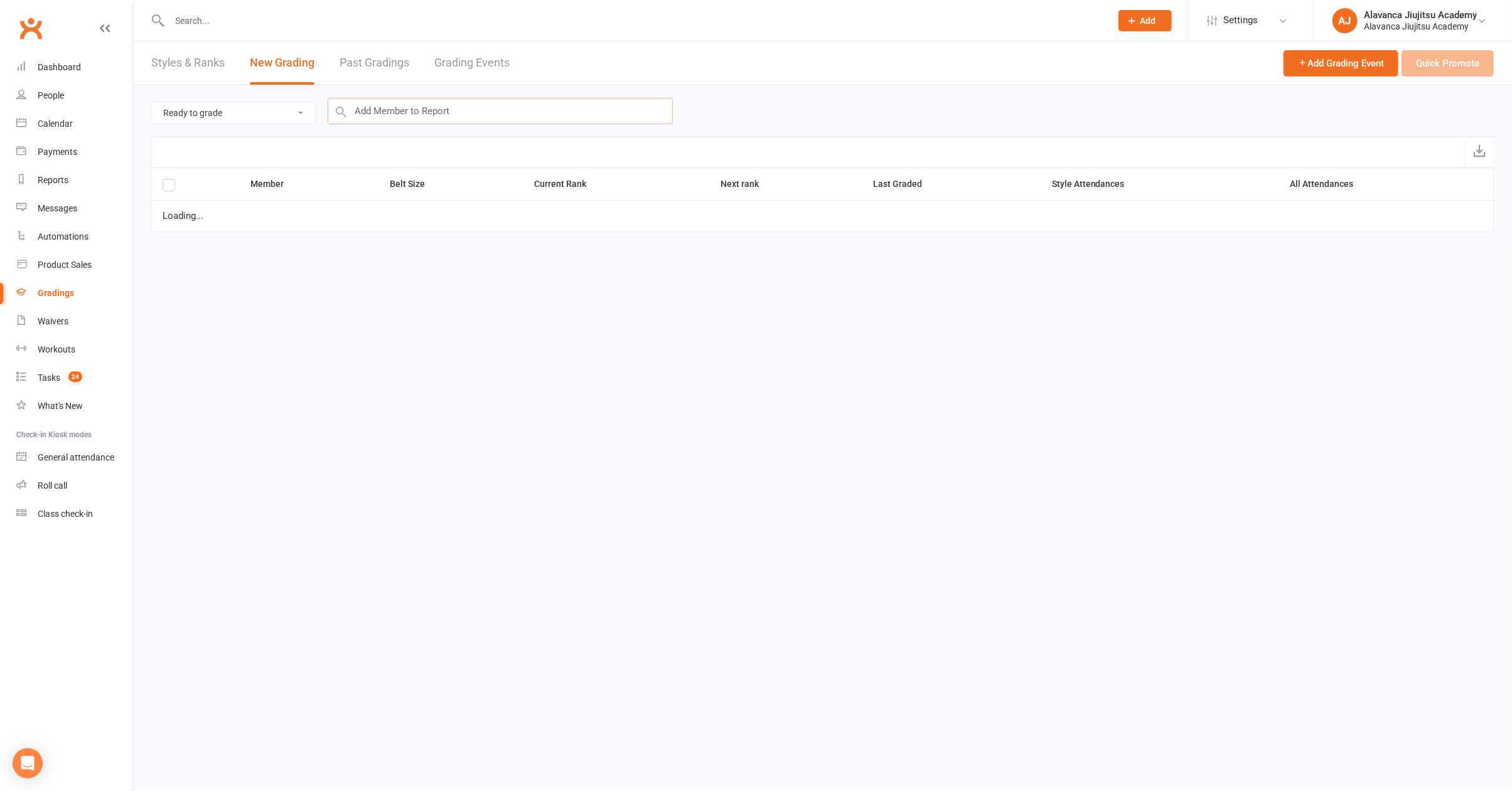
click at [428, 116] on input "text" at bounding box center [500, 111] width 345 height 26
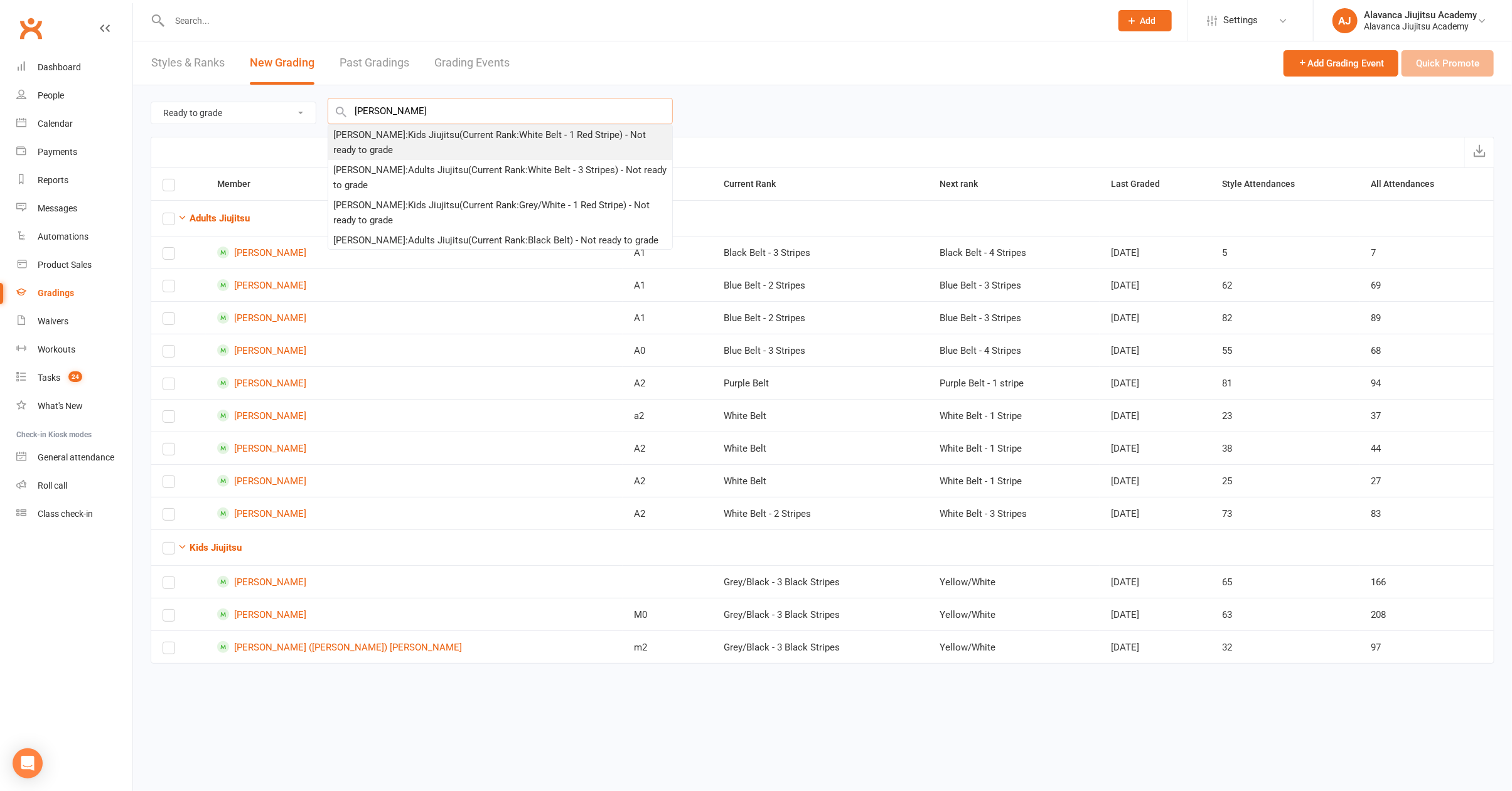
type input "[PERSON_NAME]"
click at [429, 136] on div "[PERSON_NAME] : Kids Jiujitsu (Current Rank: White Belt - 1 Red Stripe ) - Not …" at bounding box center [500, 142] width 333 height 30
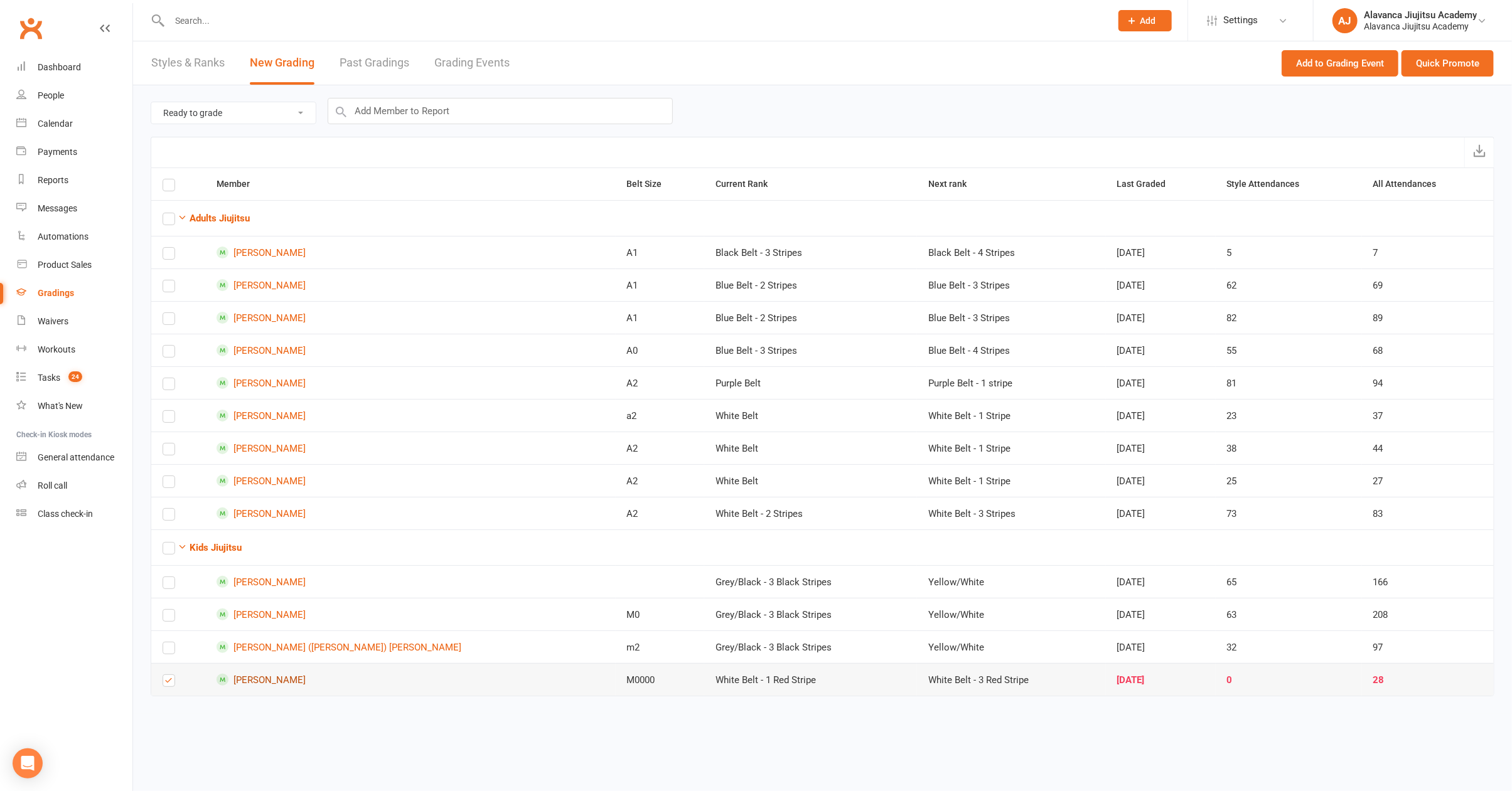
click at [269, 682] on link "[PERSON_NAME]" at bounding box center [410, 680] width 388 height 12
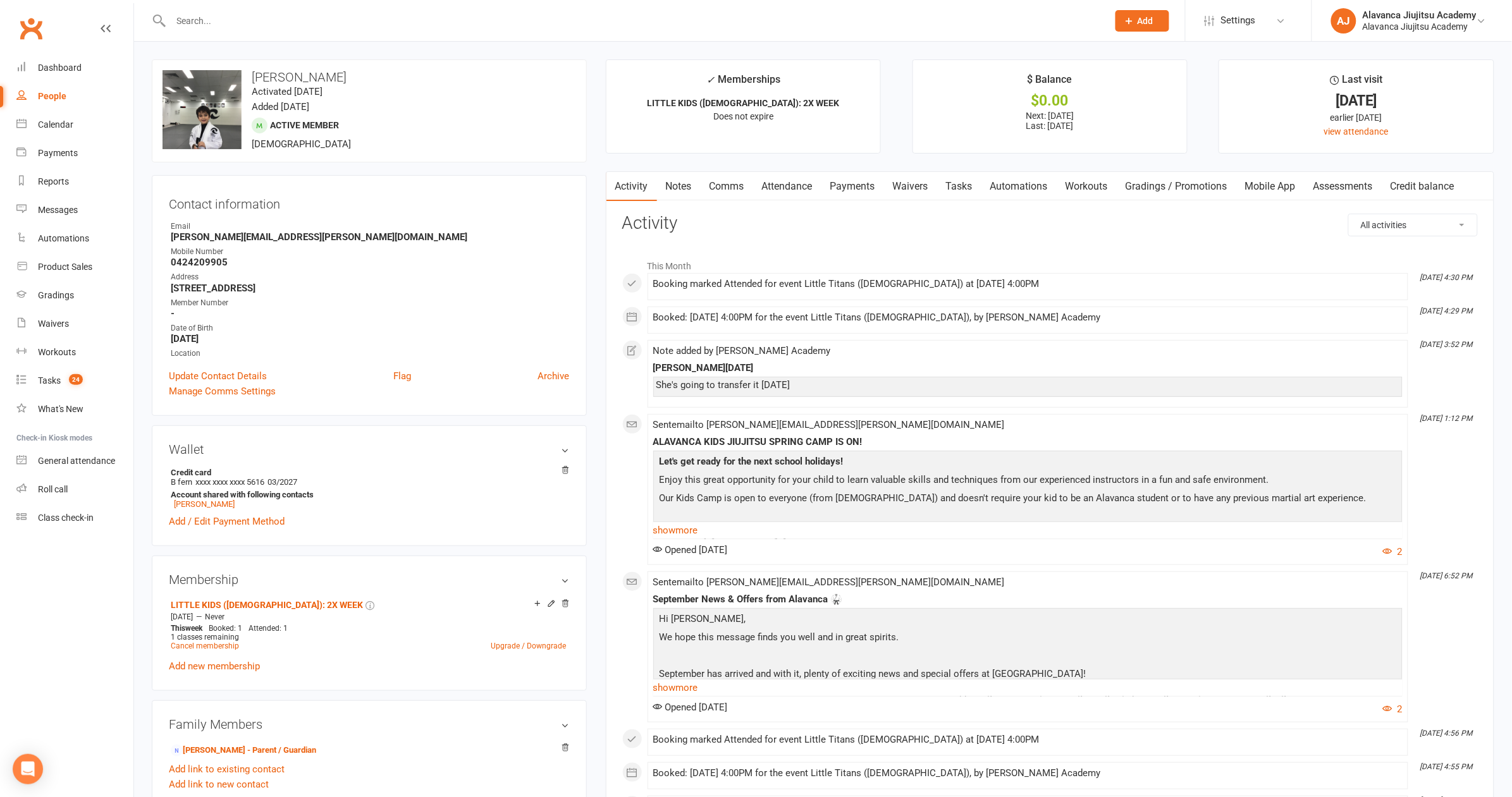
scroll to position [1210, 0]
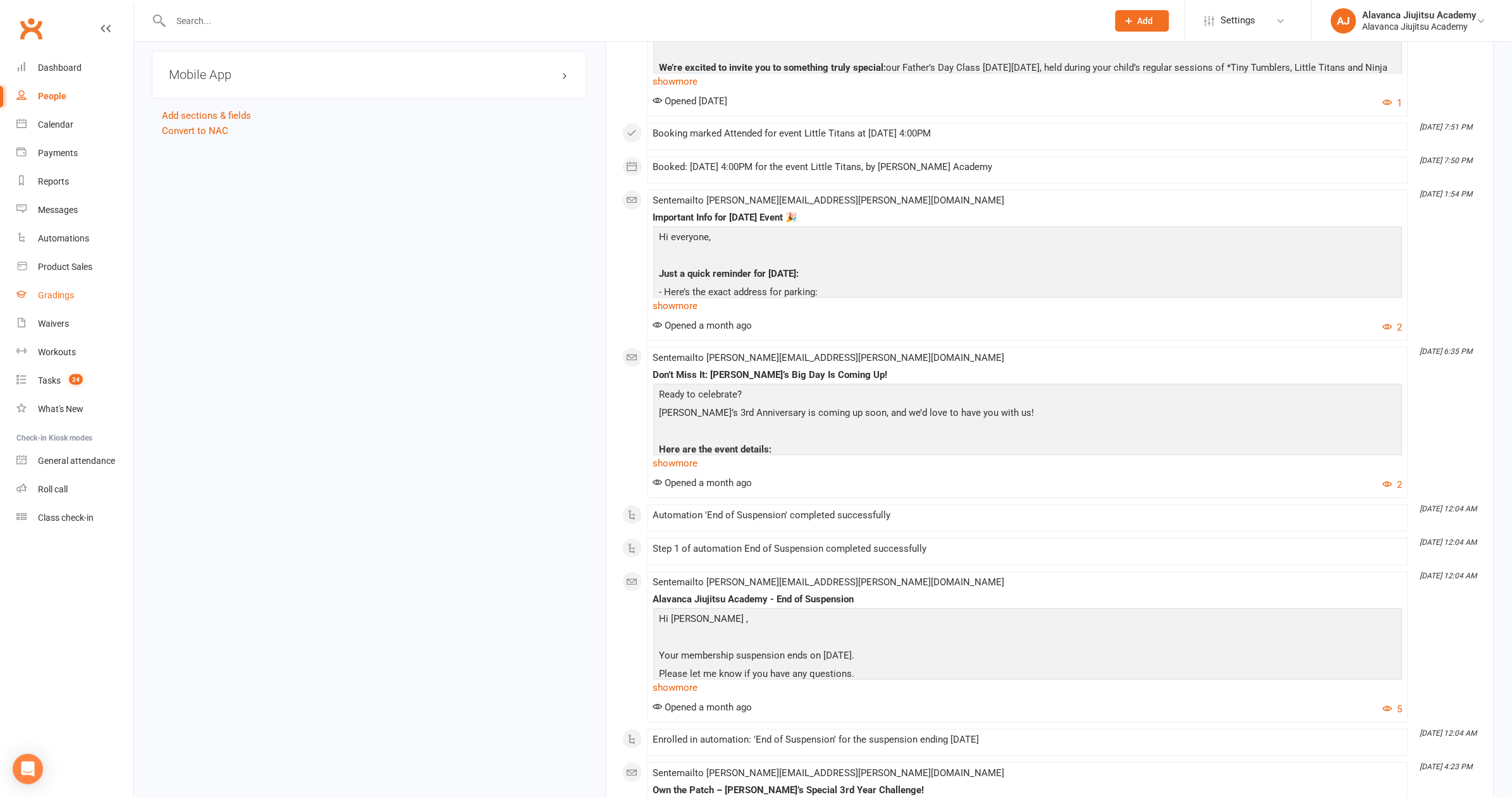
click at [46, 290] on div "Gradings" at bounding box center [56, 295] width 36 height 10
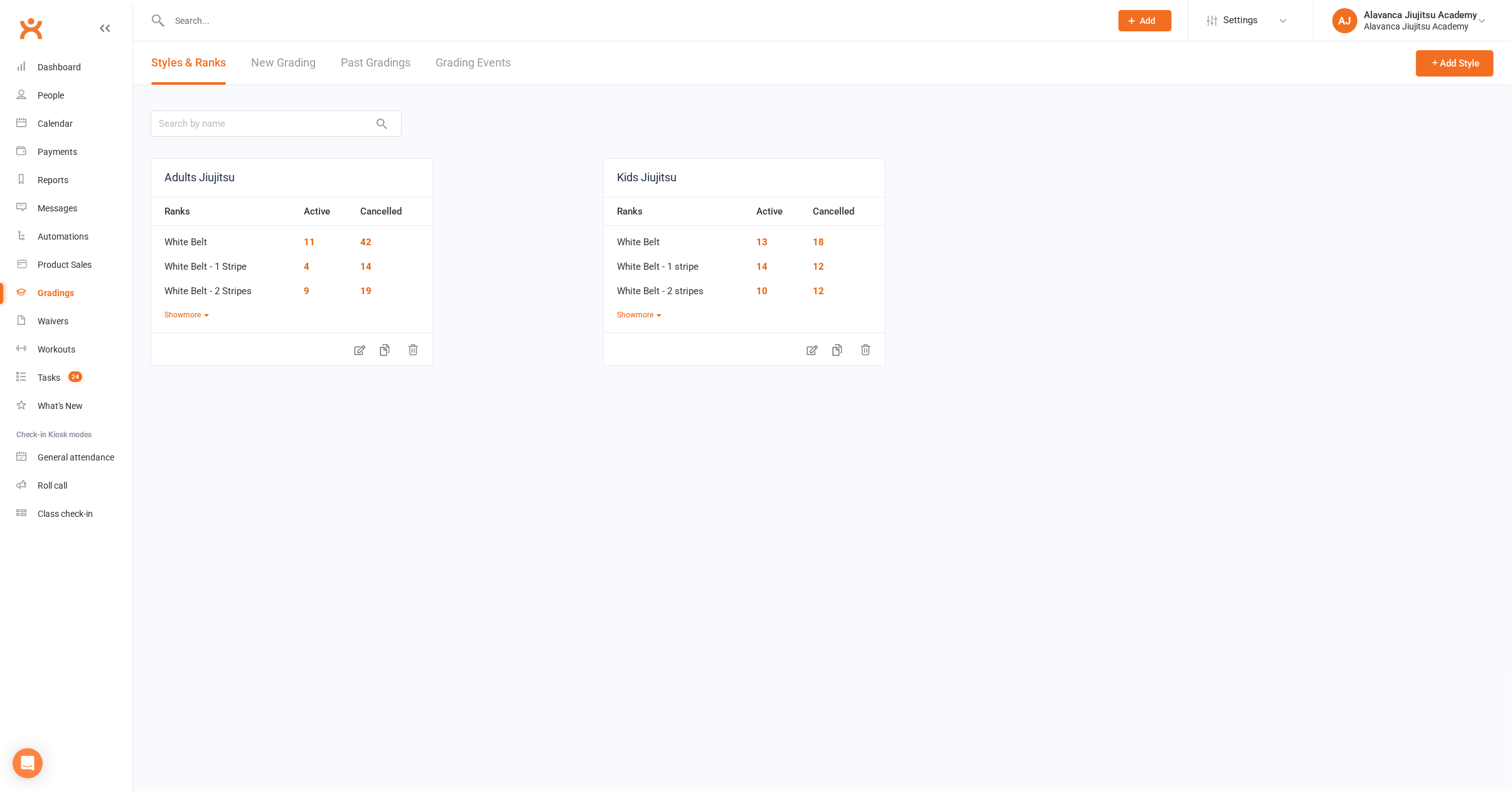
click at [313, 66] on link "New Grading" at bounding box center [283, 63] width 65 height 44
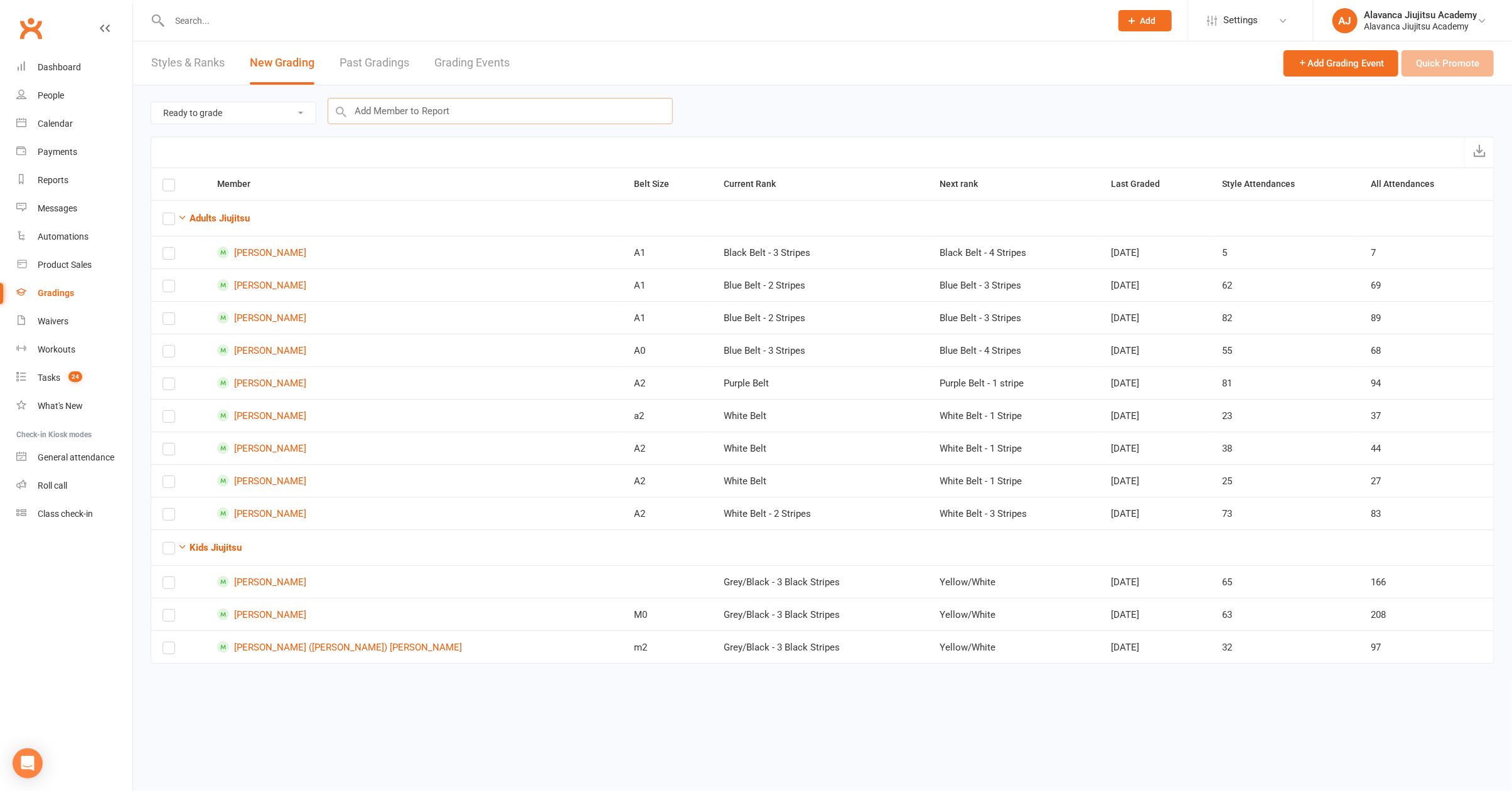
click at [452, 111] on input "text" at bounding box center [500, 111] width 345 height 26
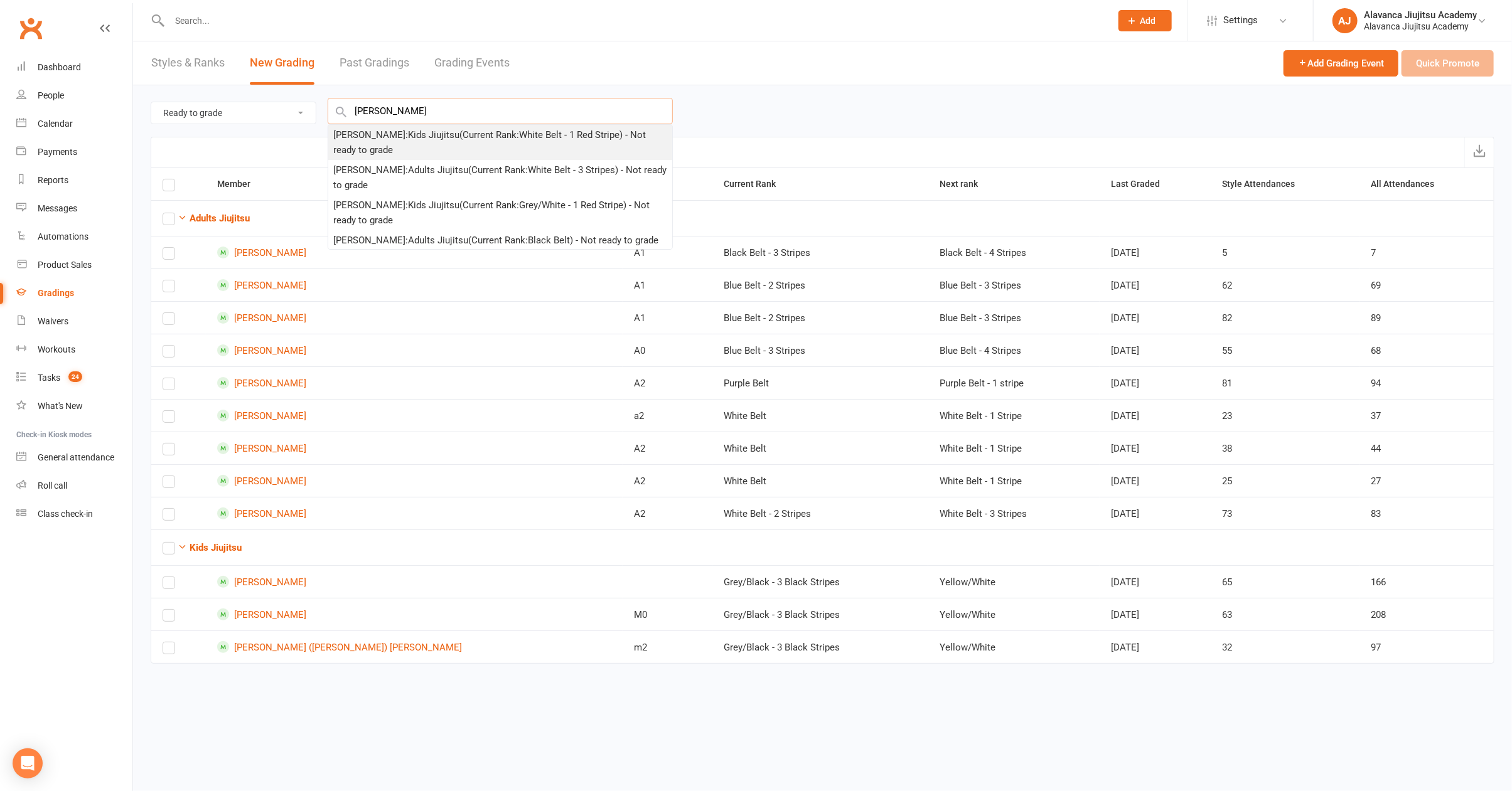
type input "[PERSON_NAME]"
click at [466, 144] on div "[PERSON_NAME] : Kids Jiujitsu (Current Rank: White Belt - 1 Red Stripe ) - Not …" at bounding box center [500, 142] width 333 height 30
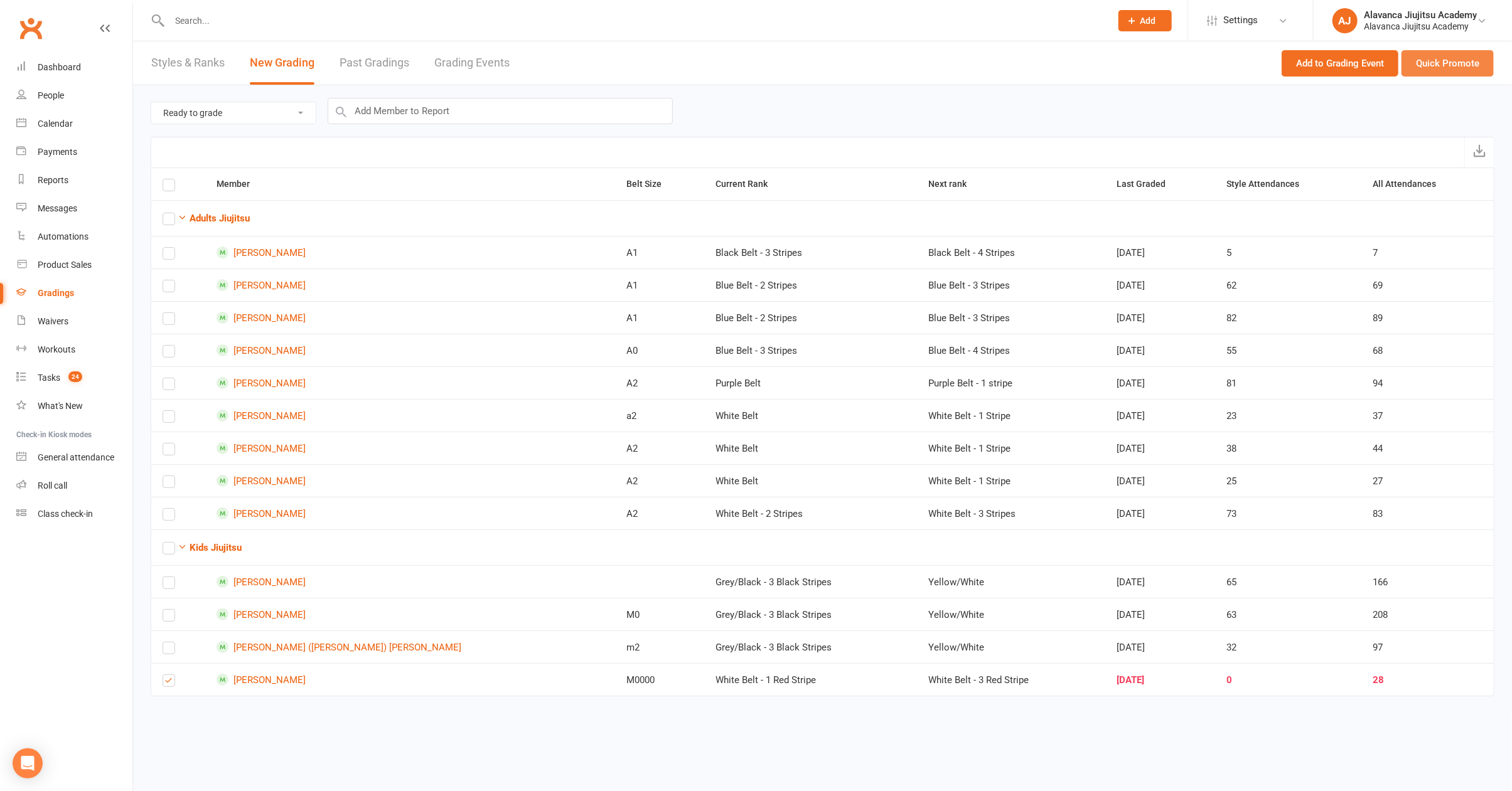
click at [1461, 61] on button "Quick Promote" at bounding box center [1447, 63] width 92 height 26
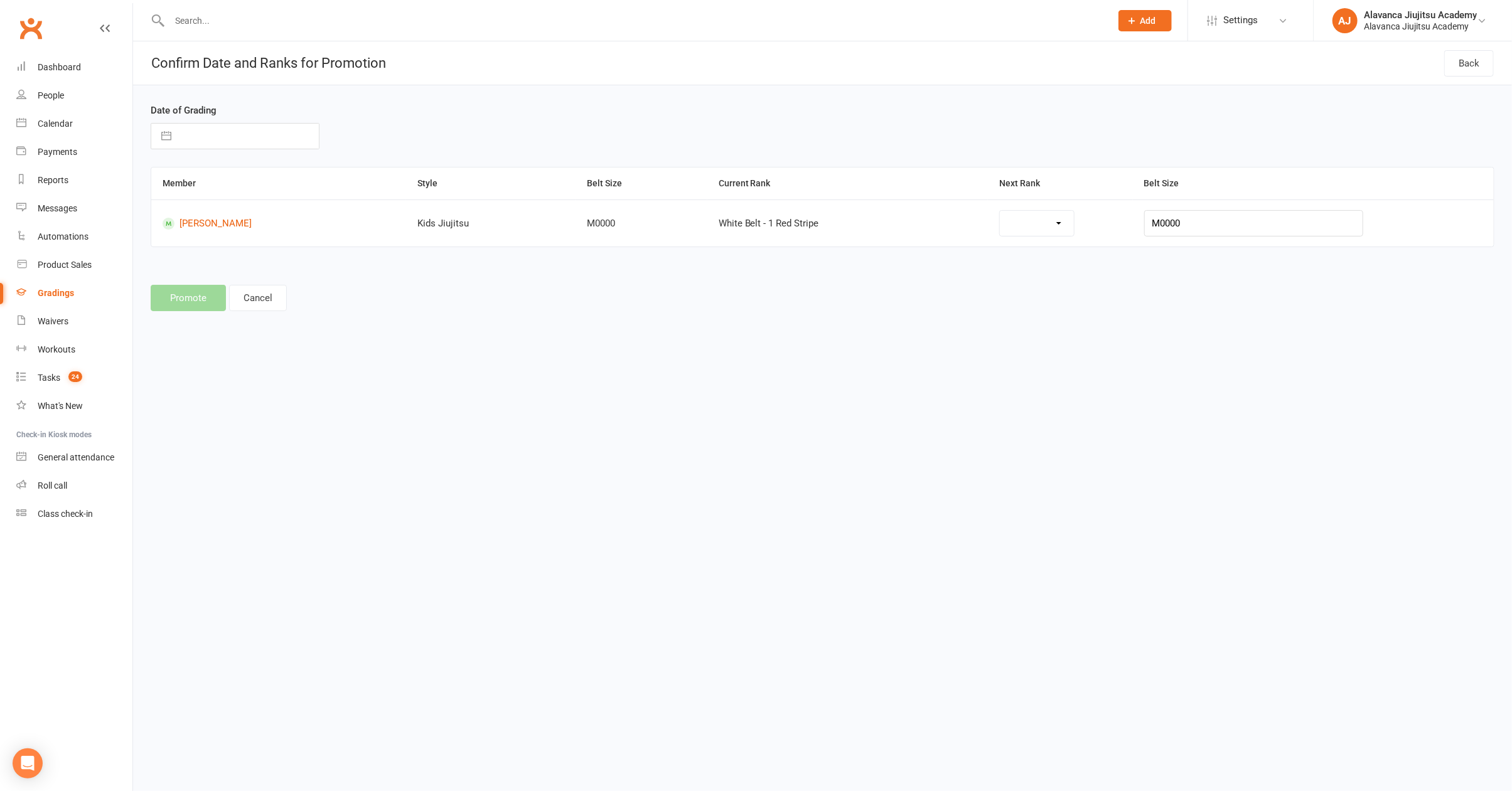
select select "42844"
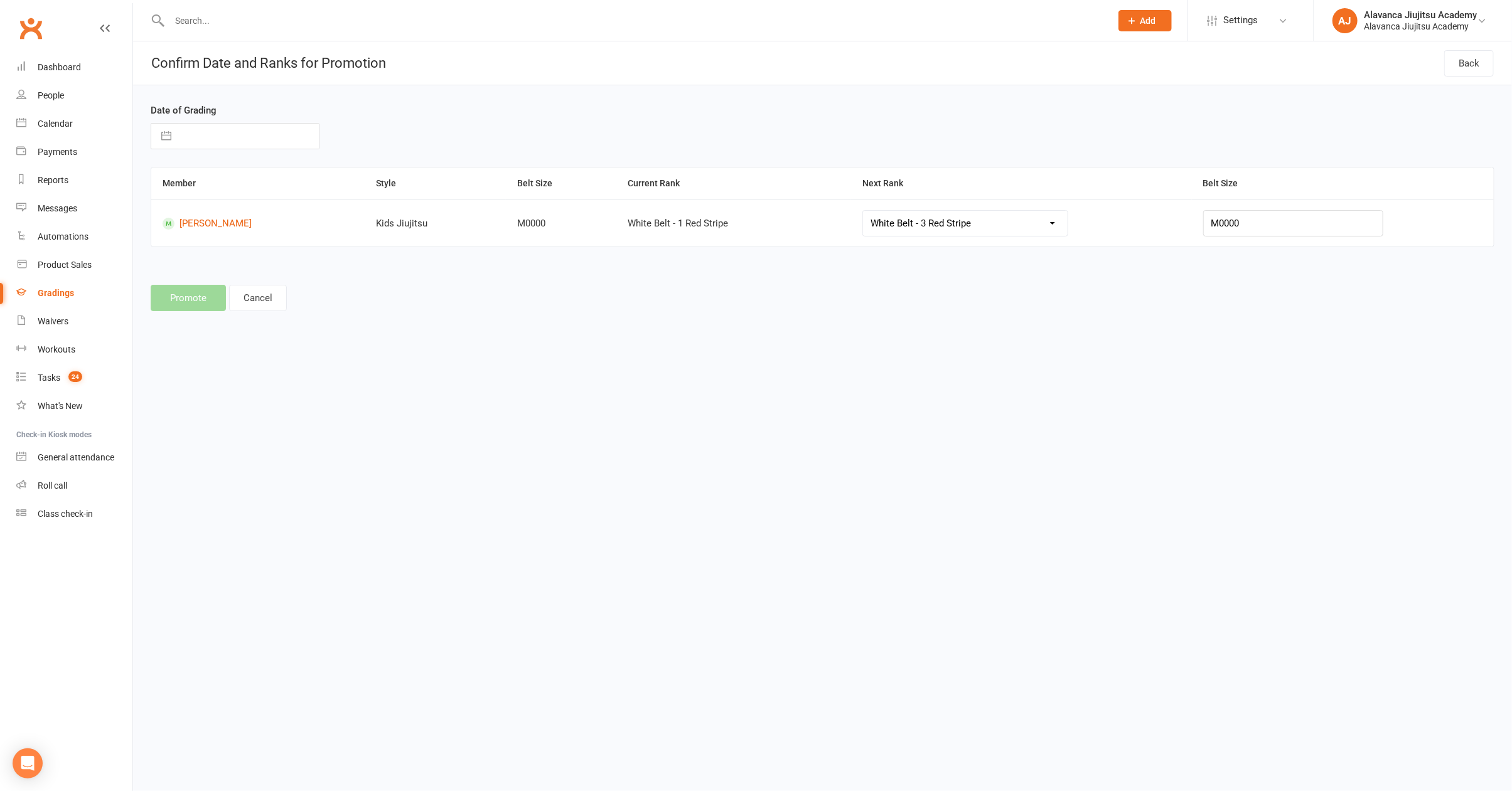
select select "7"
select select "2025"
select select "8"
select select "2025"
select select "9"
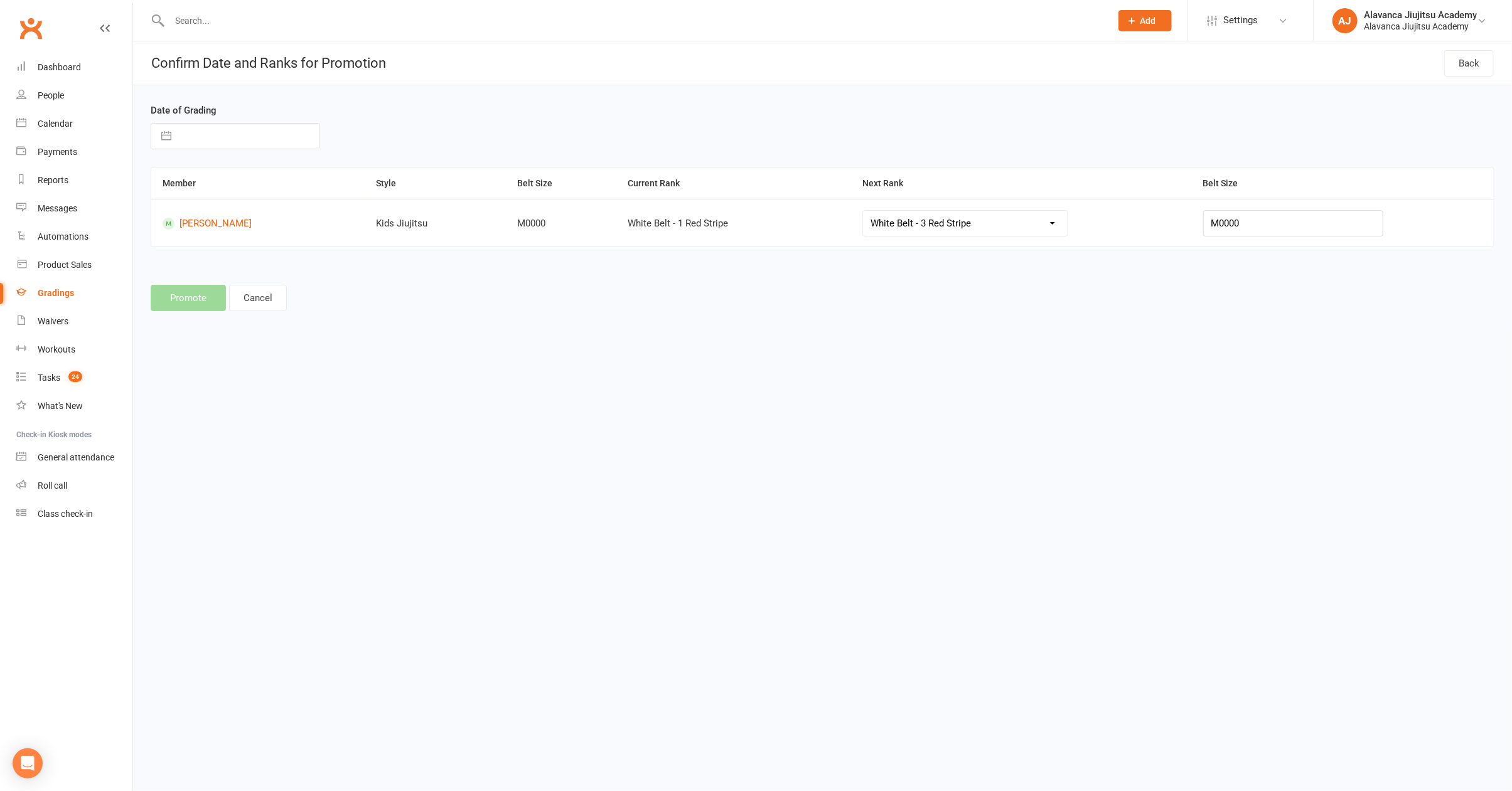
select select "2025"
click at [254, 132] on input "text" at bounding box center [248, 137] width 142 height 25
click at [270, 250] on td "11" at bounding box center [274, 255] width 24 height 24
type input "[DATE]"
select select "28110"
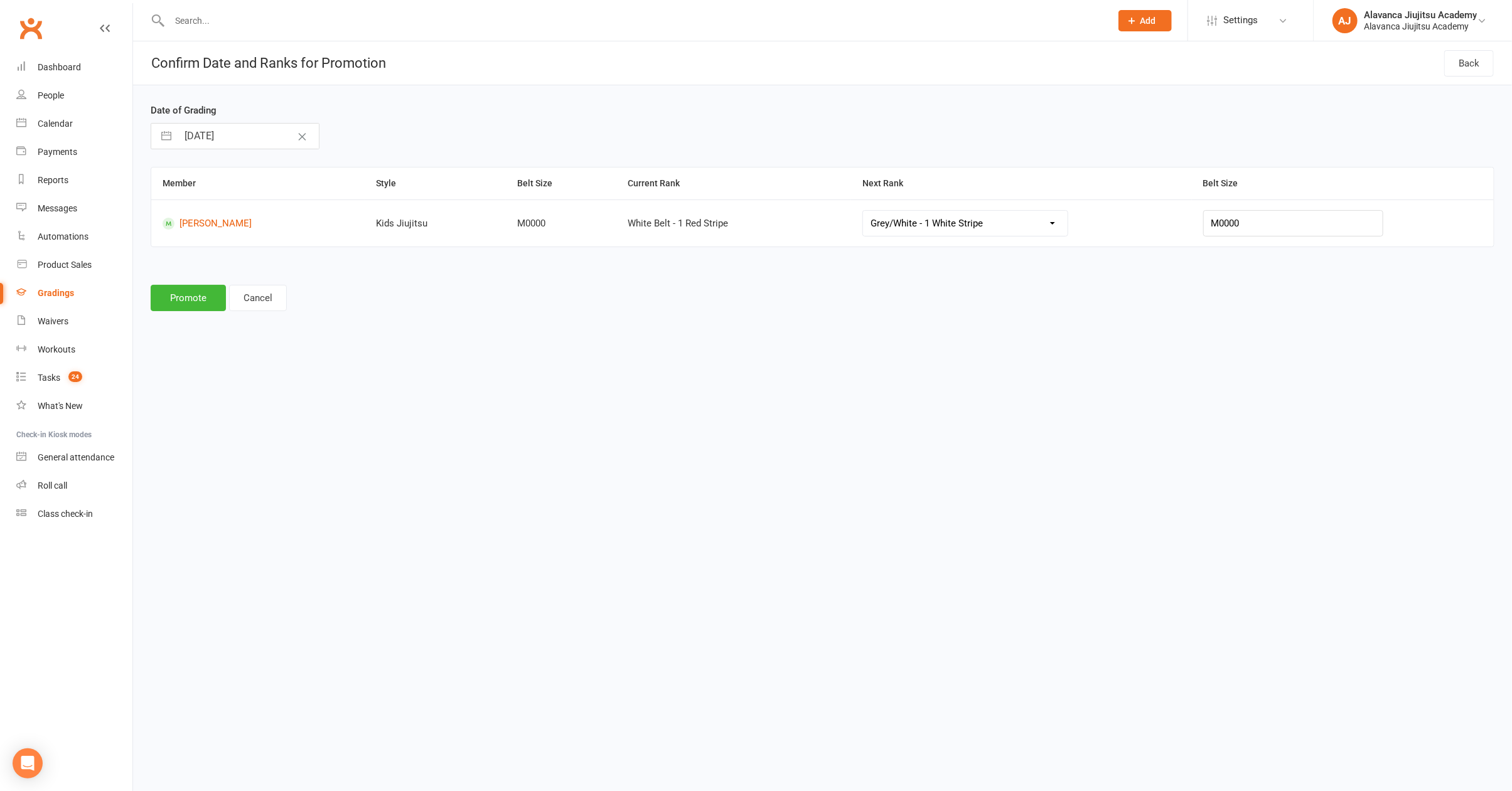
click at [702, 349] on html "Prospect Member Non-attending contact Class / event Appointment Grading event T…" at bounding box center [756, 174] width 1512 height 349
click at [205, 300] on button "Promote" at bounding box center [188, 298] width 76 height 26
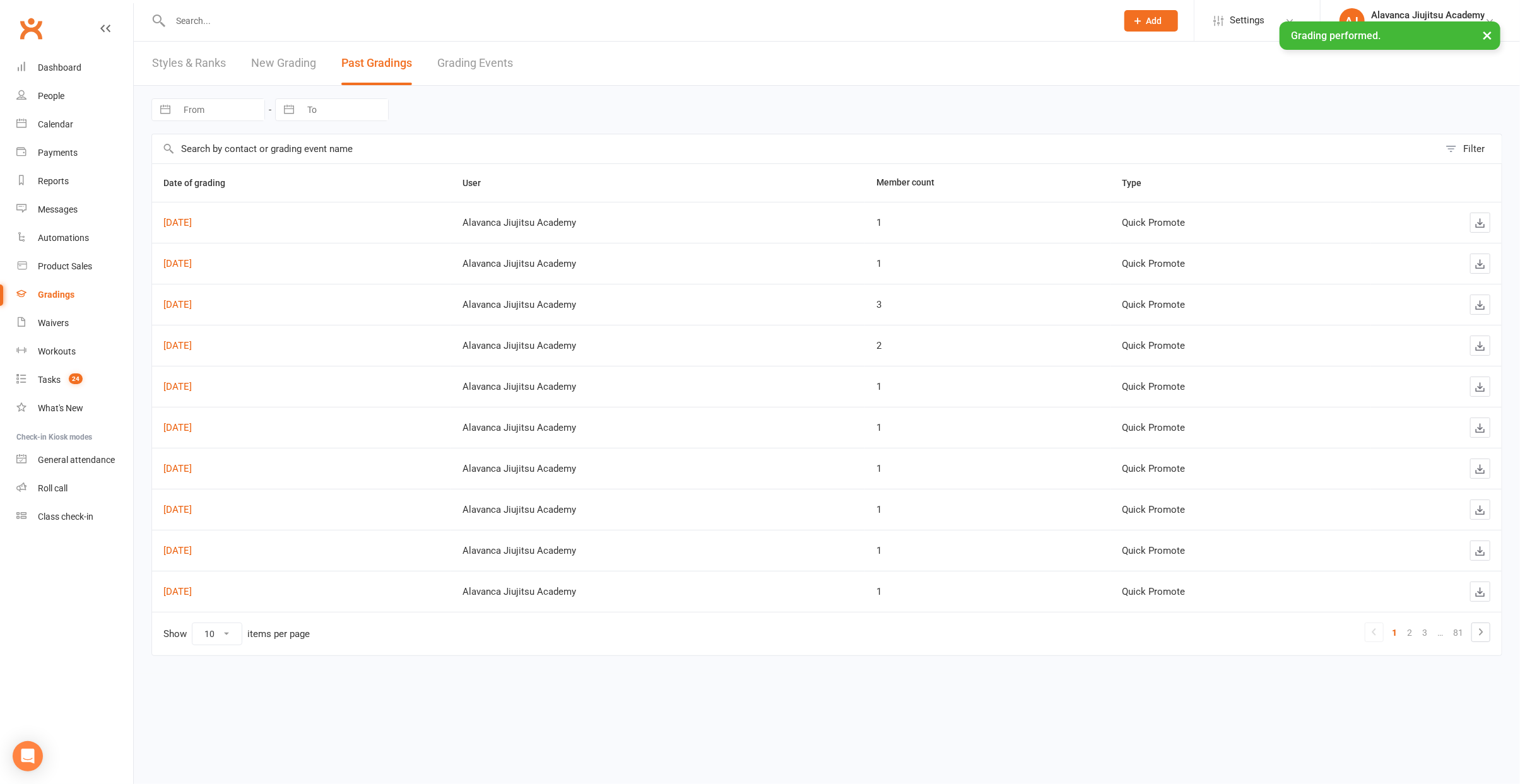
click at [258, 21] on div "× Grading performed." at bounding box center [751, 21] width 1503 height 0
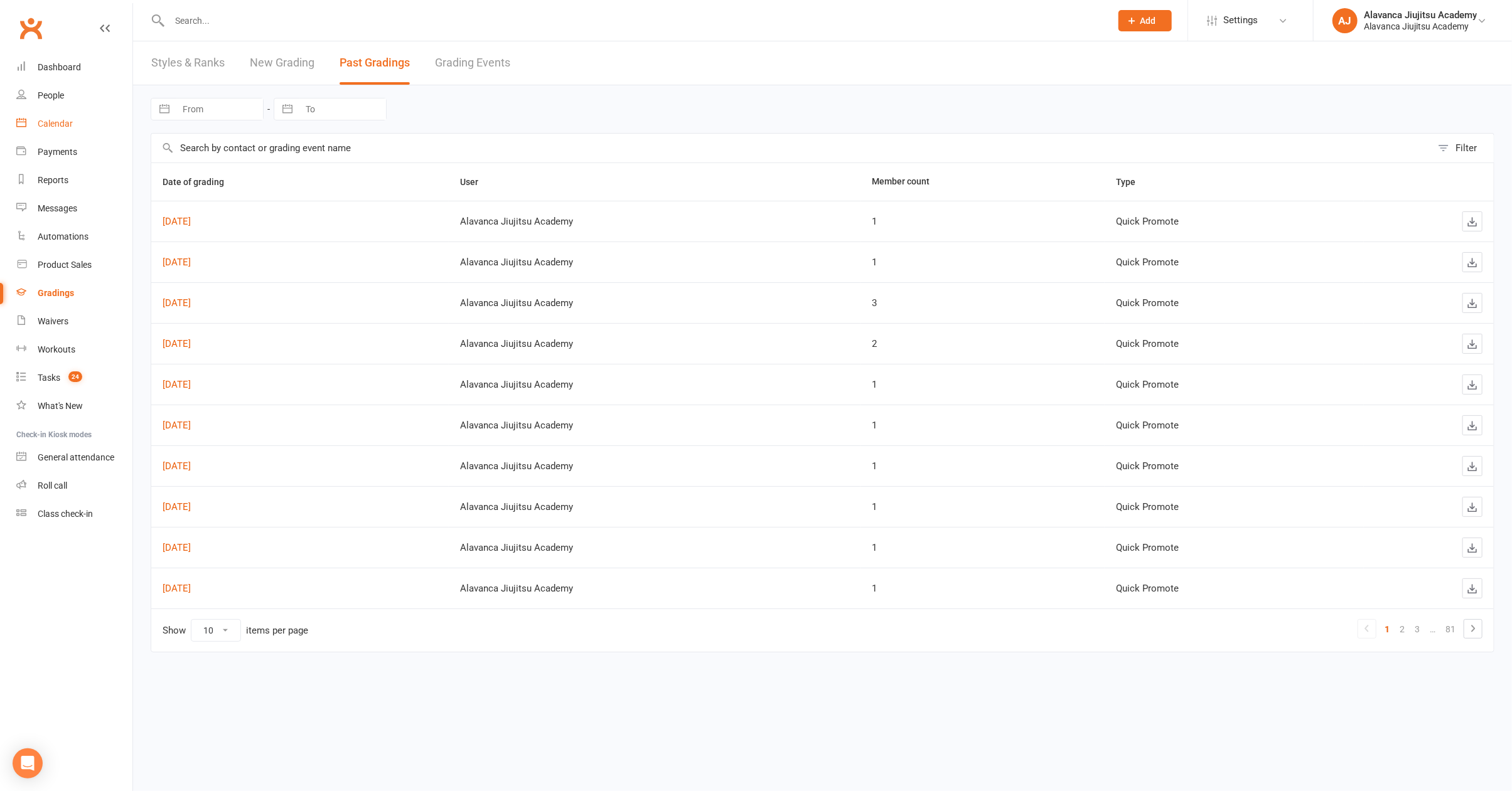
click at [91, 131] on link "Calendar" at bounding box center [75, 123] width 116 height 28
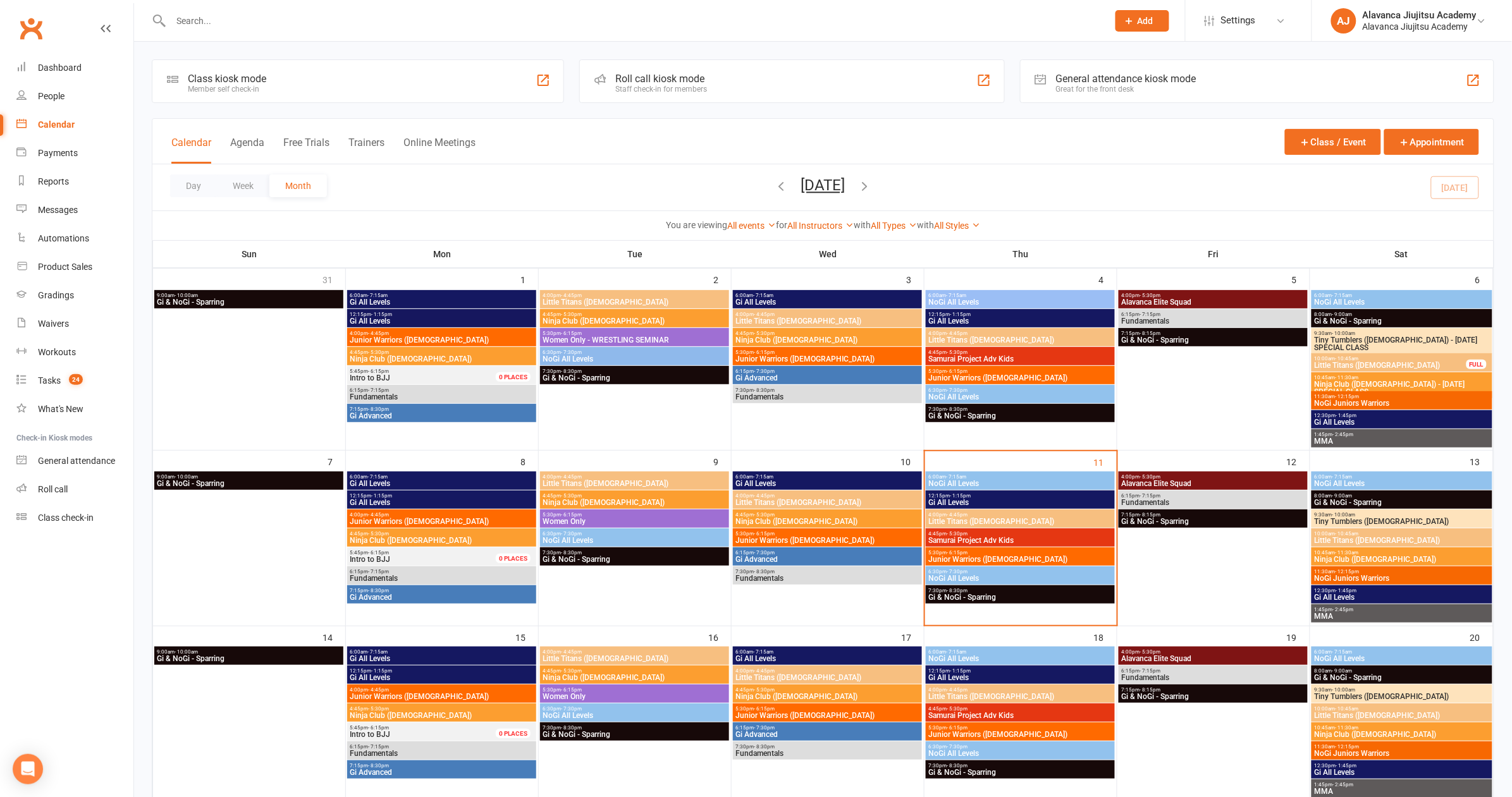
click at [984, 537] on span "Samurai Project Adv Kids" at bounding box center [1020, 541] width 185 height 8
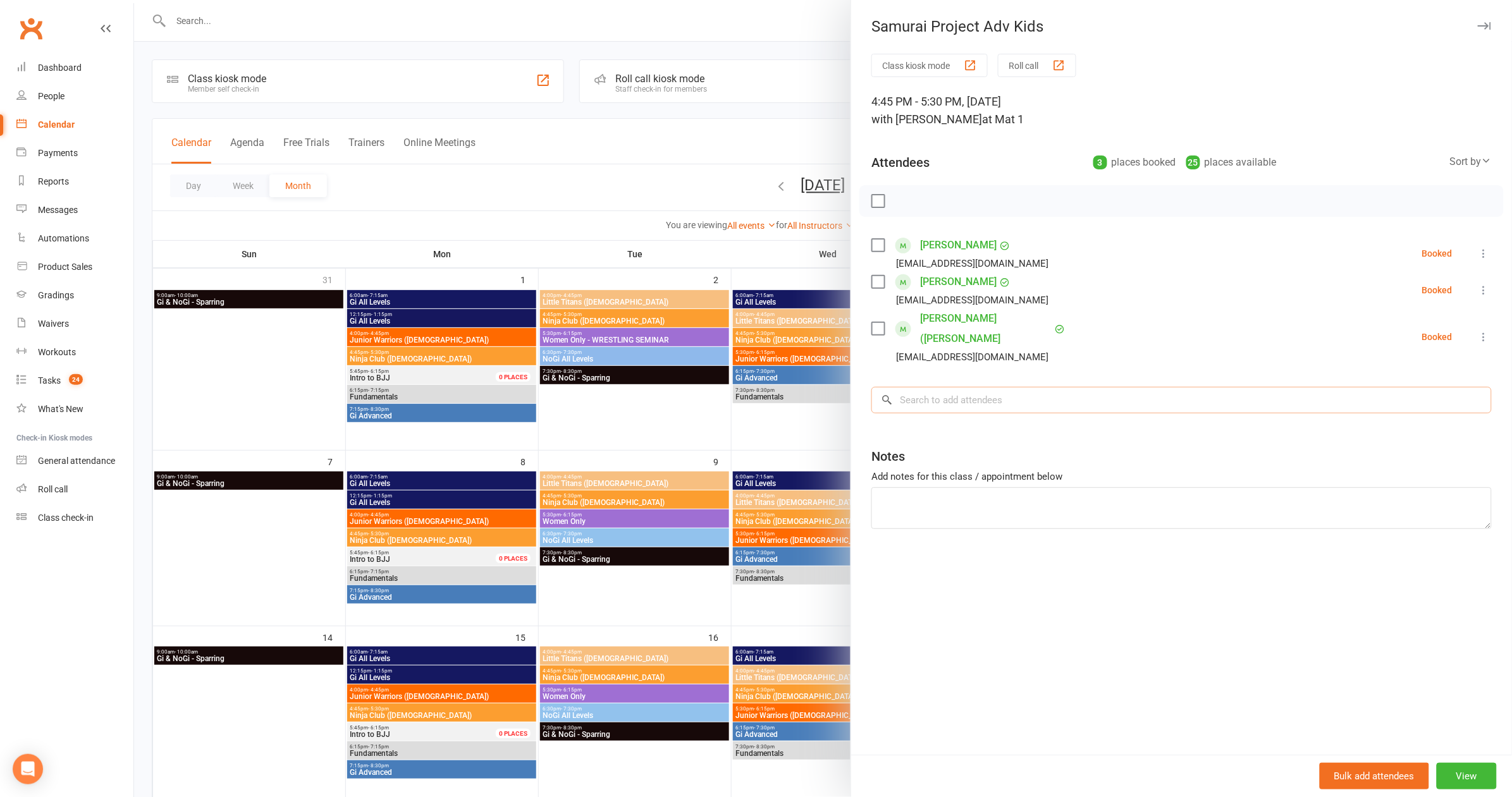
click at [1027, 387] on input "search" at bounding box center [1181, 399] width 620 height 26
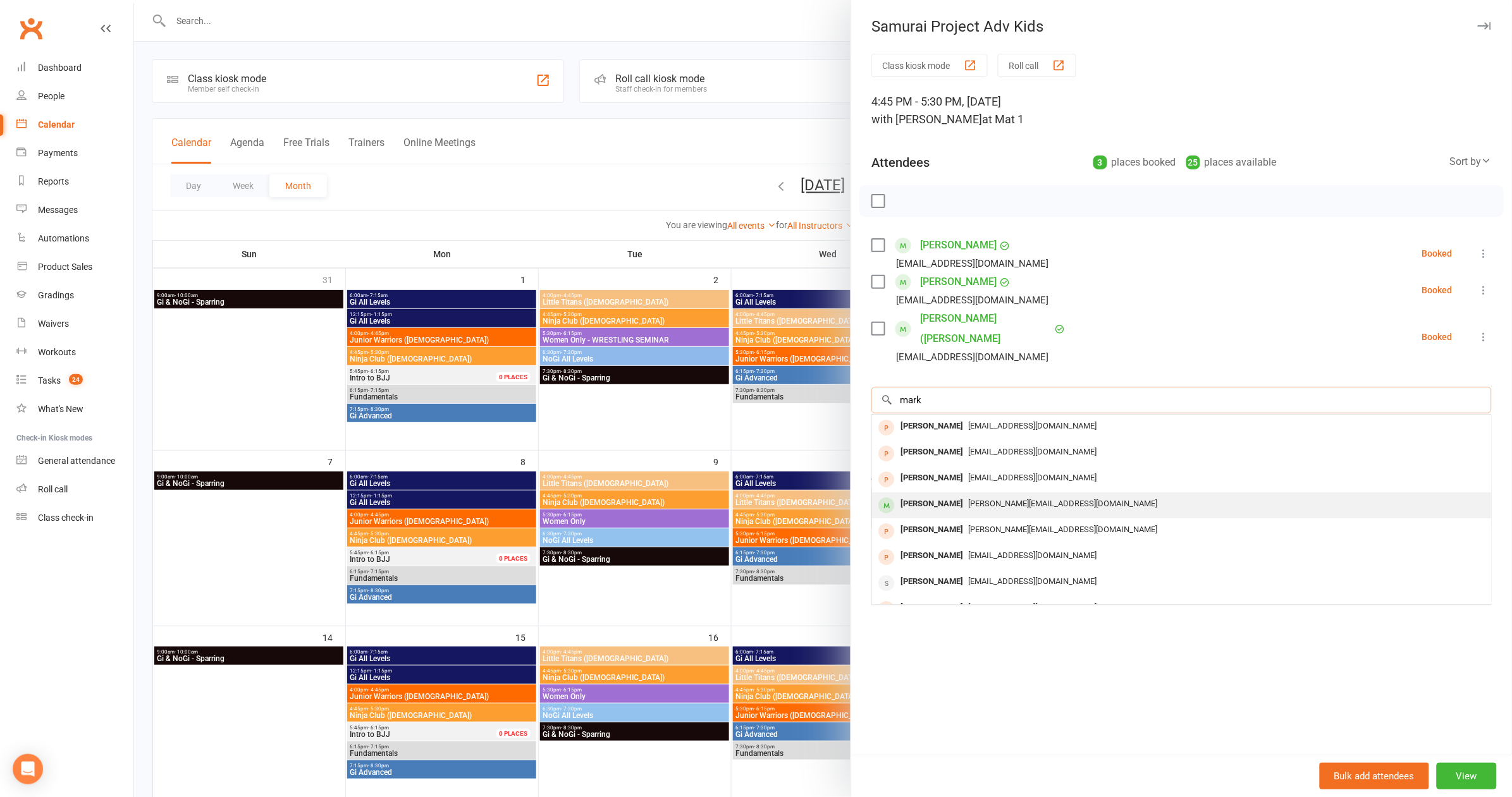
type input "mark"
click at [968, 499] on span "[PERSON_NAME][EMAIL_ADDRESS][DOMAIN_NAME]" at bounding box center [1063, 504] width 189 height 10
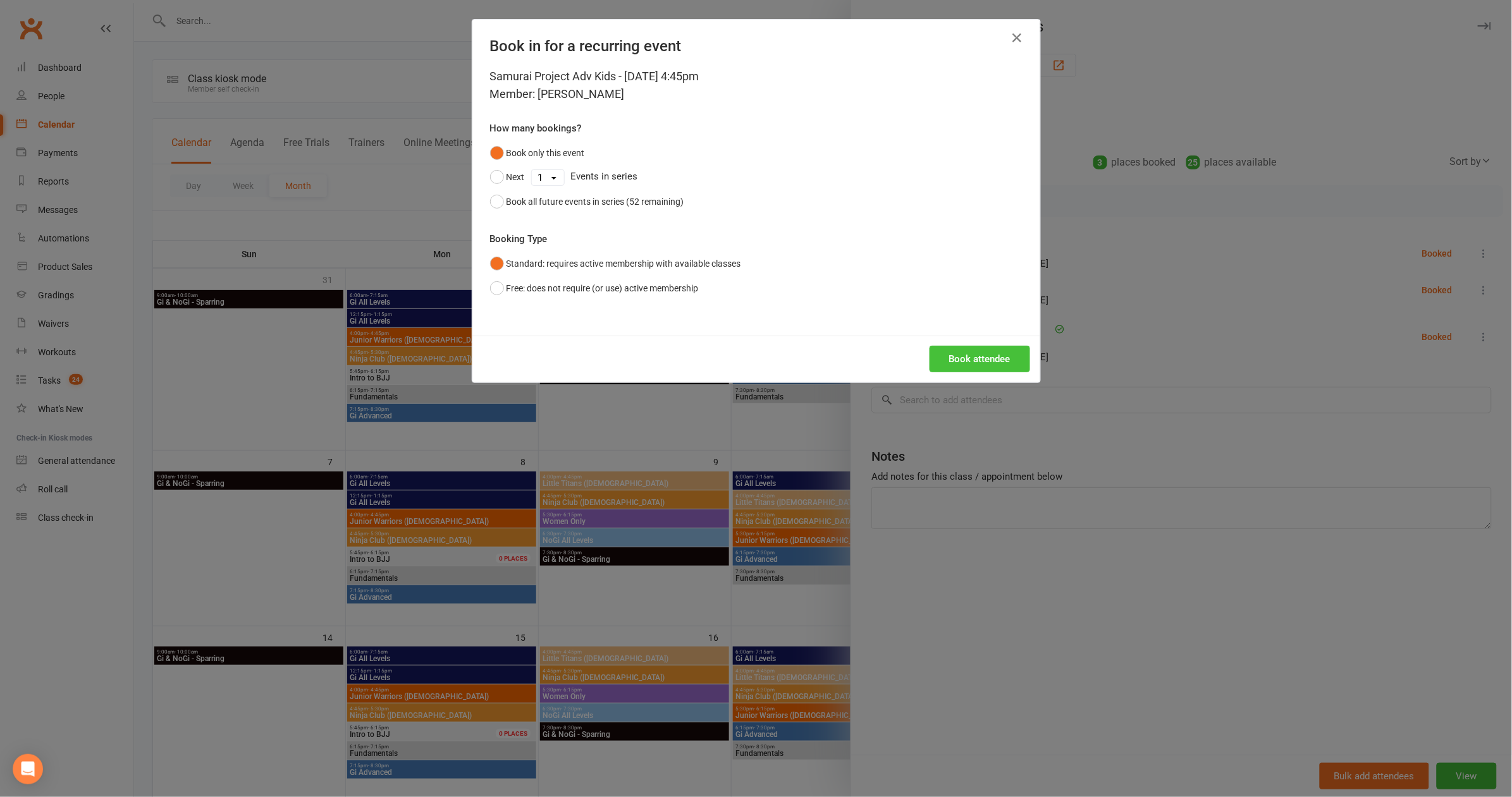
click at [992, 353] on button "Book attendee" at bounding box center [980, 358] width 101 height 26
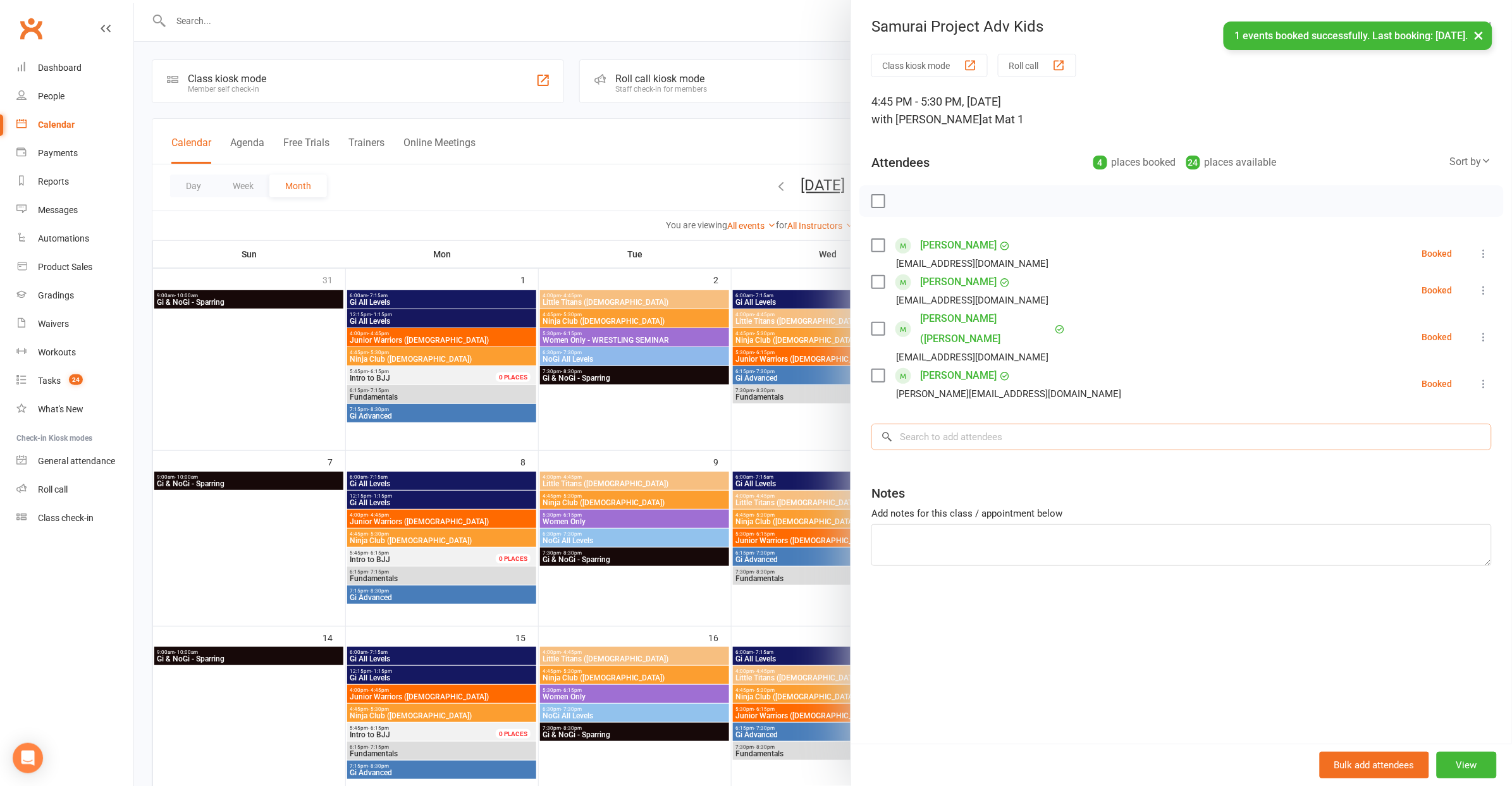
click at [1039, 424] on input "search" at bounding box center [1181, 436] width 620 height 26
click at [1036, 424] on input "search" at bounding box center [1181, 436] width 620 height 26
click at [706, 136] on div at bounding box center [822, 393] width 1378 height 786
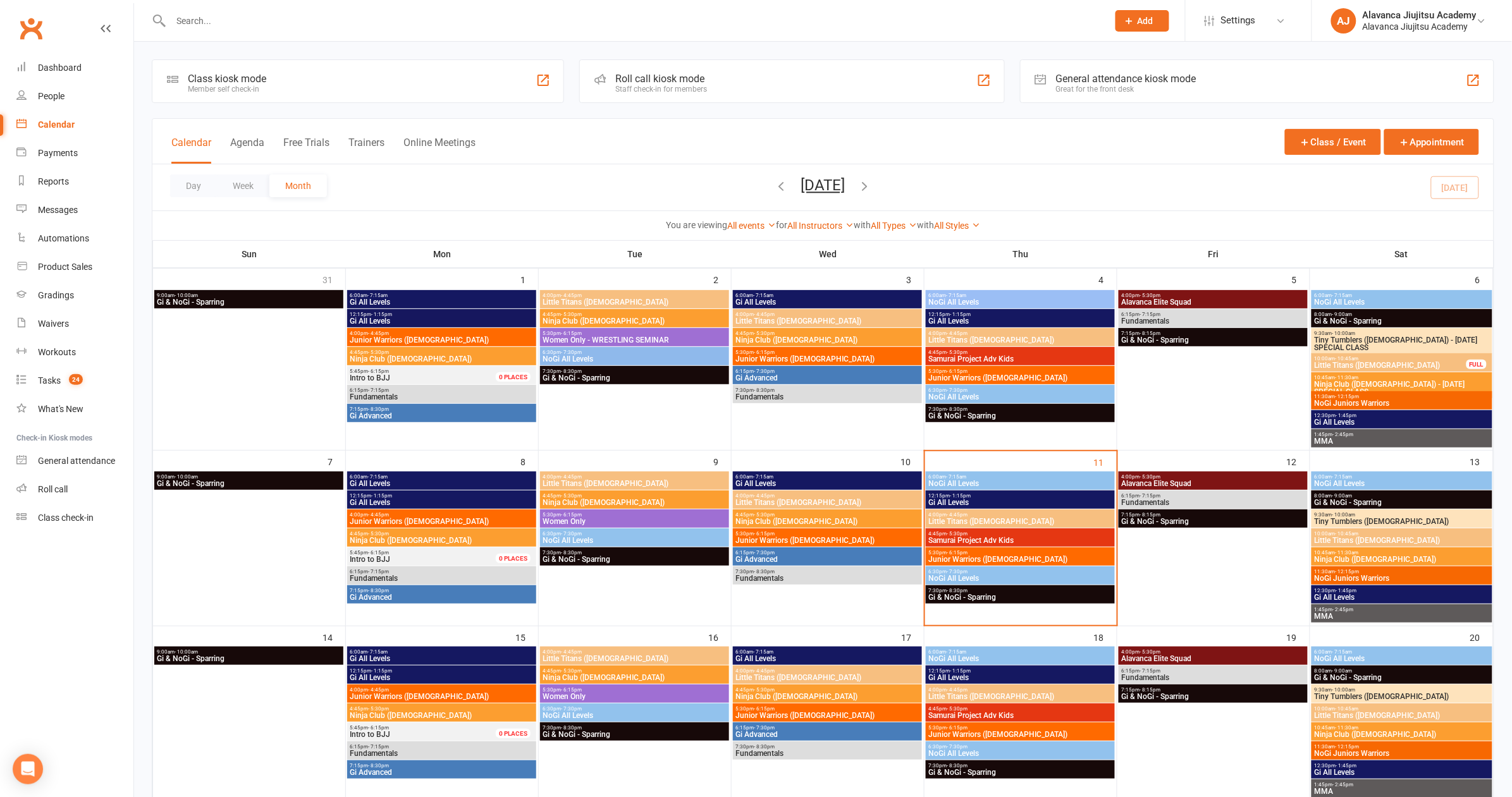
click at [647, 216] on div "You are viewing All events All events Empty events Full events Non-empty events…" at bounding box center [822, 226] width 1341 height 29
click at [744, 141] on div "Calendar Agenda Free Trials Trainers Online Meetings Class / Event Appointment" at bounding box center [822, 142] width 1341 height 46
click at [533, 28] on input "text" at bounding box center [633, 21] width 932 height 18
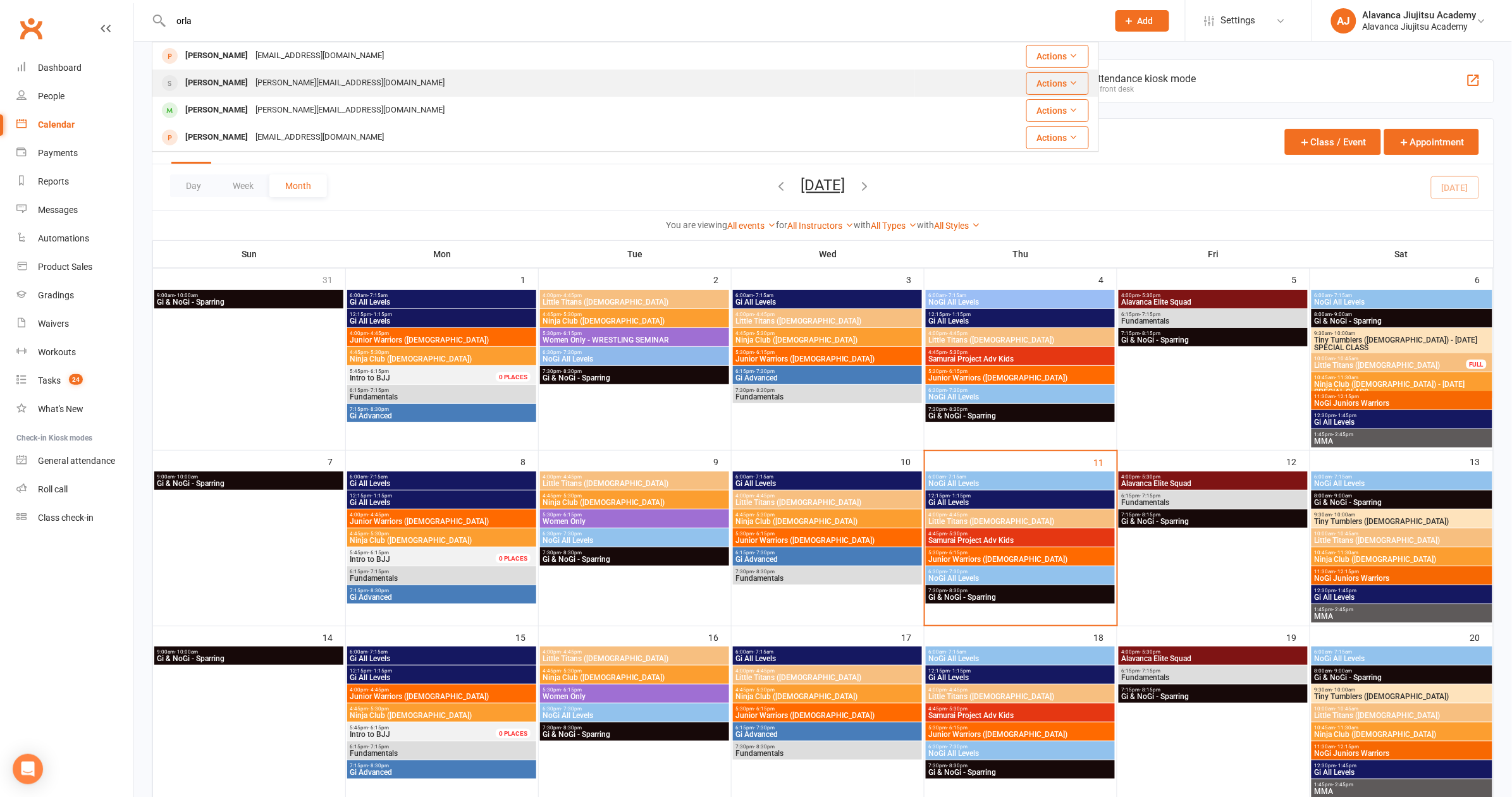
type input "orla"
click at [217, 90] on div "[PERSON_NAME]" at bounding box center [217, 83] width 70 height 19
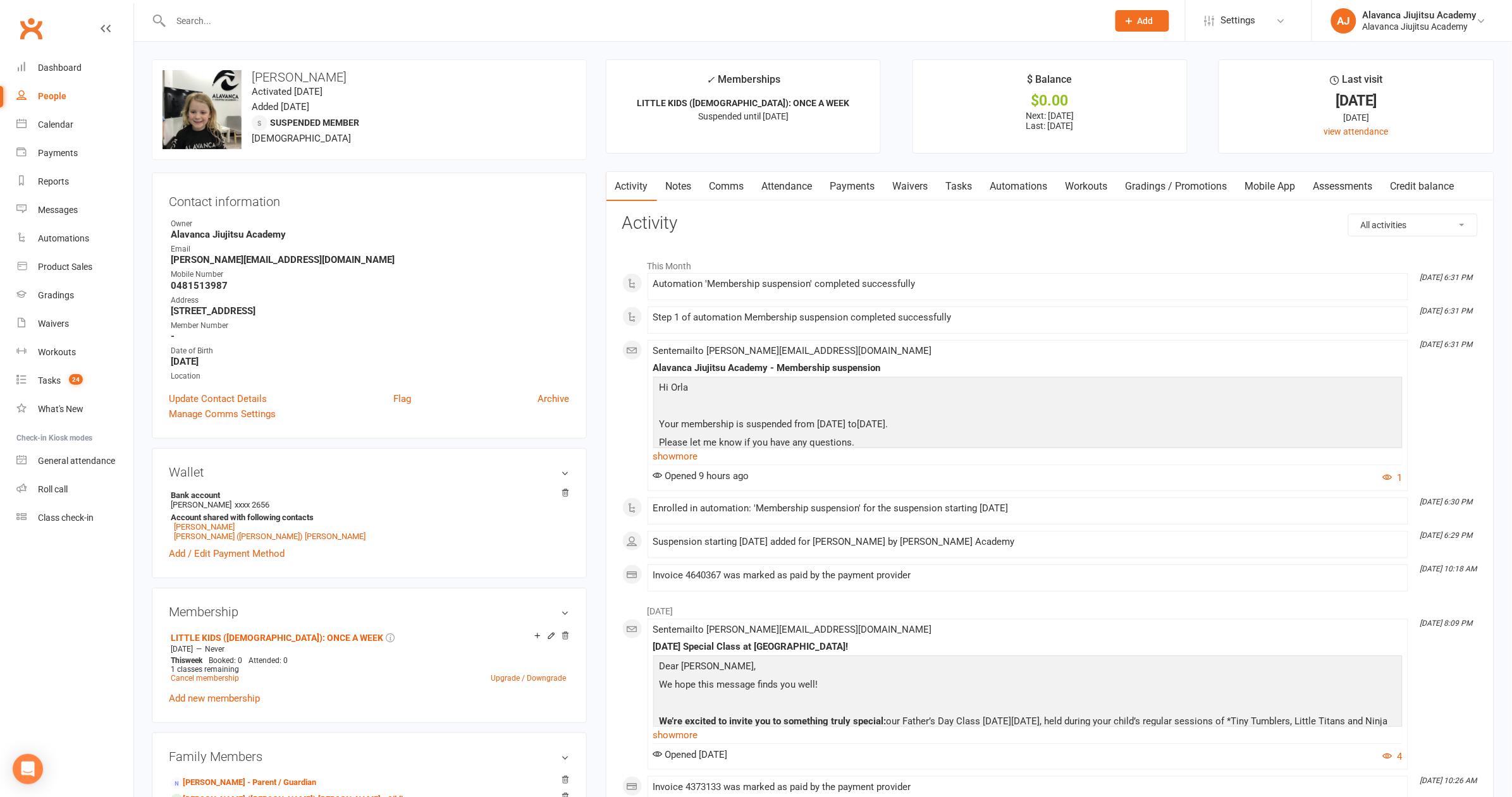
click at [861, 184] on link "Payments" at bounding box center [853, 187] width 63 height 29
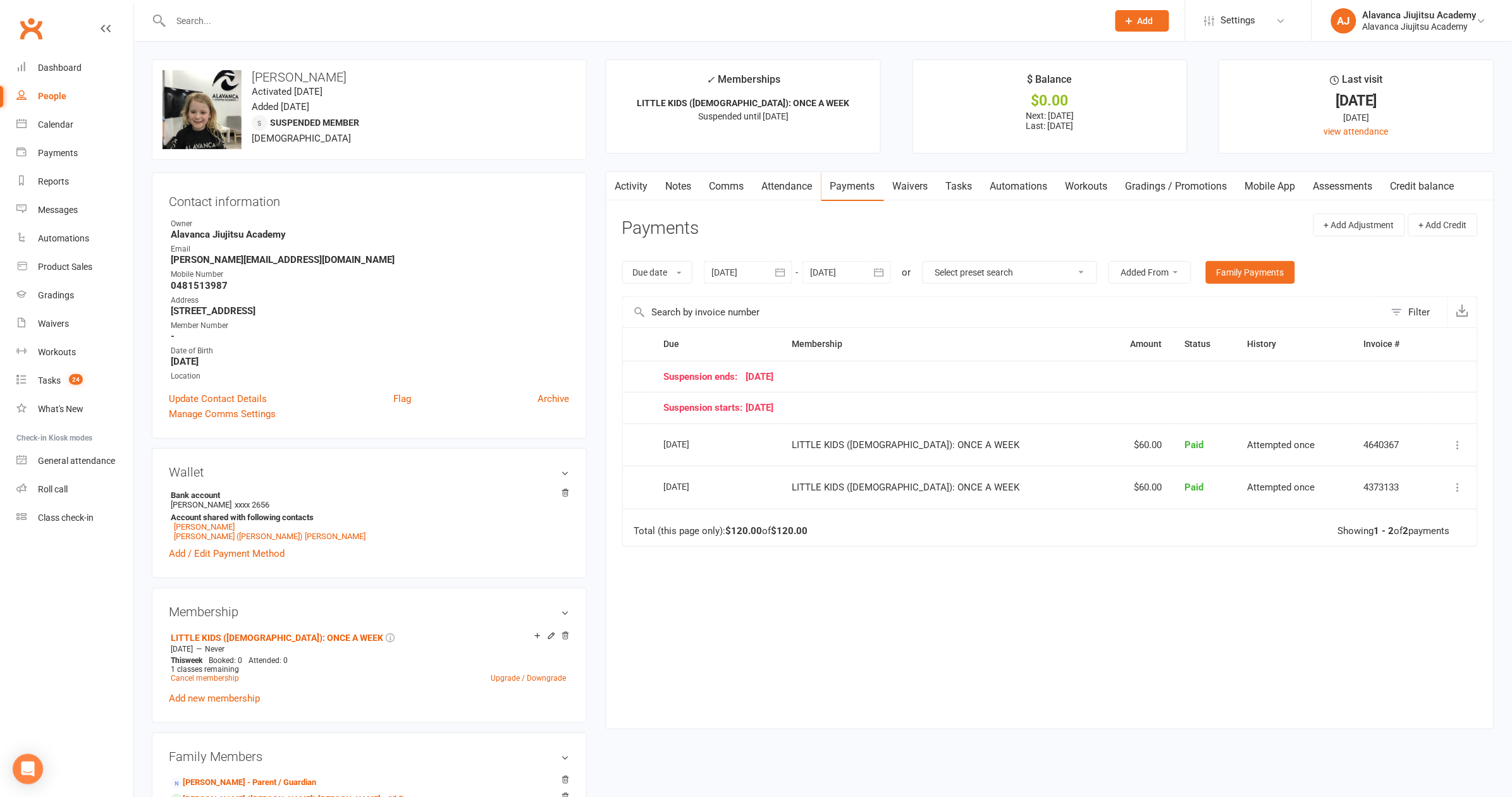
click at [1057, 589] on div "Due Contact Membership Amount Status History Invoice # Suspension ends: [DATE] …" at bounding box center [1050, 519] width 856 height 383
click at [855, 536] on td "Total (this page only): $120.00 of $120.00 Showing 1 - 2 of 2 payments" at bounding box center [1050, 527] width 855 height 38
click at [220, 536] on link "[PERSON_NAME] ([PERSON_NAME]) [PERSON_NAME]" at bounding box center [270, 536] width 191 height 10
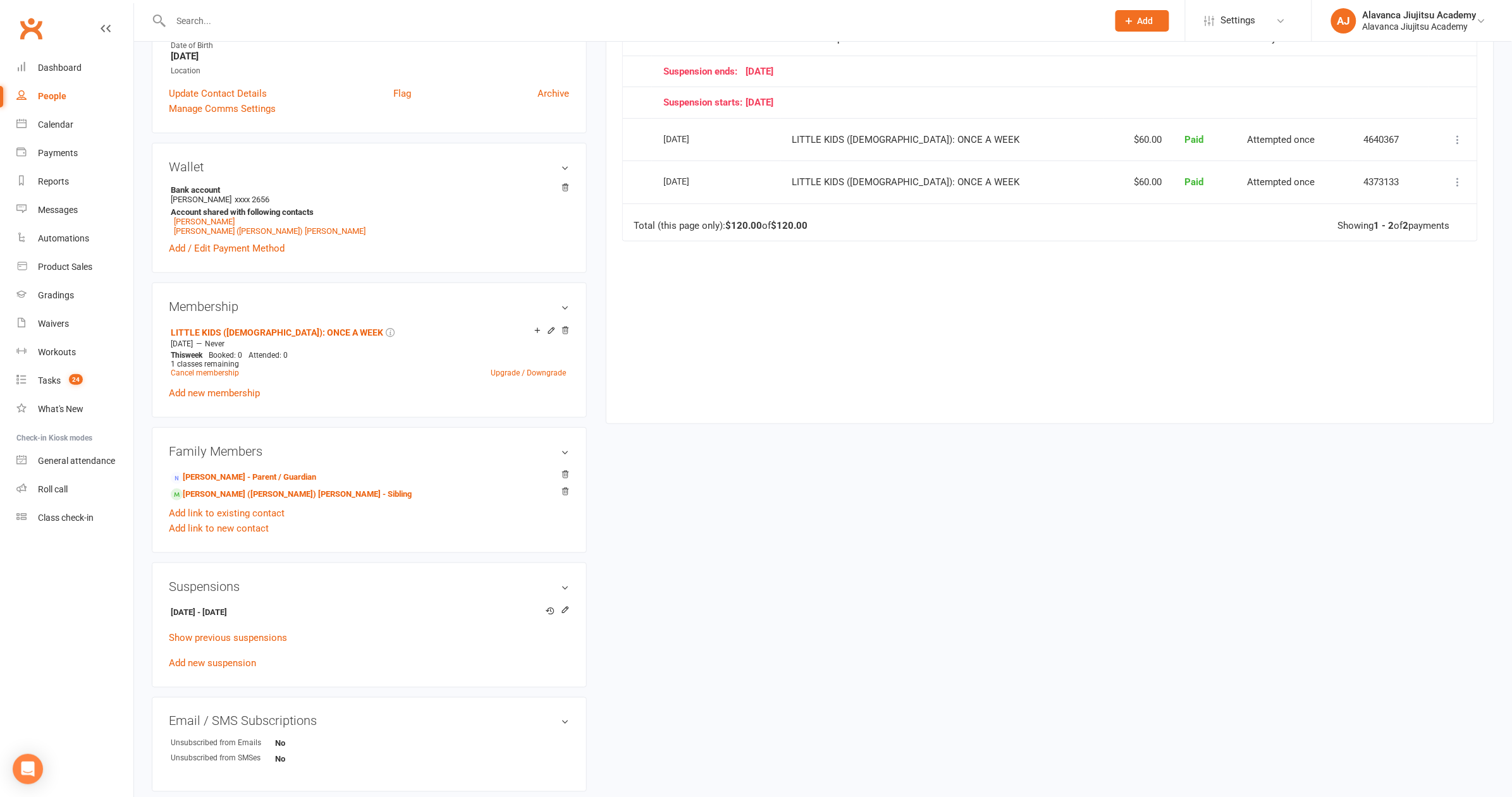
click at [972, 435] on div "upload photo change photo [PERSON_NAME] Activated [DATE] Added [DATE] Suspended…" at bounding box center [823, 437] width 1362 height 1365
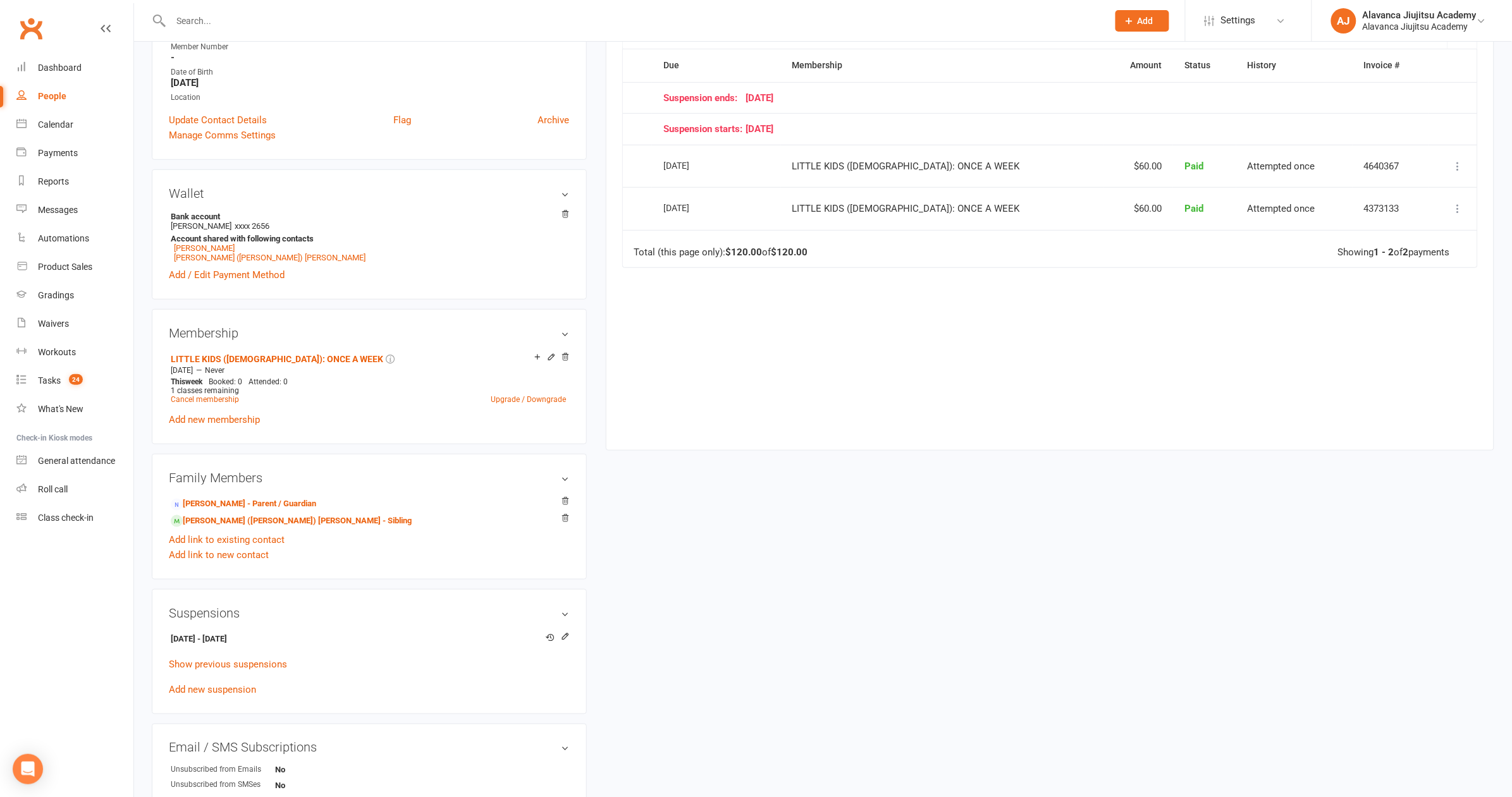
scroll to position [403, 0]
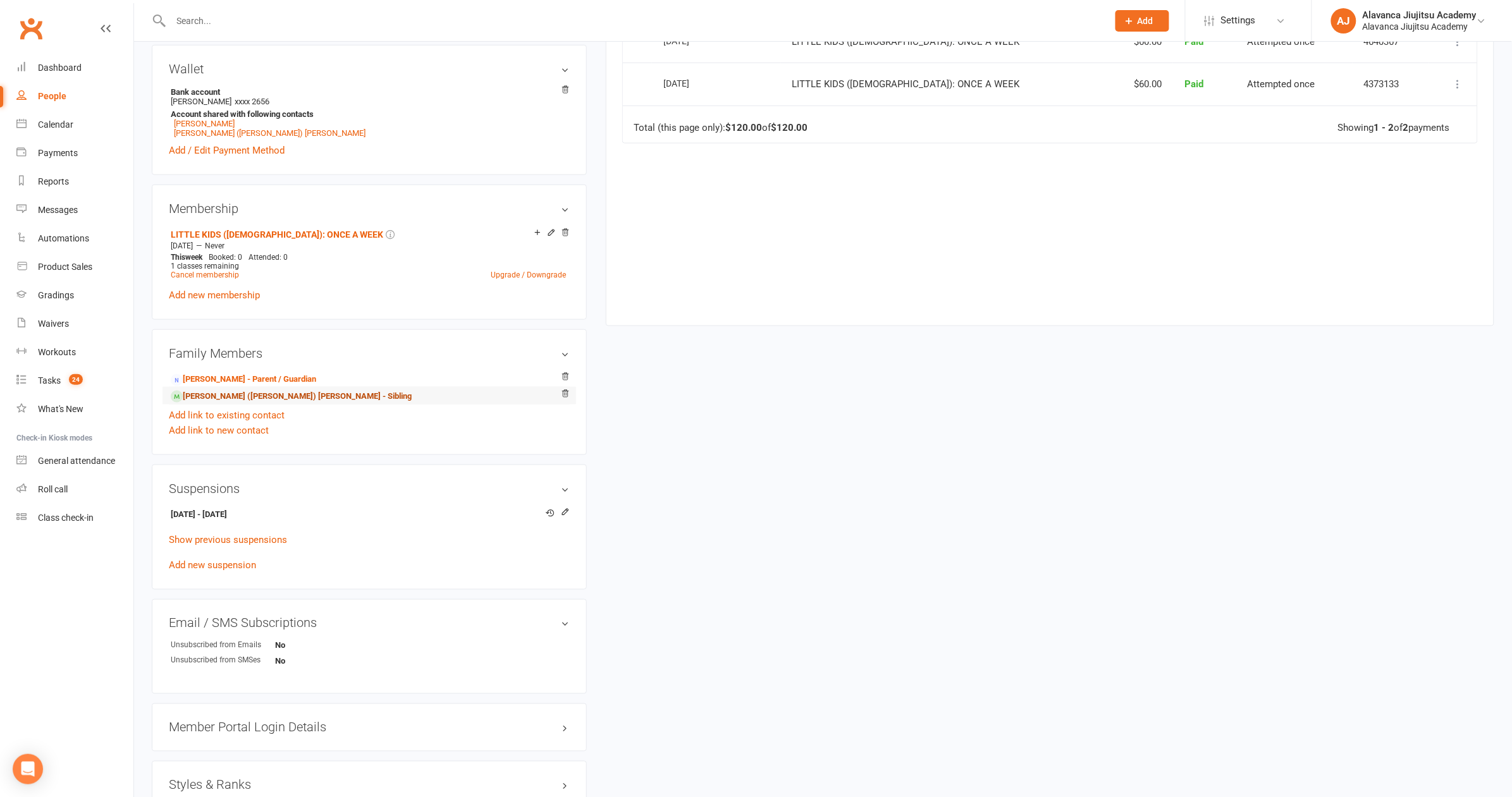
click at [271, 393] on link "[PERSON_NAME] ([PERSON_NAME]) [PERSON_NAME] - Sibling" at bounding box center [291, 397] width 241 height 14
